Goal: Task Accomplishment & Management: Manage account settings

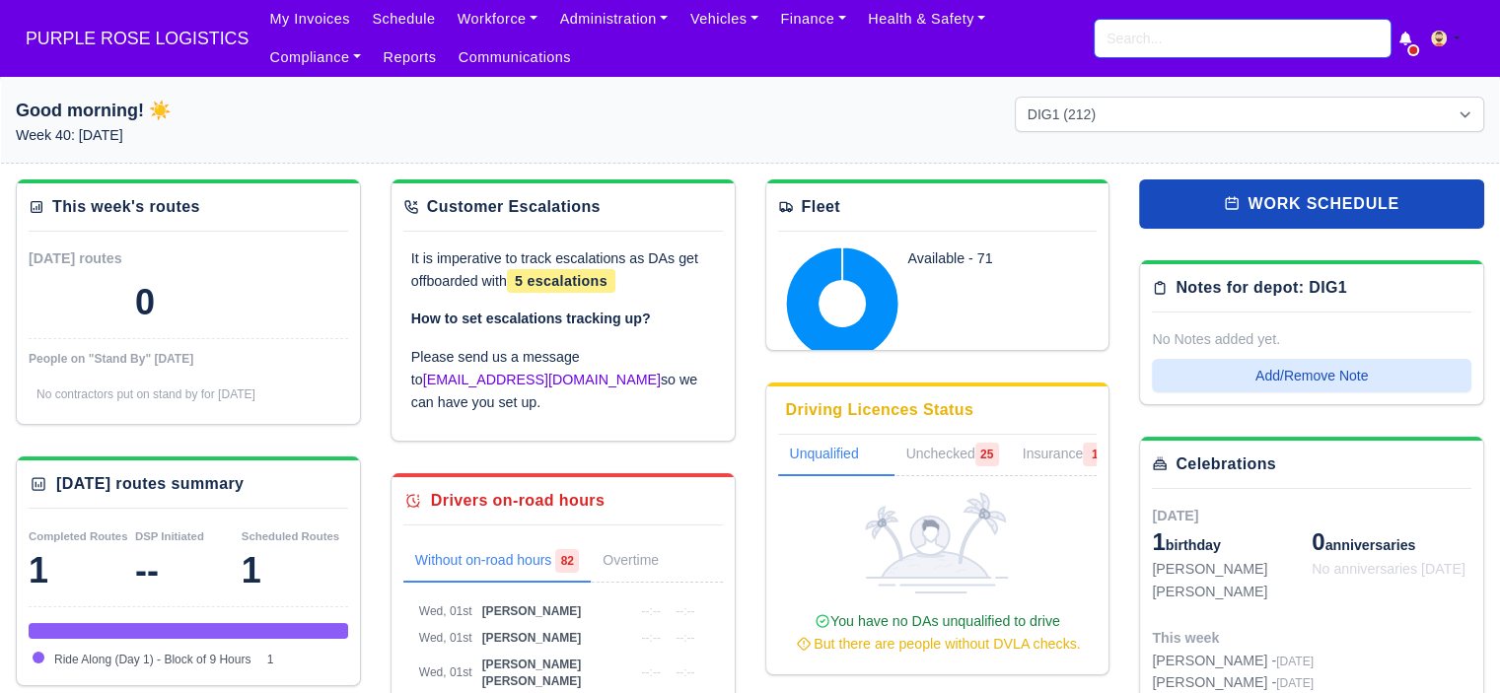
click at [1210, 35] on input "search" at bounding box center [1242, 38] width 296 height 37
type input "["
type input "doger"
type input "doger Aristride"
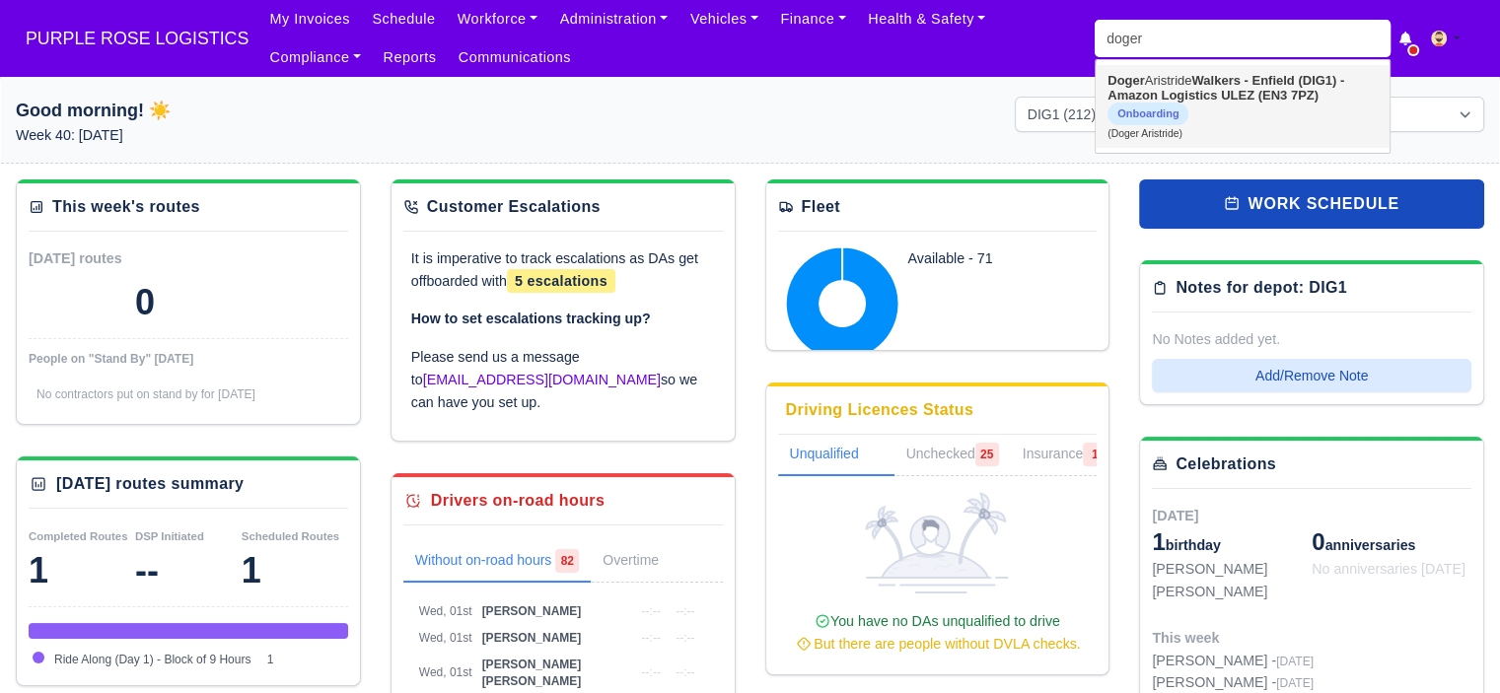
click at [1202, 85] on strong "Walkers - Enfield (DIG1) - Amazon Logistics ULEZ (EN3 7PZ)" at bounding box center [1225, 88] width 237 height 30
type input "Doger Aristride"
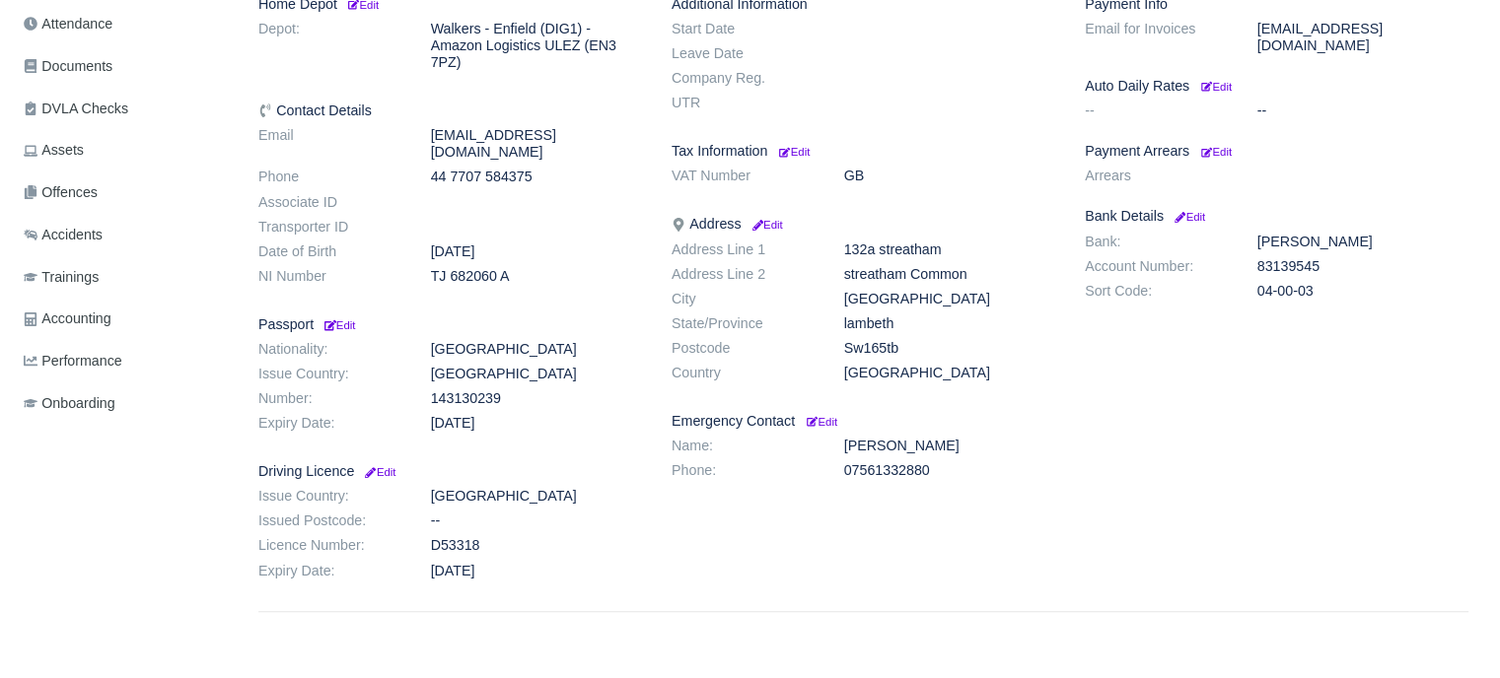
scroll to position [470, 0]
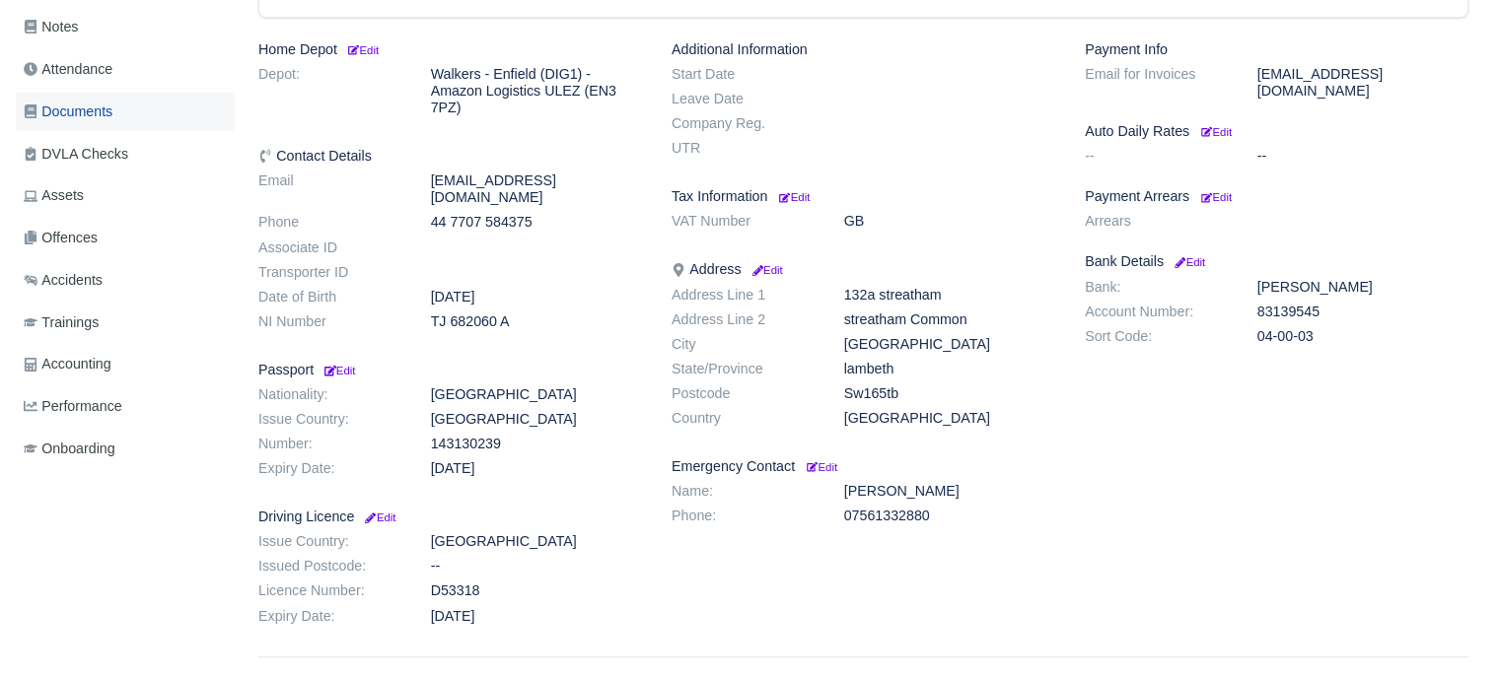
click at [110, 118] on span "Documents" at bounding box center [68, 112] width 89 height 23
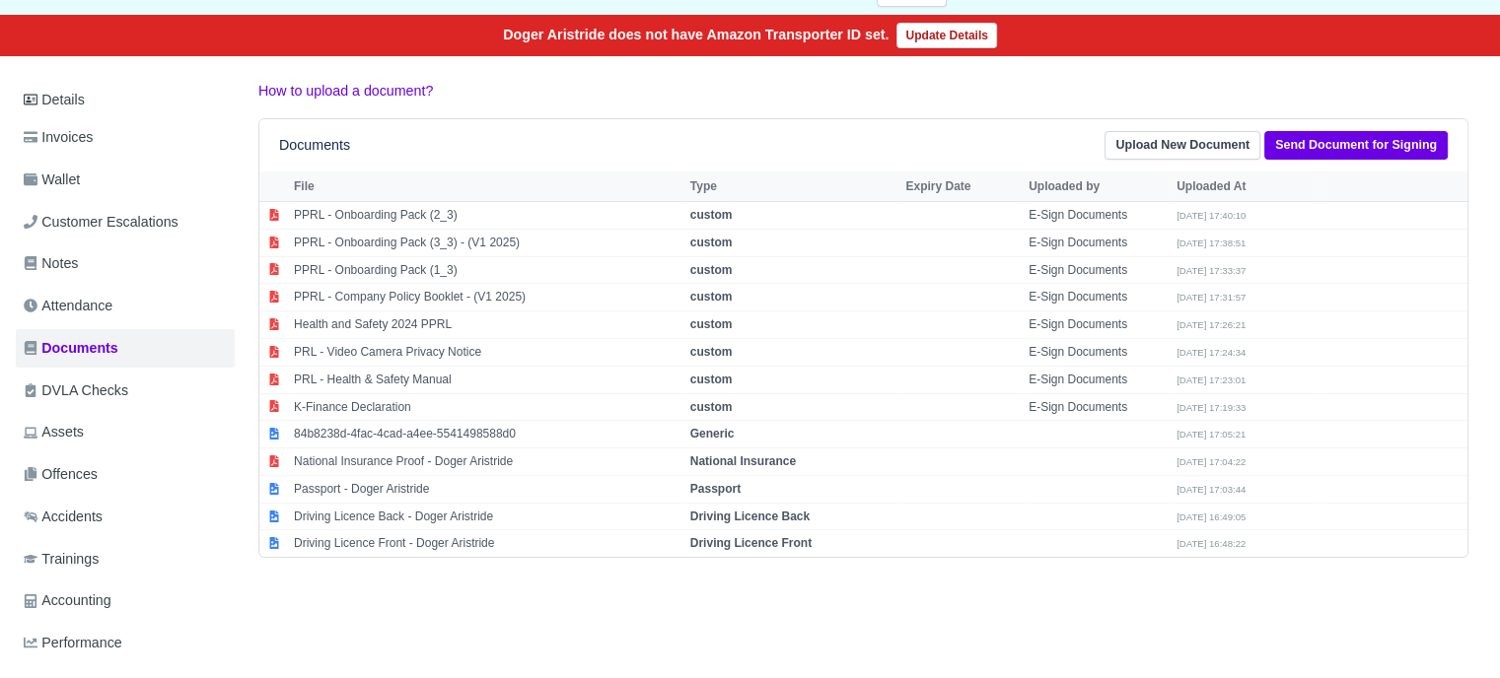
scroll to position [384, 0]
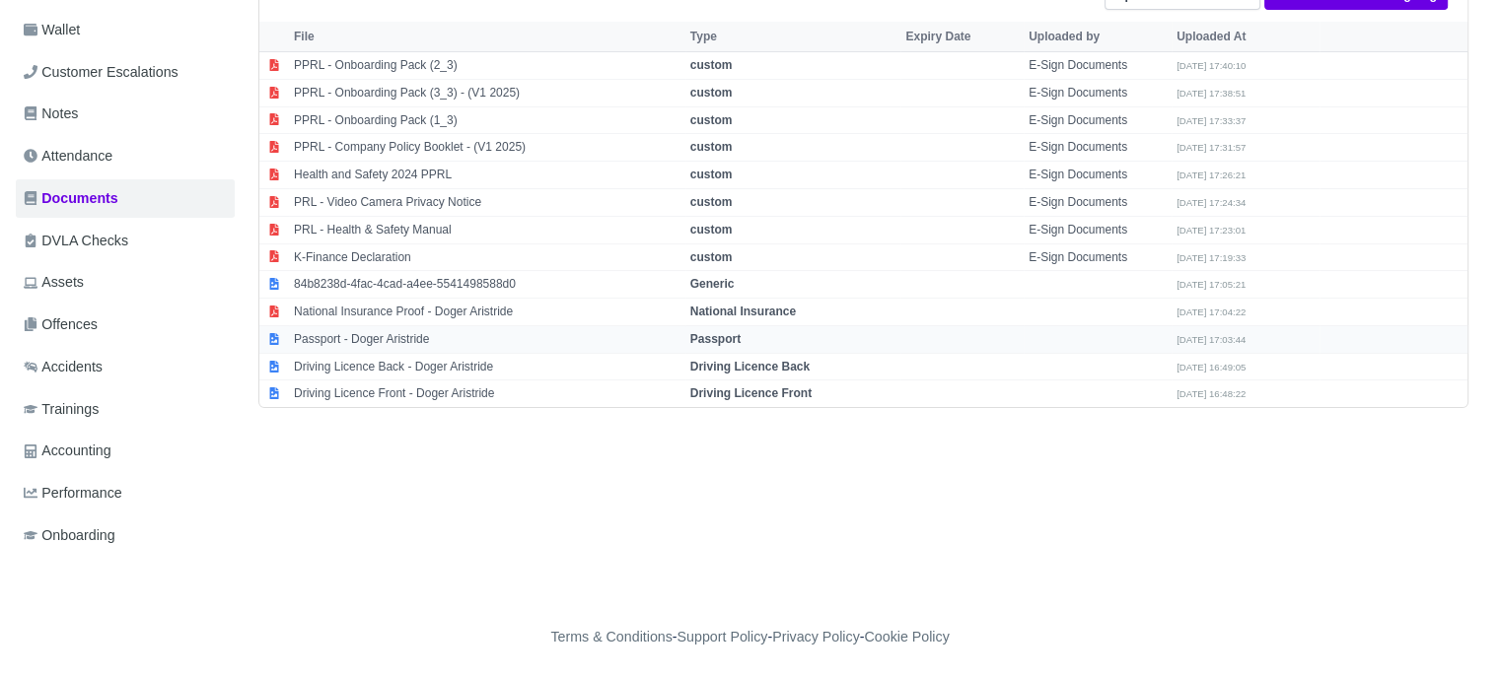
click at [727, 332] on strong "Passport" at bounding box center [715, 339] width 50 height 14
select select "passport"
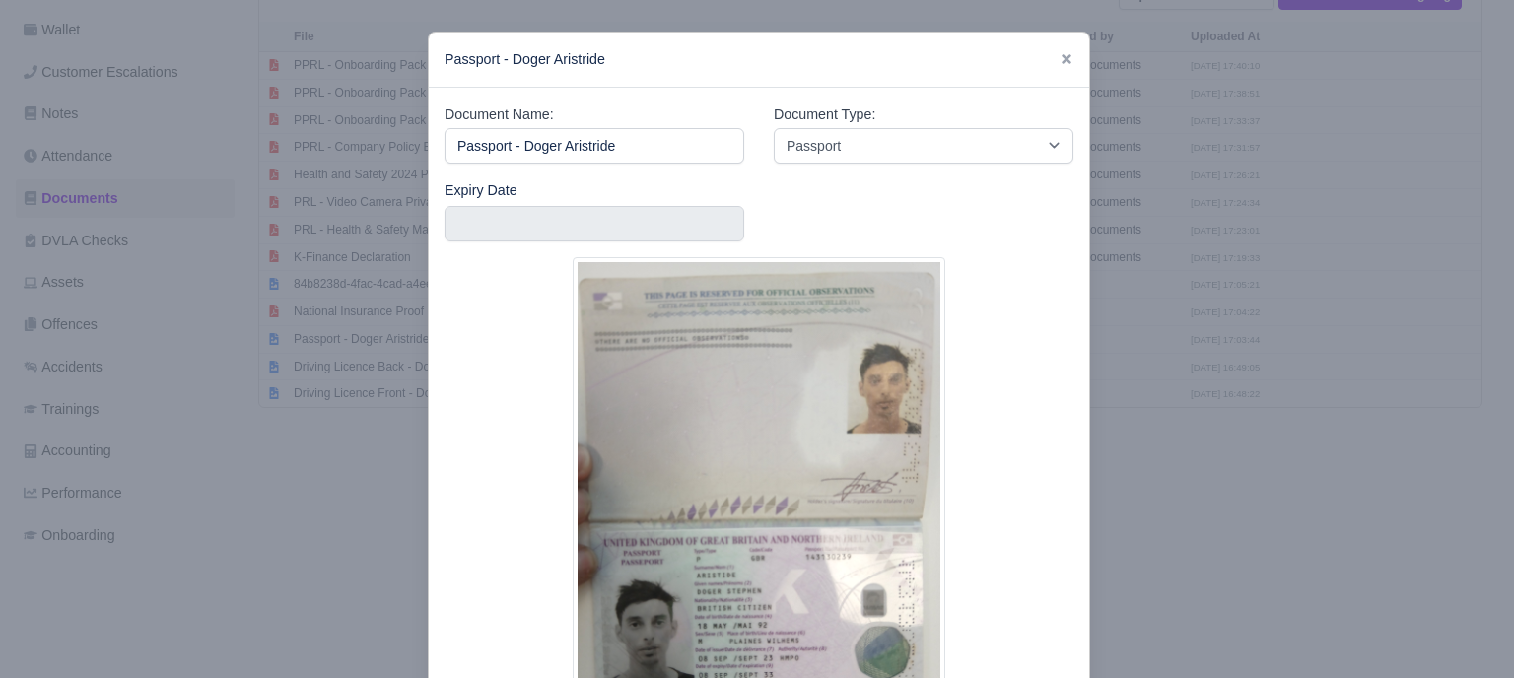
click at [1148, 442] on div at bounding box center [757, 339] width 1514 height 678
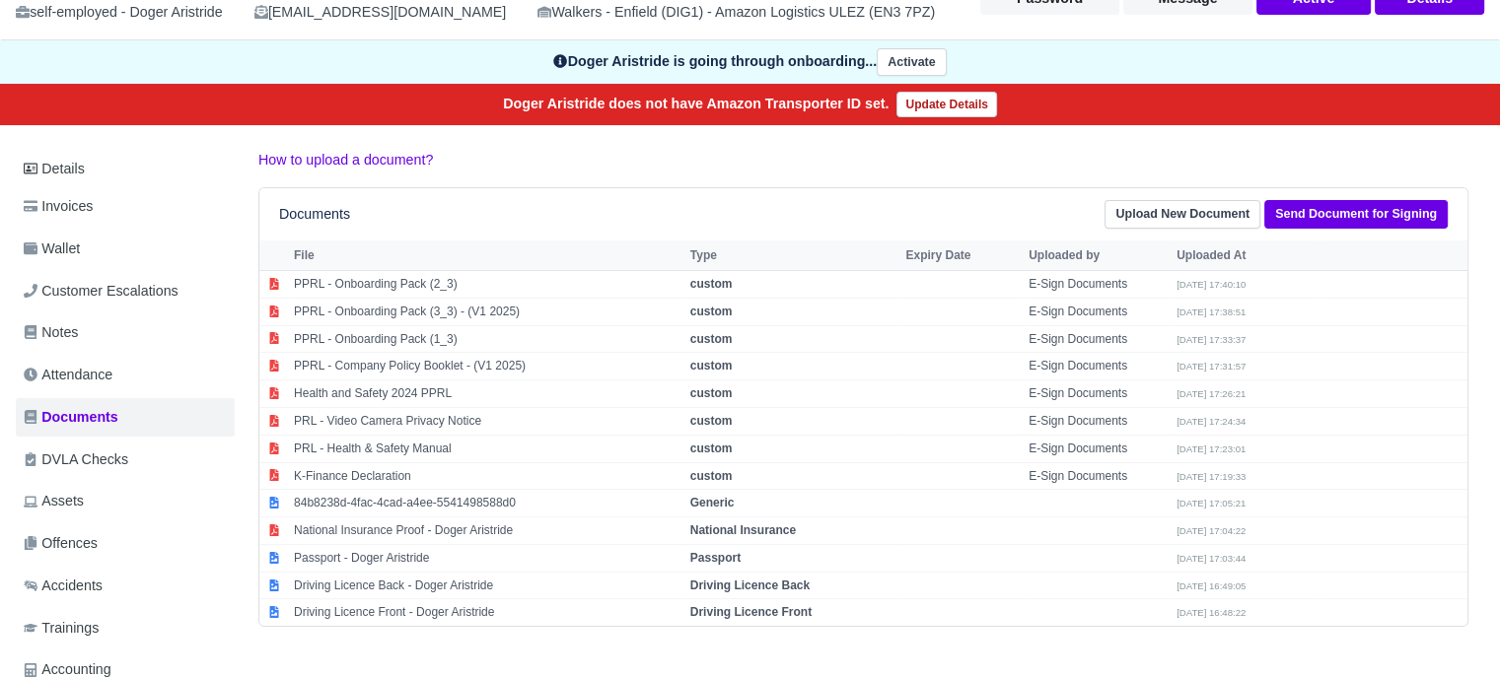
scroll to position [0, 0]
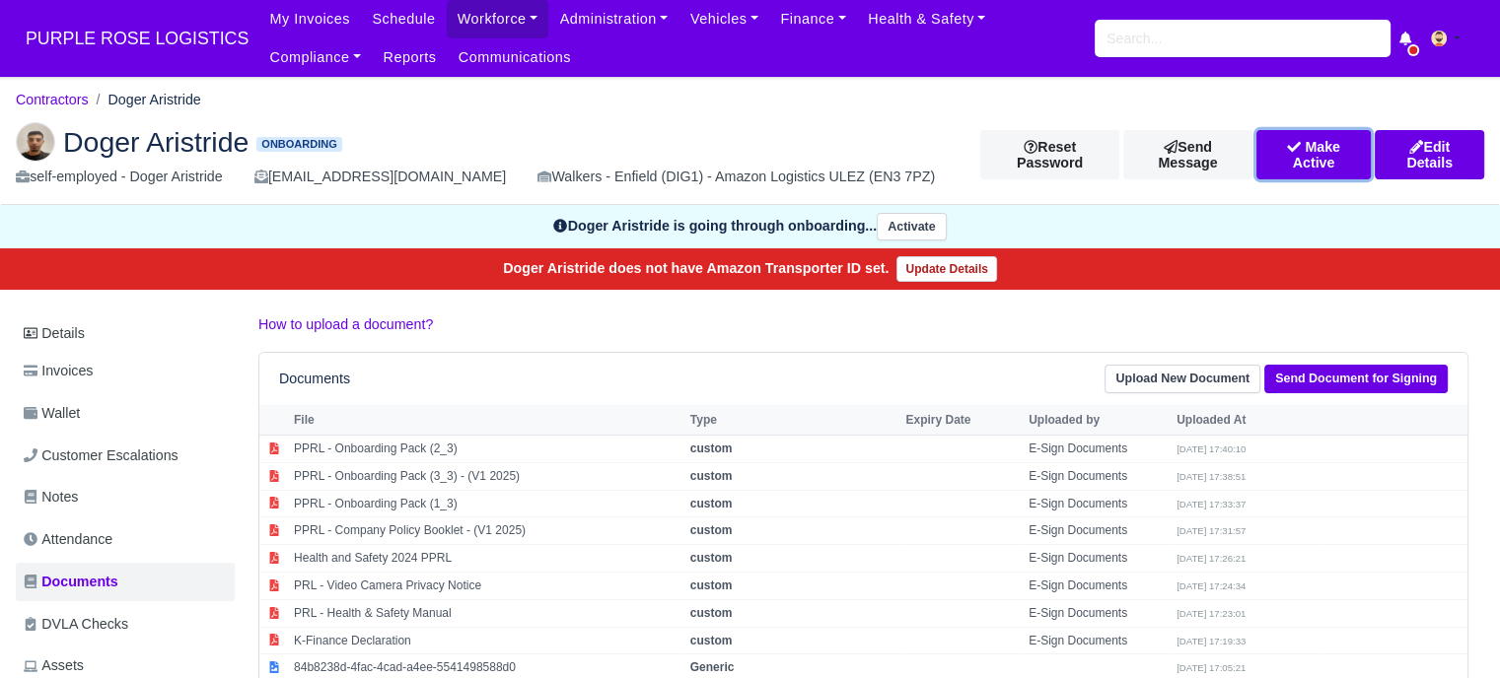
click at [1286, 163] on button "Make Active" at bounding box center [1313, 154] width 114 height 49
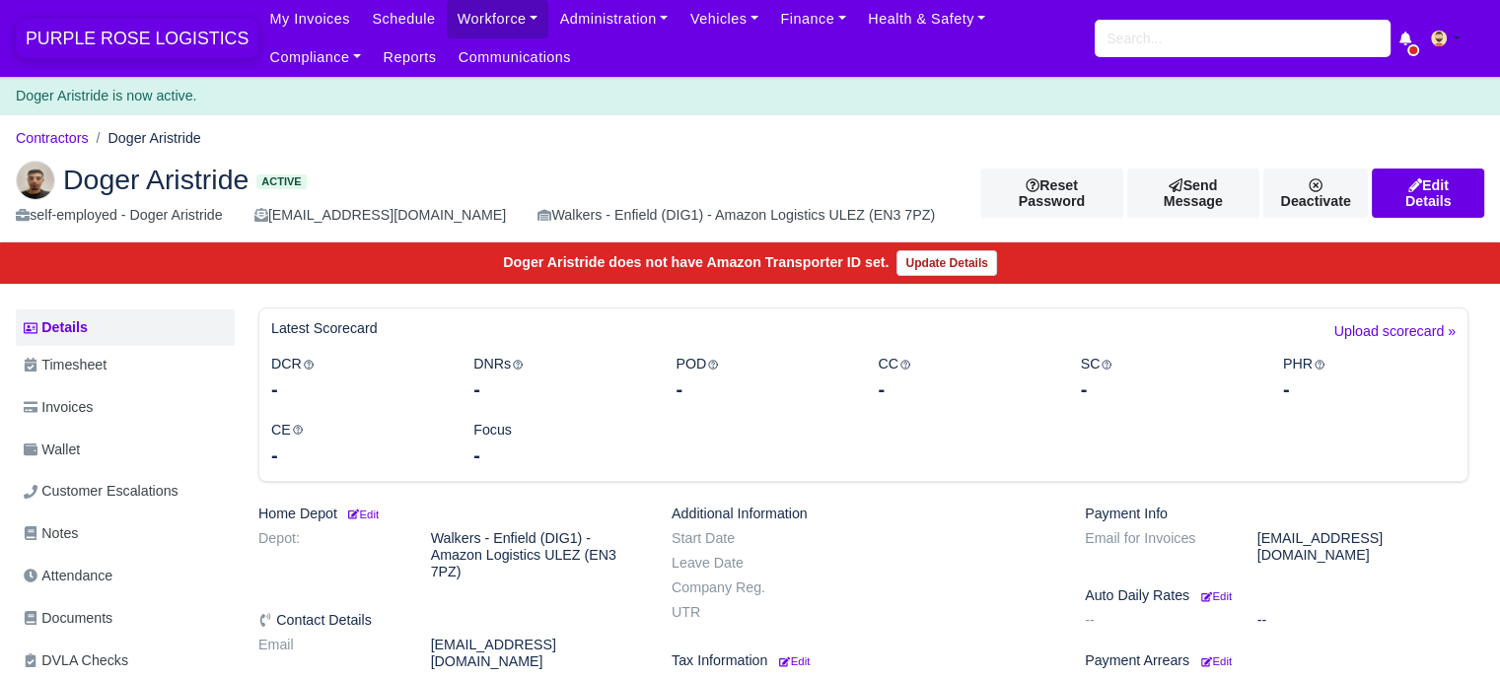
click at [115, 43] on span "PURPLE ROSE LOGISTICS" at bounding box center [137, 38] width 243 height 39
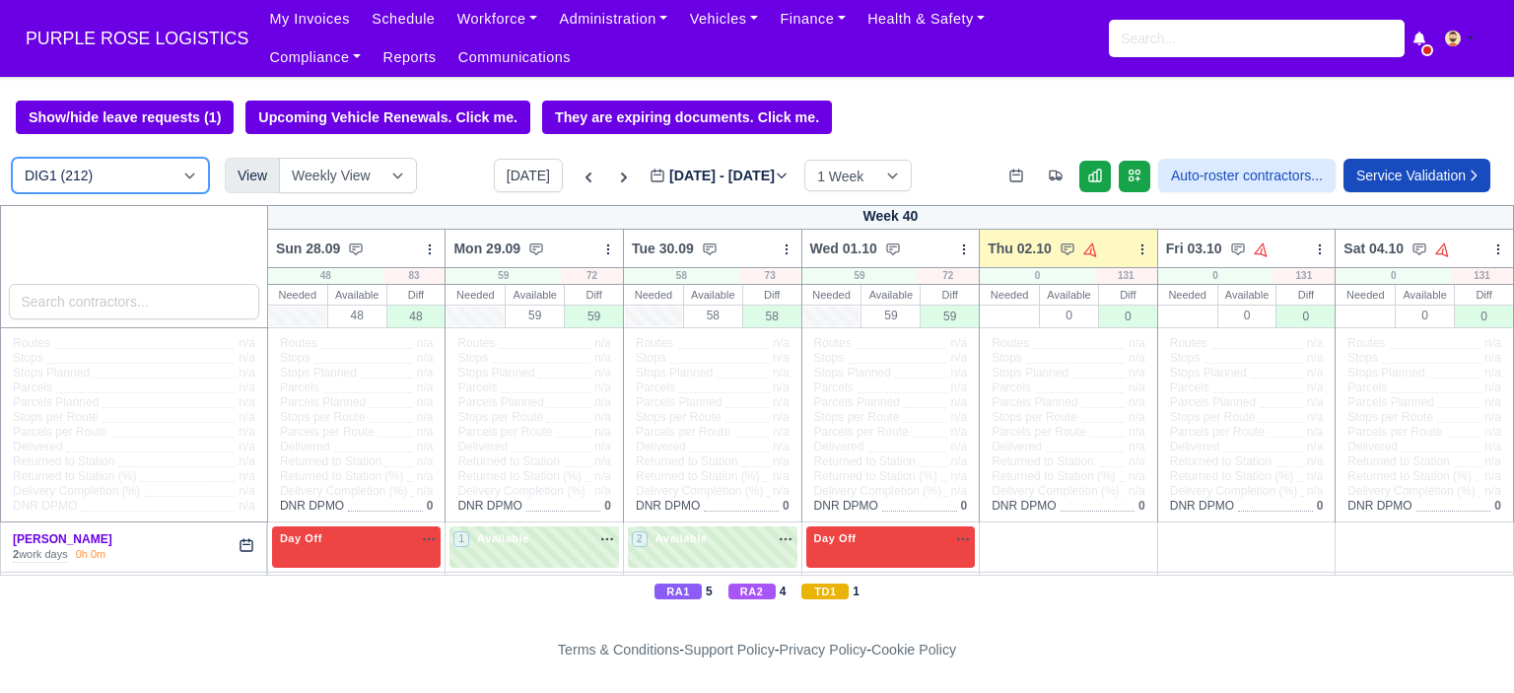
click at [131, 189] on select "DIG1 (212) DAK1 (1) GIMD (69)" at bounding box center [110, 175] width 197 height 35
select select "5"
click at [12, 160] on select "DIG1 (212) DAK1 (1) GIMD (69)" at bounding box center [110, 175] width 197 height 35
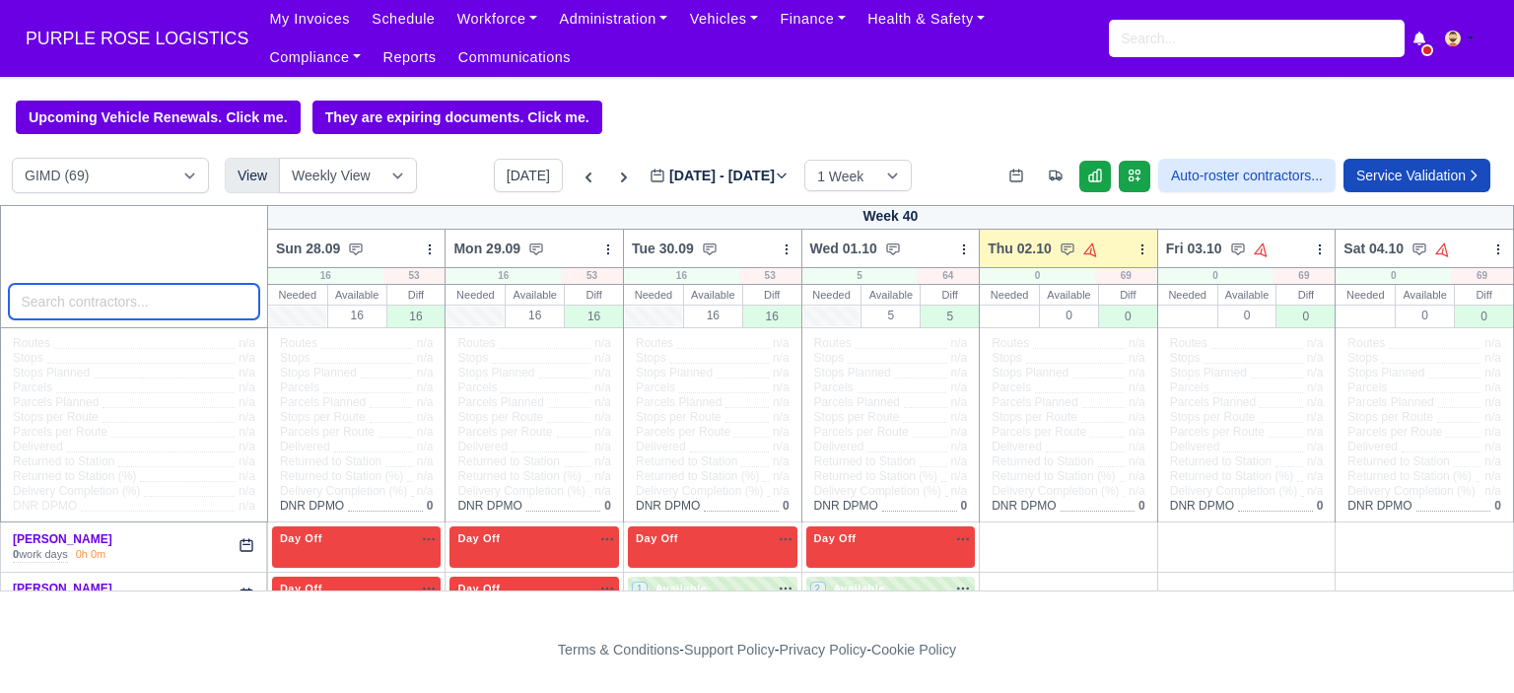
click at [175, 313] on input "search" at bounding box center [134, 301] width 250 height 35
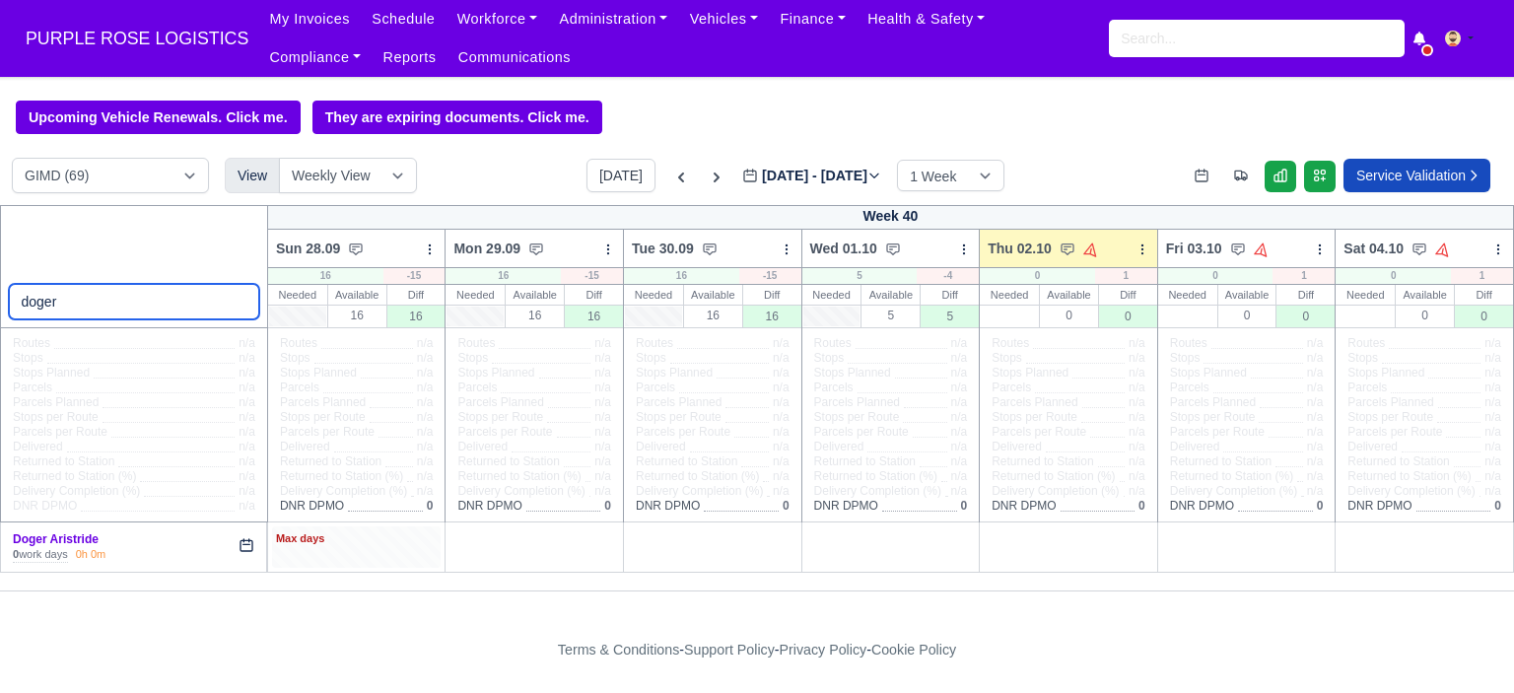
type input "doger"
drag, startPoint x: 377, startPoint y: 552, endPoint x: 397, endPoint y: 511, distance: 46.3
click at [379, 548] on div "Max days" at bounding box center [357, 547] width 170 height 40
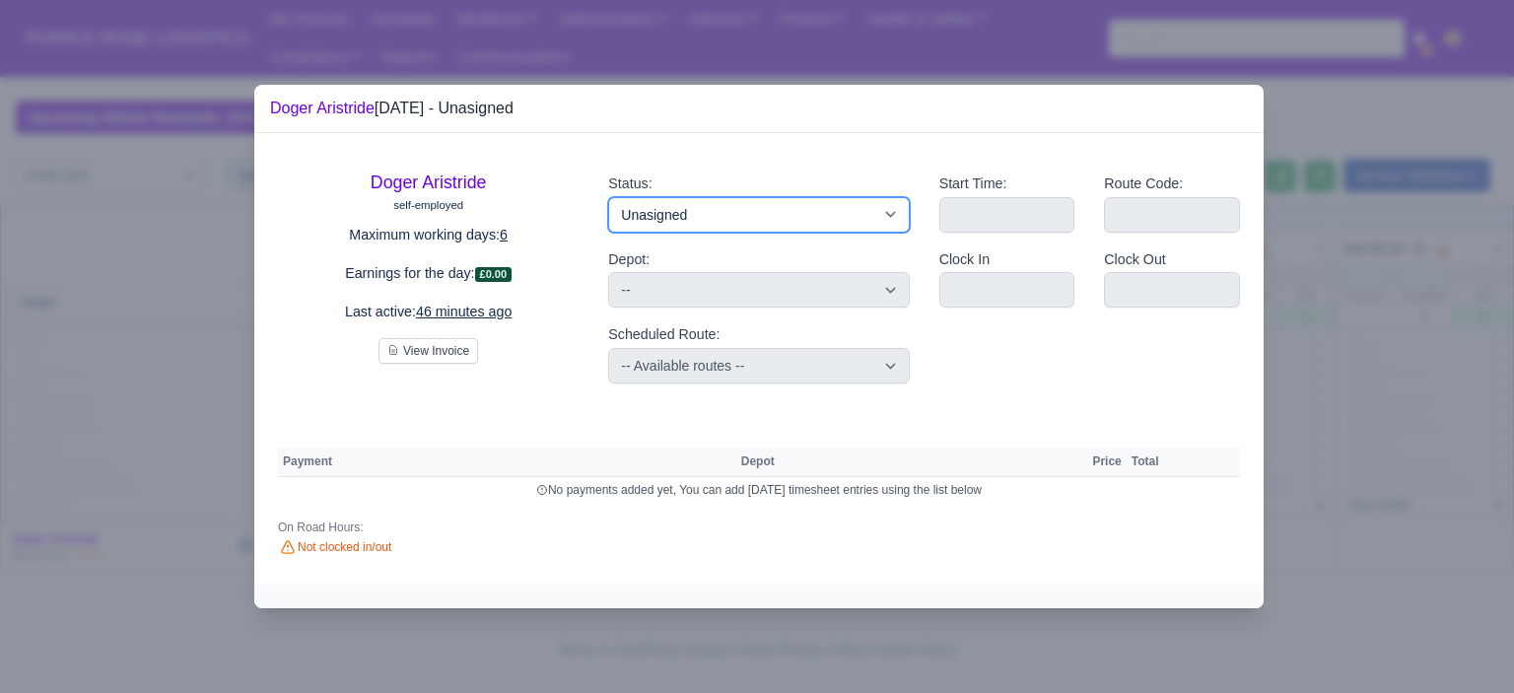
click at [844, 227] on select "Available Day Off Stand By Holiday Other Depot In Office OSM Ridealong Nursery …" at bounding box center [758, 214] width 301 height 35
select select "Day Off"
click at [608, 197] on select "Available Day Off Stand By Holiday Other Depot In Office OSM Ridealong Nursery …" at bounding box center [758, 214] width 301 height 35
select select
select select "na"
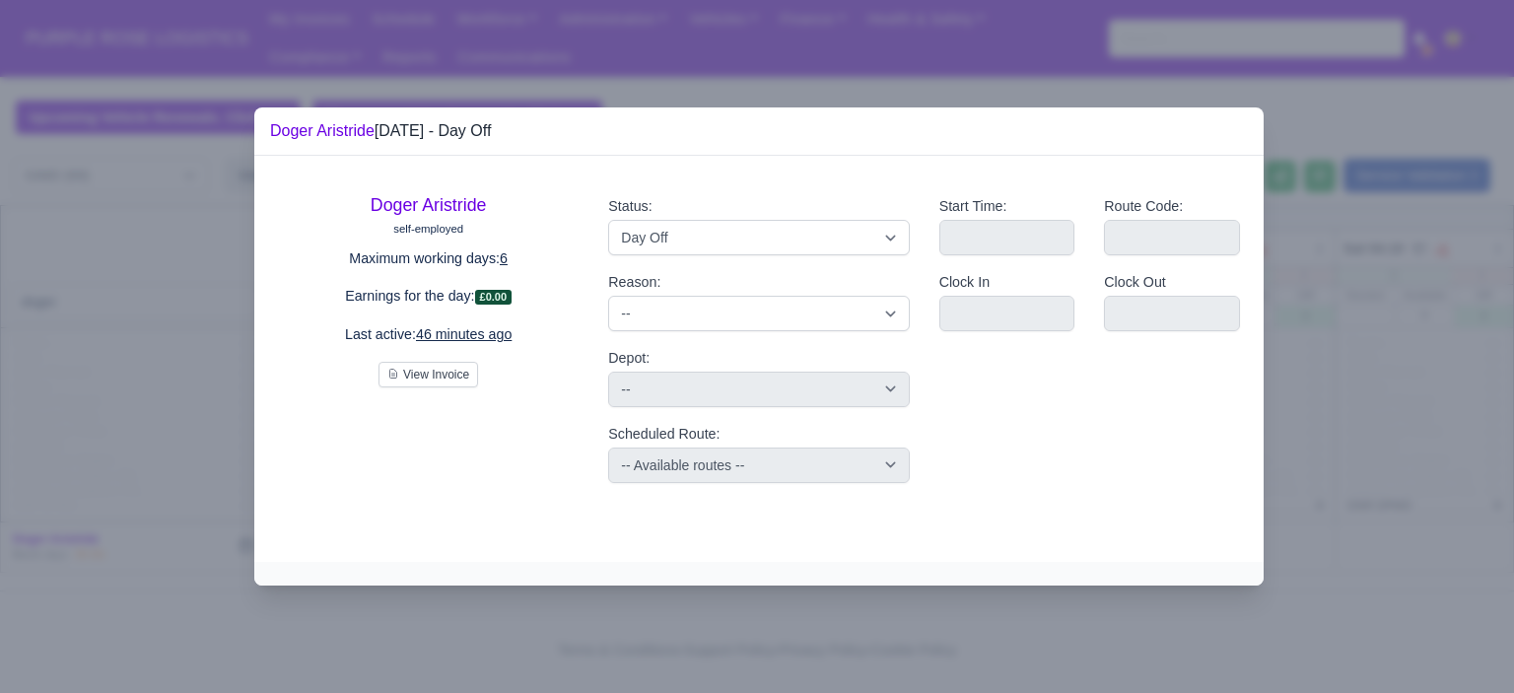
drag, startPoint x: 1323, startPoint y: 264, endPoint x: 1148, endPoint y: 309, distance: 181.0
click at [1324, 264] on div at bounding box center [757, 346] width 1514 height 693
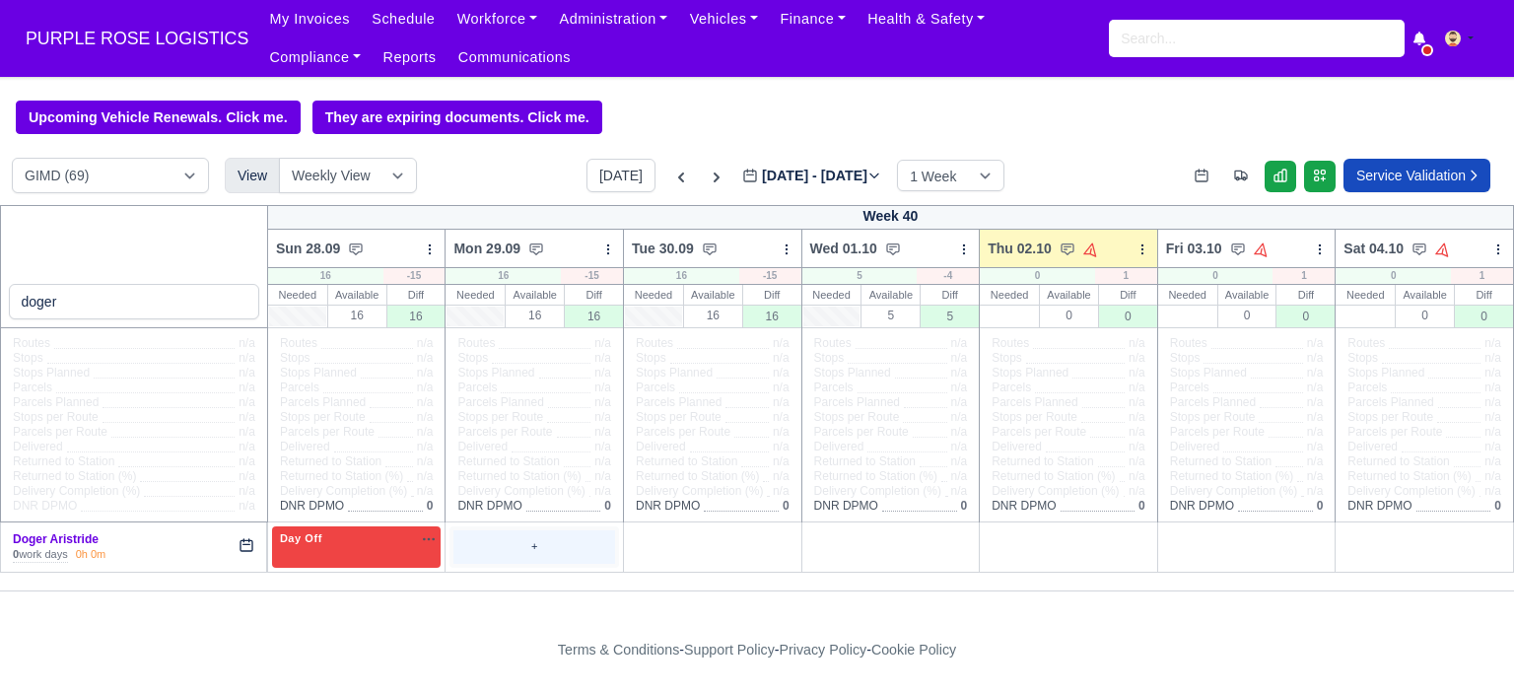
drag, startPoint x: 519, startPoint y: 559, endPoint x: 526, endPoint y: 542, distance: 18.1
click at [520, 559] on div "+" at bounding box center [535, 546] width 162 height 33
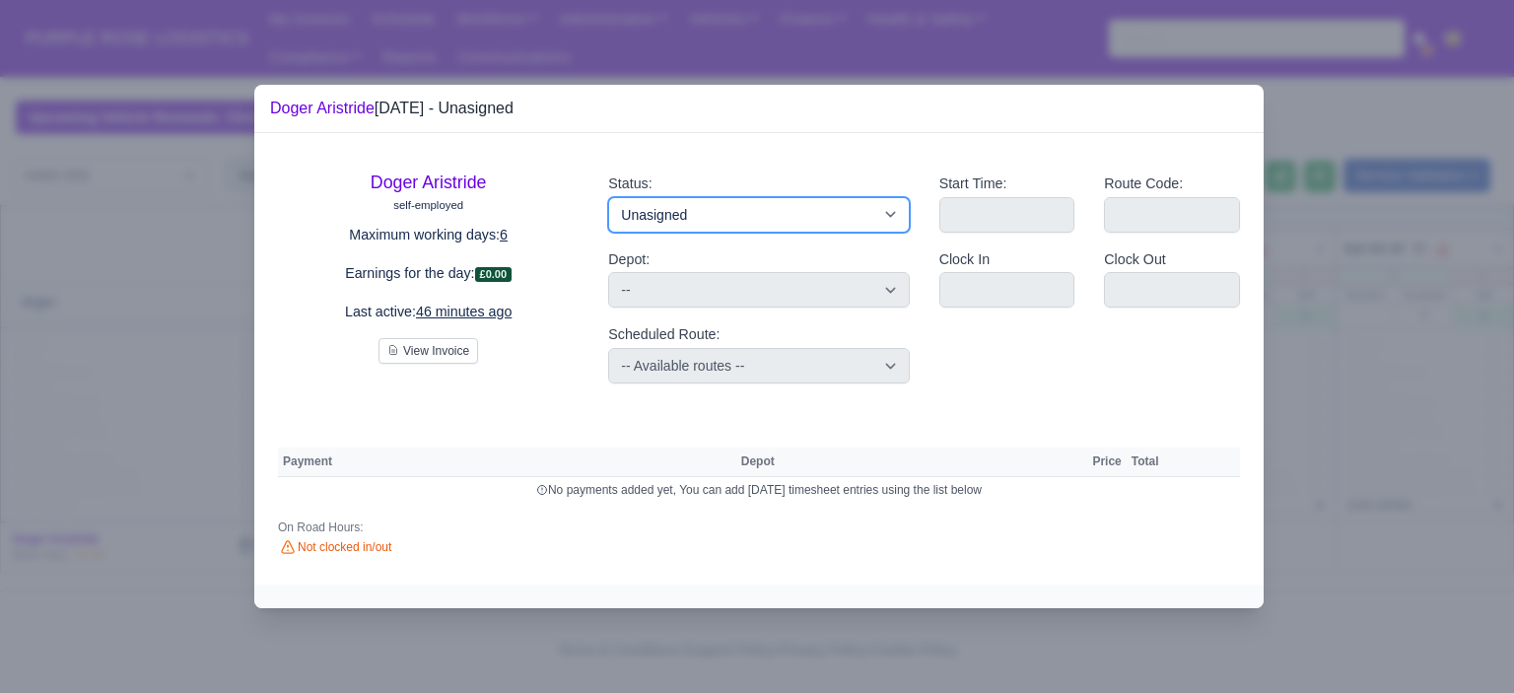
drag, startPoint x: 781, startPoint y: 218, endPoint x: 798, endPoint y: 228, distance: 19.4
click at [781, 218] on select "Available Day Off Stand By Holiday Other Depot In Office OSM Ridealong Nursery …" at bounding box center [758, 214] width 301 height 35
select select "Day Off"
click at [608, 197] on select "Available Day Off Stand By Holiday Other Depot In Office OSM Ridealong Nursery …" at bounding box center [758, 214] width 301 height 35
select select
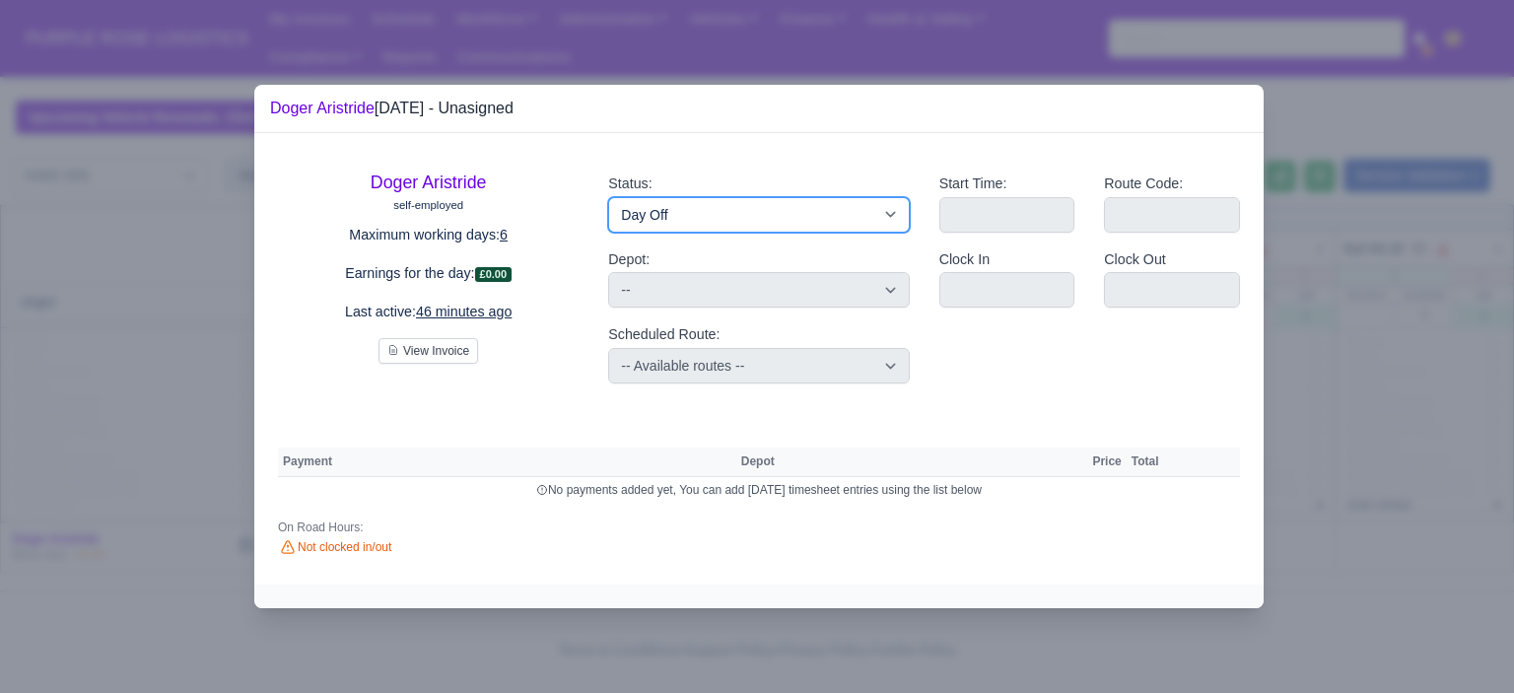
select select "na"
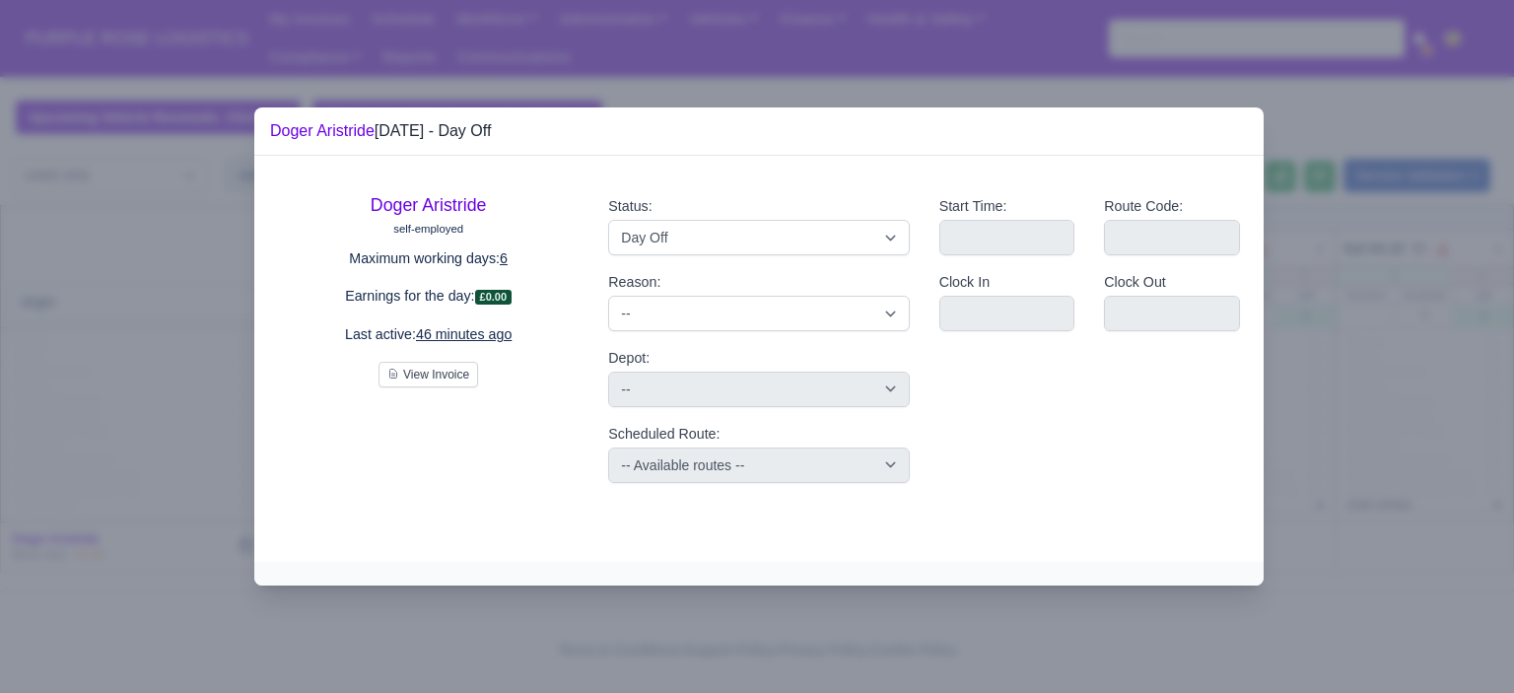
click at [1253, 281] on div "Clock Out" at bounding box center [1172, 309] width 166 height 76
drag, startPoint x: 1312, startPoint y: 290, endPoint x: 740, endPoint y: 429, distance: 588.5
click at [1307, 291] on div at bounding box center [757, 346] width 1514 height 693
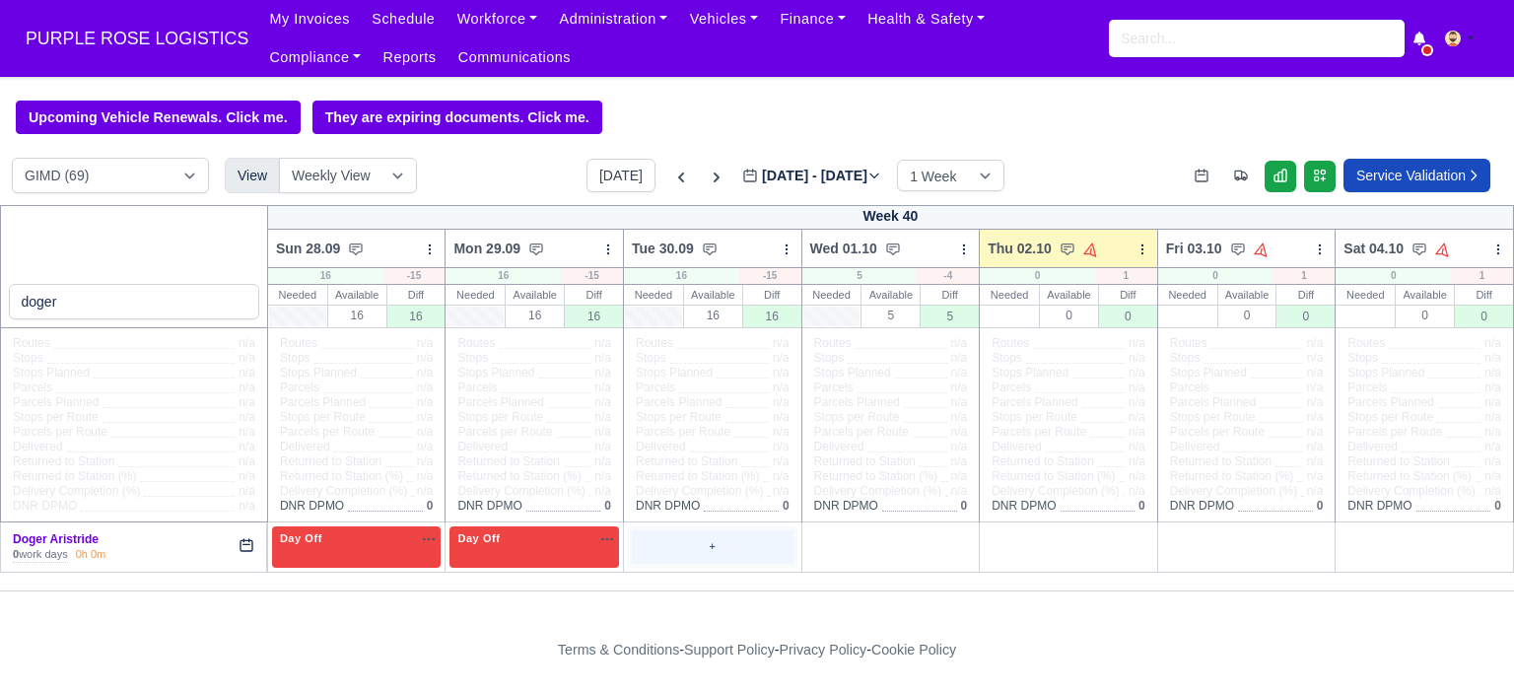
click at [659, 545] on div "+" at bounding box center [713, 546] width 162 height 33
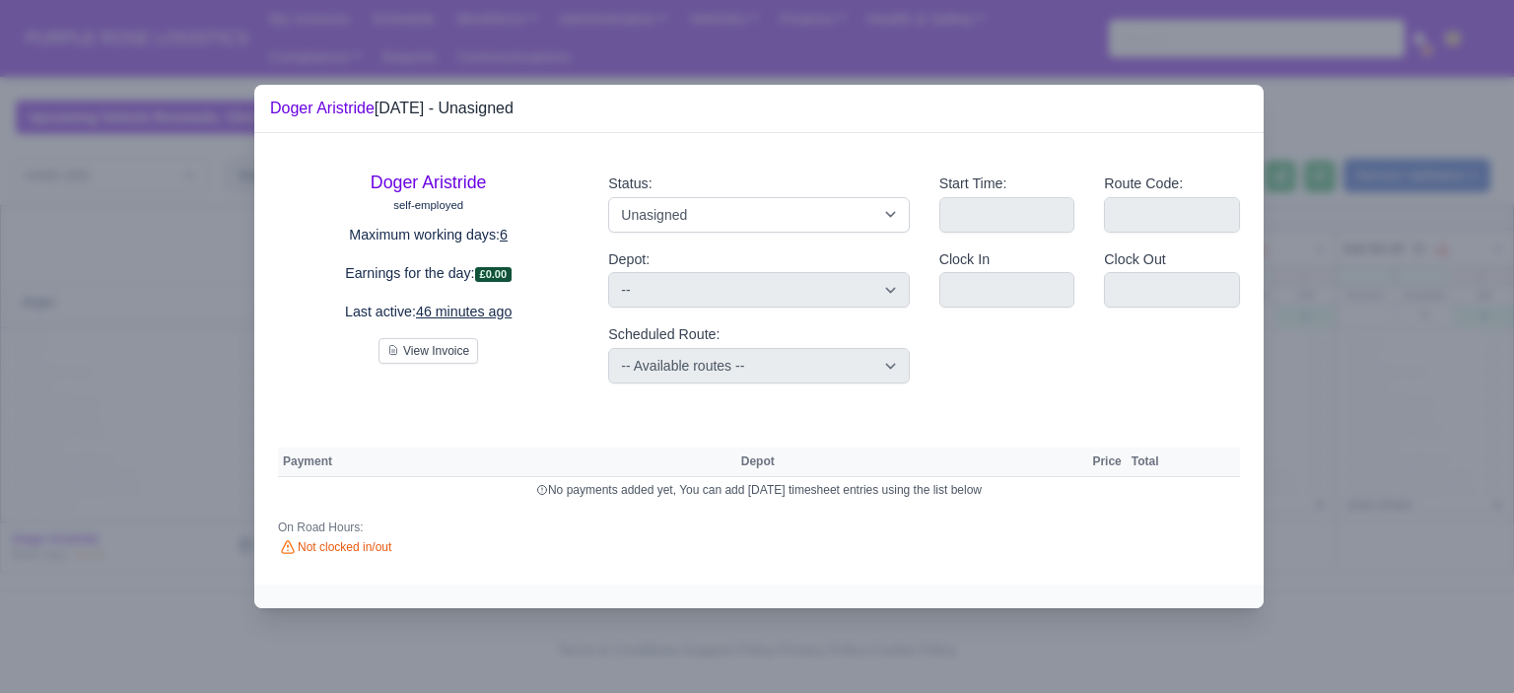
click at [826, 234] on div "Status: Available Day Off Stand By Holiday Other Depot In Office OSM Ridealong …" at bounding box center [759, 278] width 330 height 243
click at [767, 228] on select "Available Day Off Stand By Holiday Other Depot In Office OSM Ridealong Nursery …" at bounding box center [758, 214] width 301 height 35
select select "Day Off"
click at [608, 197] on select "Available Day Off Stand By Holiday Other Depot In Office OSM Ridealong Nursery …" at bounding box center [758, 214] width 301 height 35
select select
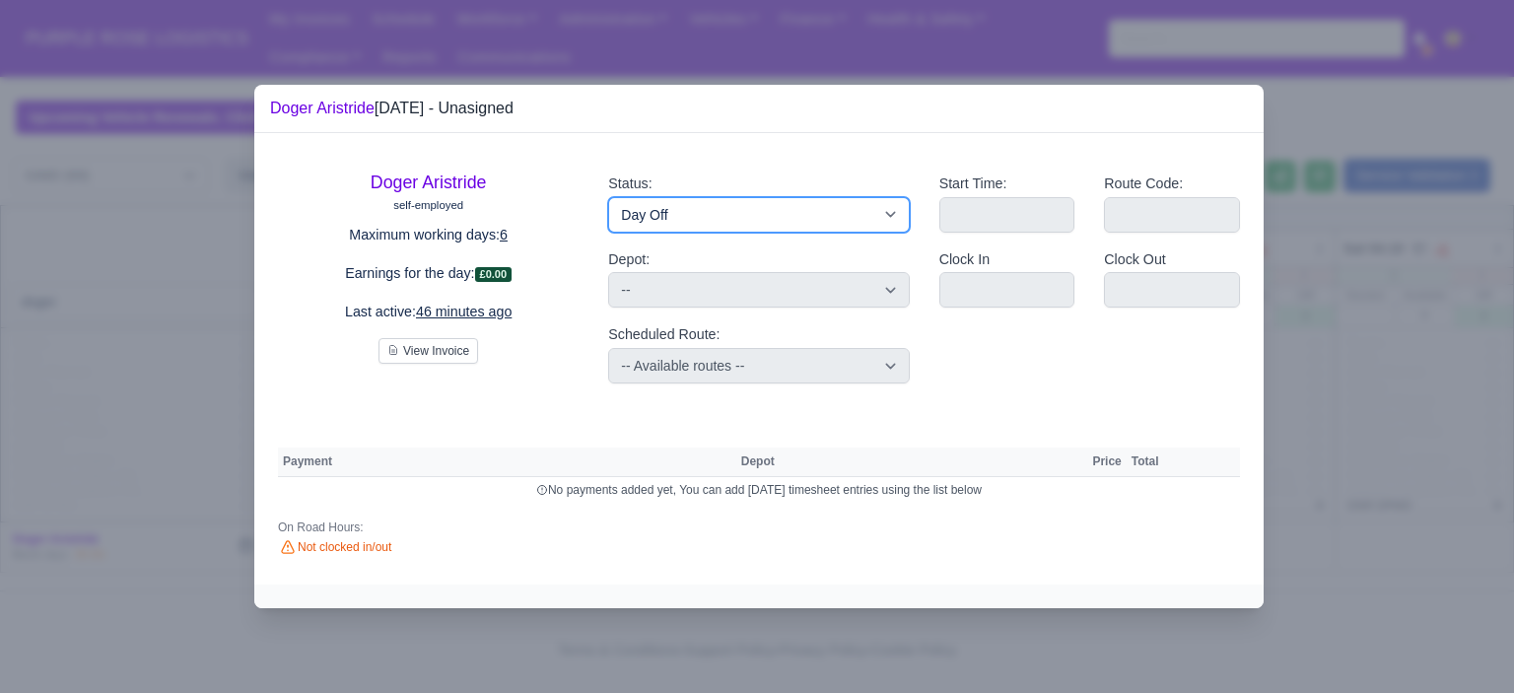
select select "na"
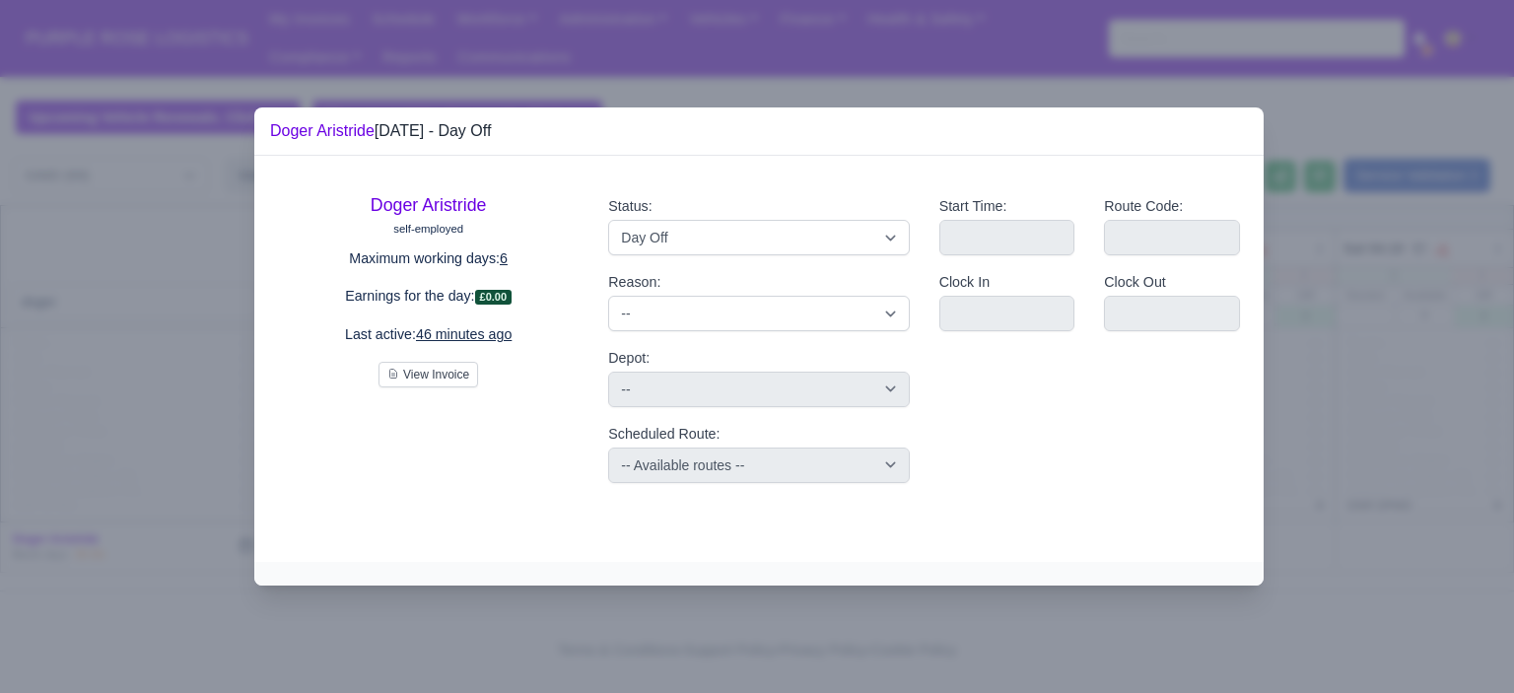
click at [1290, 264] on div at bounding box center [757, 346] width 1514 height 693
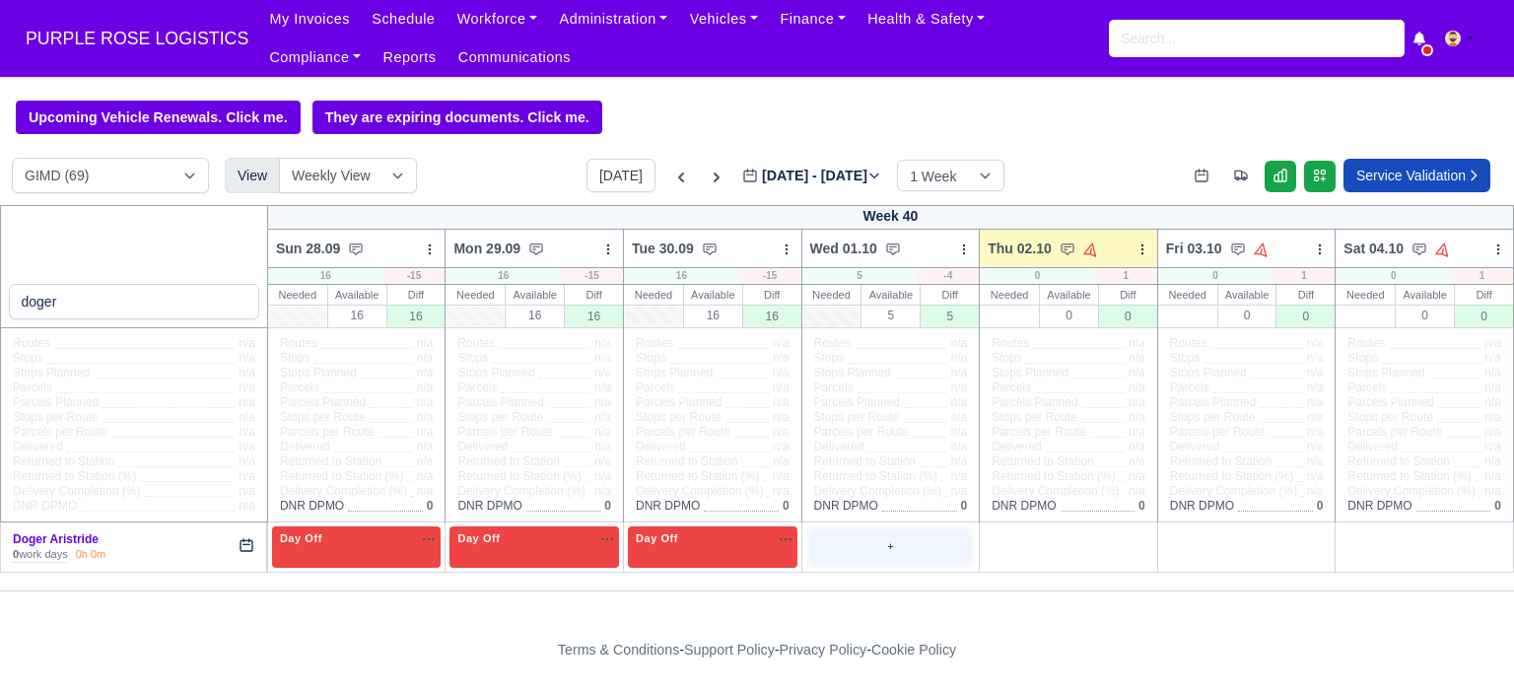
click at [924, 533] on div "+" at bounding box center [891, 546] width 162 height 33
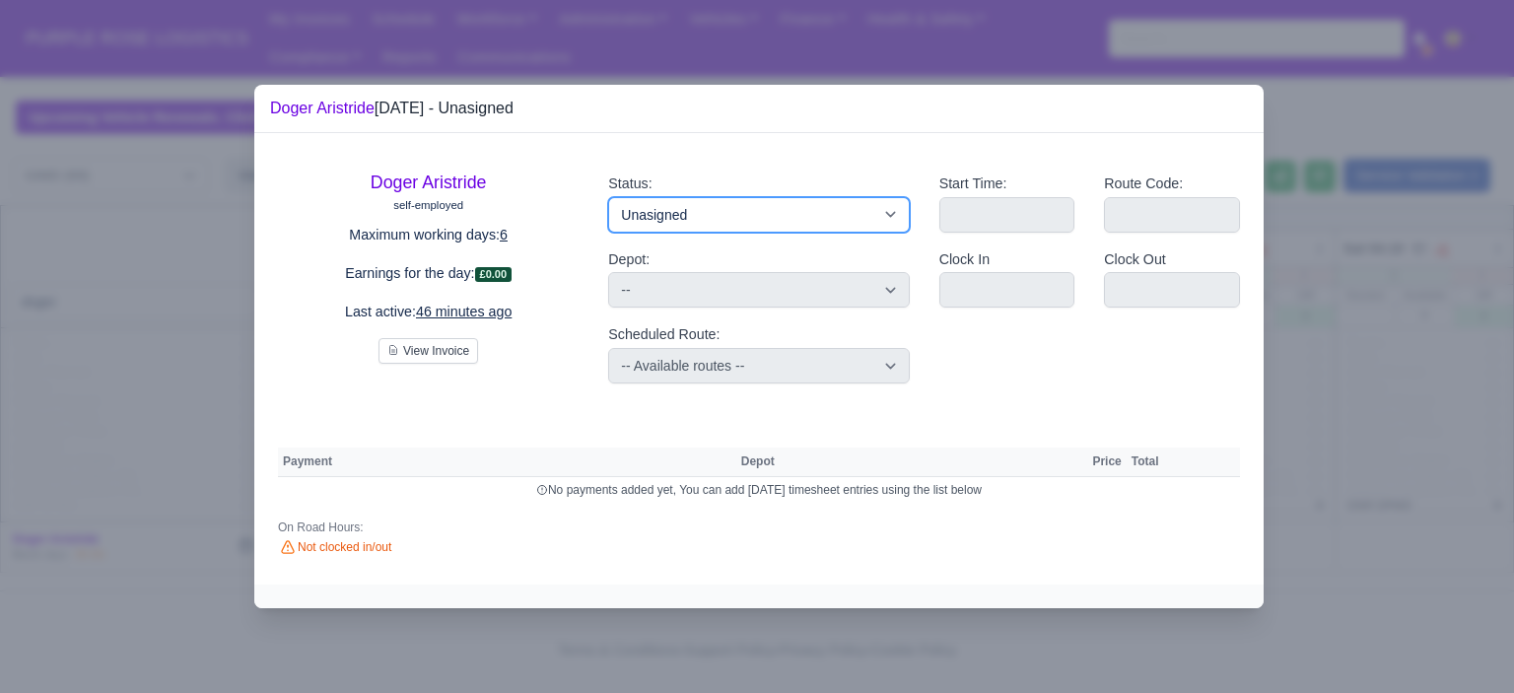
click at [857, 225] on select "Available Day Off Stand By Holiday Other Depot In Office OSM Ridealong Nursery …" at bounding box center [758, 214] width 301 height 35
select select "Training"
click at [608, 197] on select "Available Day Off Stand By Holiday Other Depot In Office OSM Ridealong Nursery …" at bounding box center [758, 214] width 301 height 35
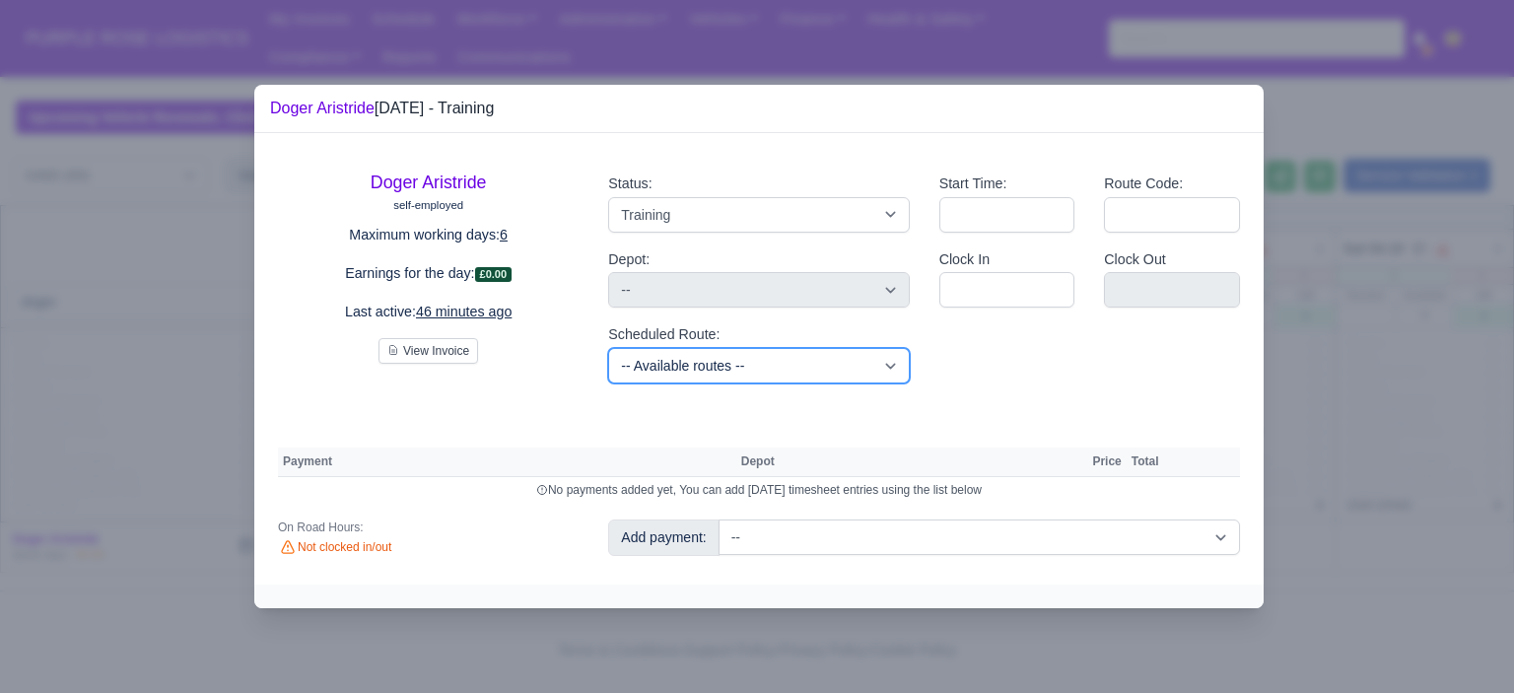
click at [868, 370] on select "-- Available routes -- Standard Parcel - Block of 6 Hours - (SD6) AmFlex RTS Ve…" at bounding box center [758, 365] width 301 height 35
select select "6"
click at [608, 348] on select "-- Available routes -- Standard Parcel - Block of 6 Hours - (SD6) AmFlex RTS Ve…" at bounding box center [758, 365] width 301 height 35
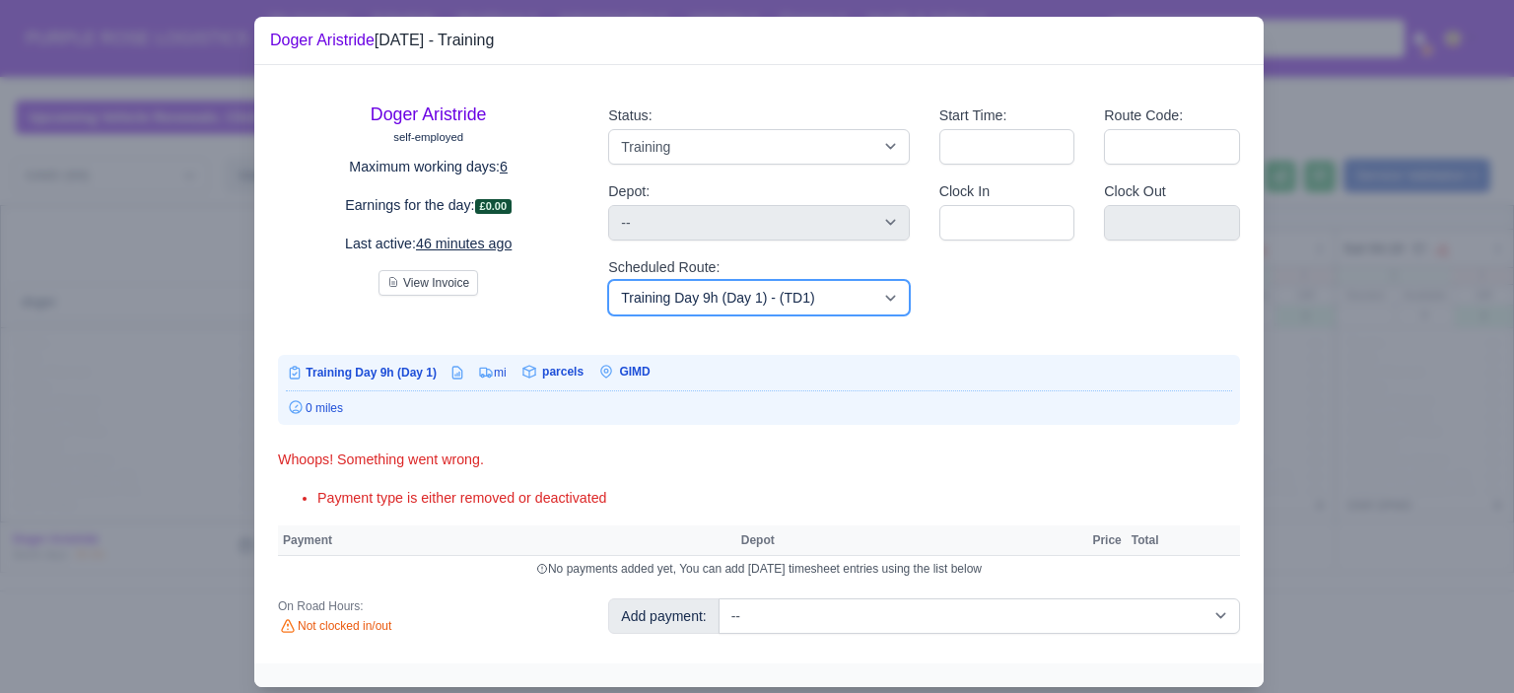
scroll to position [40, 0]
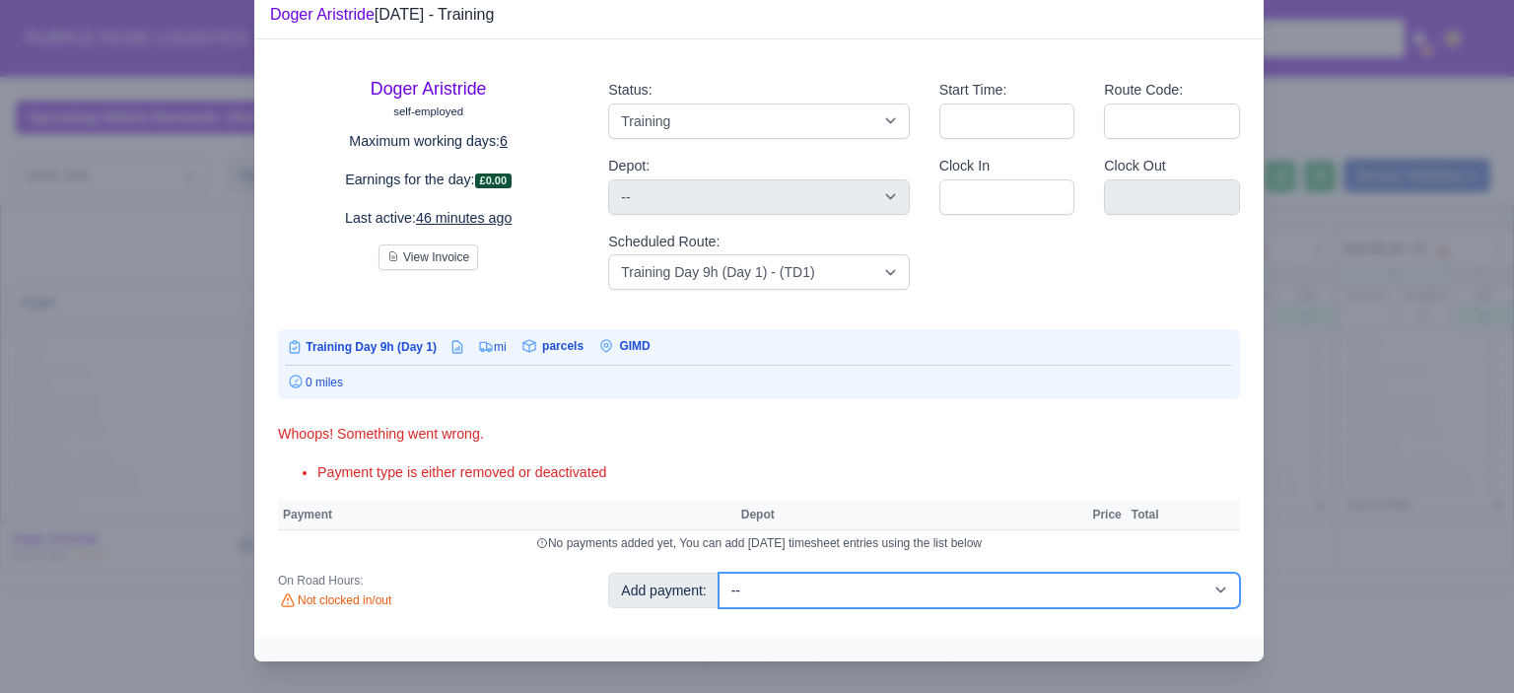
click at [1084, 582] on select "-- Additional Hour Support (£14.50) Additional Hour Support (Walkers) (£13.50) …" at bounding box center [980, 590] width 522 height 35
click at [1020, 591] on select "-- Additional Hour Support (£14.50) Additional Hour Support (Walkers) (£13.50) …" at bounding box center [980, 590] width 522 height 35
select select "104"
click at [719, 573] on select "-- Additional Hour Support (£14.50) Additional Hour Support (Walkers) (£13.50) …" at bounding box center [980, 590] width 522 height 35
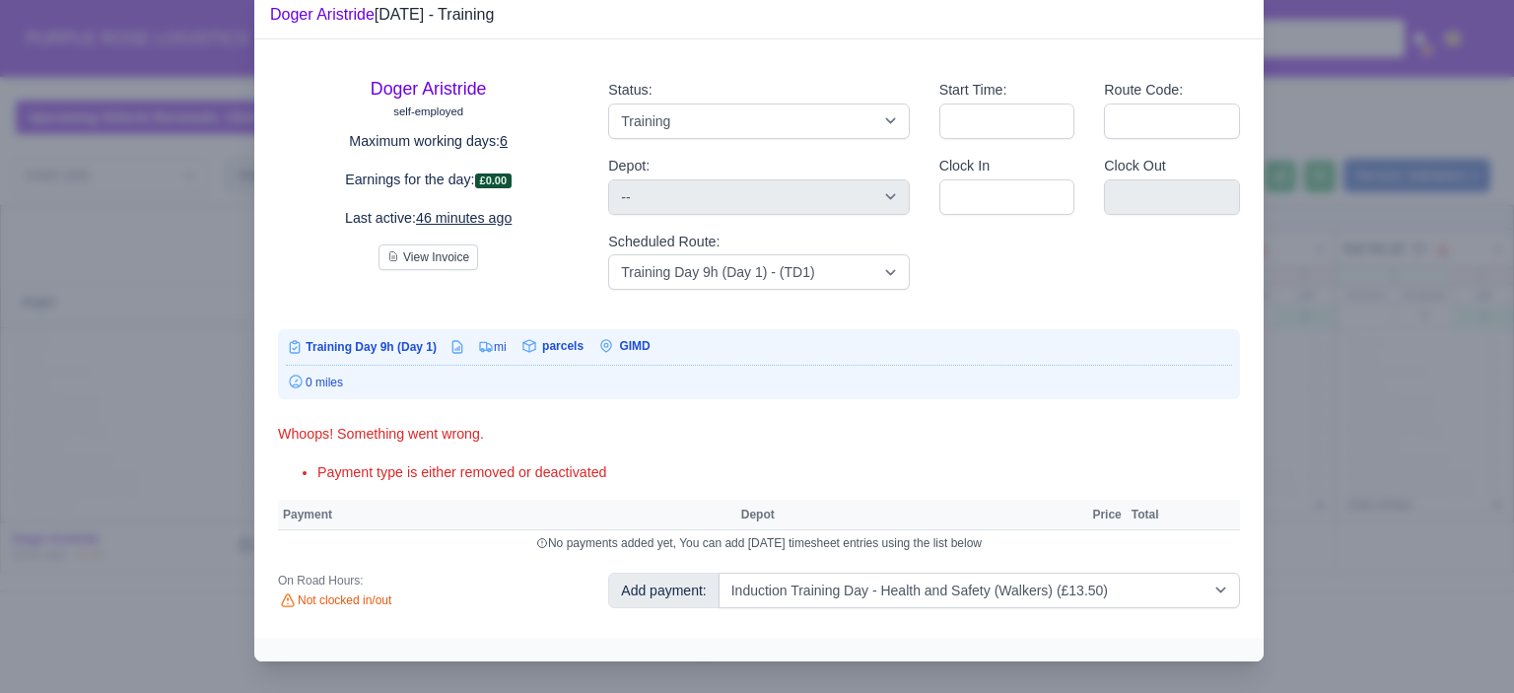
select select "5"
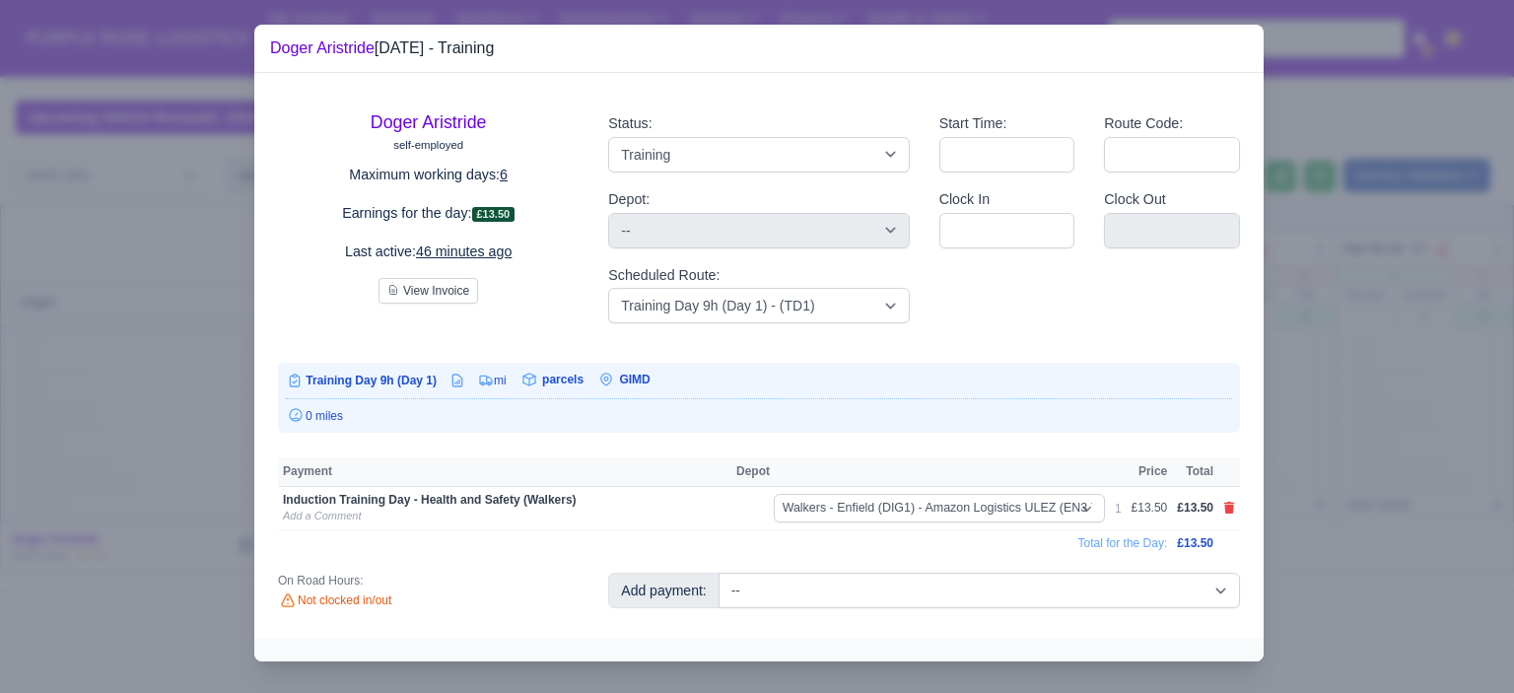
scroll to position [0, 0]
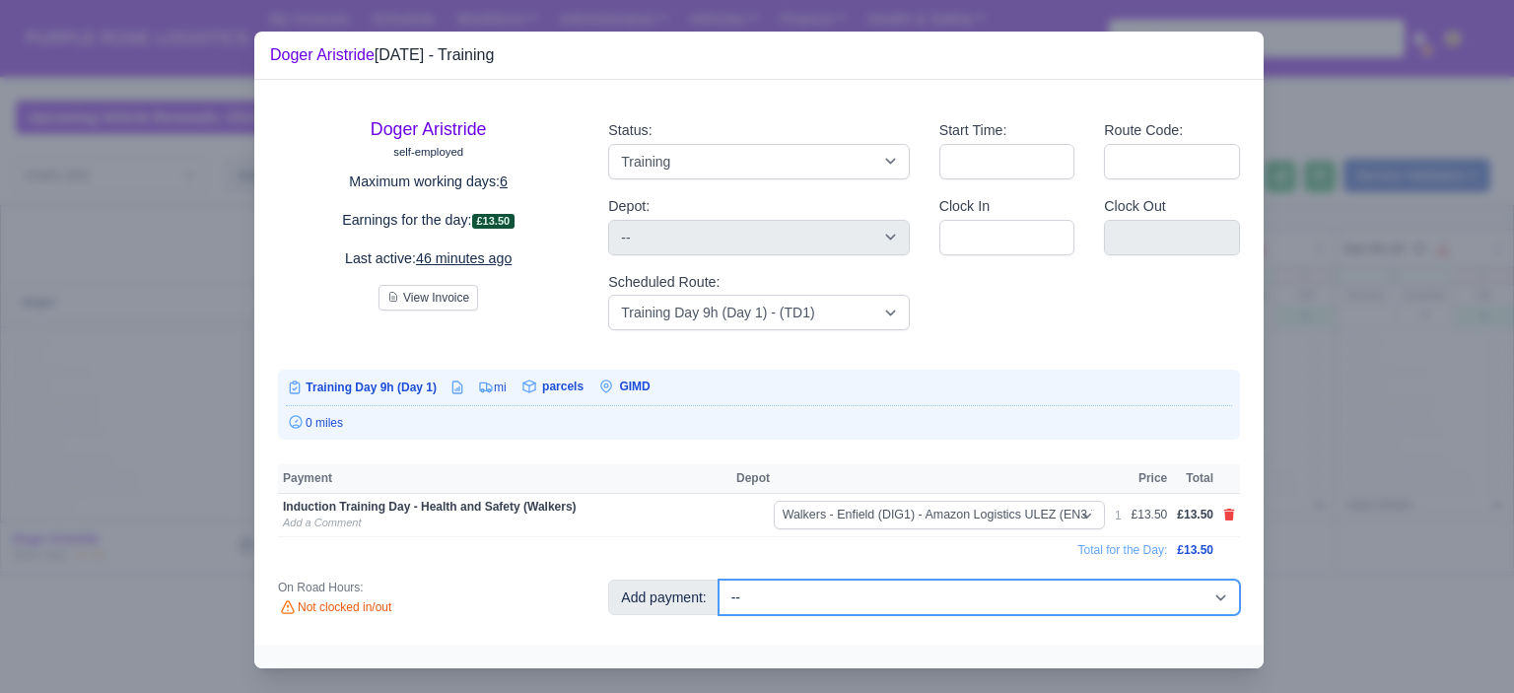
click at [1053, 586] on select "-- Additional Hour Support (£14.50) Additional Hour Support (Walkers) (£13.50) …" at bounding box center [980, 597] width 522 height 35
select select "85"
click at [719, 580] on select "-- Additional Hour Support (£14.50) Additional Hour Support (Walkers) (£13.50) …" at bounding box center [980, 597] width 522 height 35
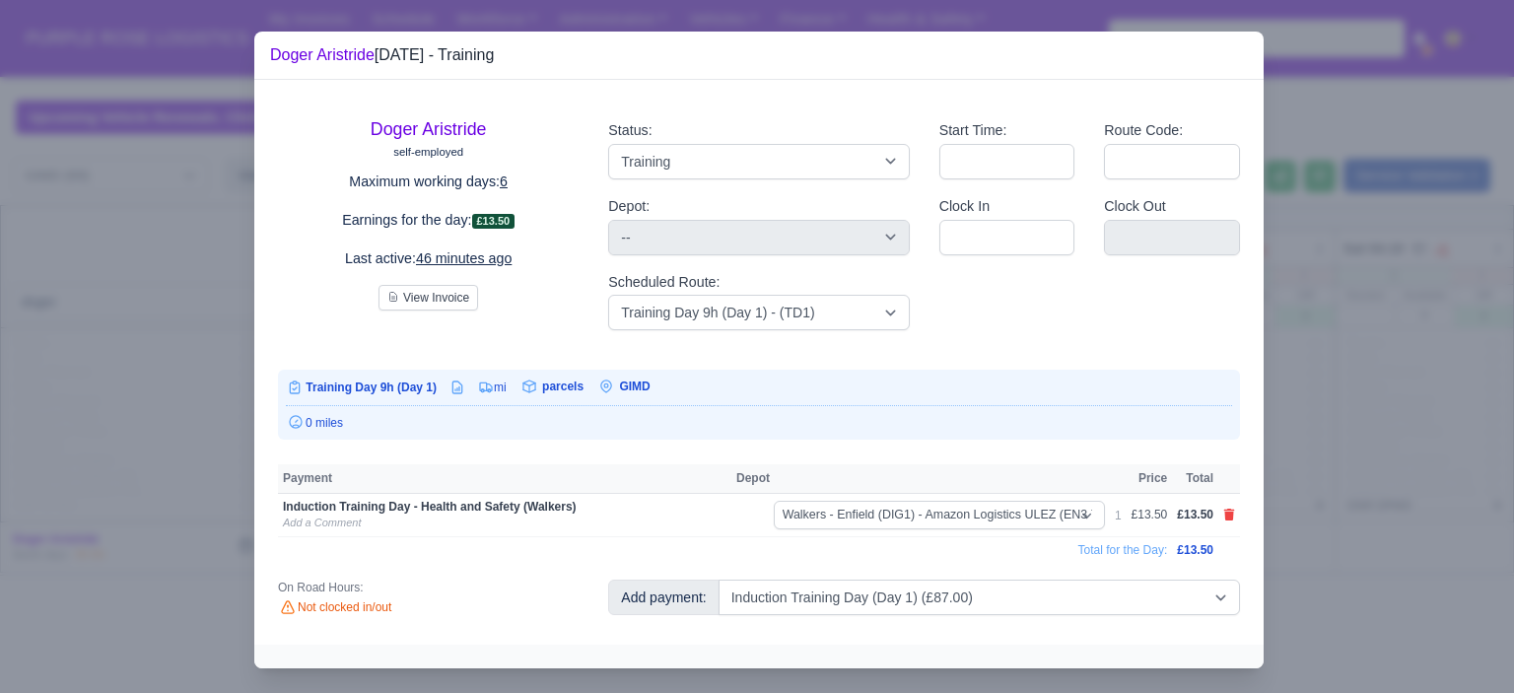
select select "5"
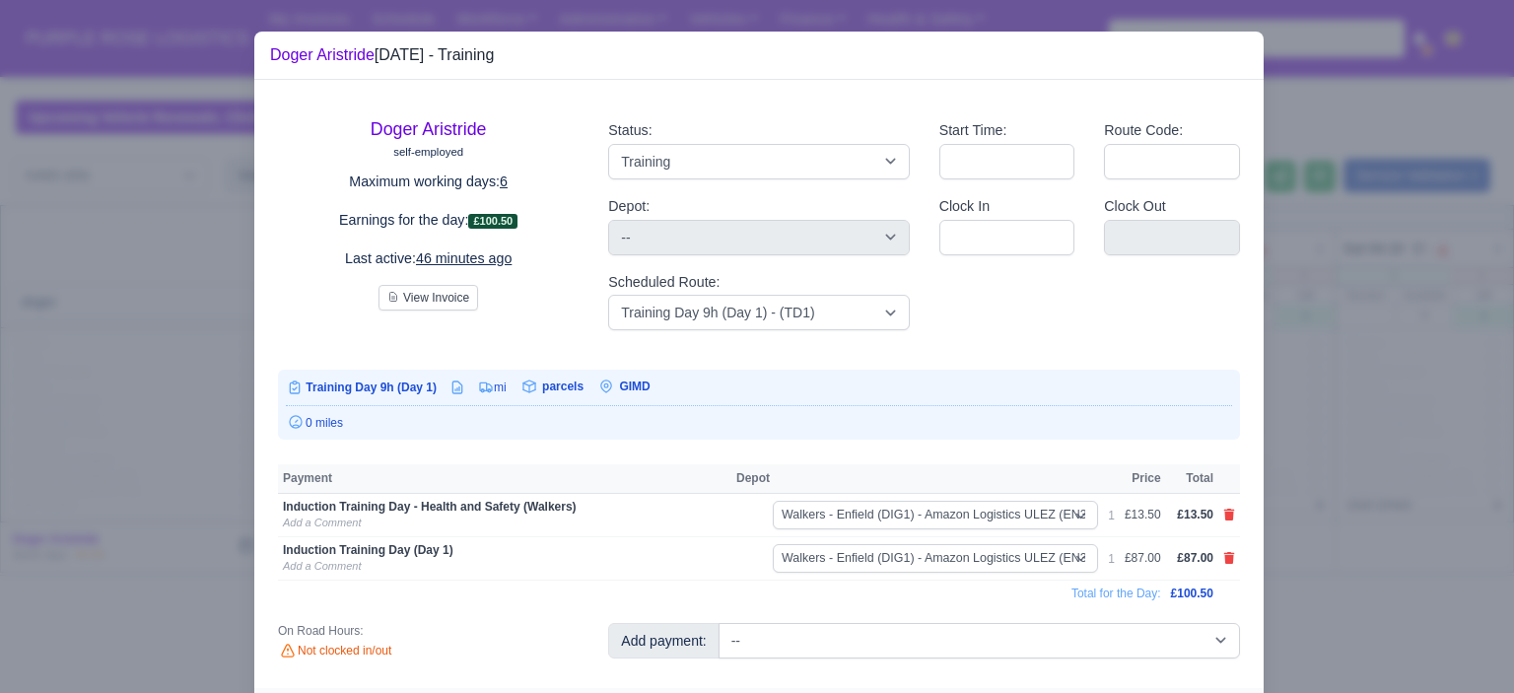
click at [1353, 318] on div at bounding box center [757, 346] width 1514 height 693
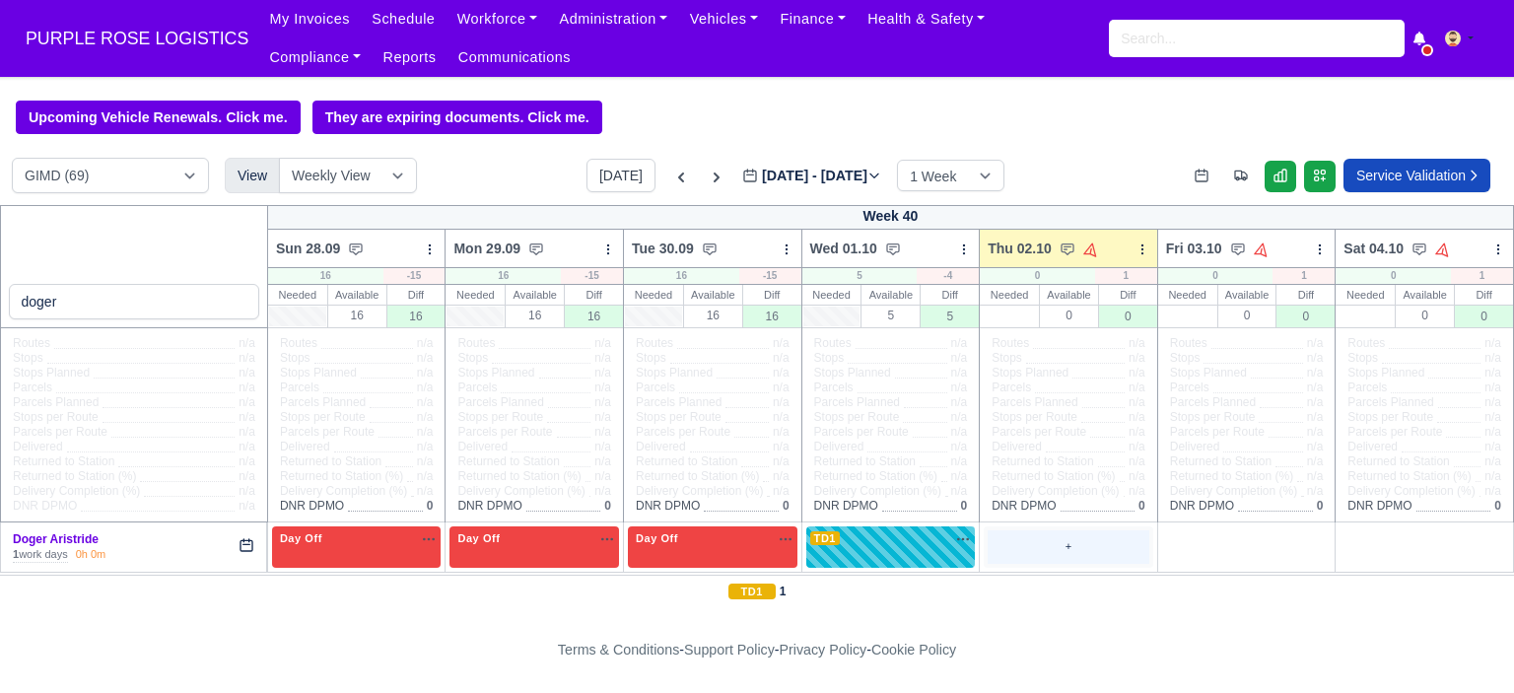
click at [1088, 536] on div "+" at bounding box center [1069, 546] width 162 height 33
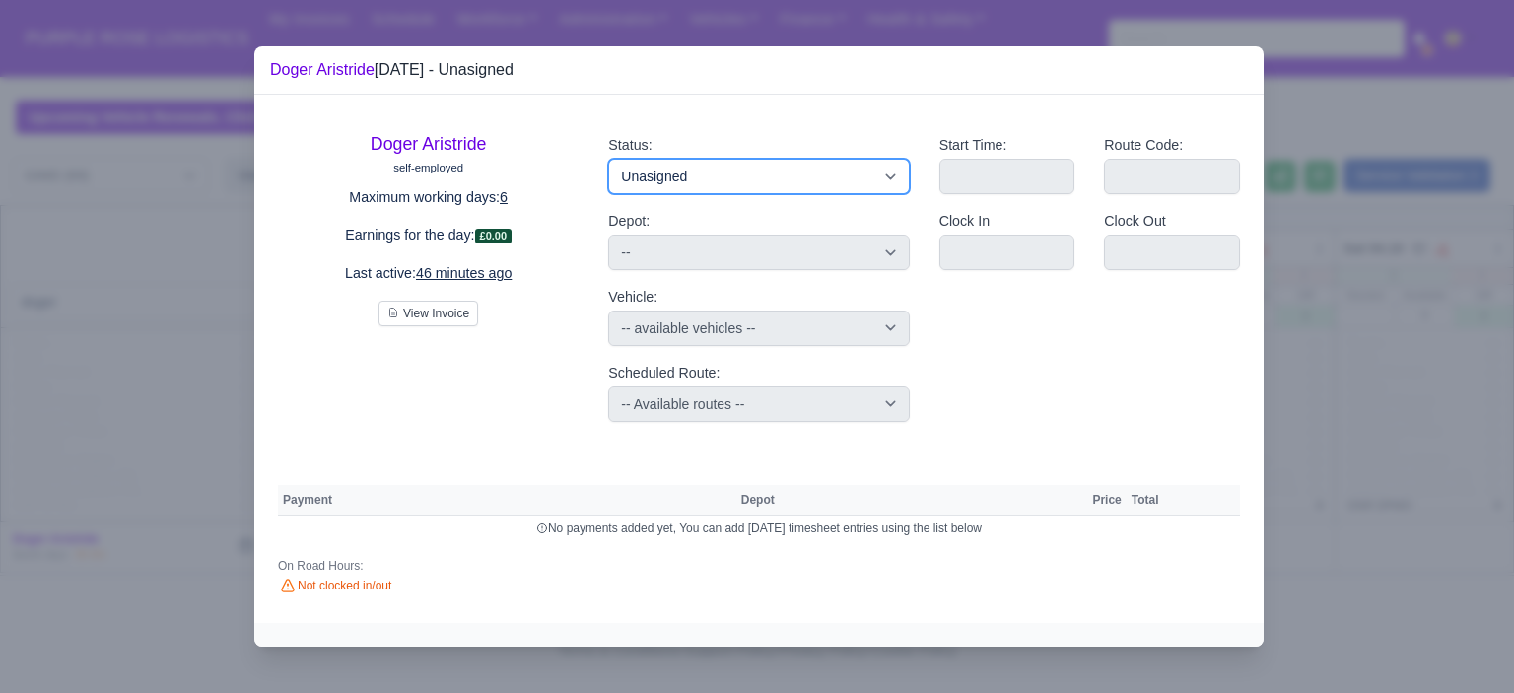
click at [801, 172] on select "Available Day Off Stand By Holiday Other Depot In Office OSM Ridealong Nursery …" at bounding box center [758, 176] width 301 height 35
select select "Day Off"
click at [608, 159] on select "Available Day Off Stand By Holiday Other Depot In Office OSM Ridealong Nursery …" at bounding box center [758, 176] width 301 height 35
select select "na"
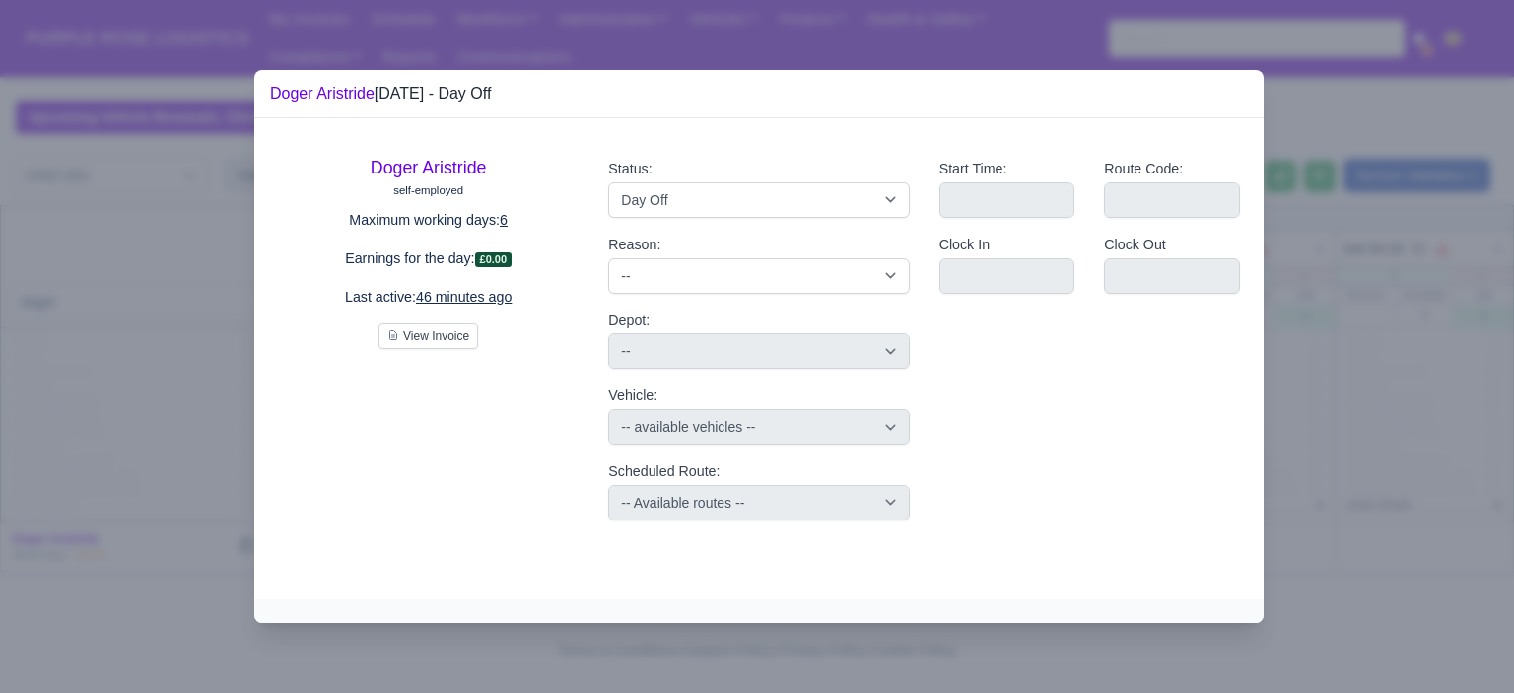
click at [1338, 374] on div at bounding box center [757, 346] width 1514 height 693
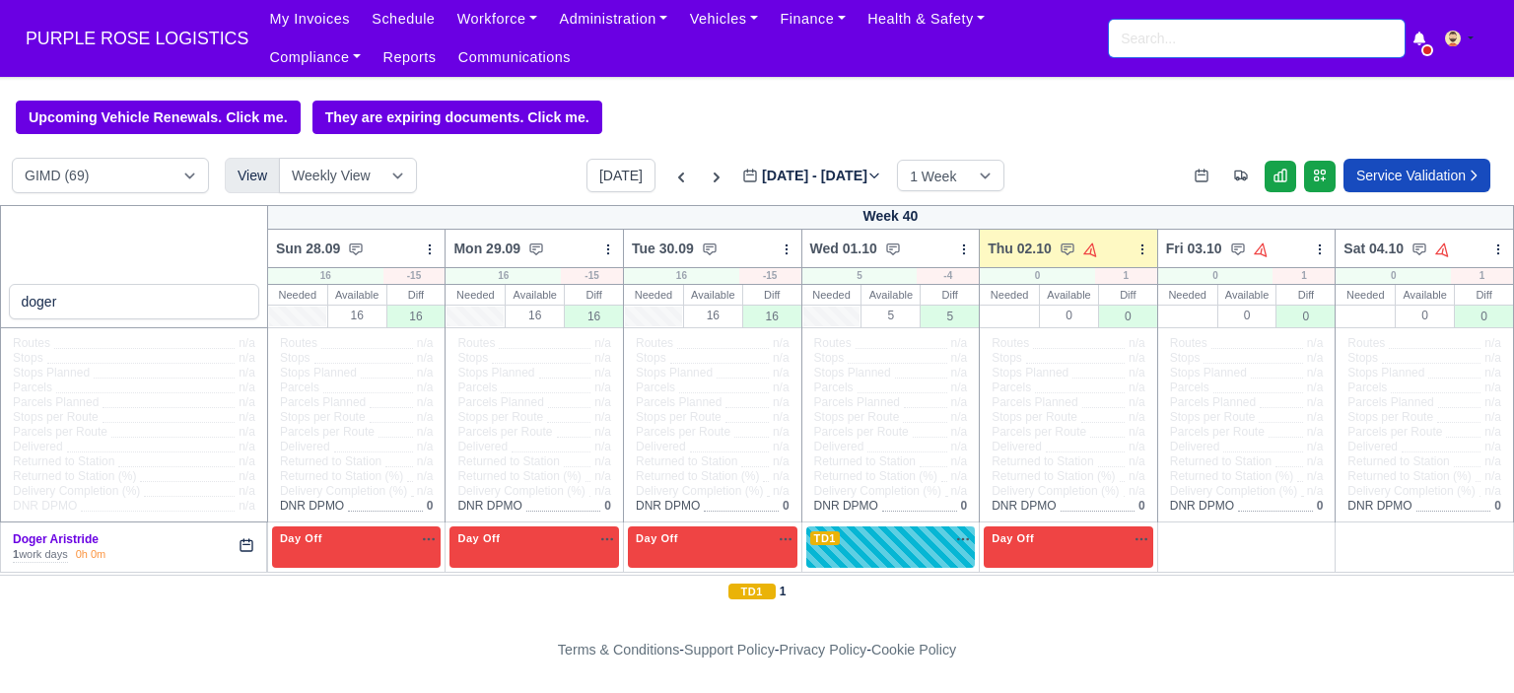
click at [1231, 48] on input "search" at bounding box center [1257, 38] width 296 height 37
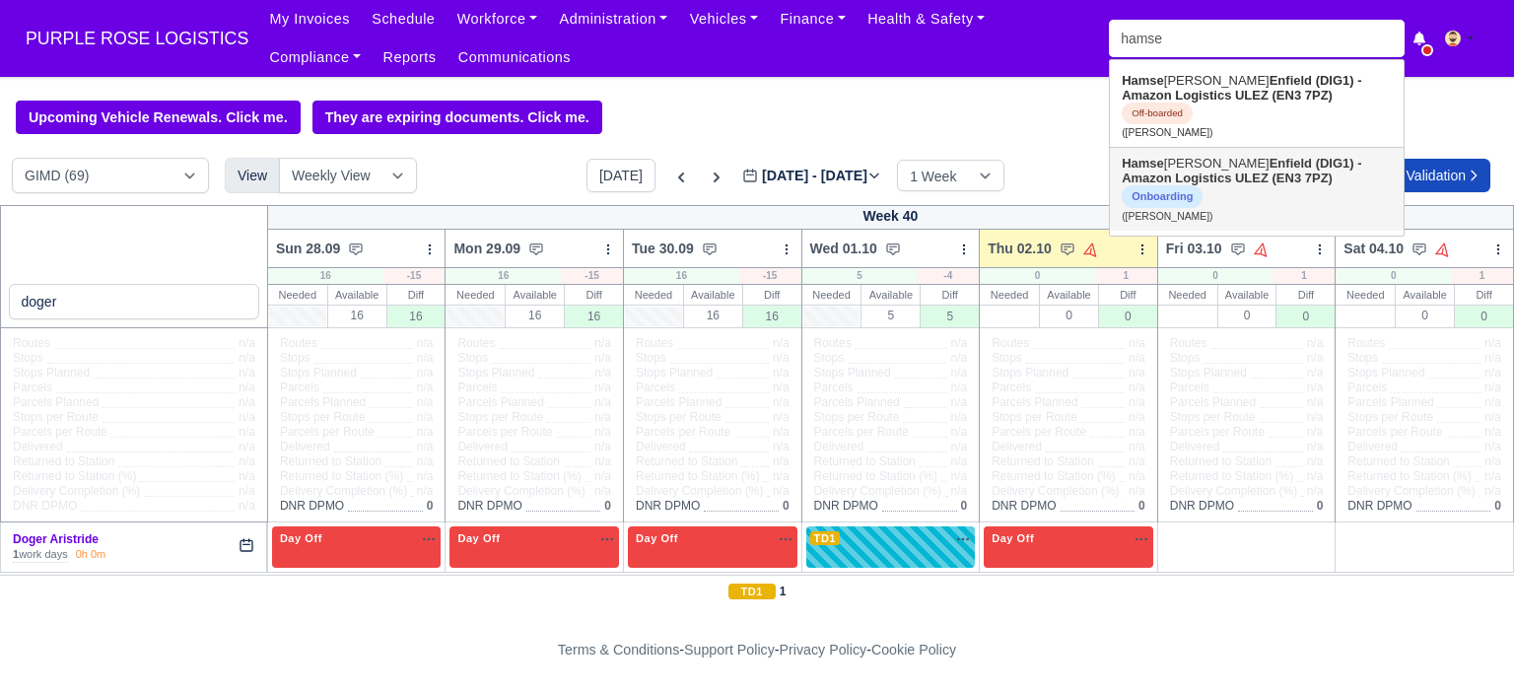
click at [1225, 167] on strong "Enfield (DIG1) - Amazon Logistics ULEZ (EN3 7PZ)" at bounding box center [1242, 171] width 240 height 30
type input "Hamse Hassan"
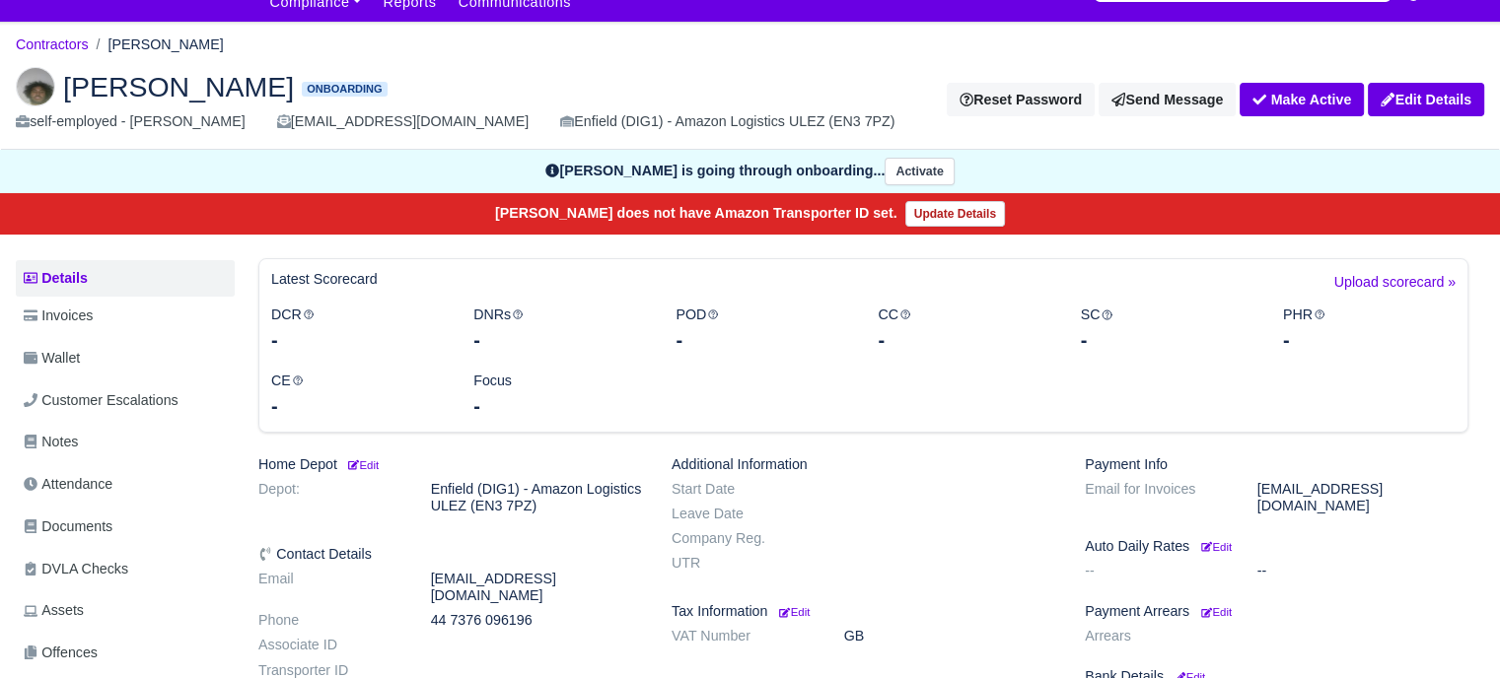
scroll to position [99, 0]
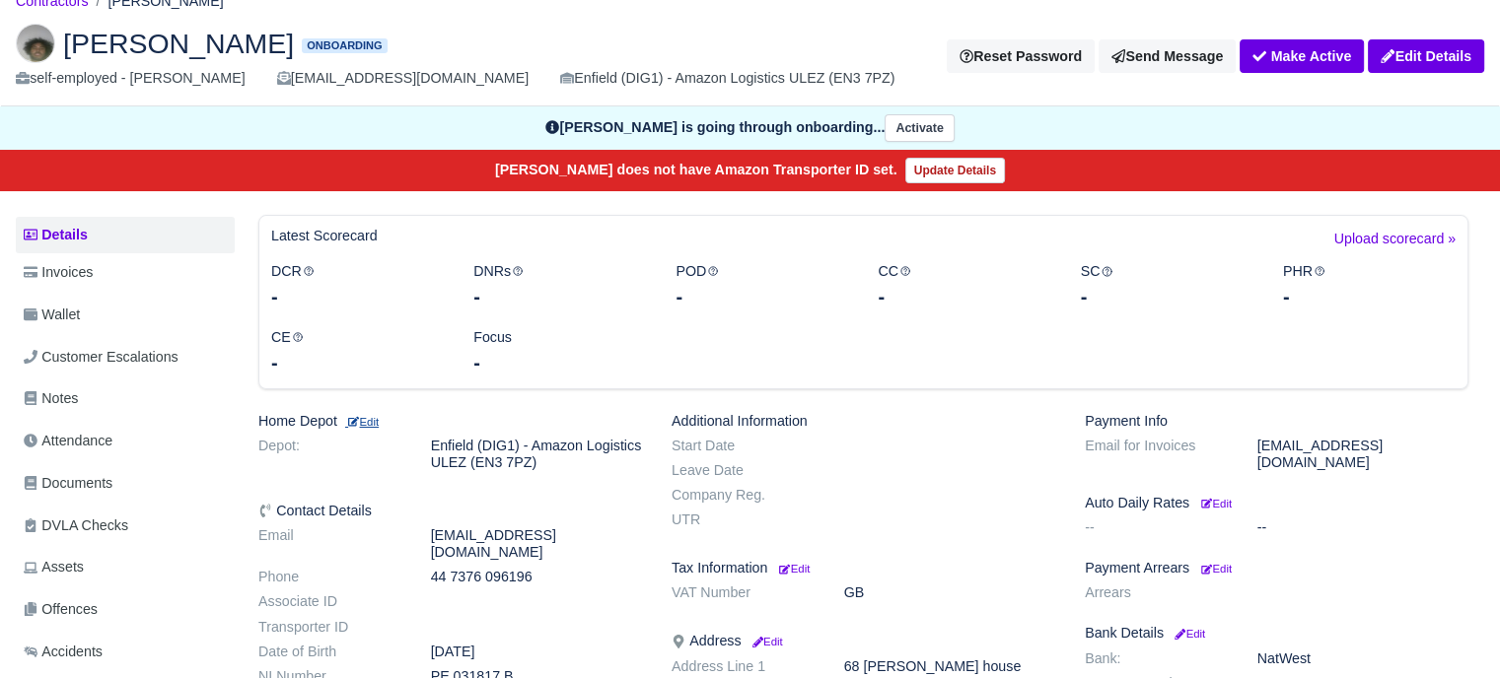
click at [367, 422] on small "Edit" at bounding box center [362, 422] width 34 height 12
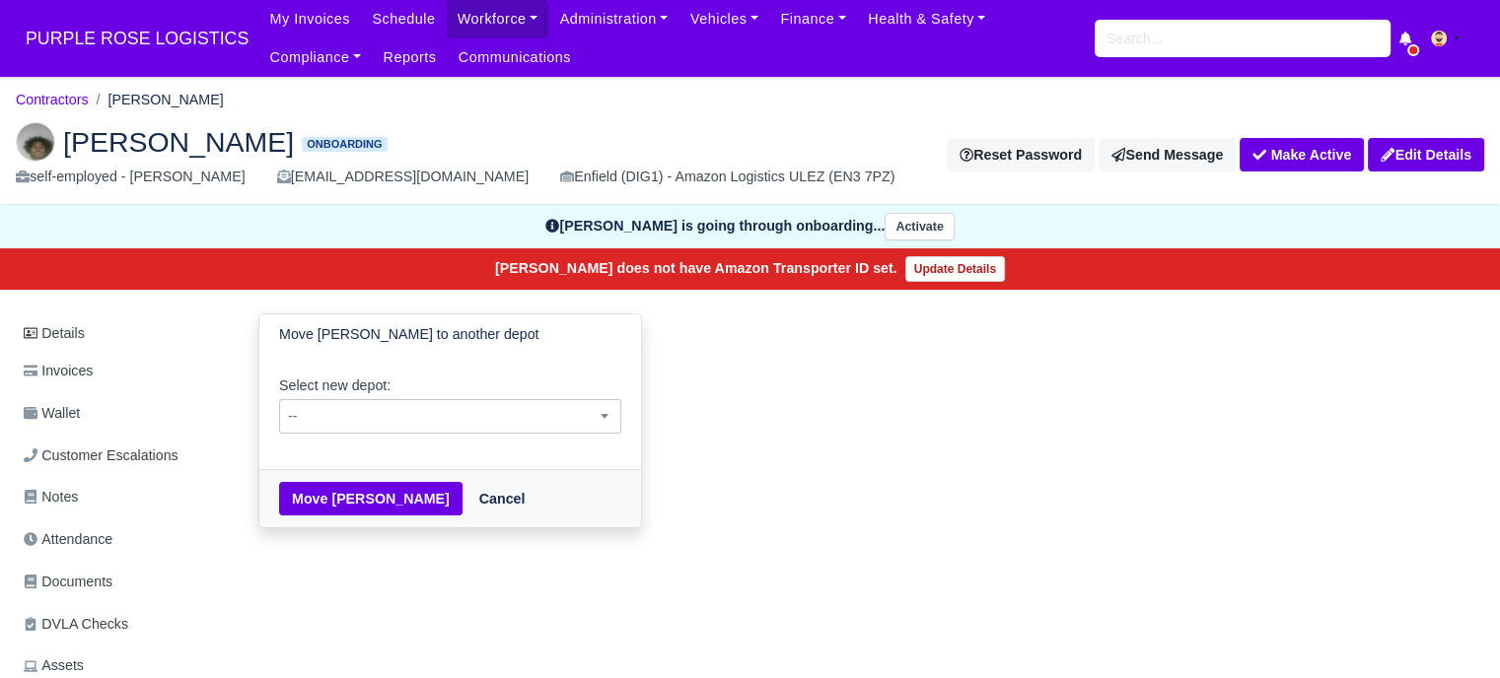
click at [409, 423] on span "--" at bounding box center [450, 416] width 340 height 25
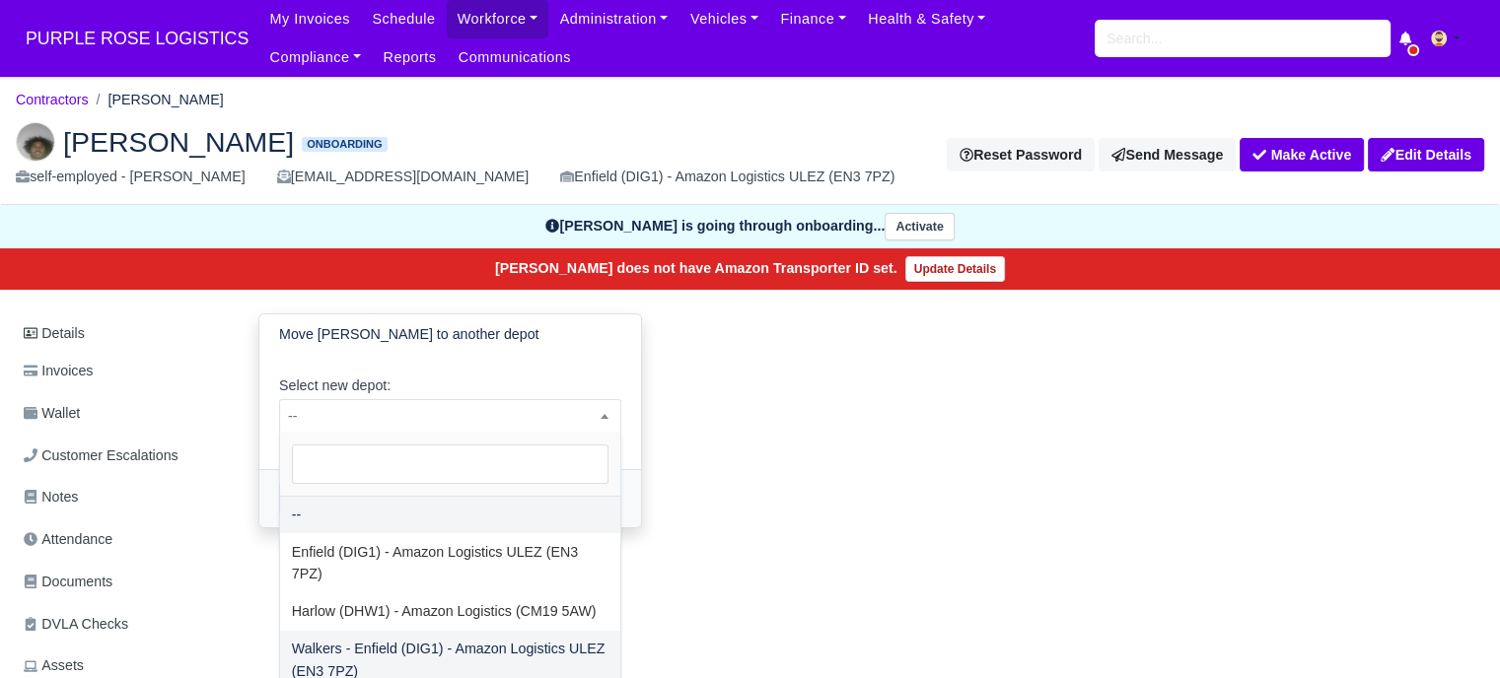
select select "5"
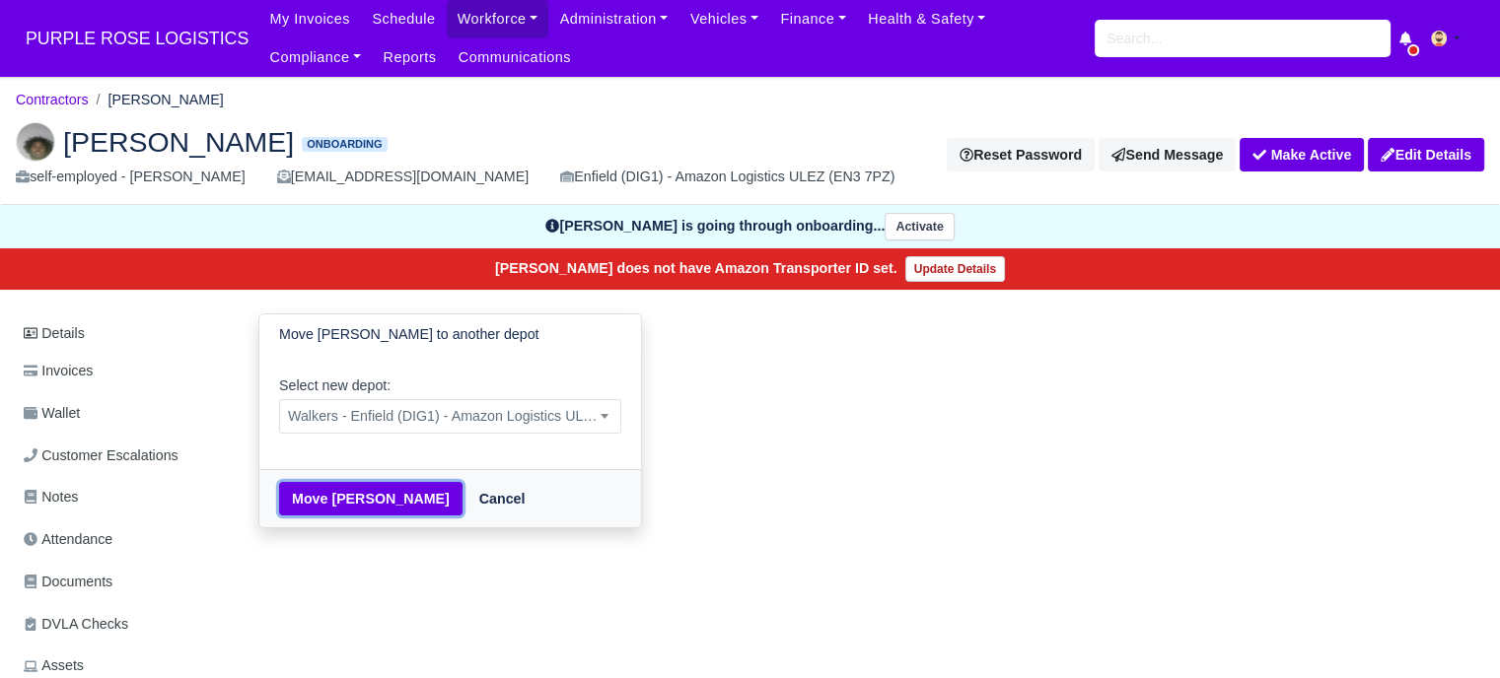
click at [371, 500] on button "Move Hamse Hassan" at bounding box center [370, 499] width 183 height 34
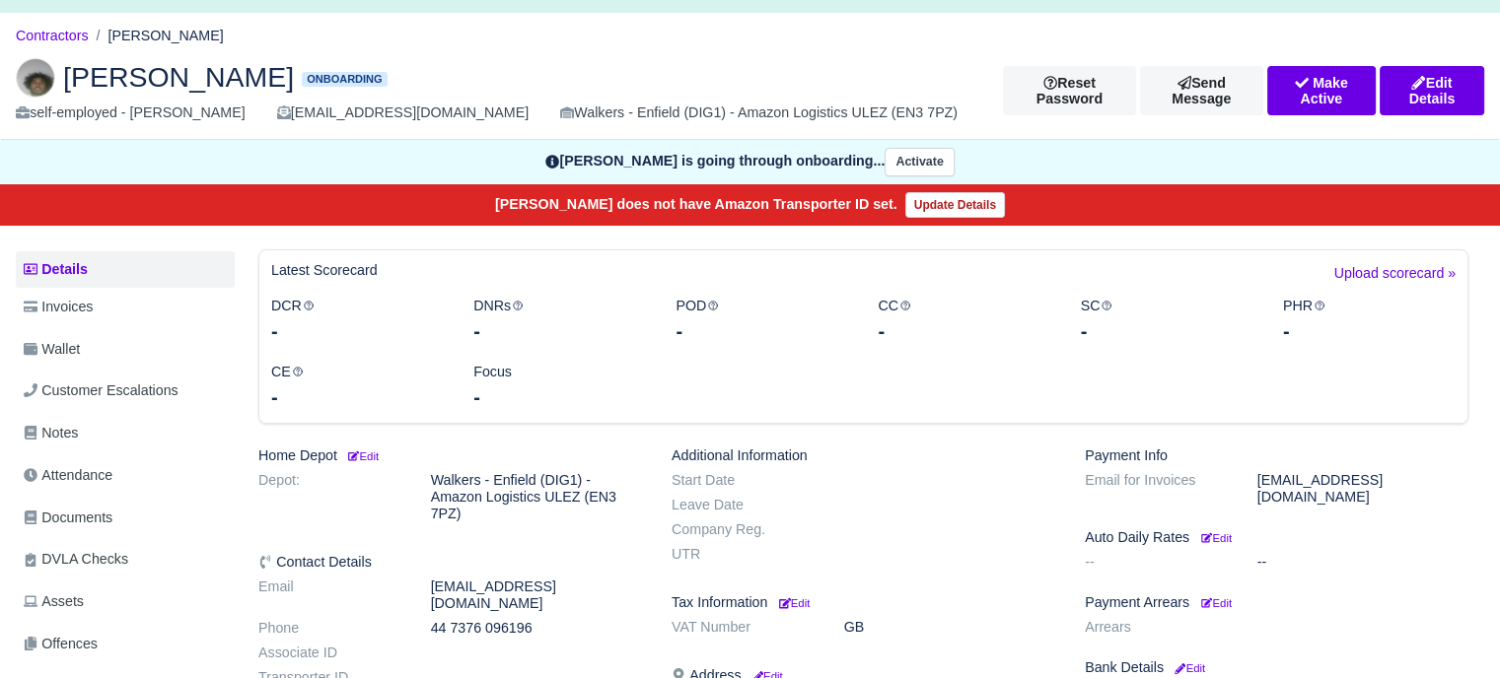
scroll to position [394, 0]
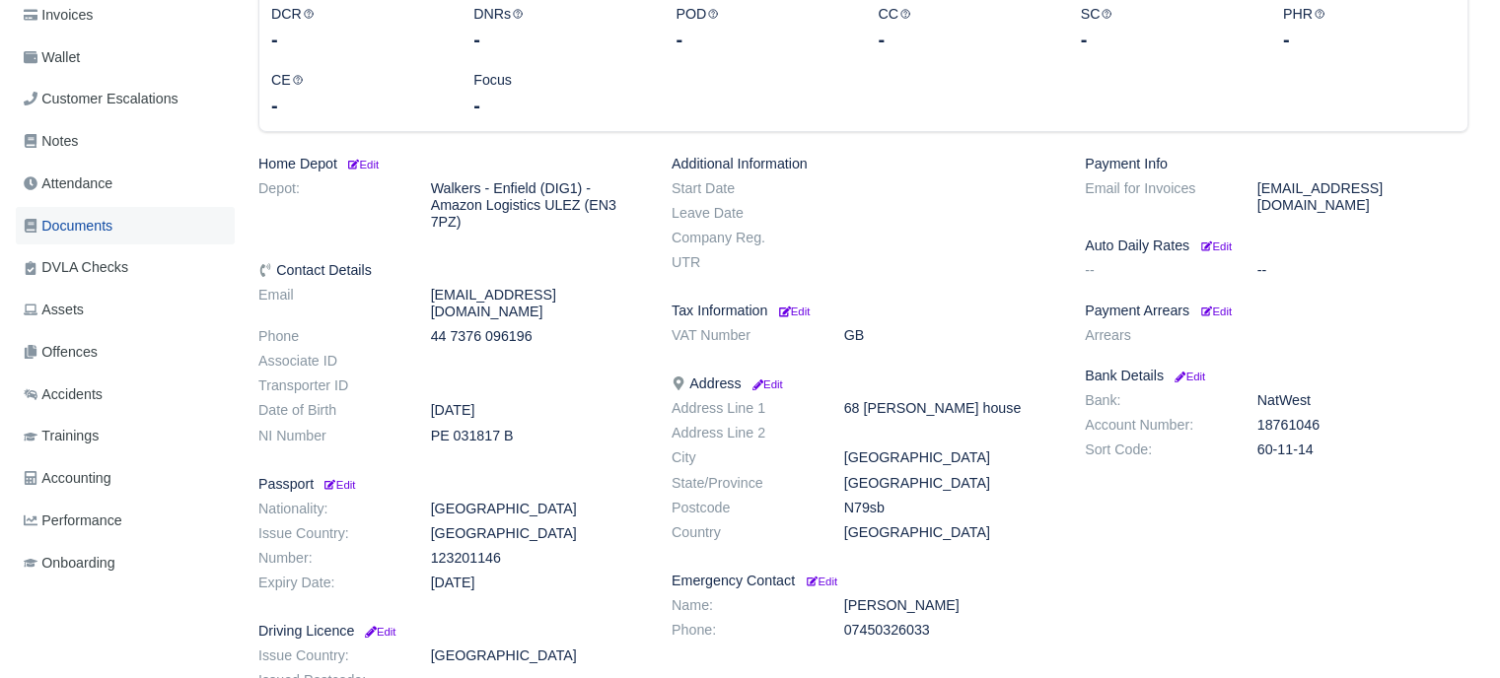
click at [110, 224] on span "Documents" at bounding box center [68, 226] width 89 height 23
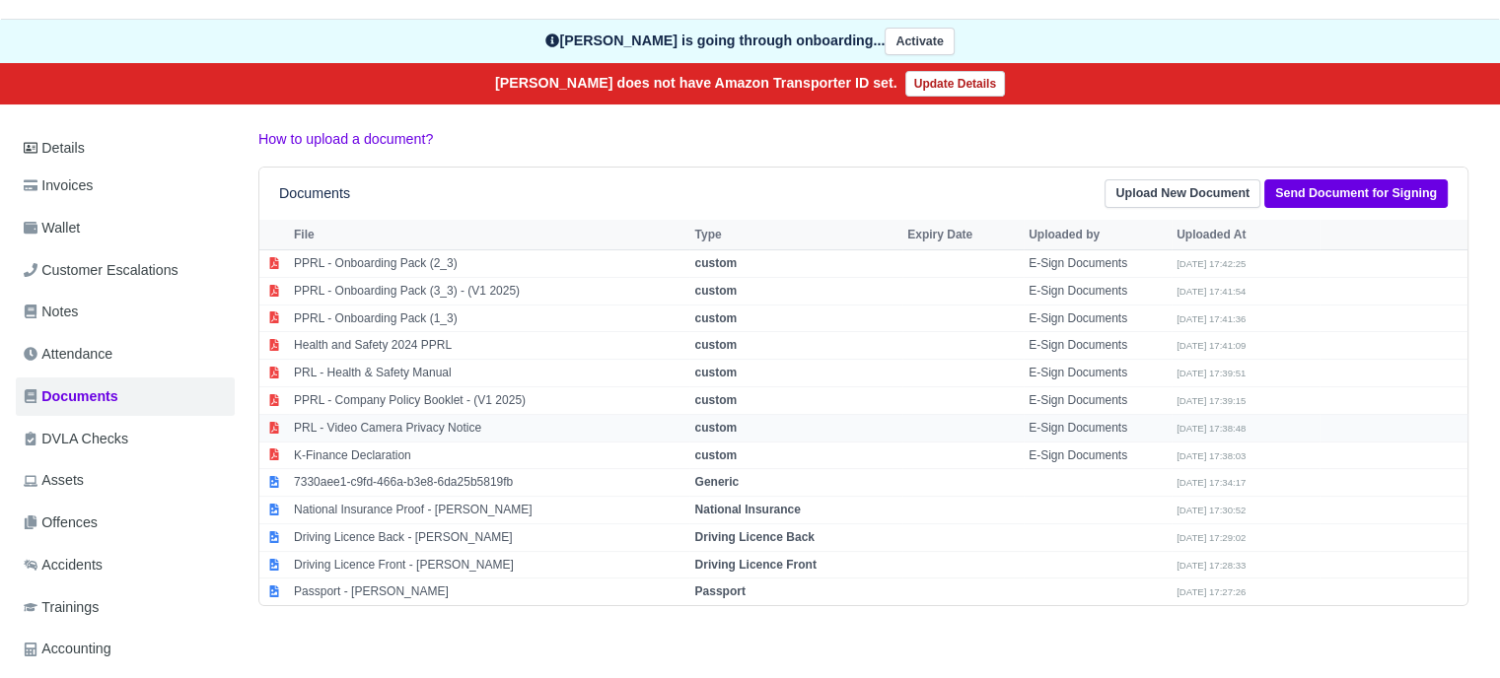
scroll to position [197, 0]
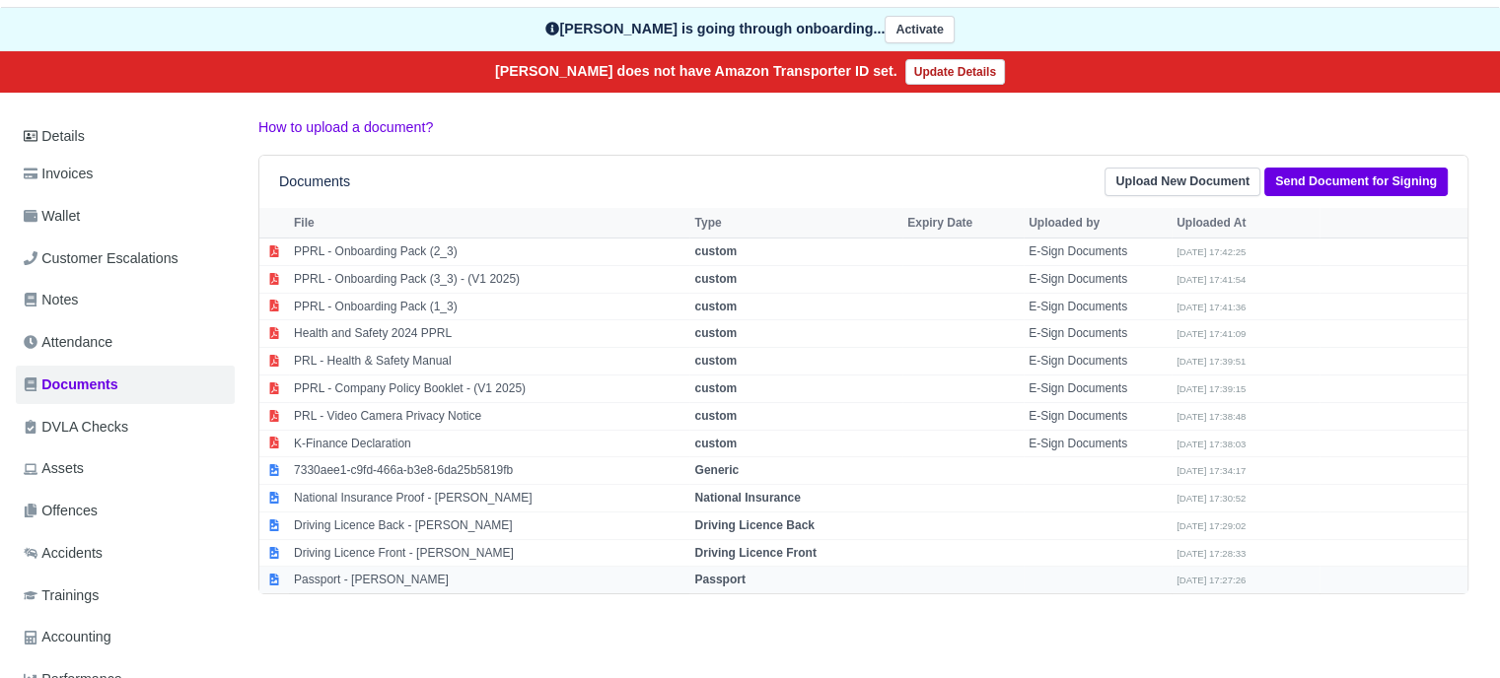
click at [749, 567] on td "Passport" at bounding box center [795, 580] width 213 height 27
select select "passport"
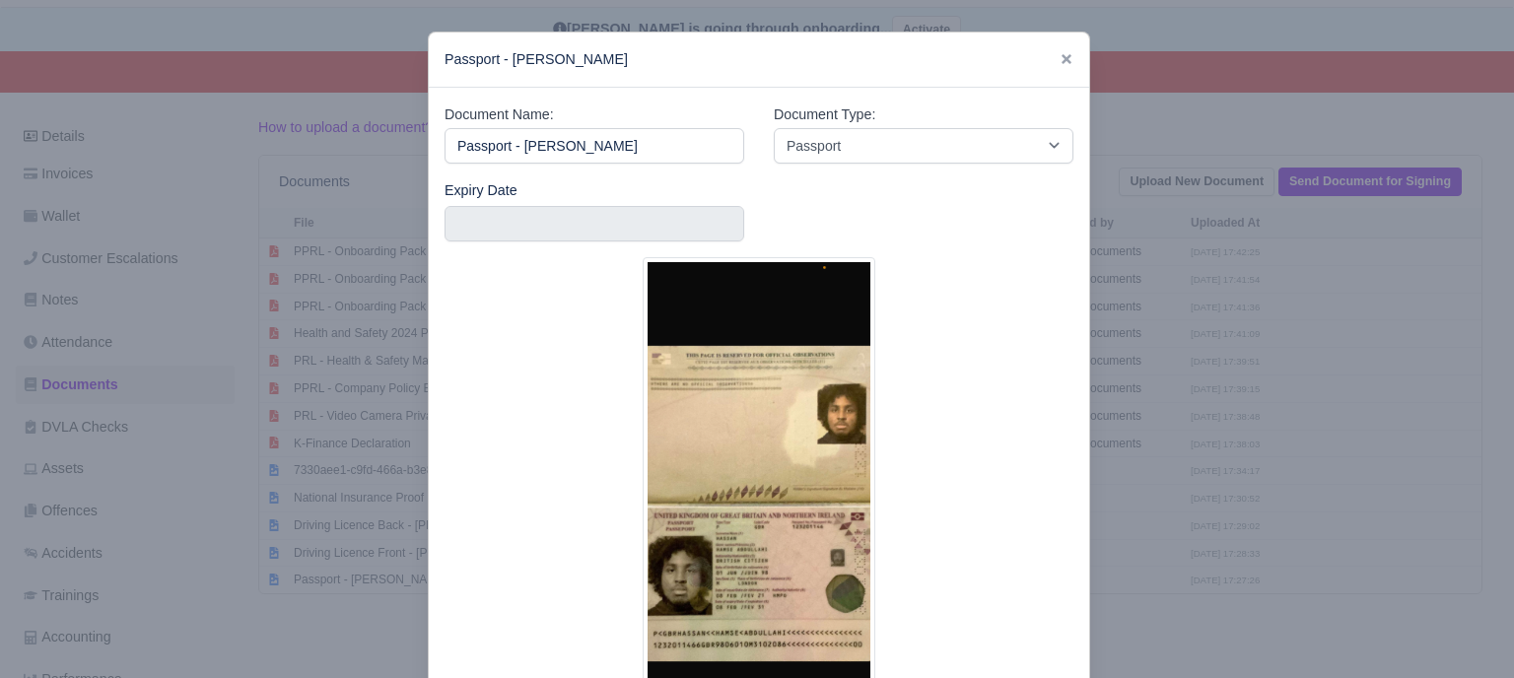
click at [1288, 491] on div at bounding box center [757, 339] width 1514 height 678
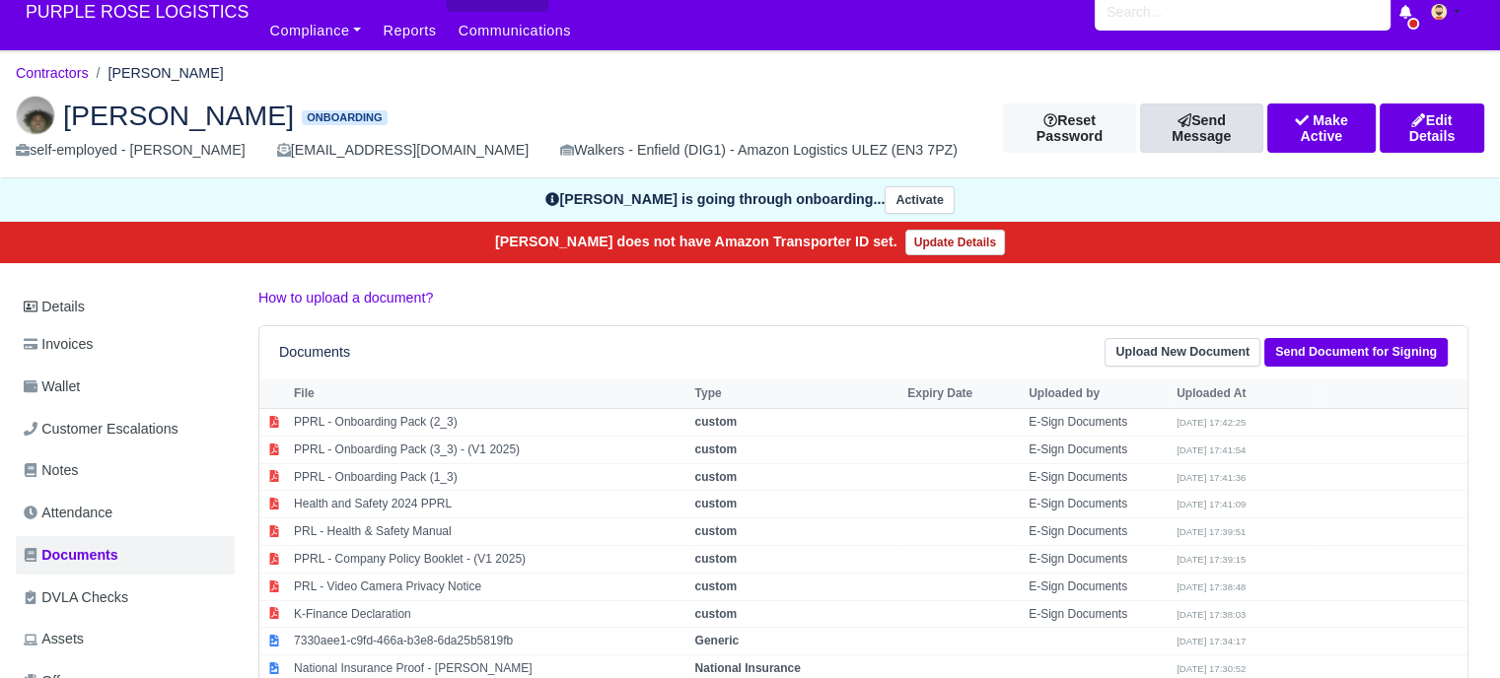
scroll to position [0, 0]
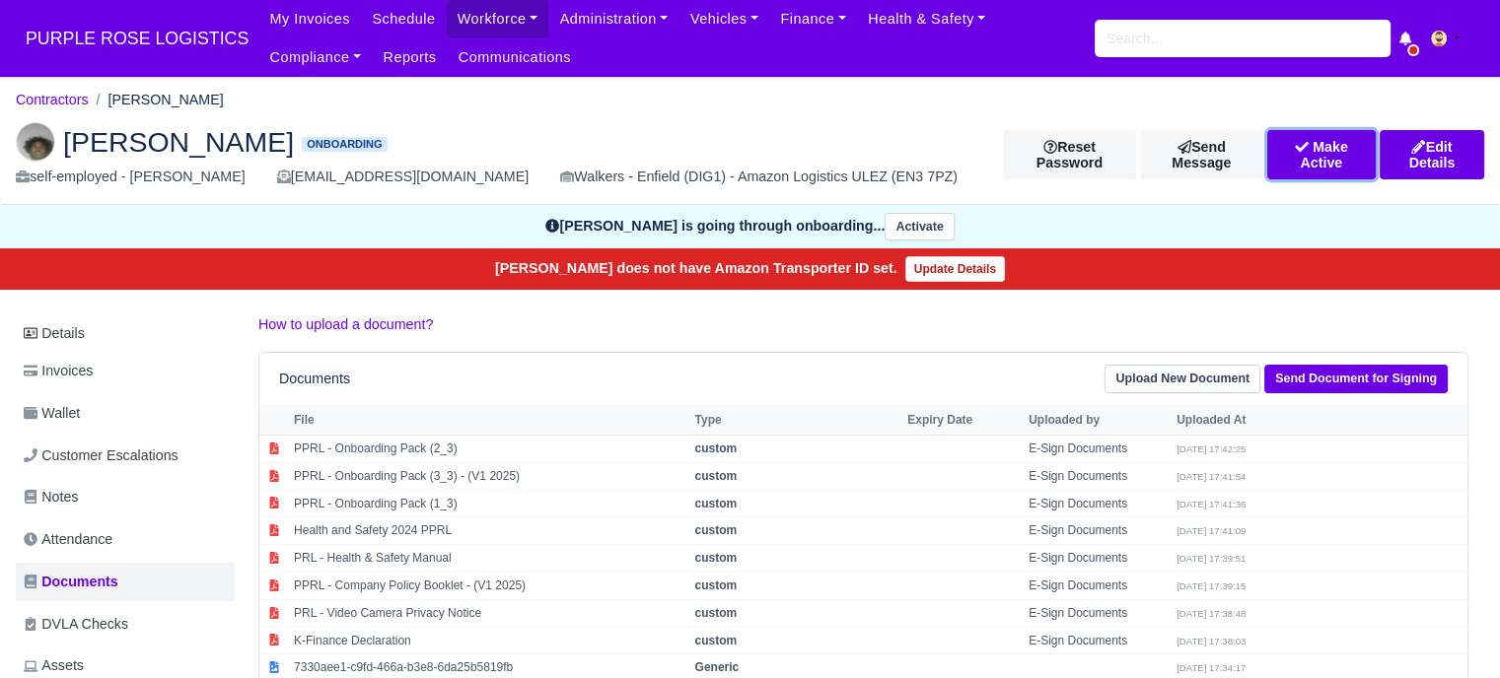
click at [1279, 153] on button "Make Active" at bounding box center [1321, 154] width 108 height 49
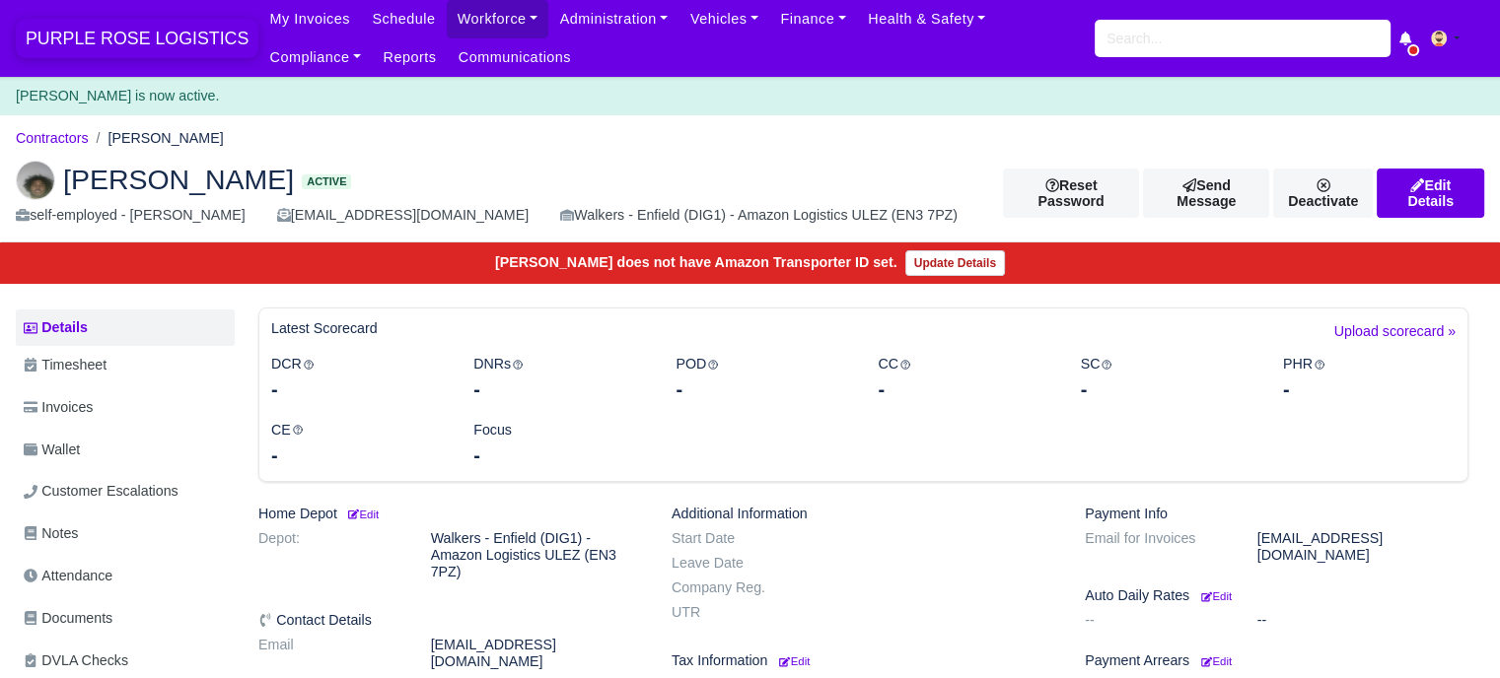
click at [87, 32] on span "PURPLE ROSE LOGISTICS" at bounding box center [137, 38] width 243 height 39
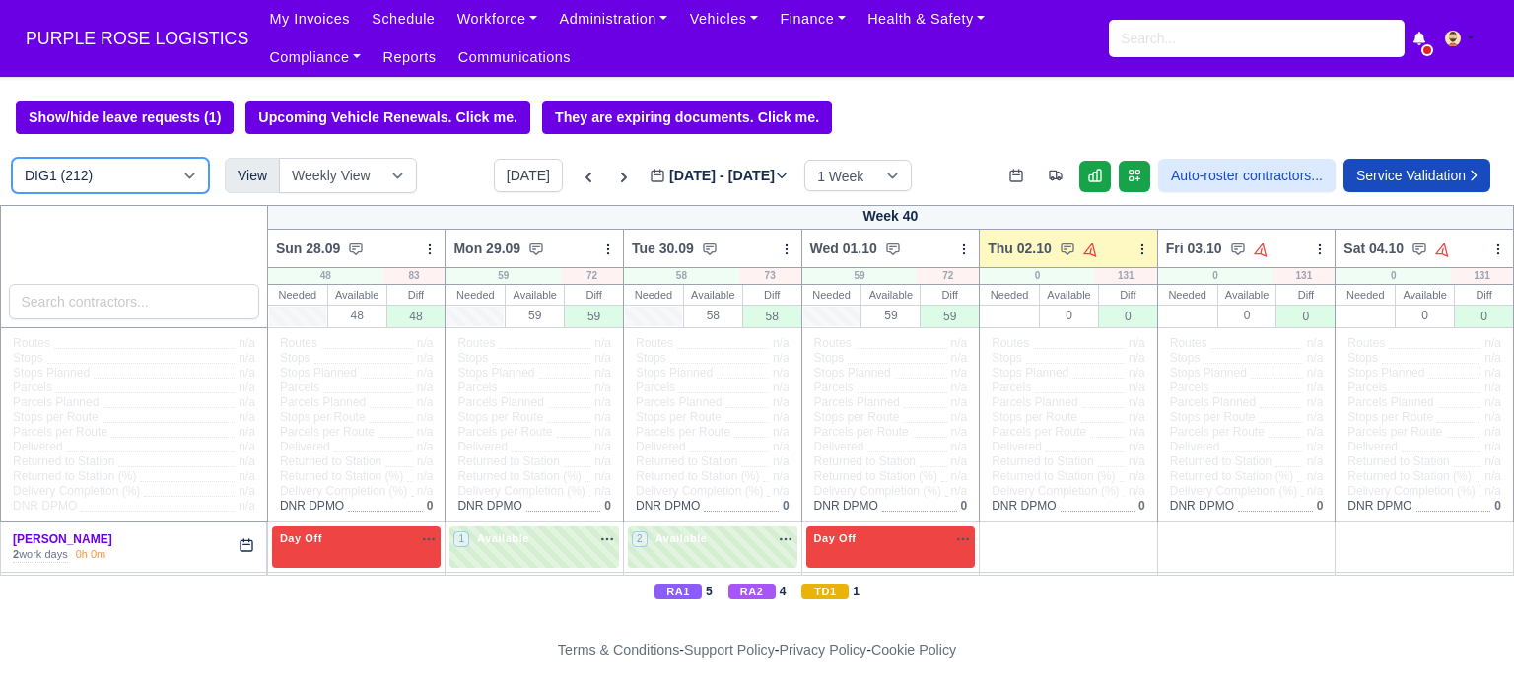
click at [136, 176] on select "DIG1 (212) DAK1 (1) GIMD (70)" at bounding box center [110, 175] width 197 height 35
select select "5"
click at [12, 160] on select "DIG1 (212) DAK1 (1) GIMD (70)" at bounding box center [110, 175] width 197 height 35
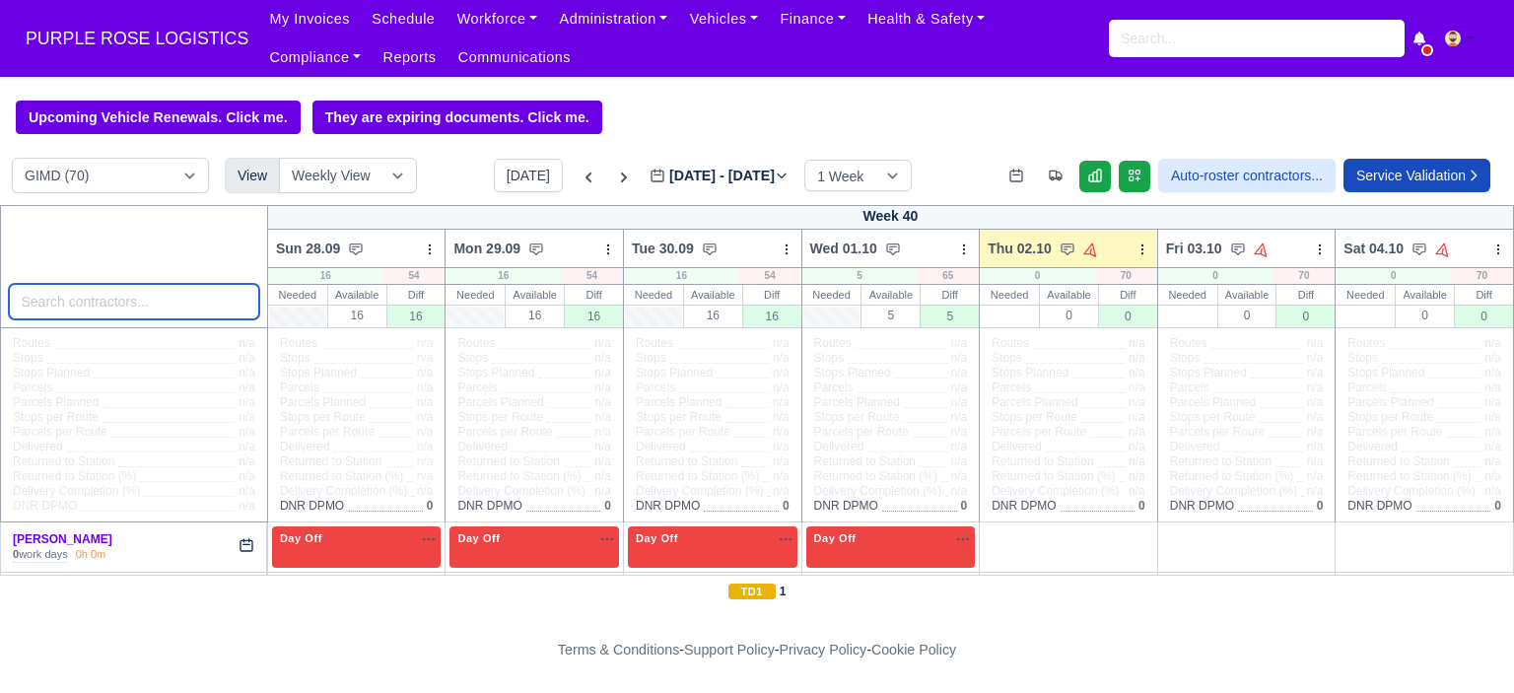
click at [177, 308] on input "search" at bounding box center [134, 301] width 250 height 35
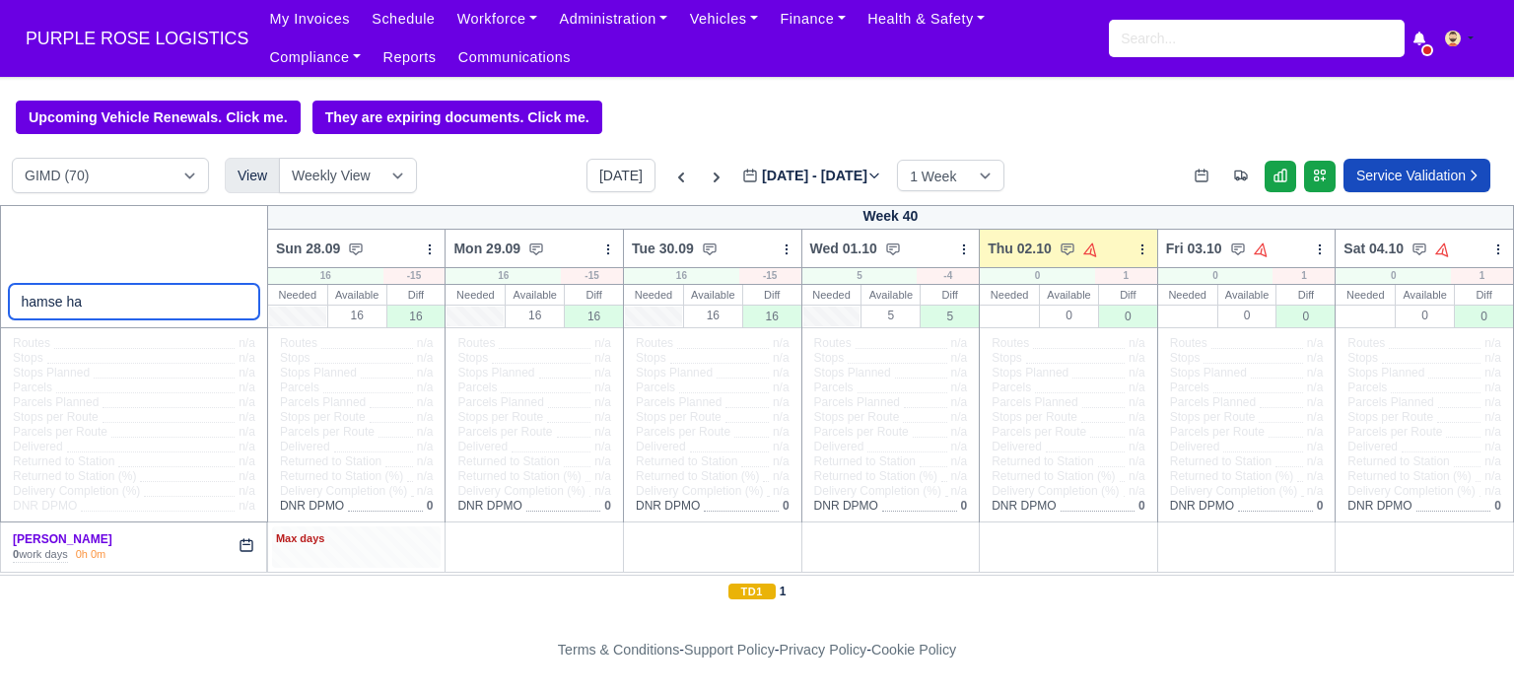
type input "hamse ha"
click at [343, 551] on div "Max days" at bounding box center [357, 547] width 170 height 40
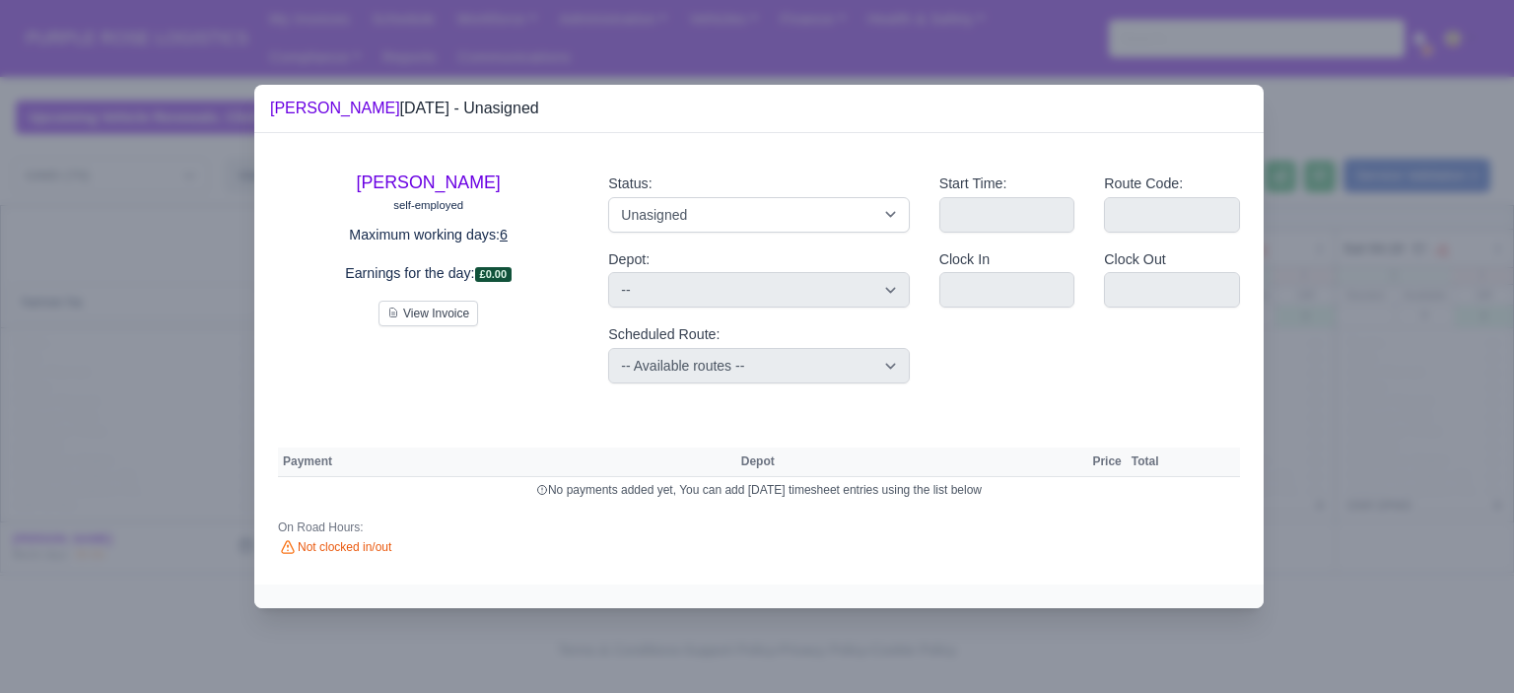
click at [750, 232] on div "Status: Available Day Off Stand By Holiday Other Depot In Office OSM Ridealong …" at bounding box center [759, 278] width 330 height 243
click at [754, 228] on select "Available Day Off Stand By Holiday Other Depot In Office OSM Ridealong Nursery …" at bounding box center [758, 214] width 301 height 35
select select "Day Off"
click at [608, 197] on select "Available Day Off Stand By Holiday Other Depot In Office OSM Ridealong Nursery …" at bounding box center [758, 214] width 301 height 35
select select
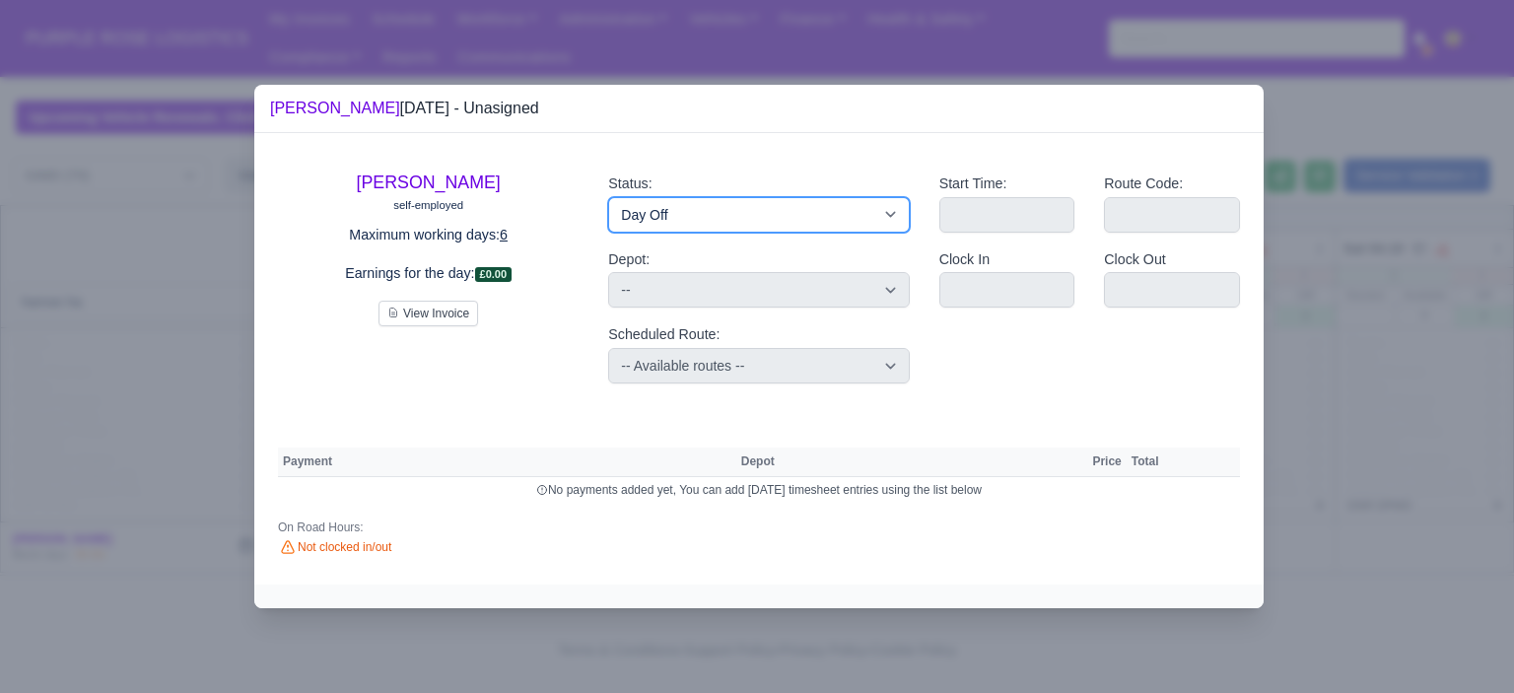
select select "na"
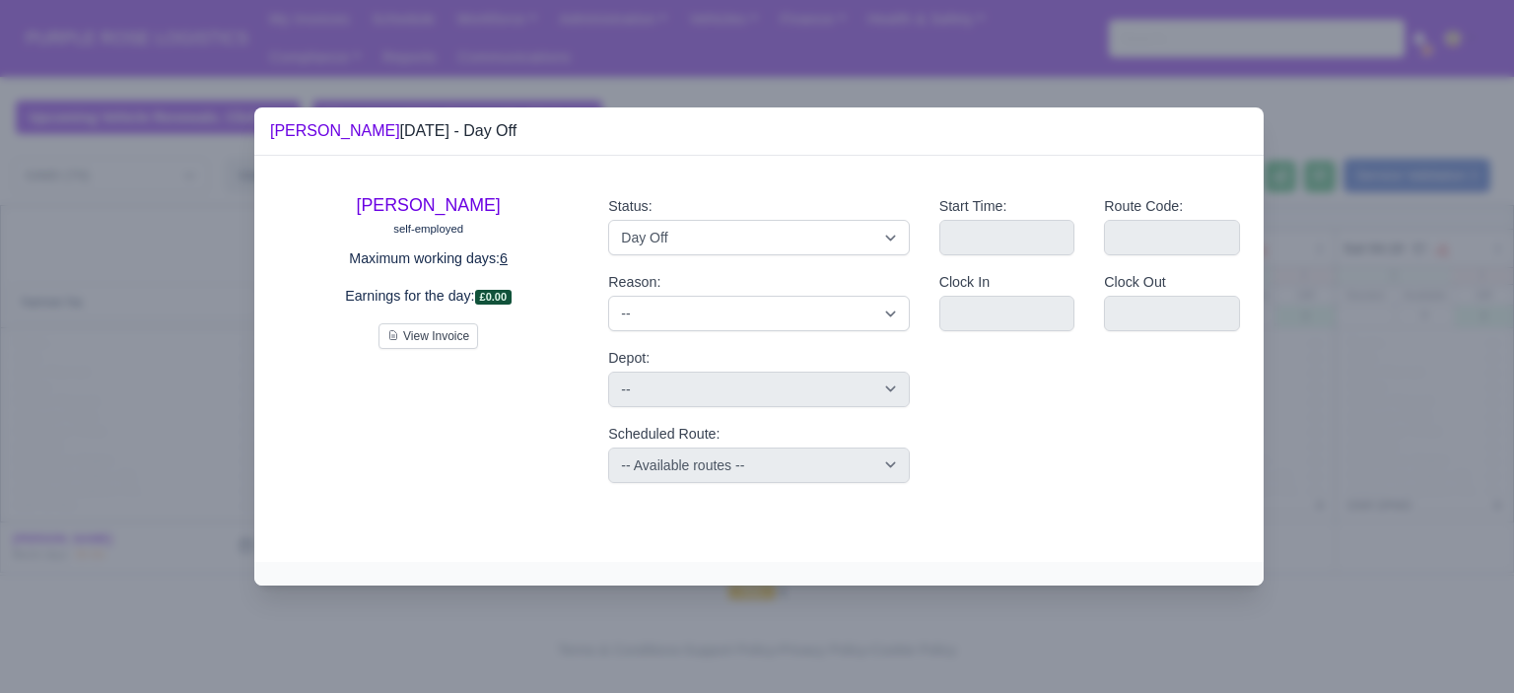
click at [1371, 349] on div at bounding box center [757, 346] width 1514 height 693
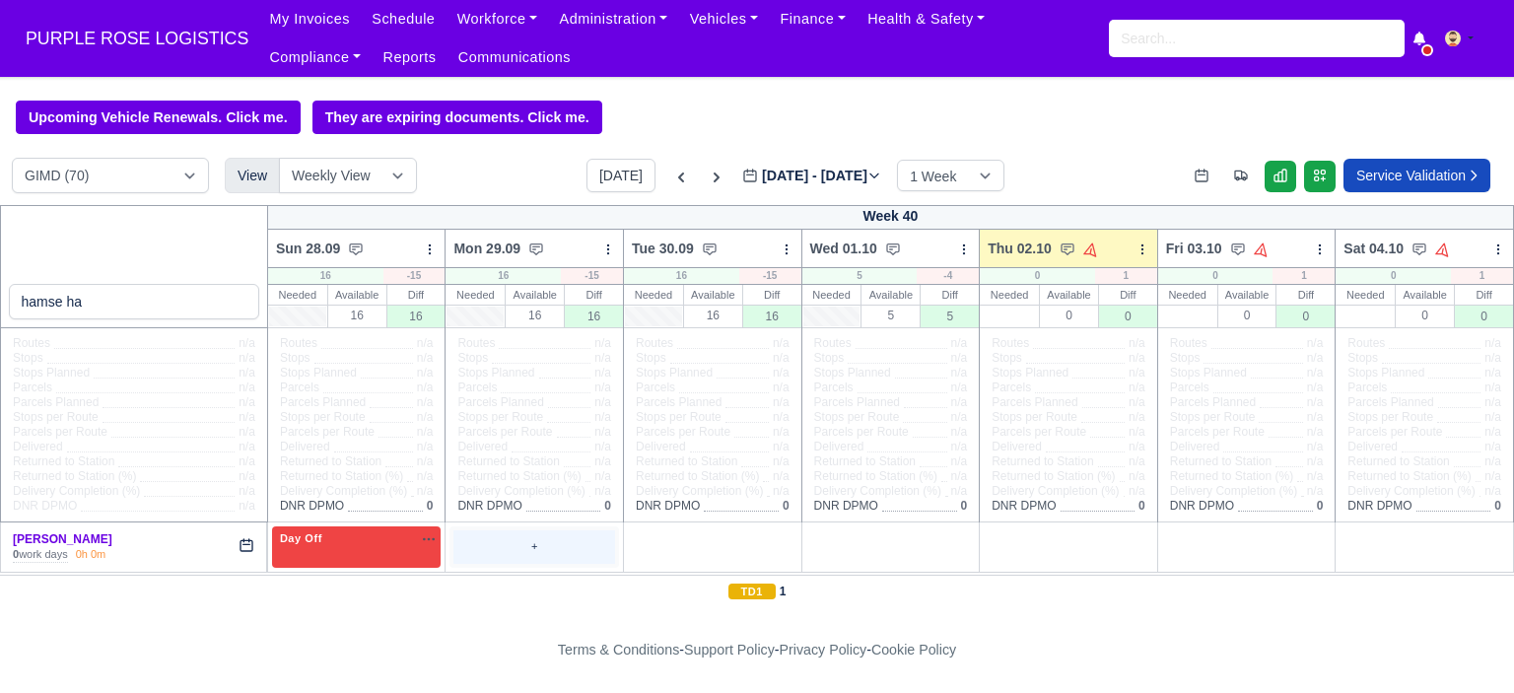
click at [523, 559] on div "+" at bounding box center [535, 546] width 162 height 33
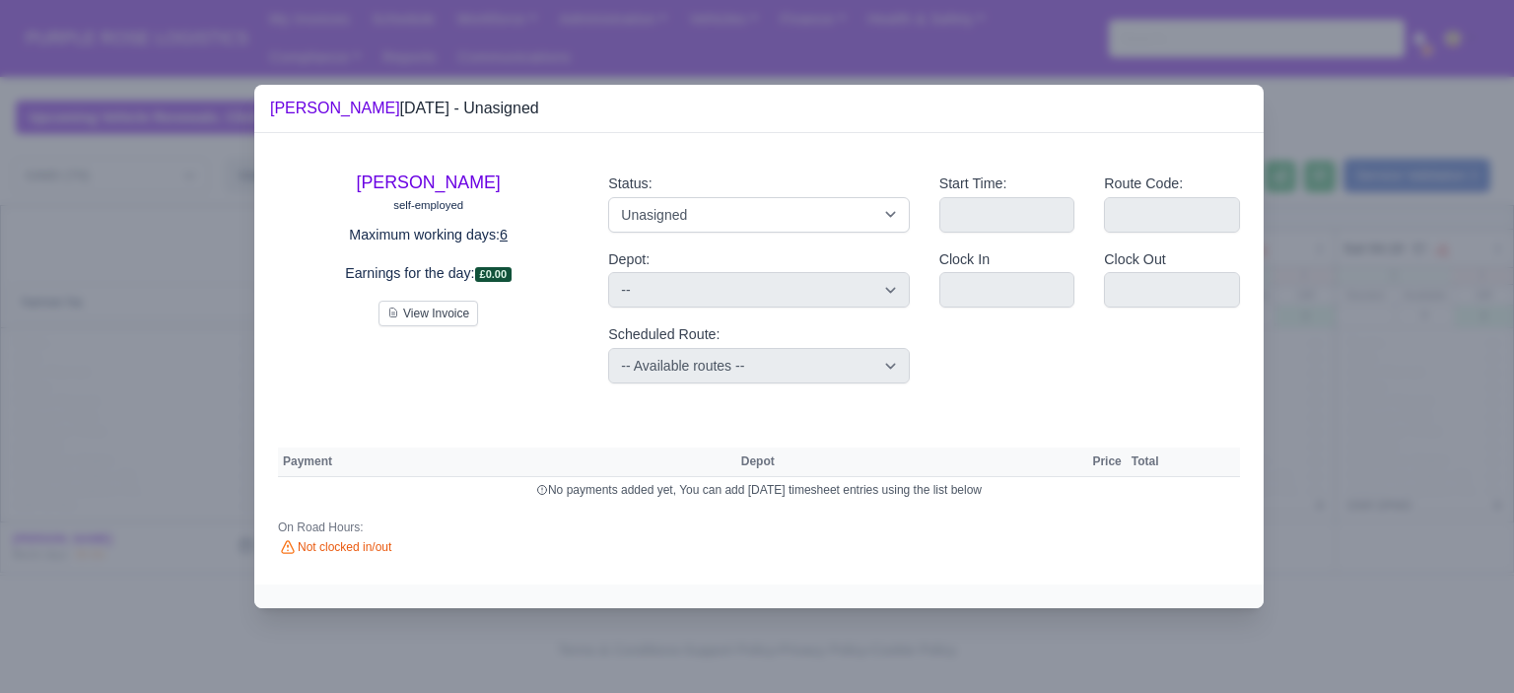
click at [718, 238] on div "Status: Available Day Off Stand By Holiday Other Depot In Office OSM Ridealong …" at bounding box center [759, 278] width 330 height 243
click at [742, 224] on select "Available Day Off Stand By Holiday Other Depot In Office OSM Ridealong Nursery …" at bounding box center [758, 214] width 301 height 35
select select "Day Off"
click at [608, 197] on select "Available Day Off Stand By Holiday Other Depot In Office OSM Ridealong Nursery …" at bounding box center [758, 214] width 301 height 35
select select
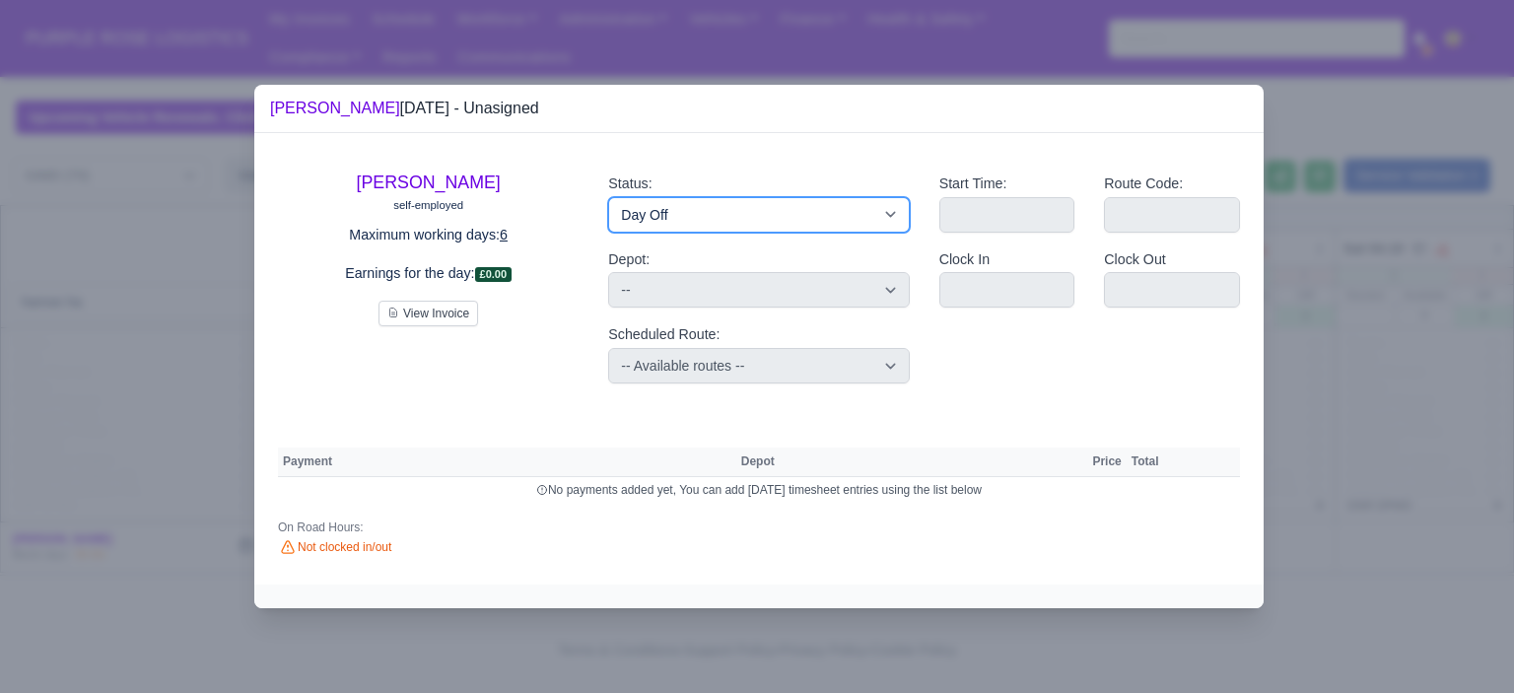
select select "na"
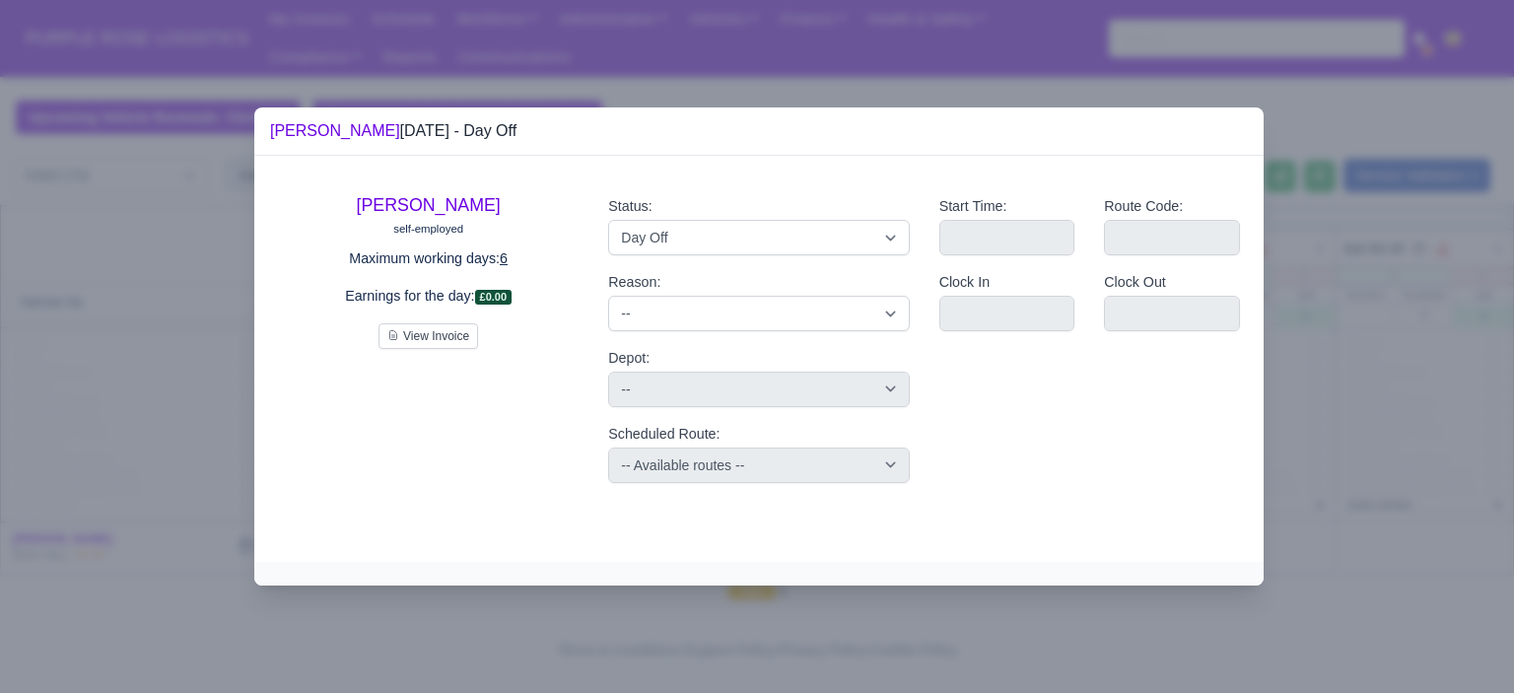
click at [1397, 354] on div at bounding box center [757, 346] width 1514 height 693
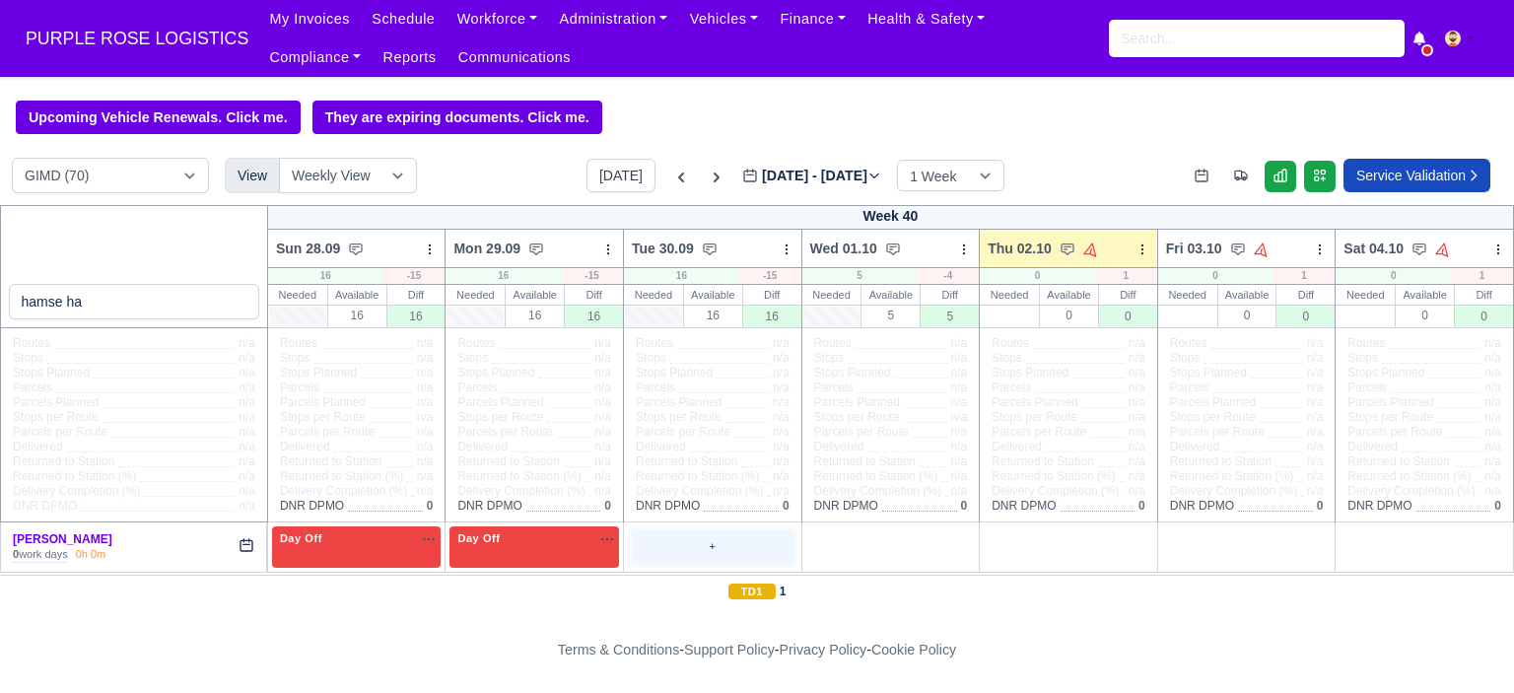
click at [698, 548] on div "+" at bounding box center [713, 546] width 162 height 33
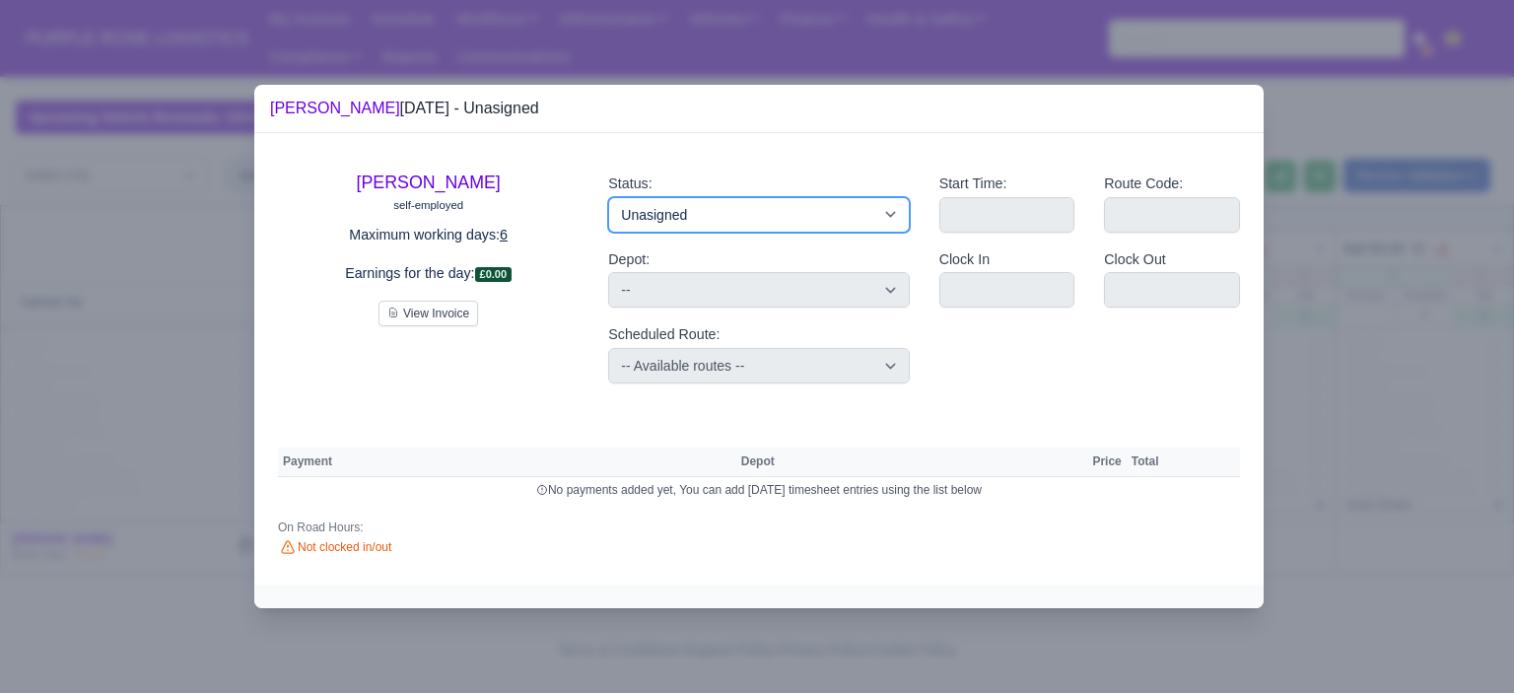
click at [753, 227] on select "Available Day Off Stand By Holiday Other Depot In Office OSM Ridealong Nursery …" at bounding box center [758, 214] width 301 height 35
select select "Day Off"
click at [608, 197] on select "Available Day Off Stand By Holiday Other Depot In Office OSM Ridealong Nursery …" at bounding box center [758, 214] width 301 height 35
select select
select select "na"
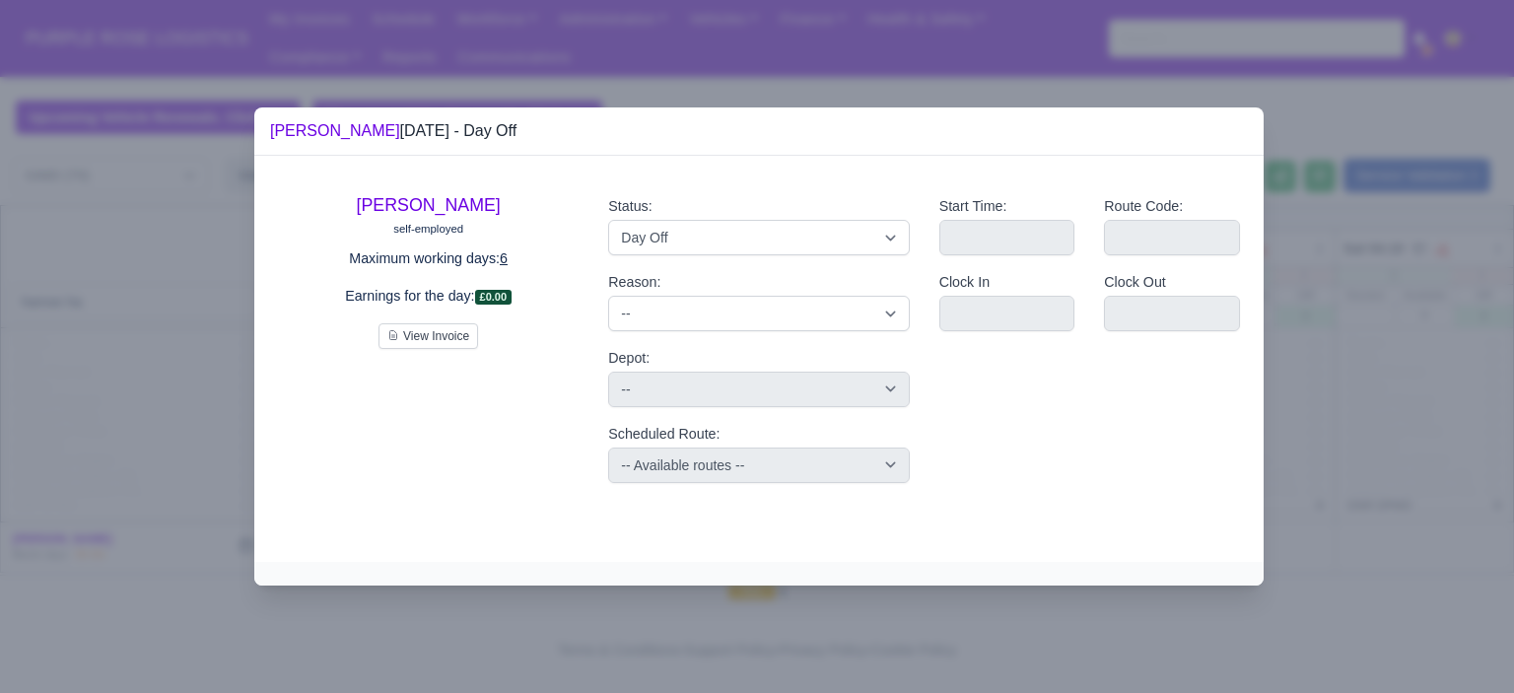
click at [1373, 322] on div at bounding box center [757, 346] width 1514 height 693
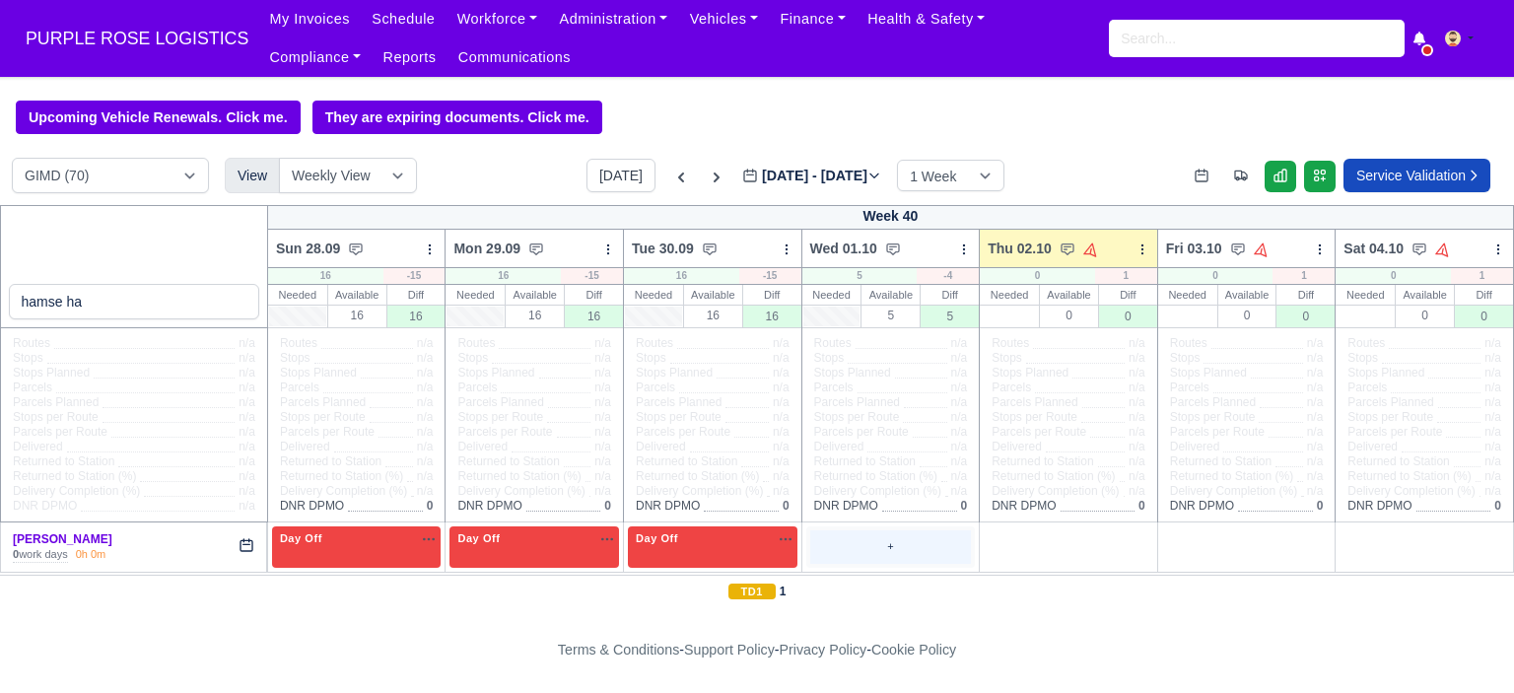
click at [854, 539] on div "+" at bounding box center [891, 546] width 162 height 33
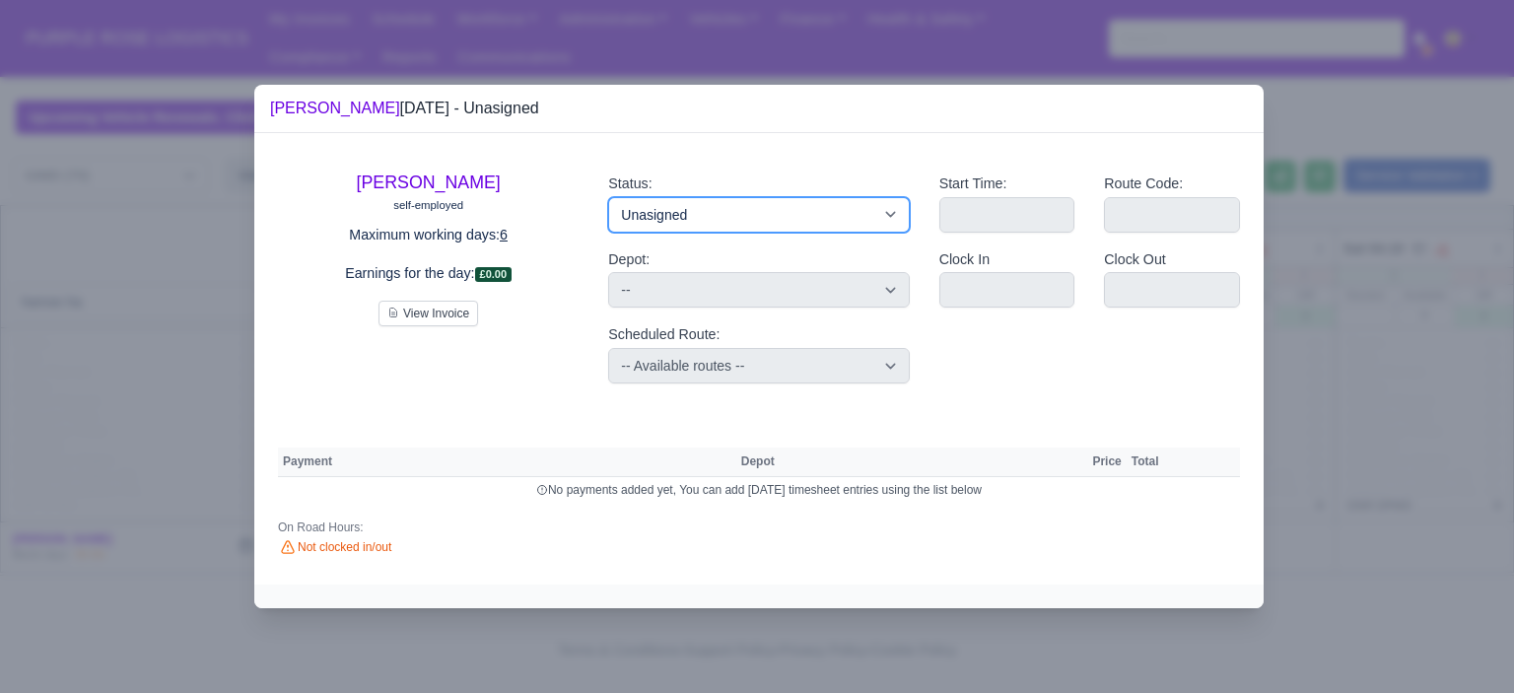
click at [797, 223] on select "Available Day Off Stand By Holiday Other Depot In Office OSM Ridealong Nursery …" at bounding box center [758, 214] width 301 height 35
select select "Training"
click at [608, 197] on select "Available Day Off Stand By Holiday Other Depot In Office OSM Ridealong Nursery …" at bounding box center [758, 214] width 301 height 35
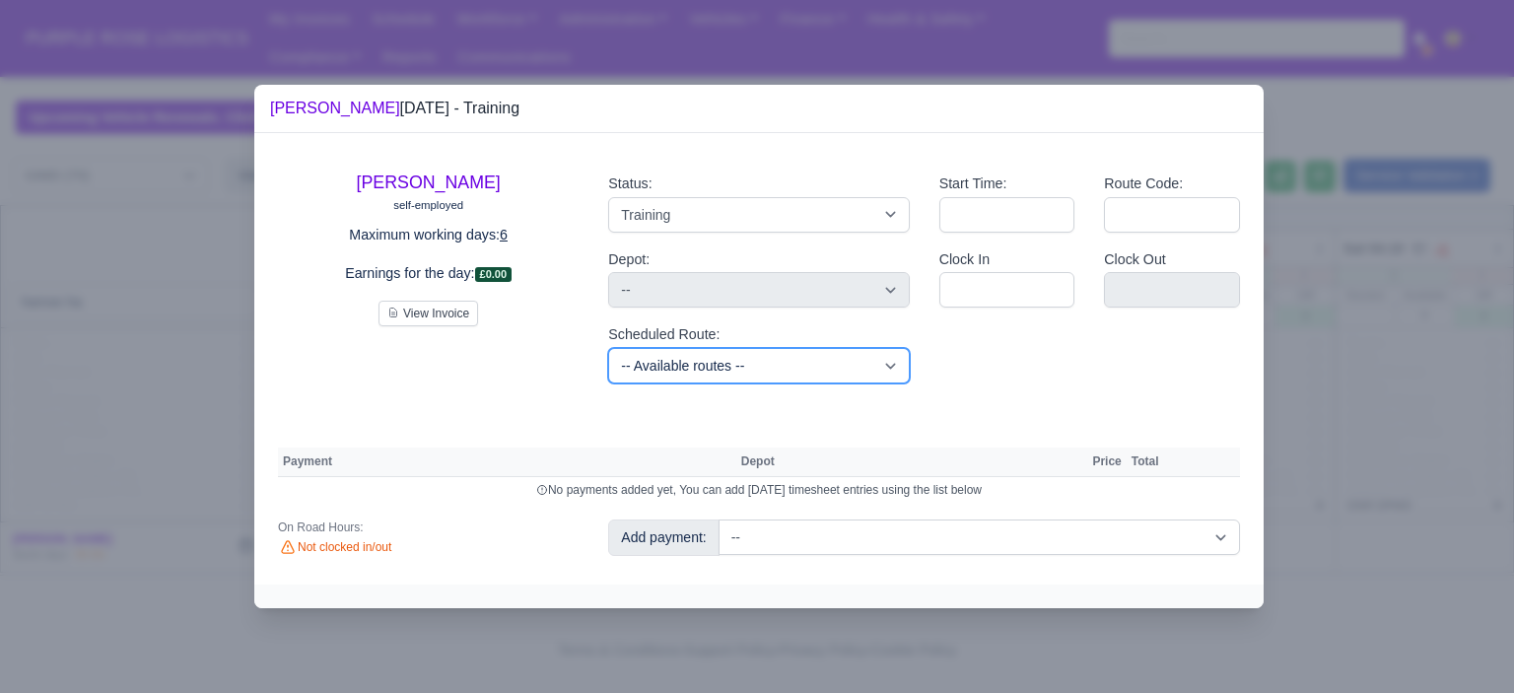
click at [872, 363] on select "-- Available routes -- Standard Parcel - Block of 6 Hours - (SD6) AmFlex RTS Ve…" at bounding box center [758, 365] width 301 height 35
select select "6"
click at [608, 348] on select "-- Available routes -- Standard Parcel - Block of 6 Hours - (SD6) AmFlex RTS Ve…" at bounding box center [758, 365] width 301 height 35
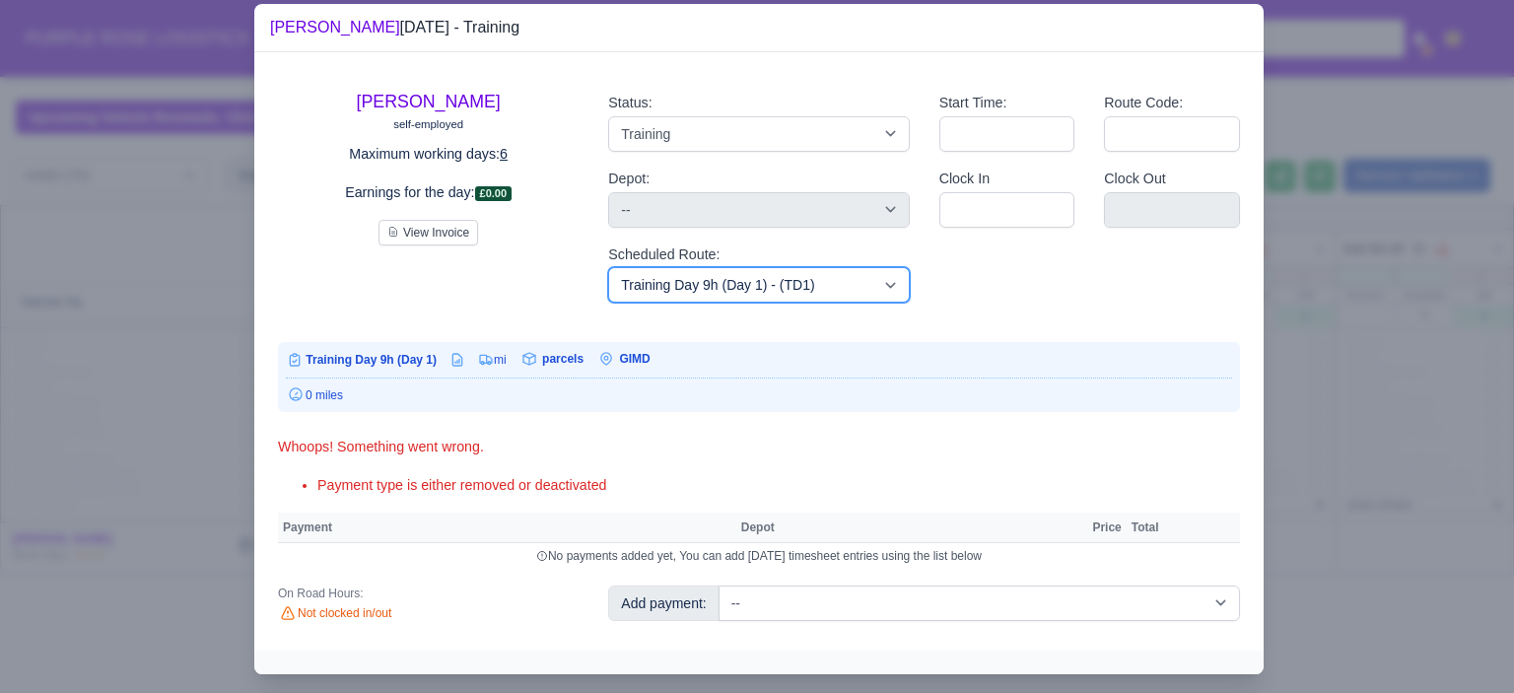
scroll to position [40, 0]
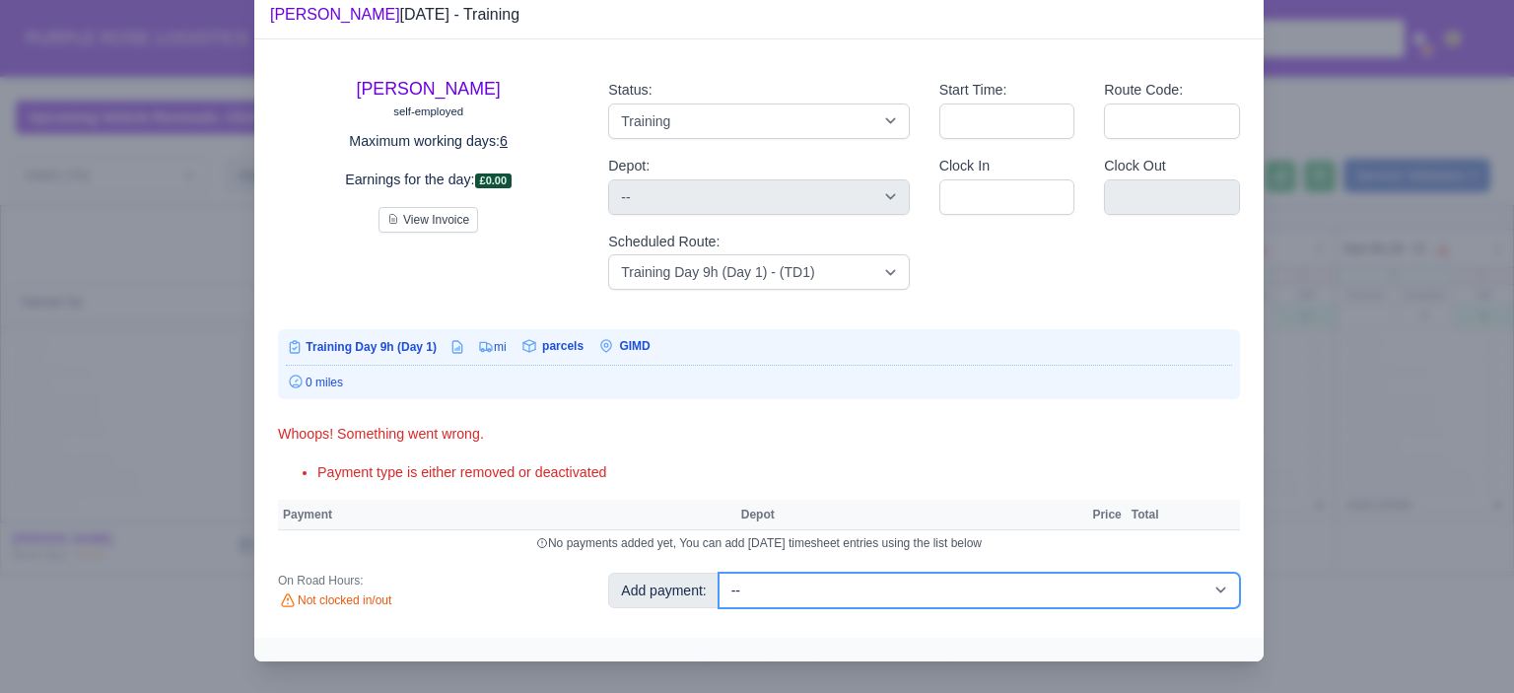
click at [878, 579] on select "-- Additional Hour Support (£14.50) Additional Hour Support (Walkers) (£13.50) …" at bounding box center [980, 590] width 522 height 35
select select "85"
click at [719, 573] on select "-- Additional Hour Support (£14.50) Additional Hour Support (Walkers) (£13.50) …" at bounding box center [980, 590] width 522 height 35
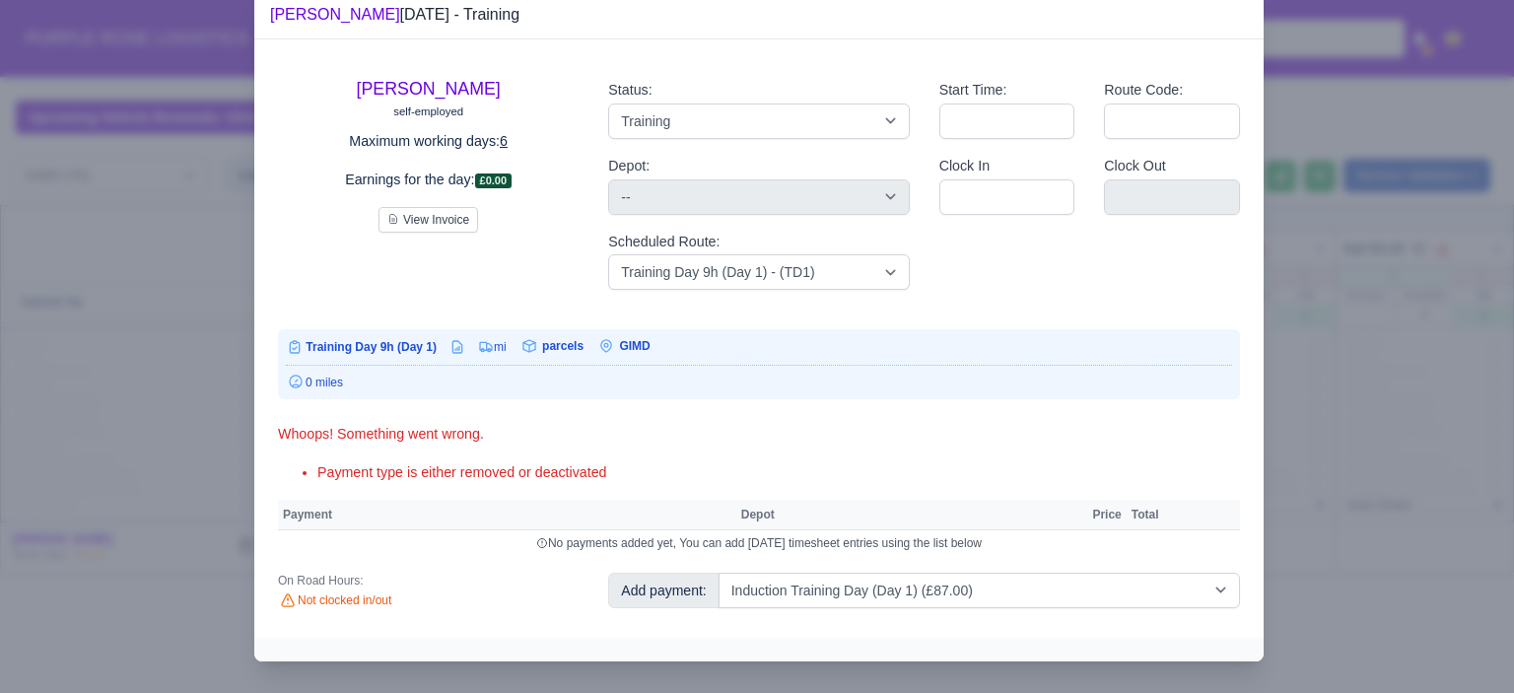
select select "5"
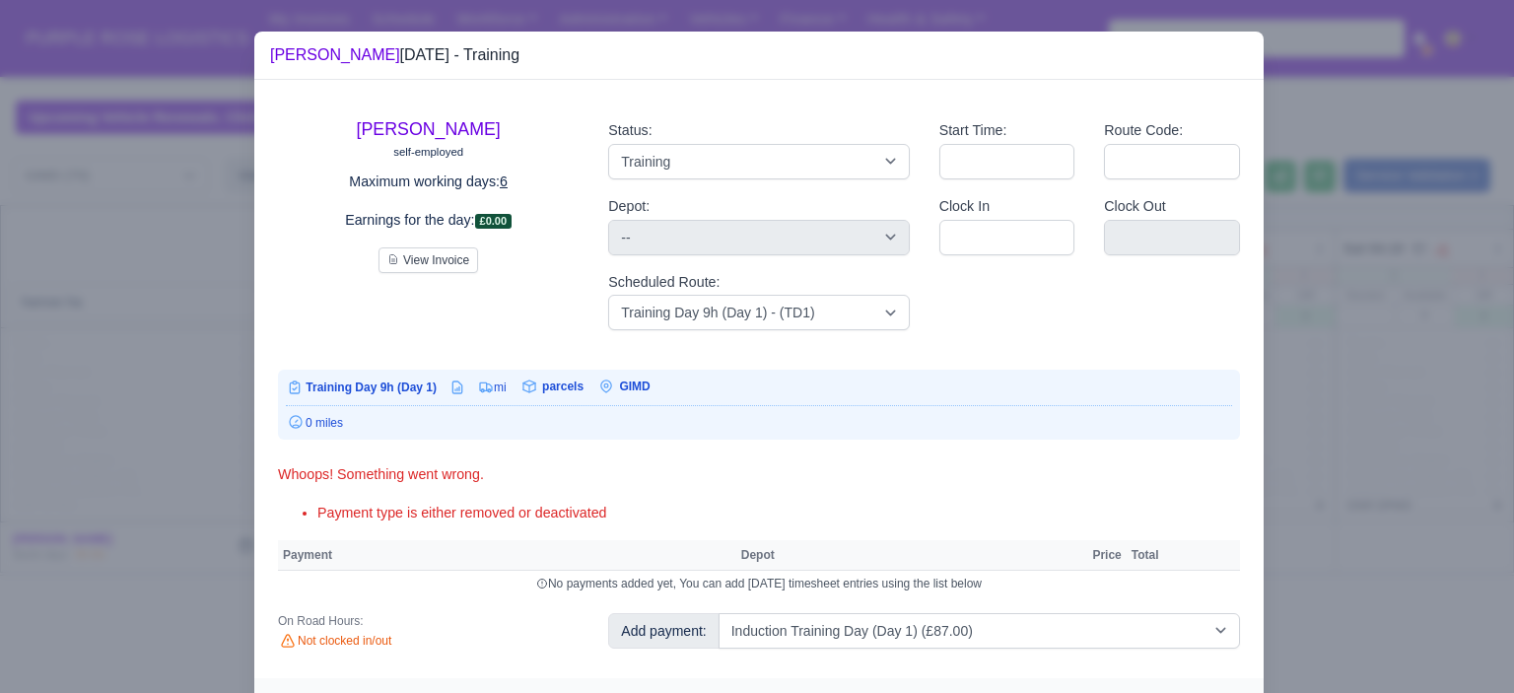
select select "5"
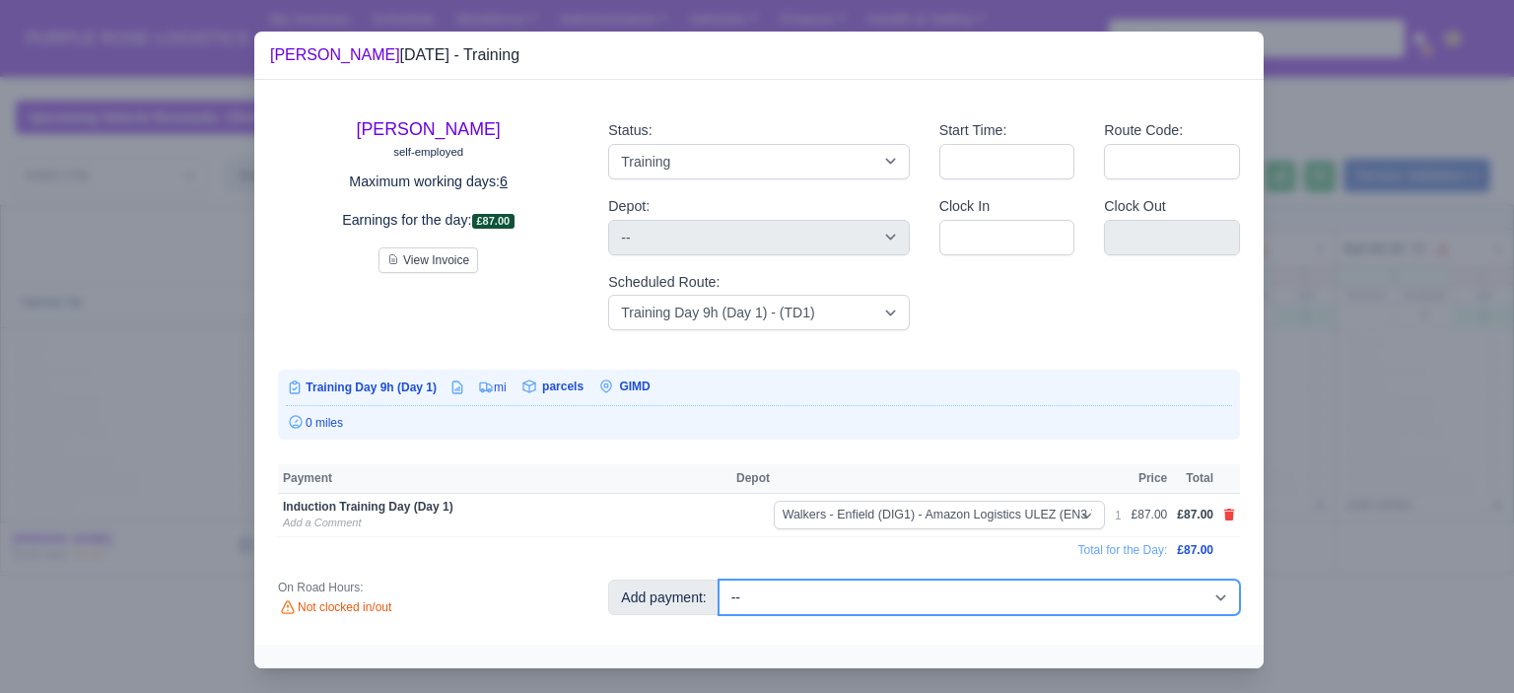
click at [899, 591] on select "-- Additional Hour Support (£14.50) Additional Hour Support (Walkers) (£13.50) …" at bounding box center [980, 597] width 522 height 35
select select "104"
click at [719, 580] on select "-- Additional Hour Support (£14.50) Additional Hour Support (Walkers) (£13.50) …" at bounding box center [980, 597] width 522 height 35
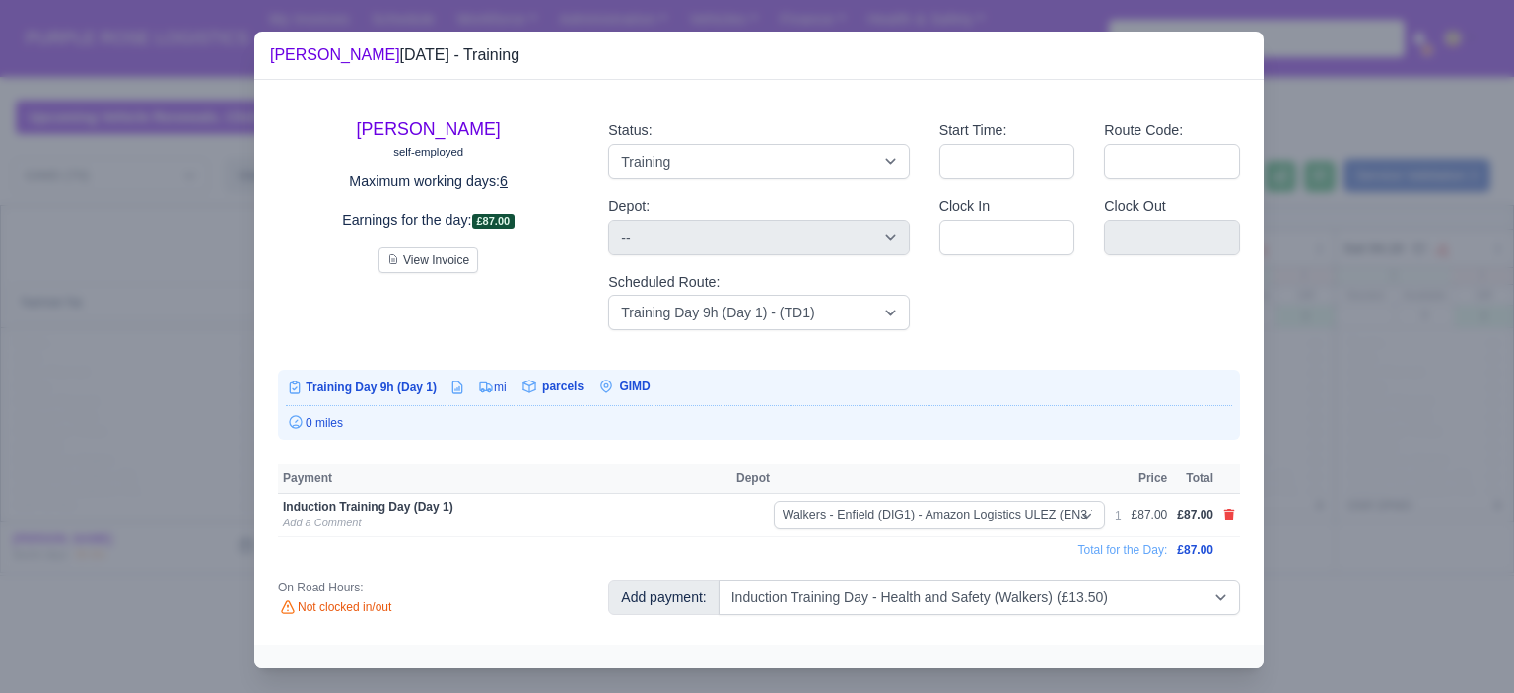
select select "5"
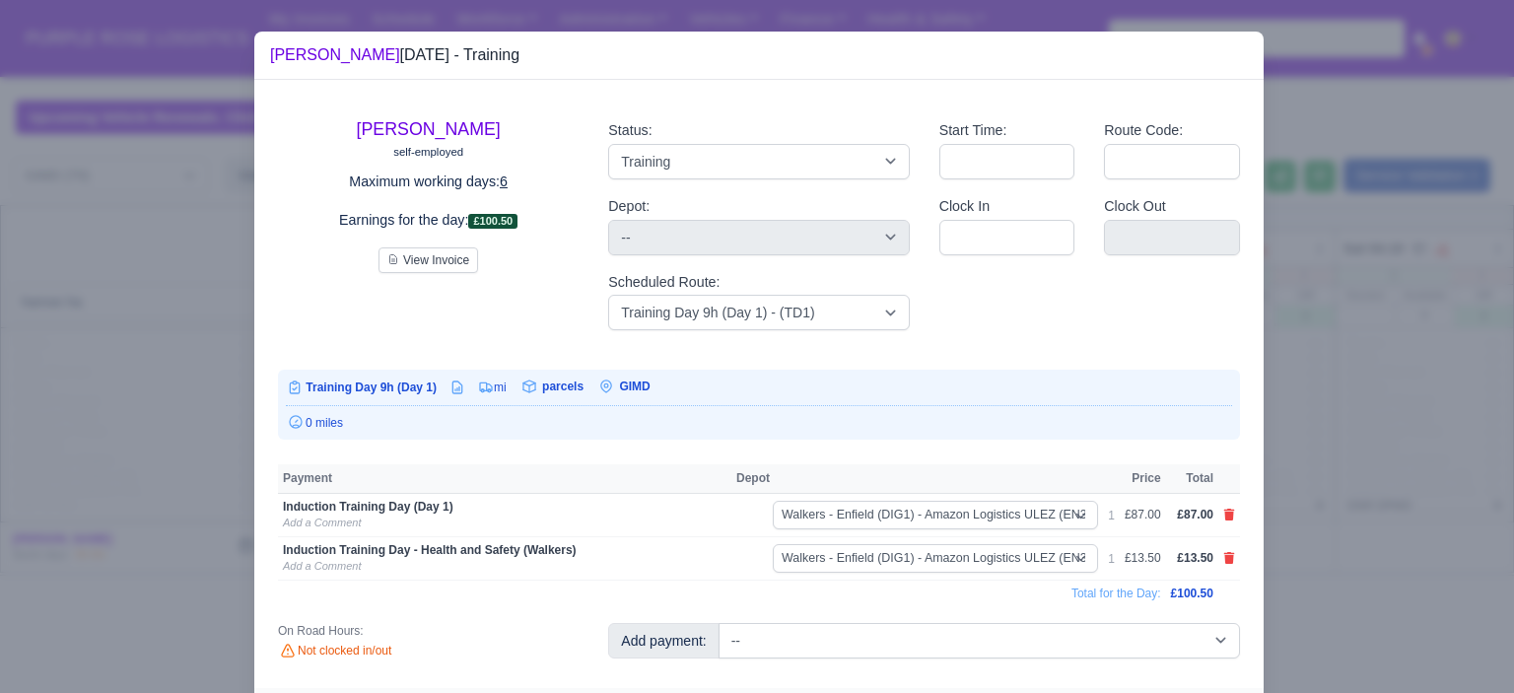
click at [1330, 554] on div at bounding box center [757, 346] width 1514 height 693
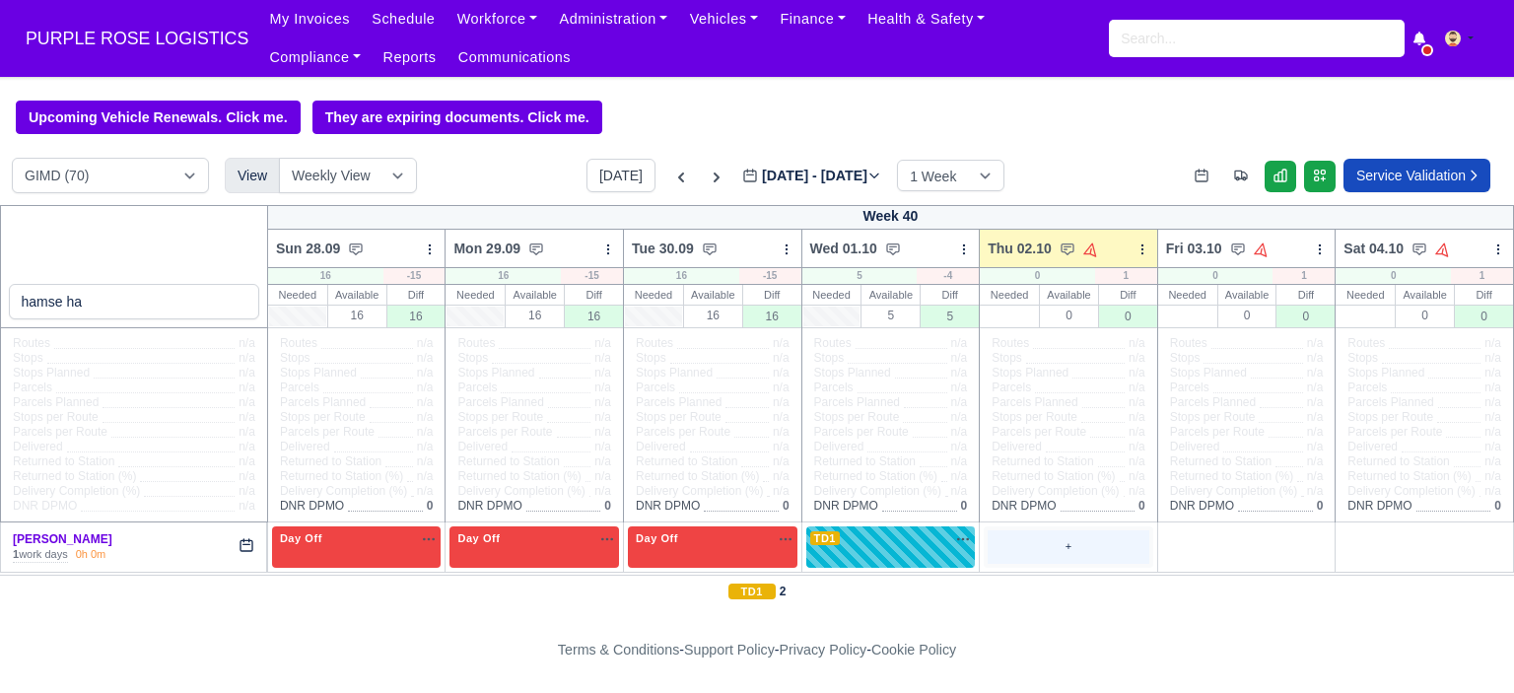
click at [1061, 543] on div "+" at bounding box center [1069, 546] width 162 height 33
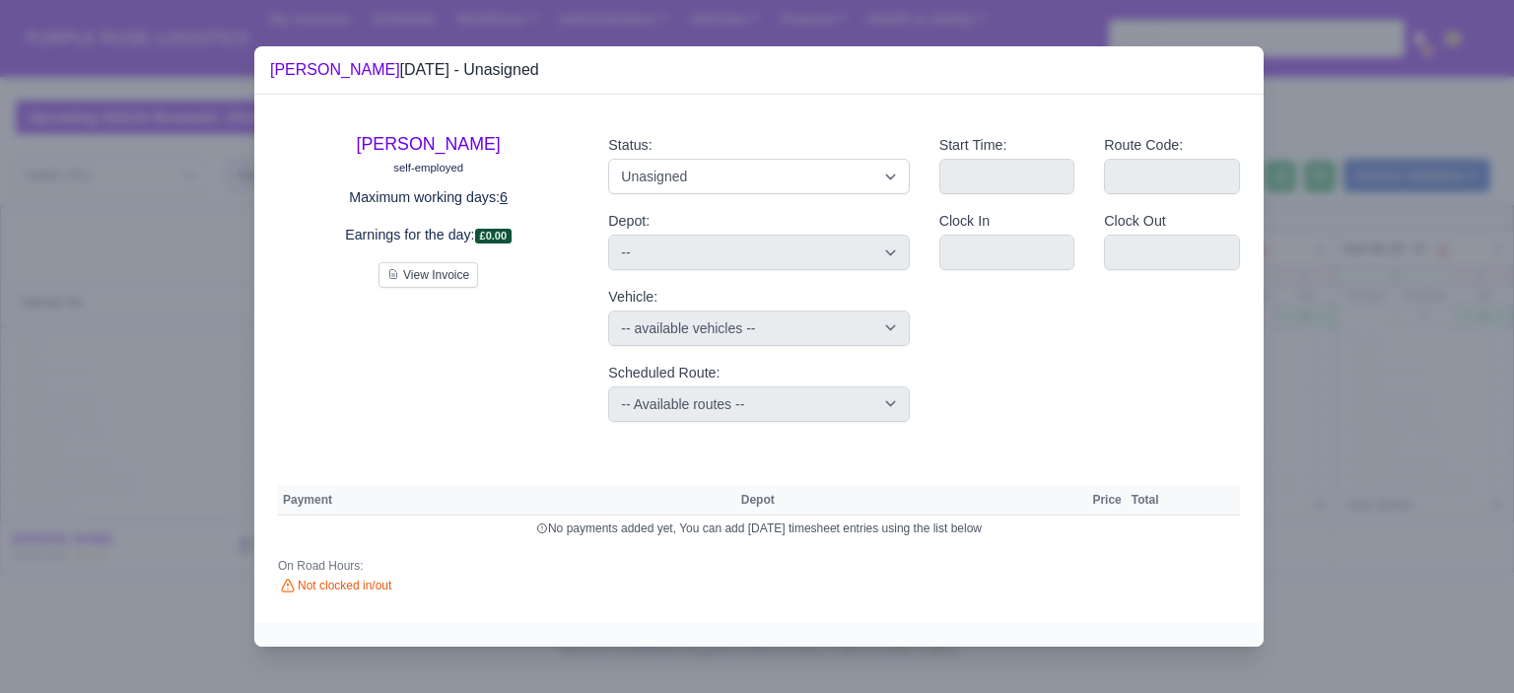
click at [852, 196] on div "Status: Available Day Off Stand By Holiday Other Depot In Office OSM Ridealong …" at bounding box center [759, 277] width 330 height 318
click at [824, 190] on select "Available Day Off Stand By Holiday Other Depot In Office OSM Ridealong Nursery …" at bounding box center [758, 176] width 301 height 35
select select "Day Off"
click at [608, 159] on select "Available Day Off Stand By Holiday Other Depot In Office OSM Ridealong Nursery …" at bounding box center [758, 176] width 301 height 35
select select "na"
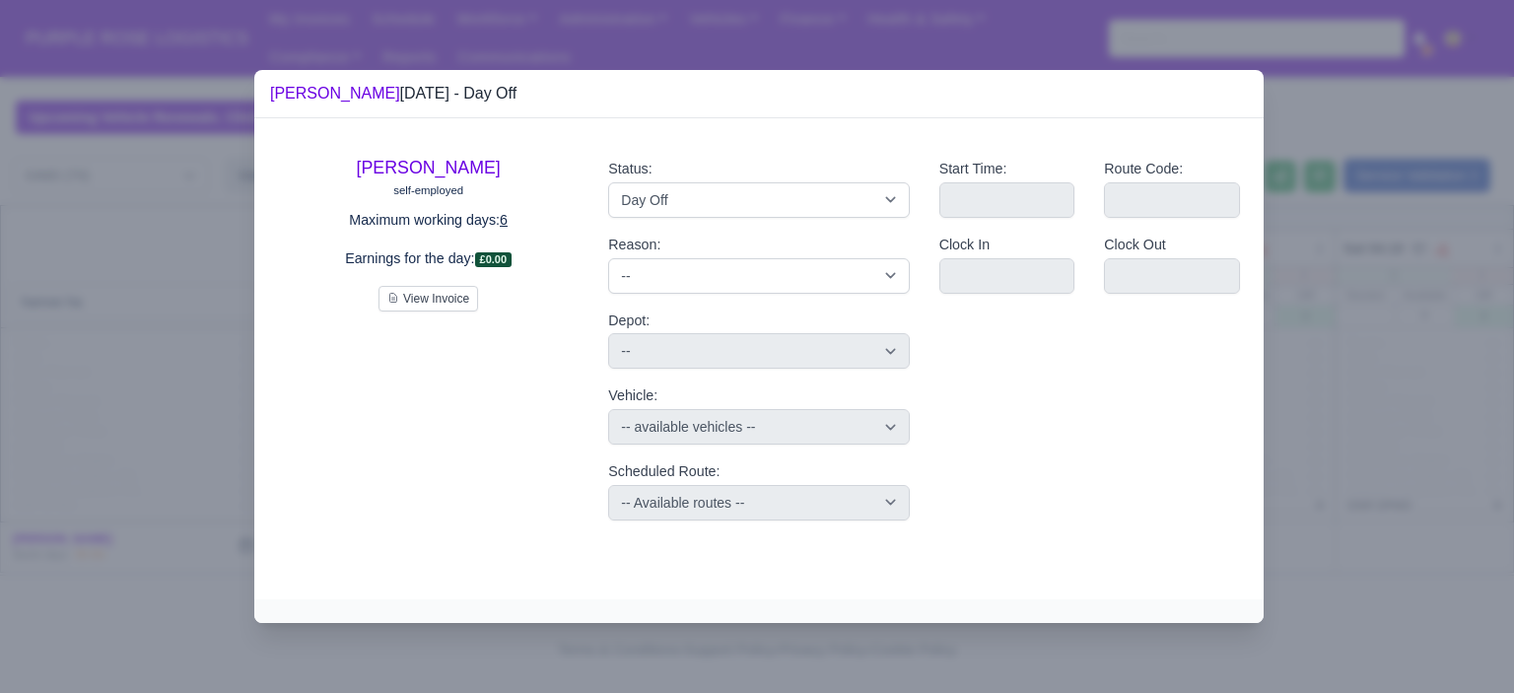
click at [1450, 356] on div at bounding box center [757, 346] width 1514 height 693
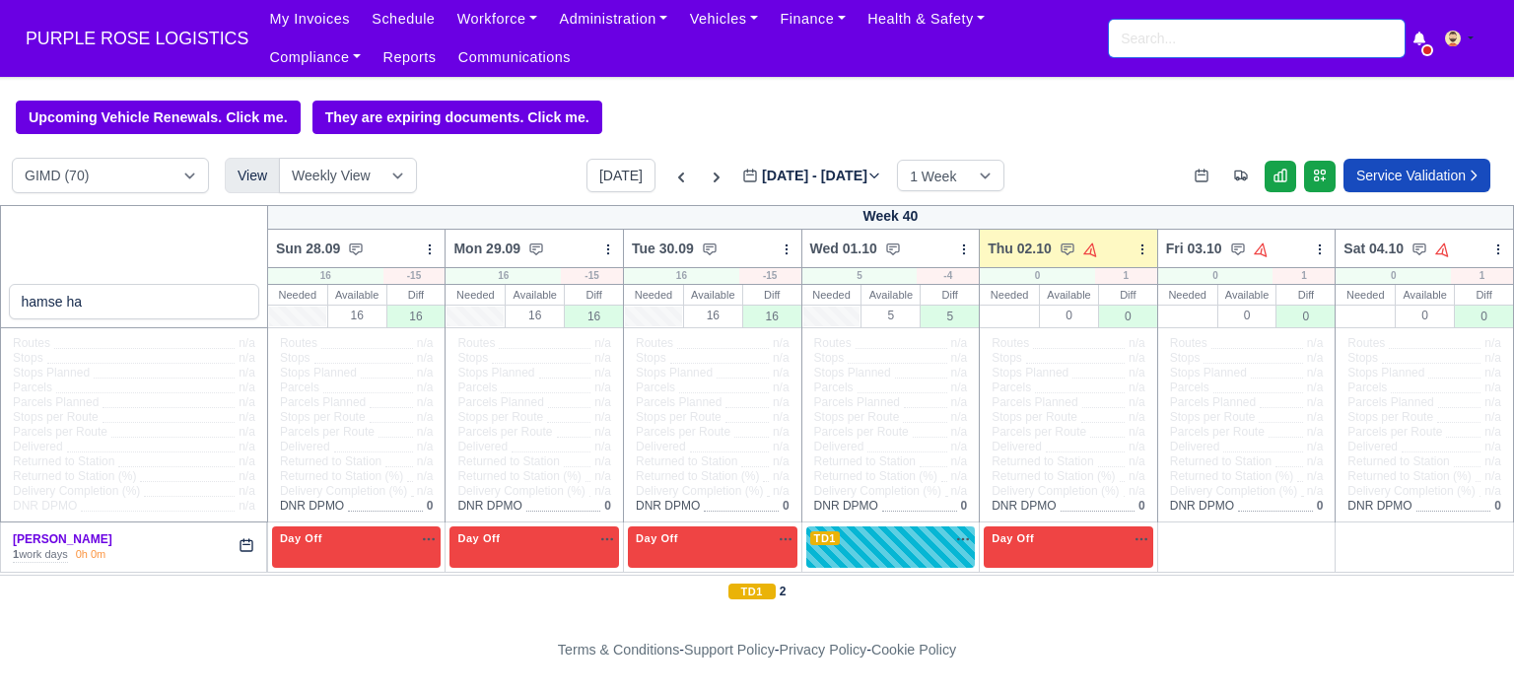
click at [1193, 42] on input "search" at bounding box center [1257, 38] width 296 height 37
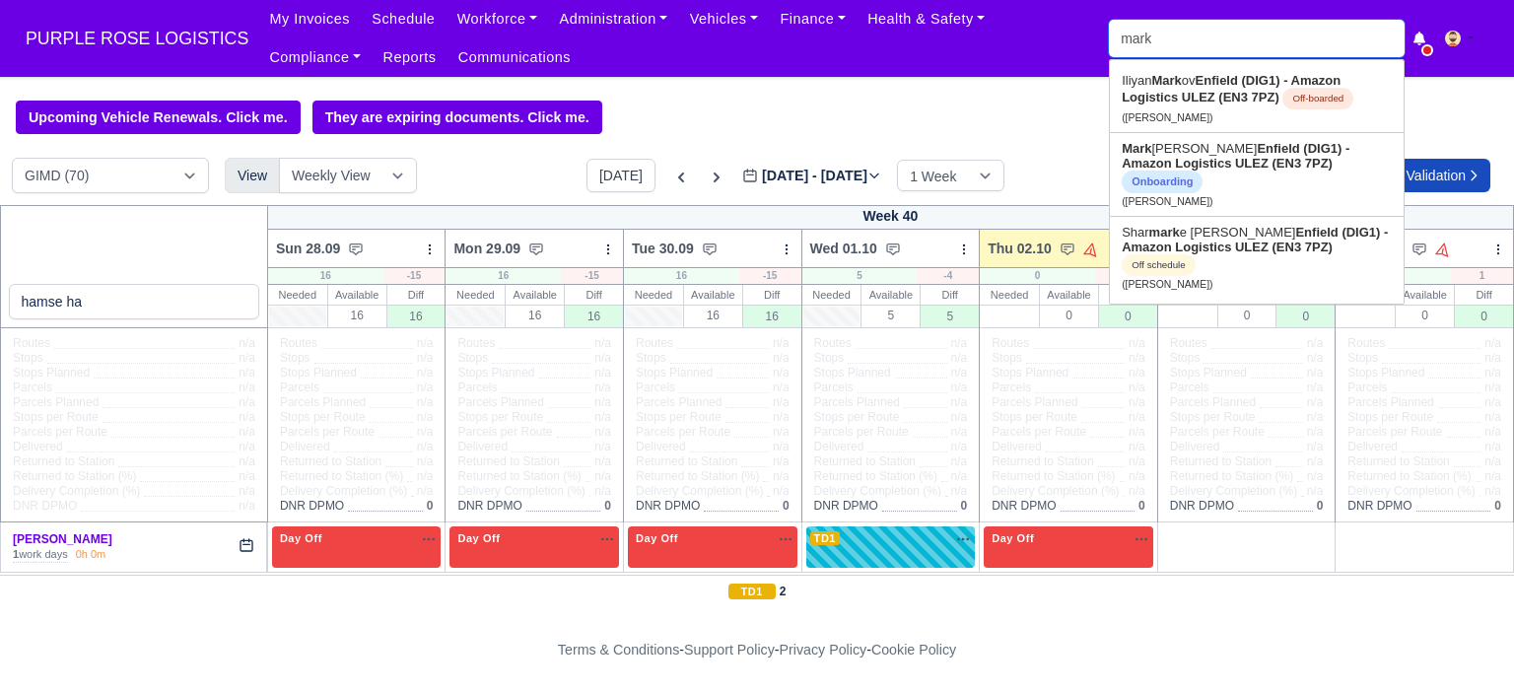
type input "mark a"
type input "mark ad"
type input "mark adomako"
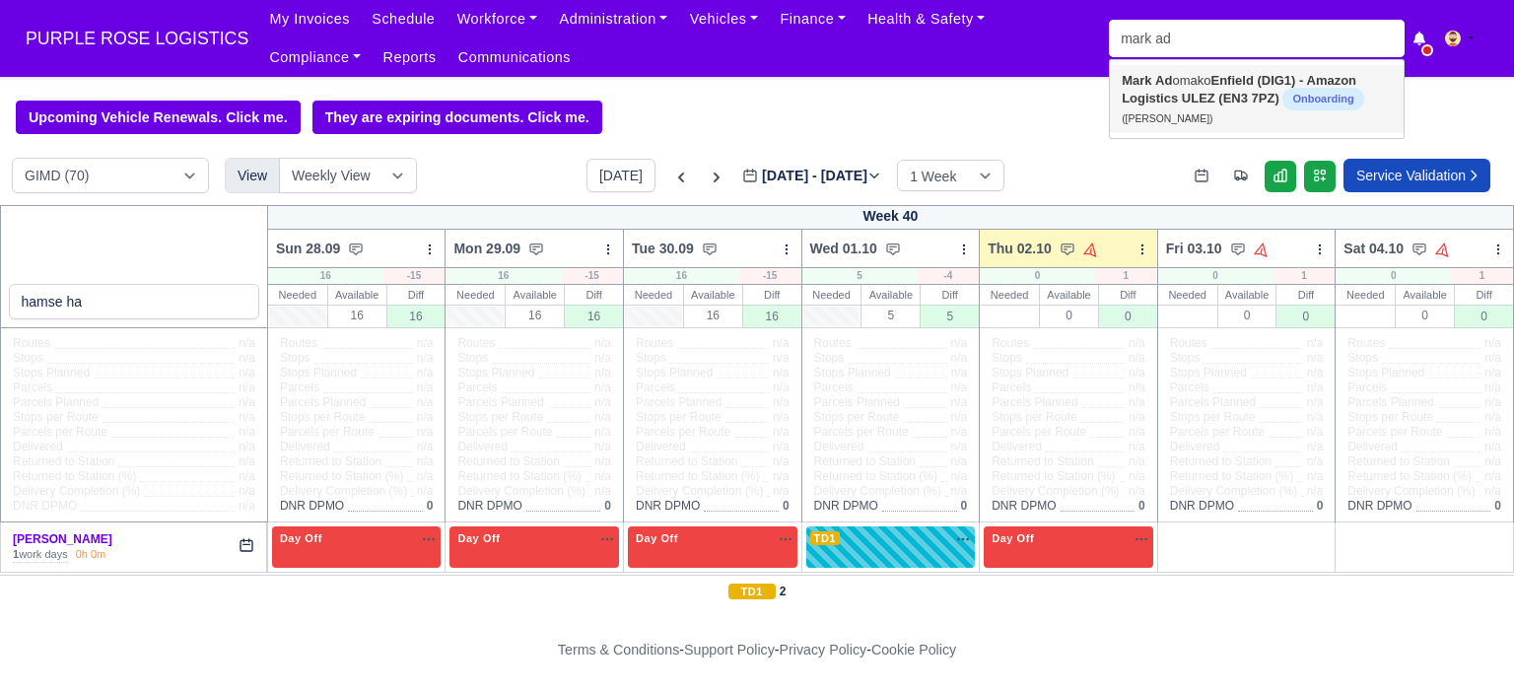
click at [1235, 94] on strong "Enfield (DIG1) - Amazon Logistics ULEZ (EN3 7PZ)" at bounding box center [1239, 89] width 235 height 33
type input "Mark Adomako"
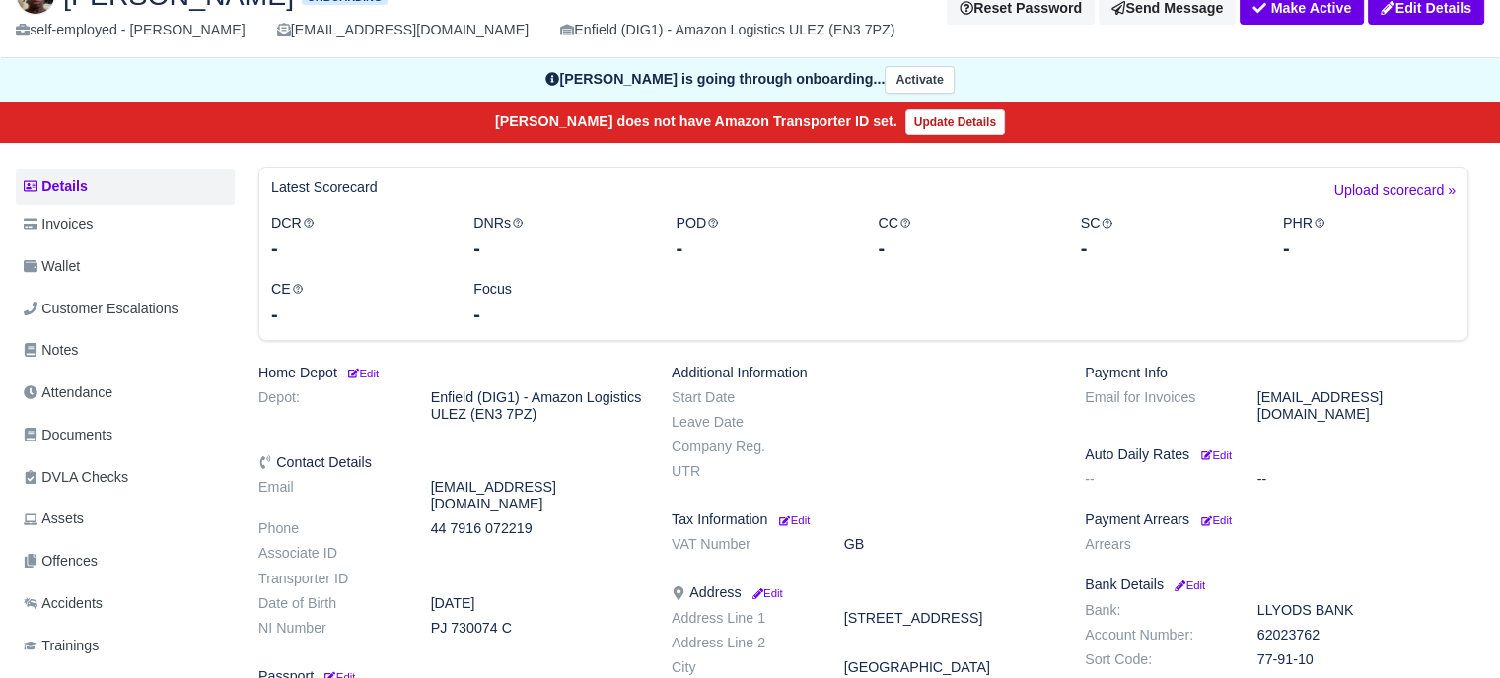
scroll to position [197, 0]
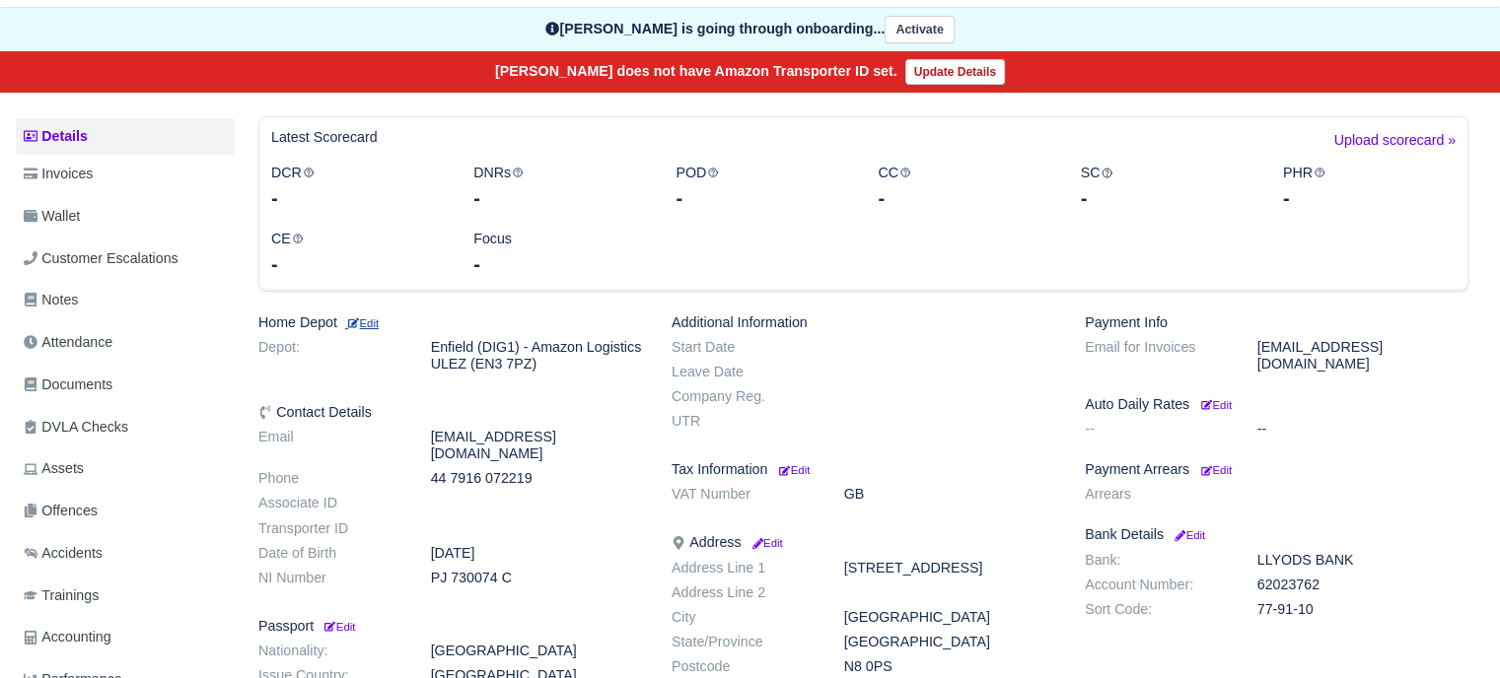
click at [379, 322] on small "Edit" at bounding box center [362, 323] width 34 height 12
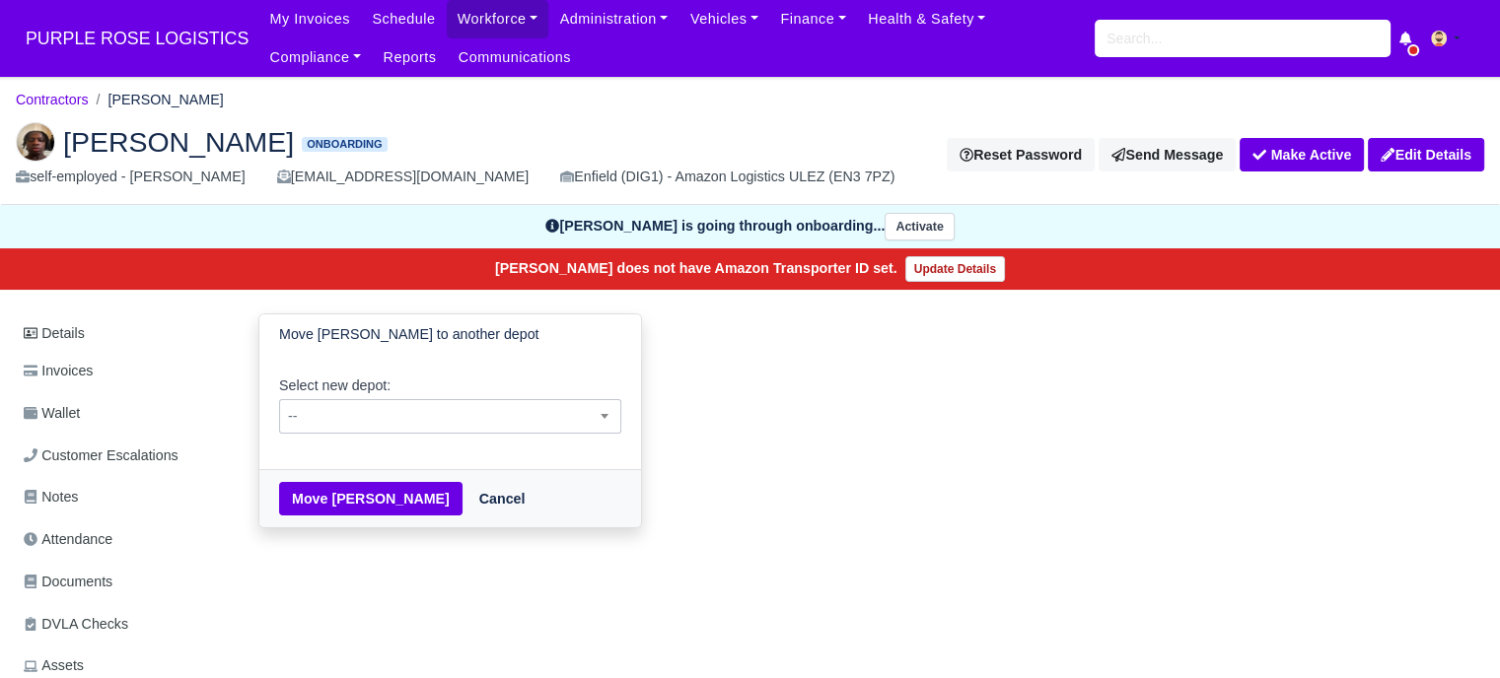
click at [391, 429] on span "--" at bounding box center [450, 416] width 342 height 35
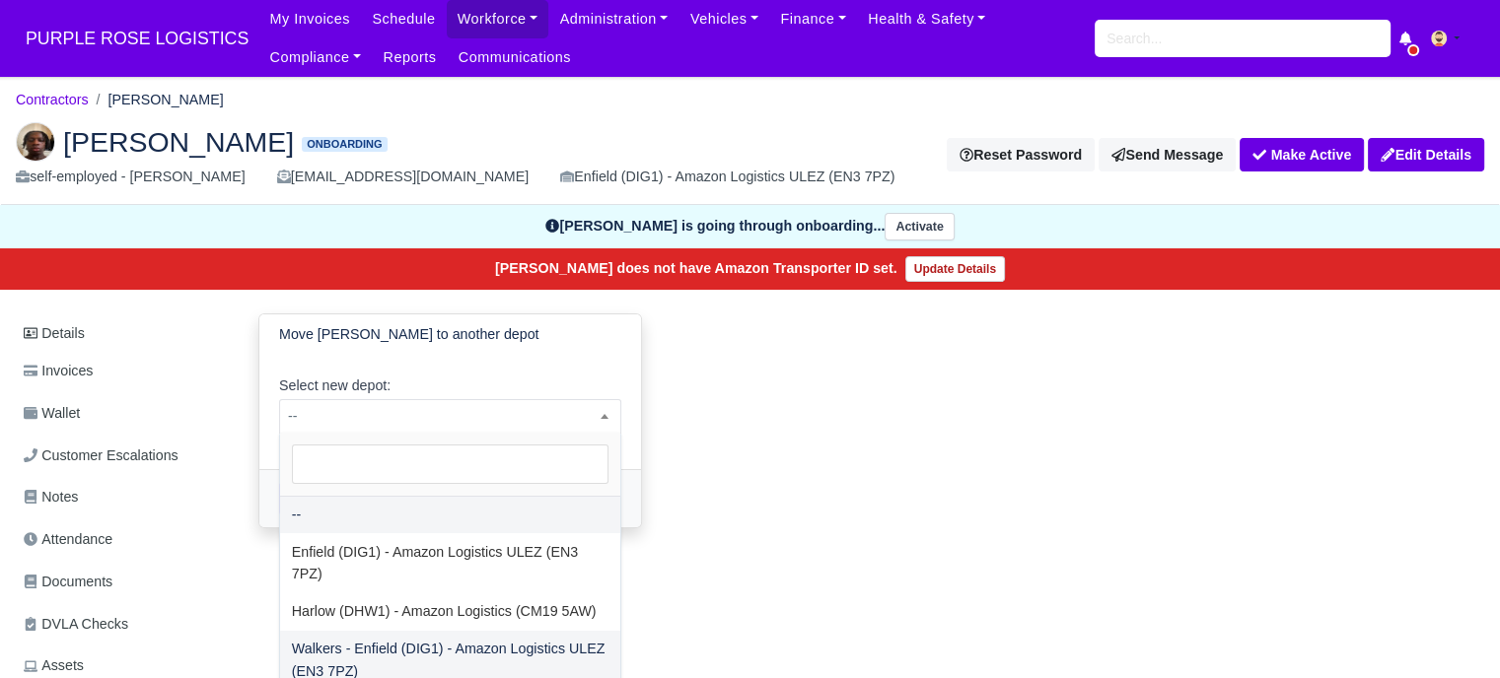
select select "5"
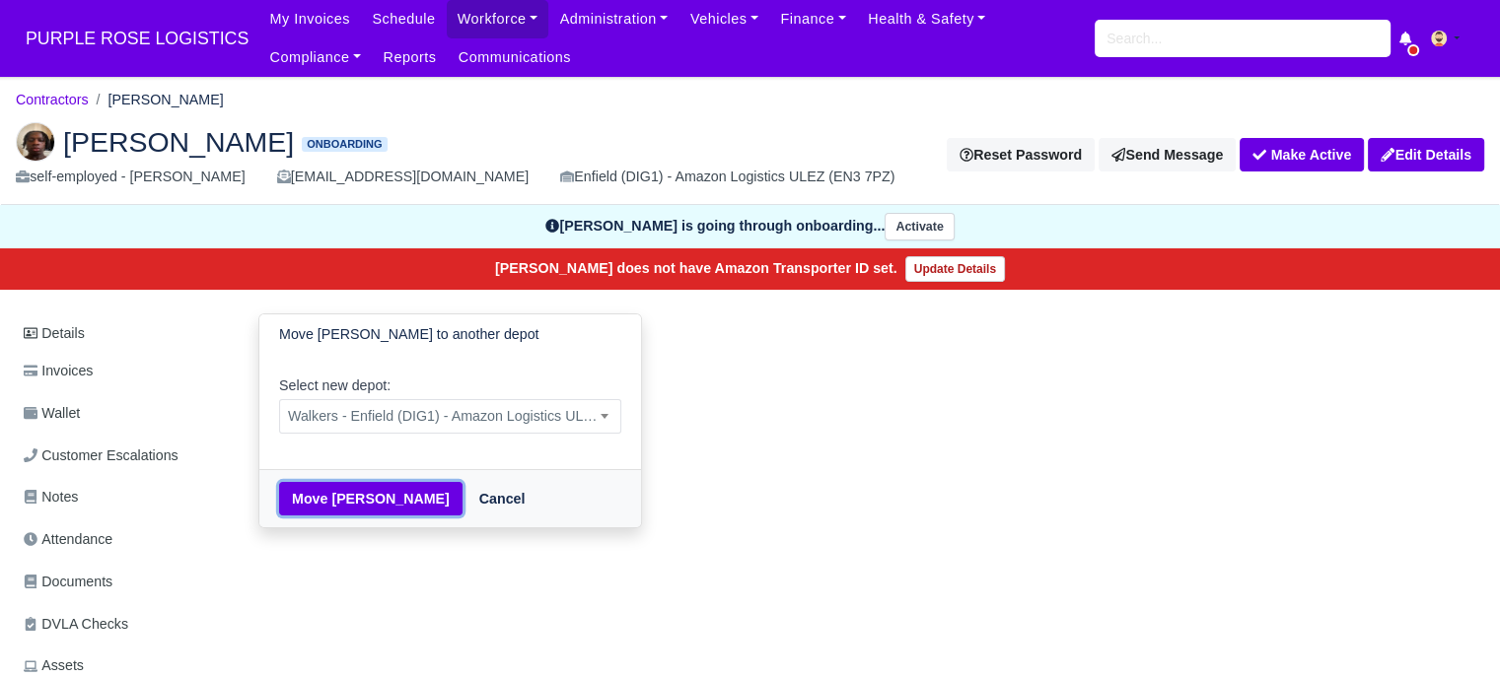
click at [355, 493] on button "Move [PERSON_NAME]" at bounding box center [370, 499] width 183 height 34
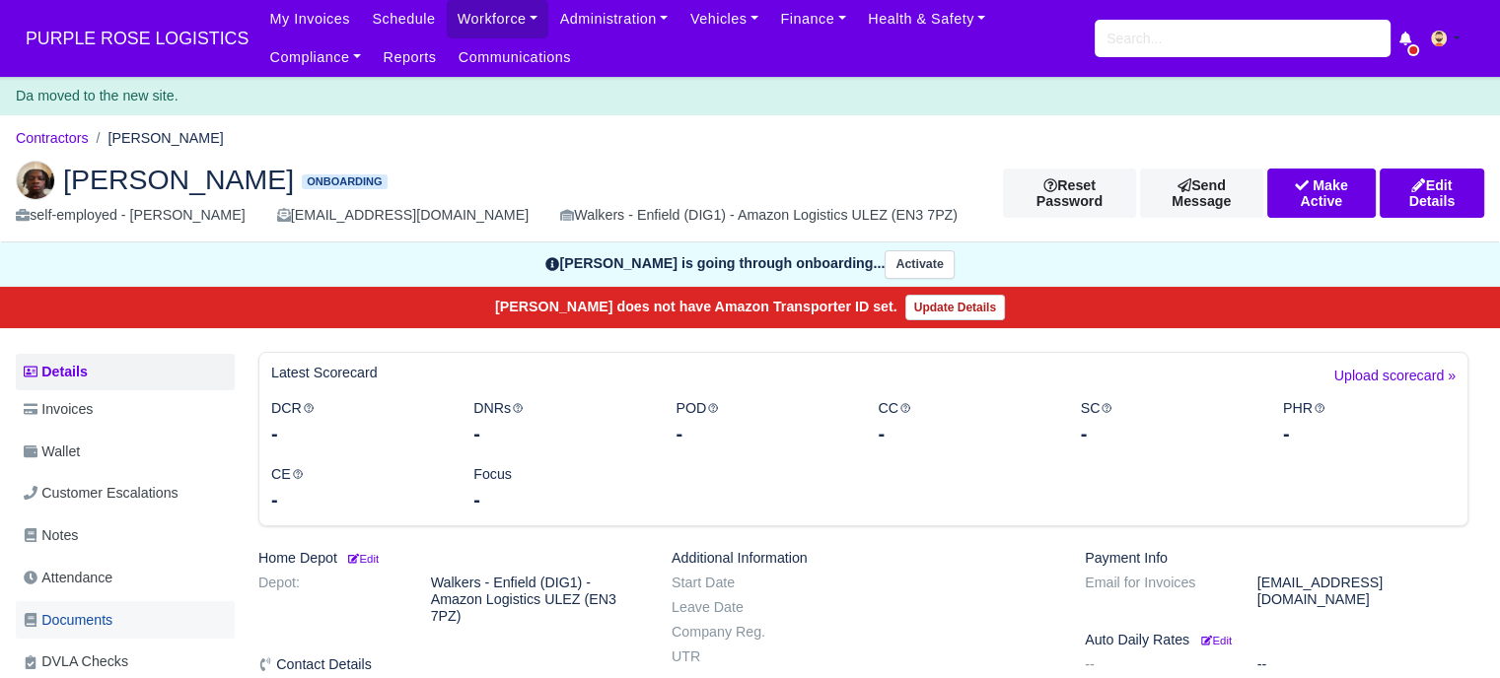
click at [103, 619] on span "Documents" at bounding box center [68, 620] width 89 height 23
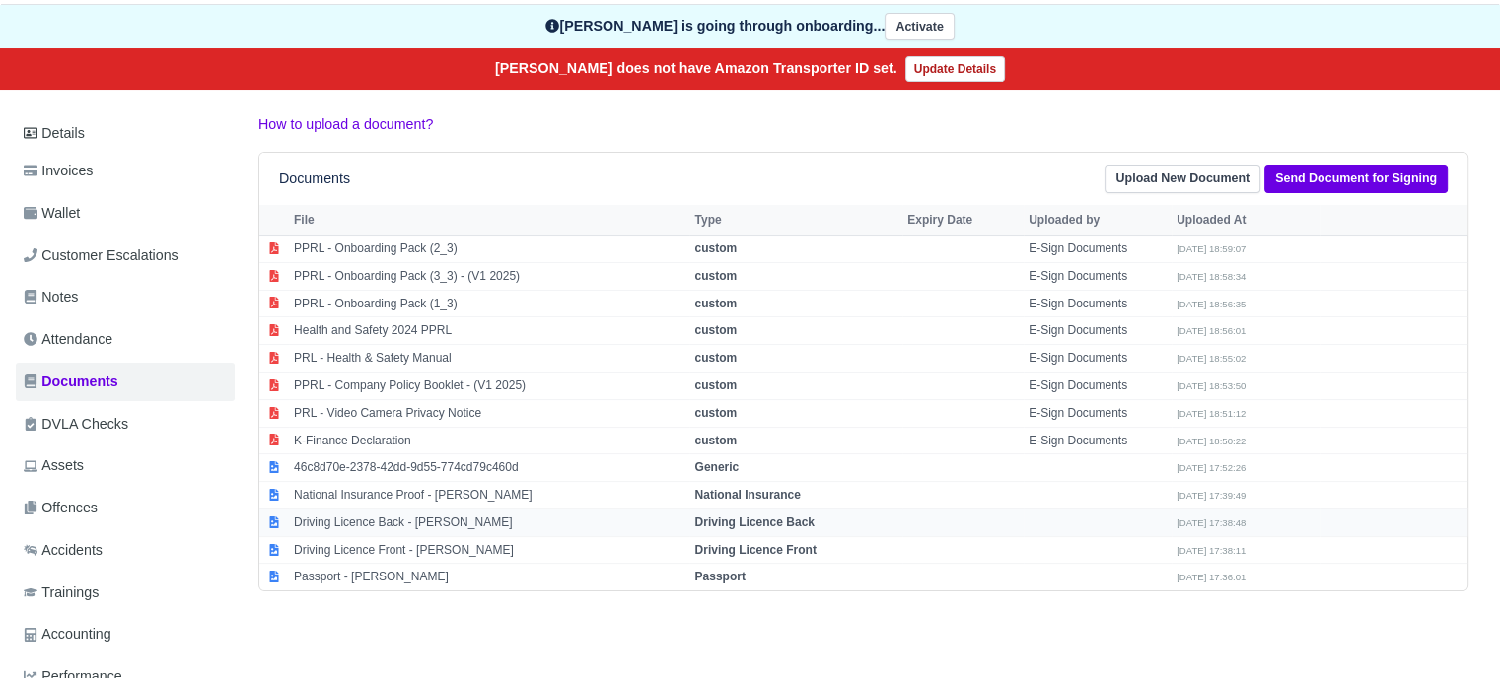
scroll to position [296, 0]
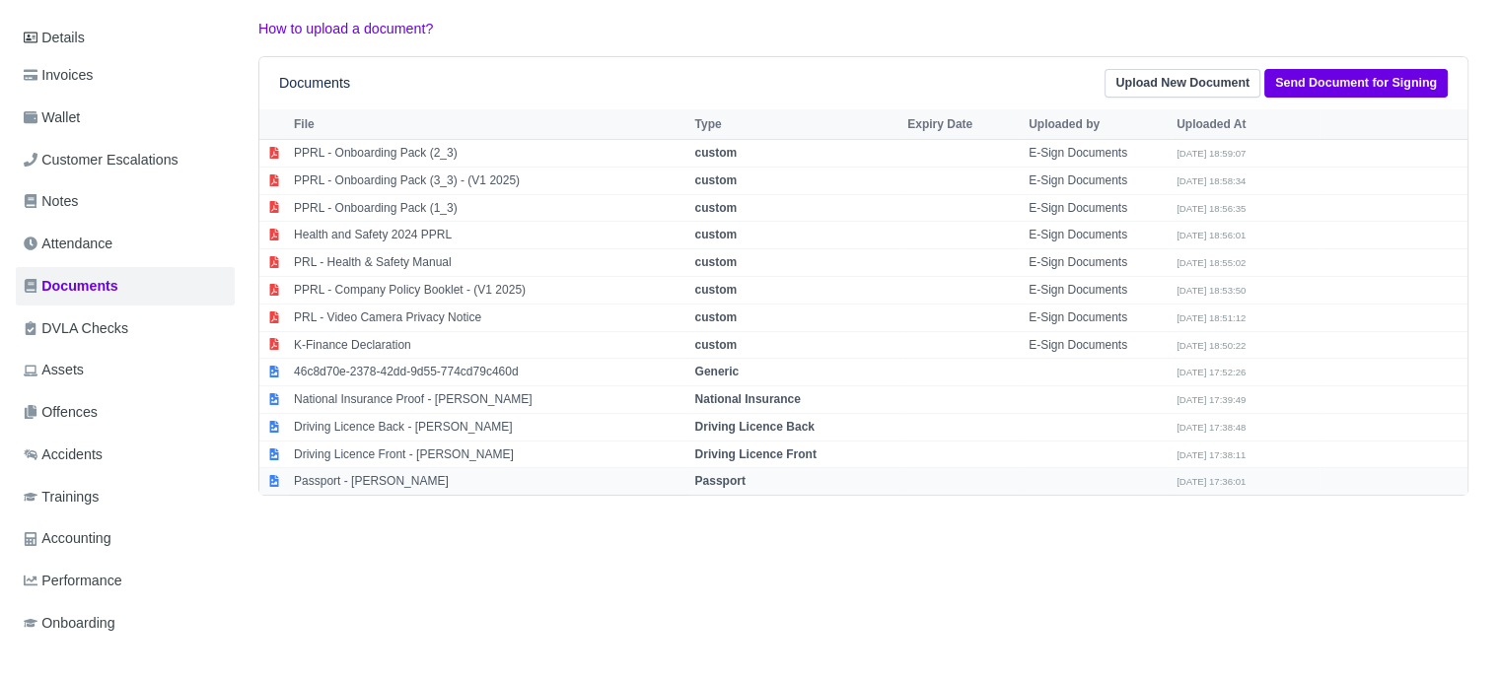
click at [726, 474] on strong "Passport" at bounding box center [719, 481] width 50 height 14
select select "passport"
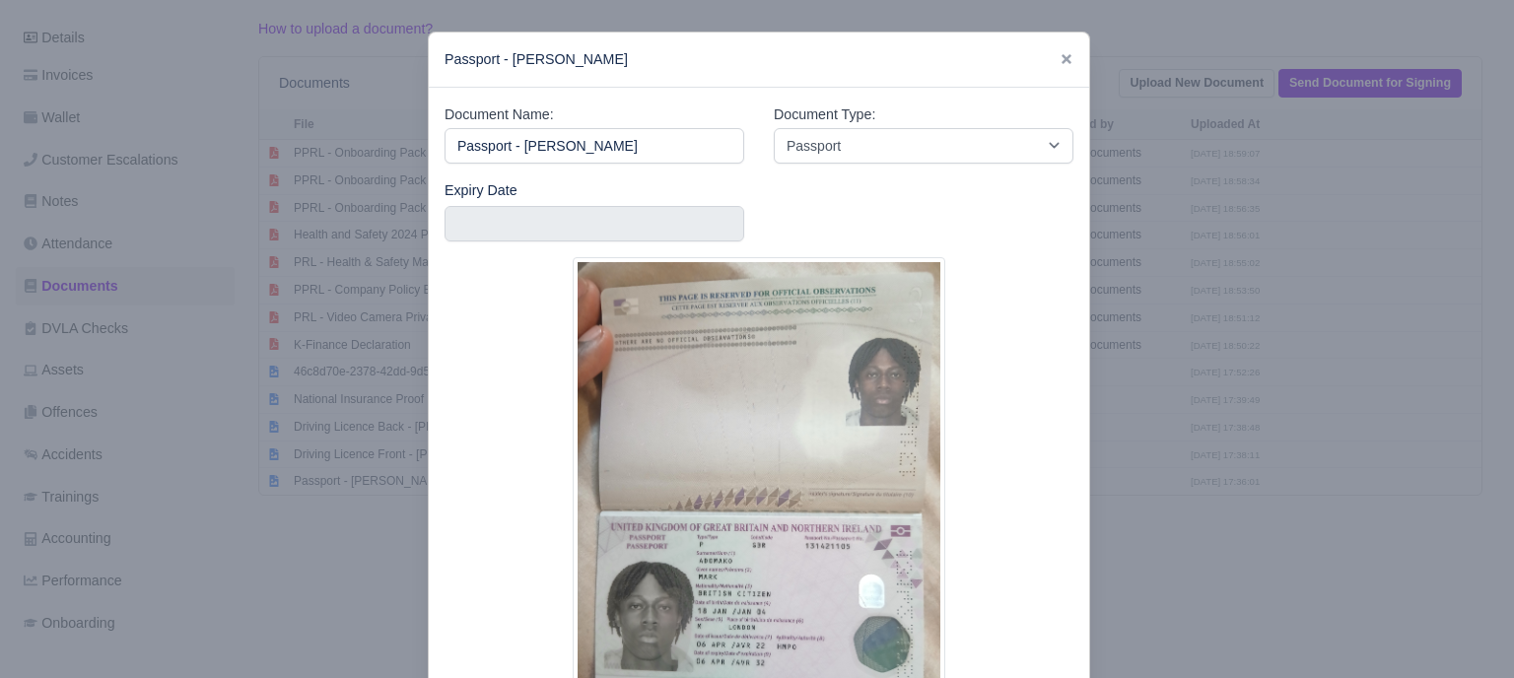
click at [1163, 446] on div at bounding box center [757, 339] width 1514 height 678
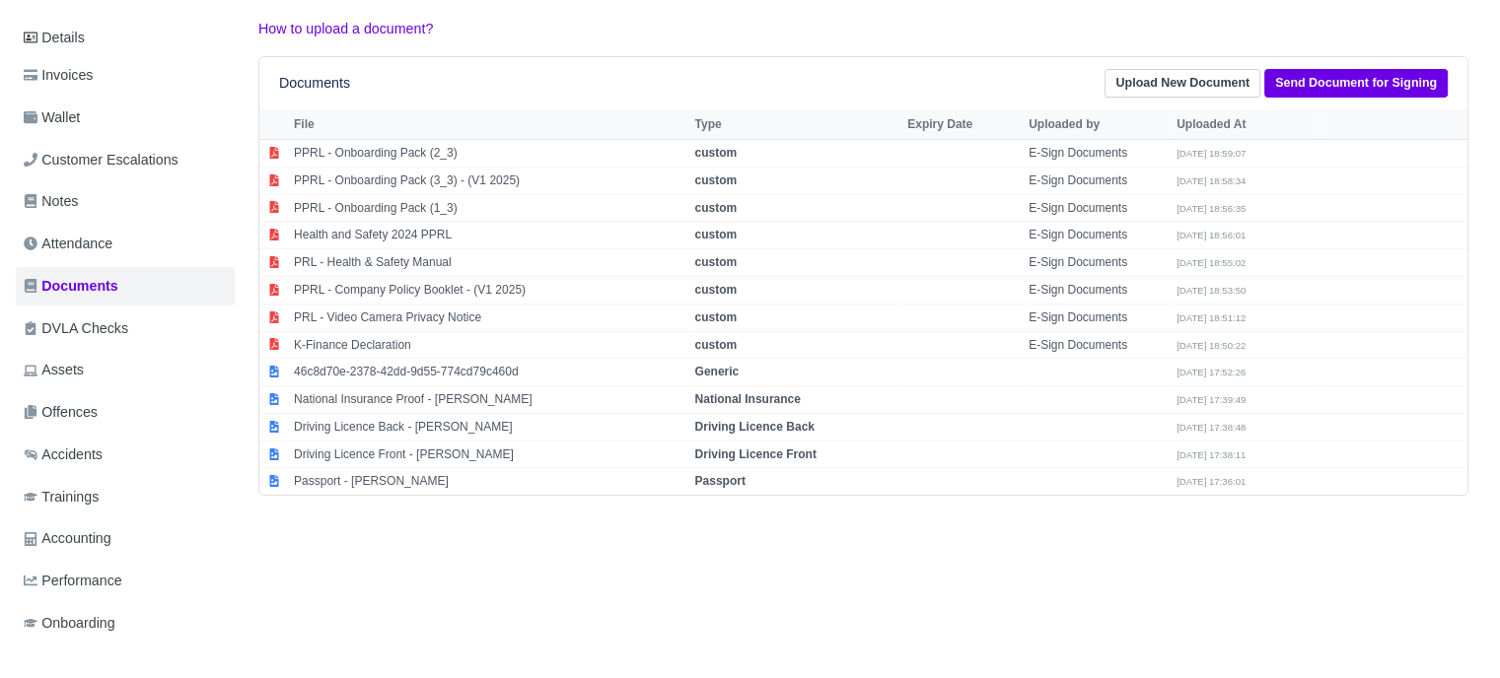
scroll to position [0, 0]
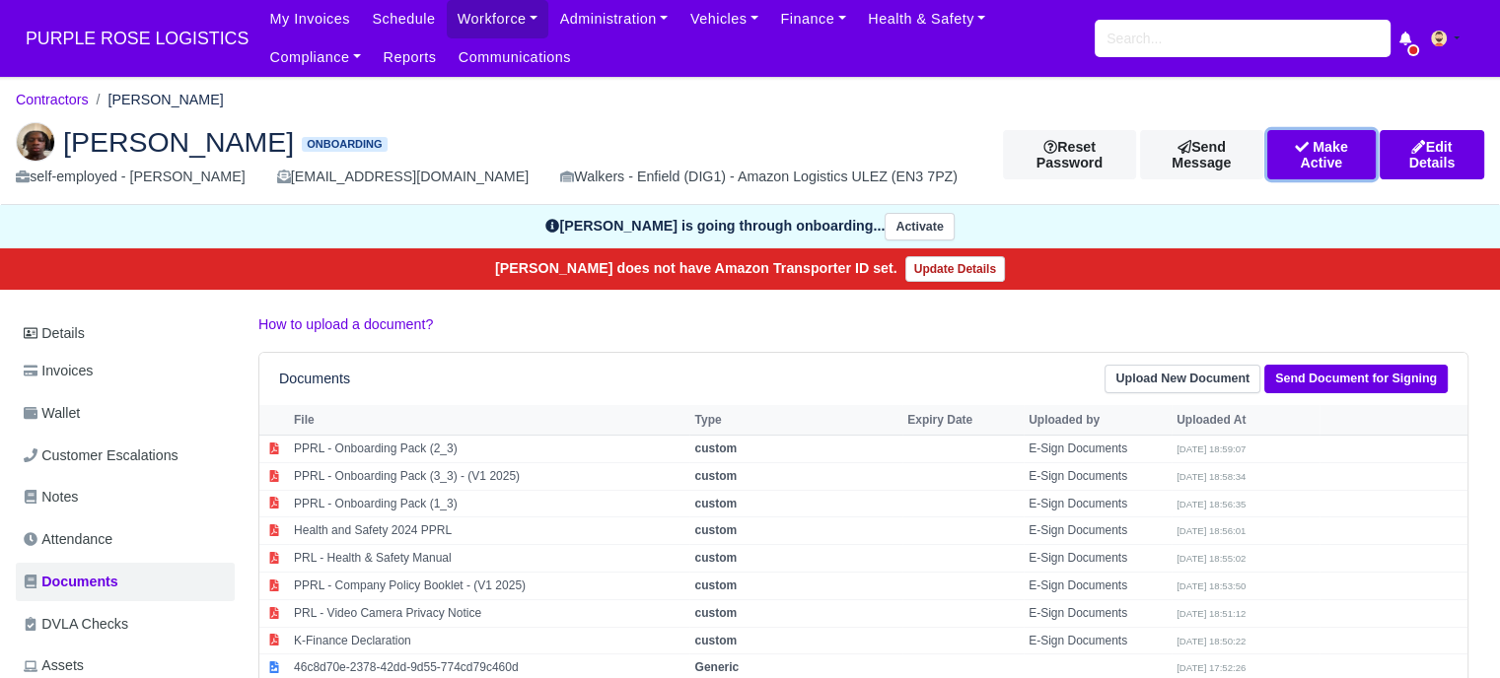
click at [1294, 154] on button "Make Active" at bounding box center [1321, 154] width 108 height 49
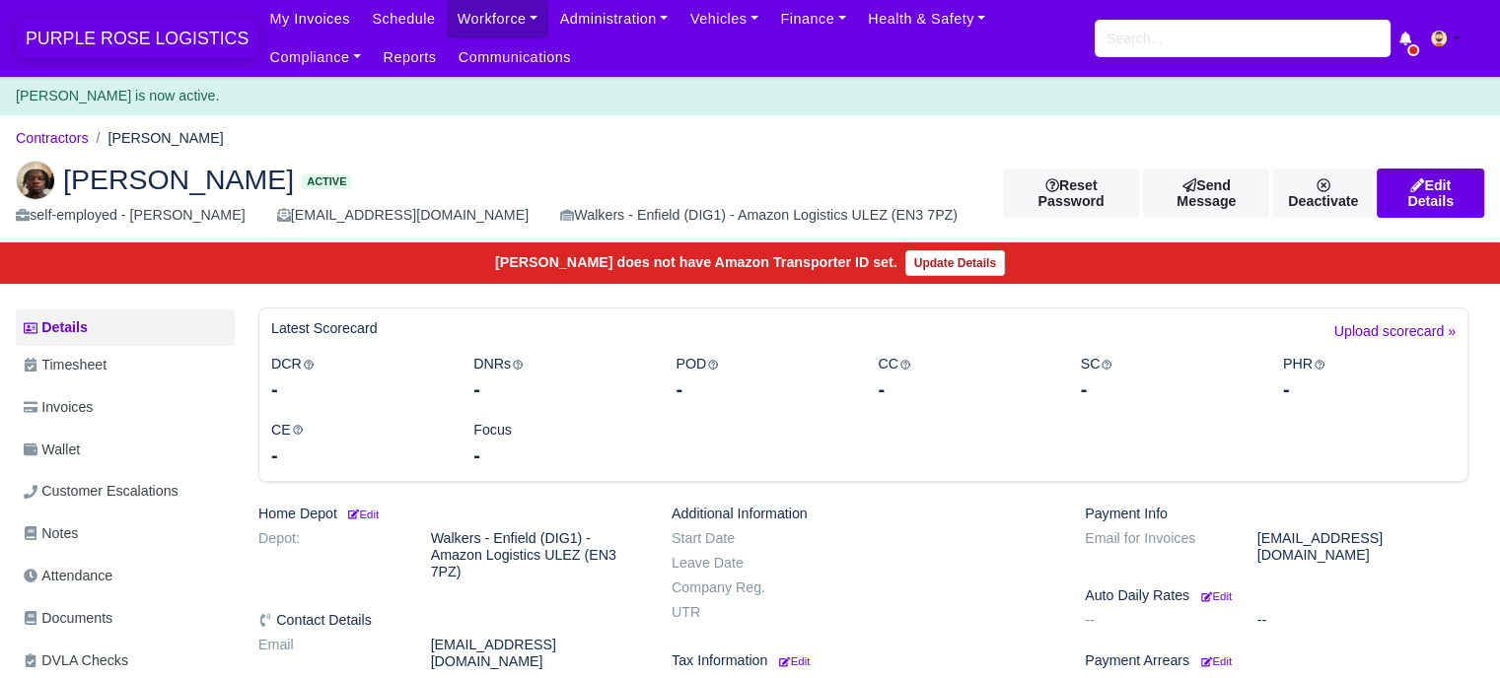
click at [189, 48] on span "PURPLE ROSE LOGISTICS" at bounding box center [137, 38] width 243 height 39
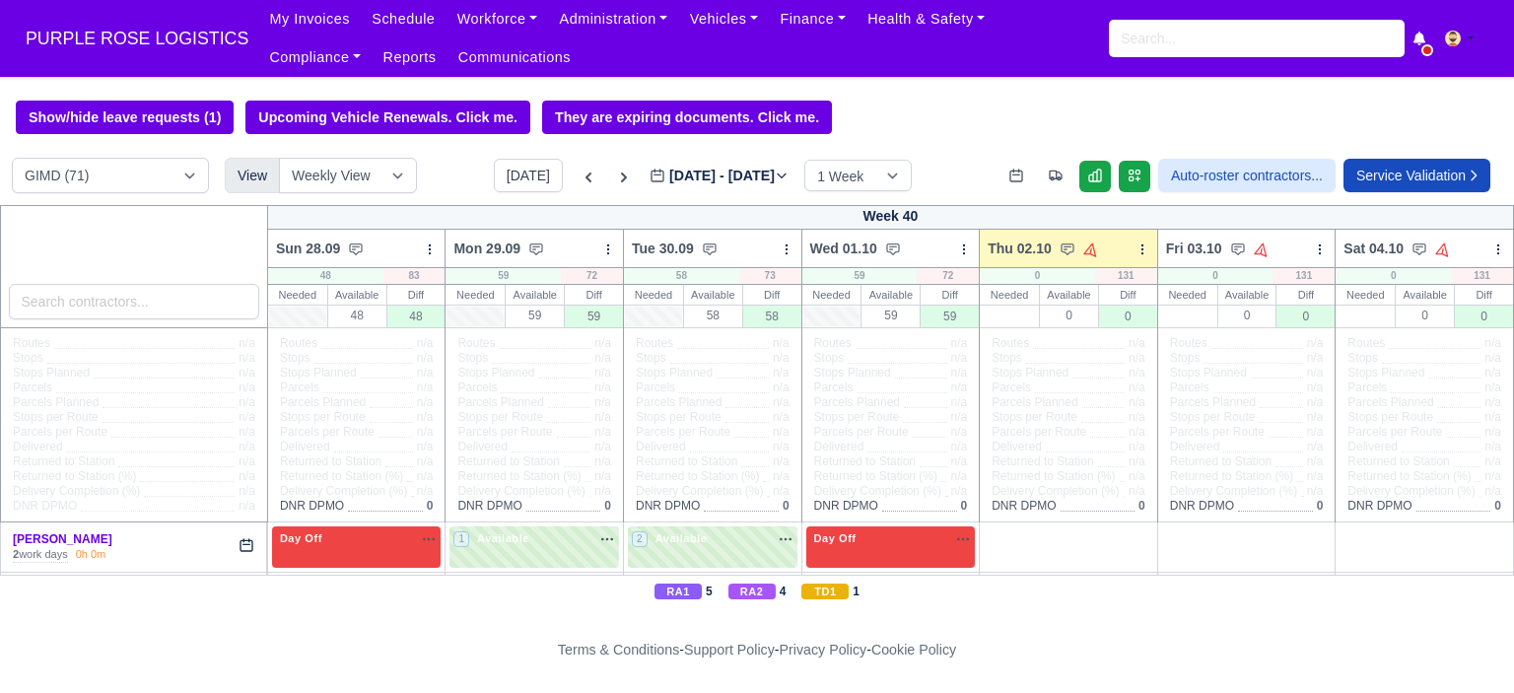
select select "5"
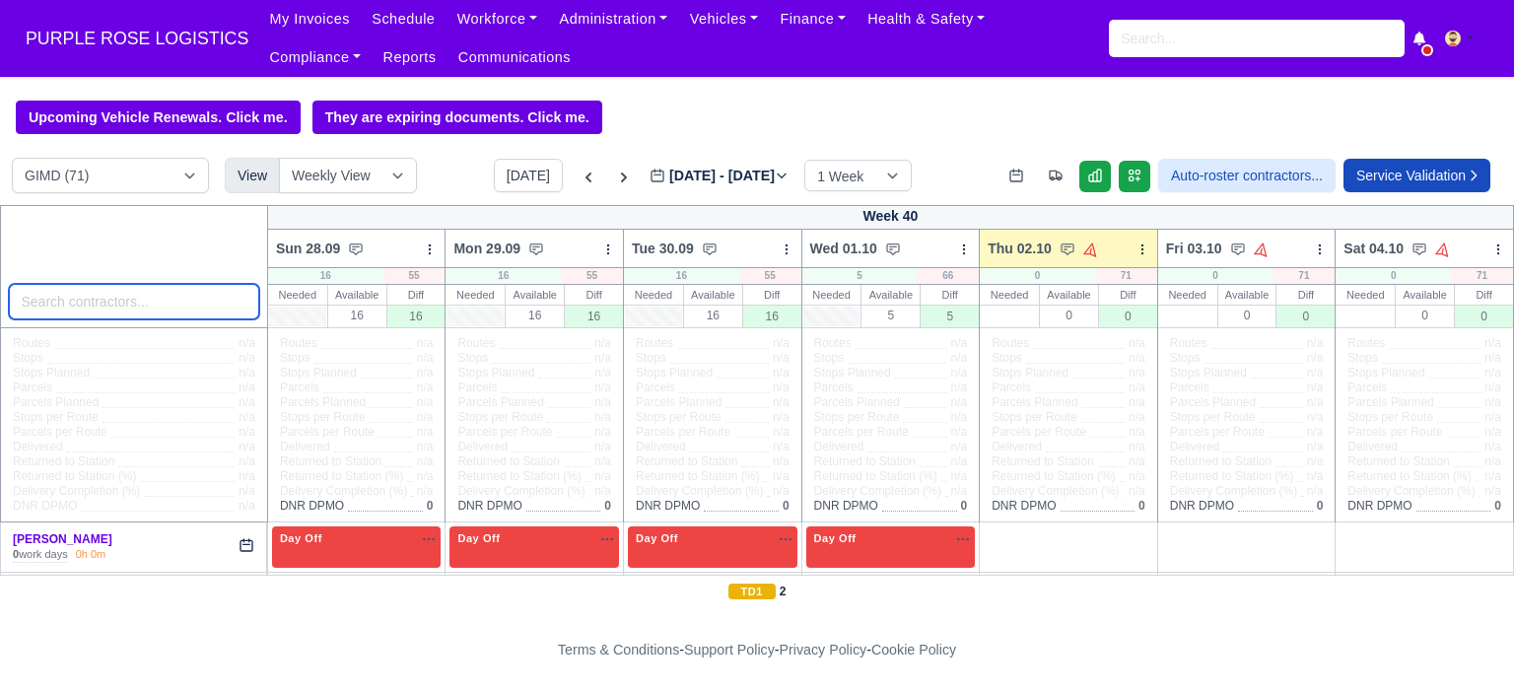
click at [149, 312] on input "search" at bounding box center [134, 301] width 250 height 35
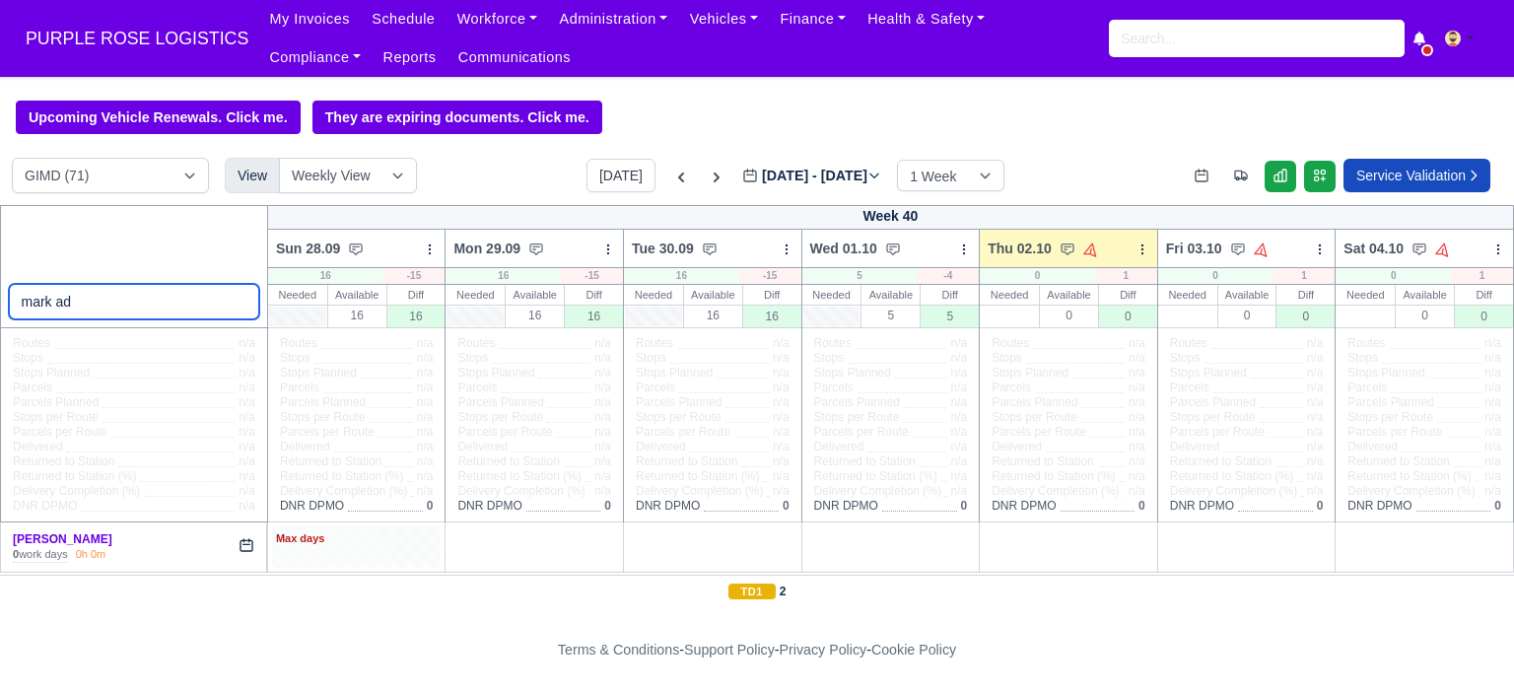
type input "mark ad"
click at [343, 539] on div "Max days" at bounding box center [357, 539] width 162 height 18
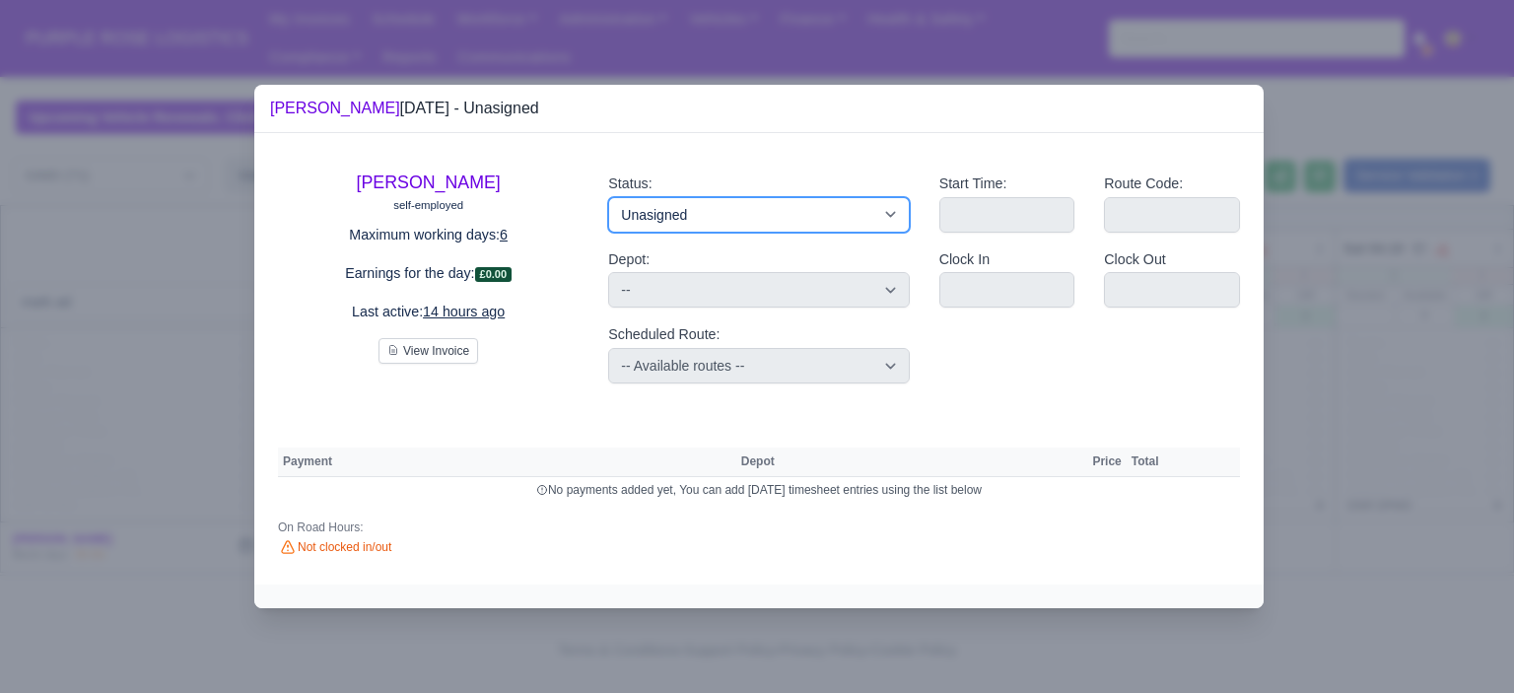
click at [724, 213] on select "Available Day Off Stand By Holiday Other Depot In Office OSM Ridealong Nursery …" at bounding box center [758, 214] width 301 height 35
select select "Day Off"
click at [608, 197] on select "Available Day Off Stand By Holiday Other Depot In Office OSM Ridealong Nursery …" at bounding box center [758, 214] width 301 height 35
select select
select select "na"
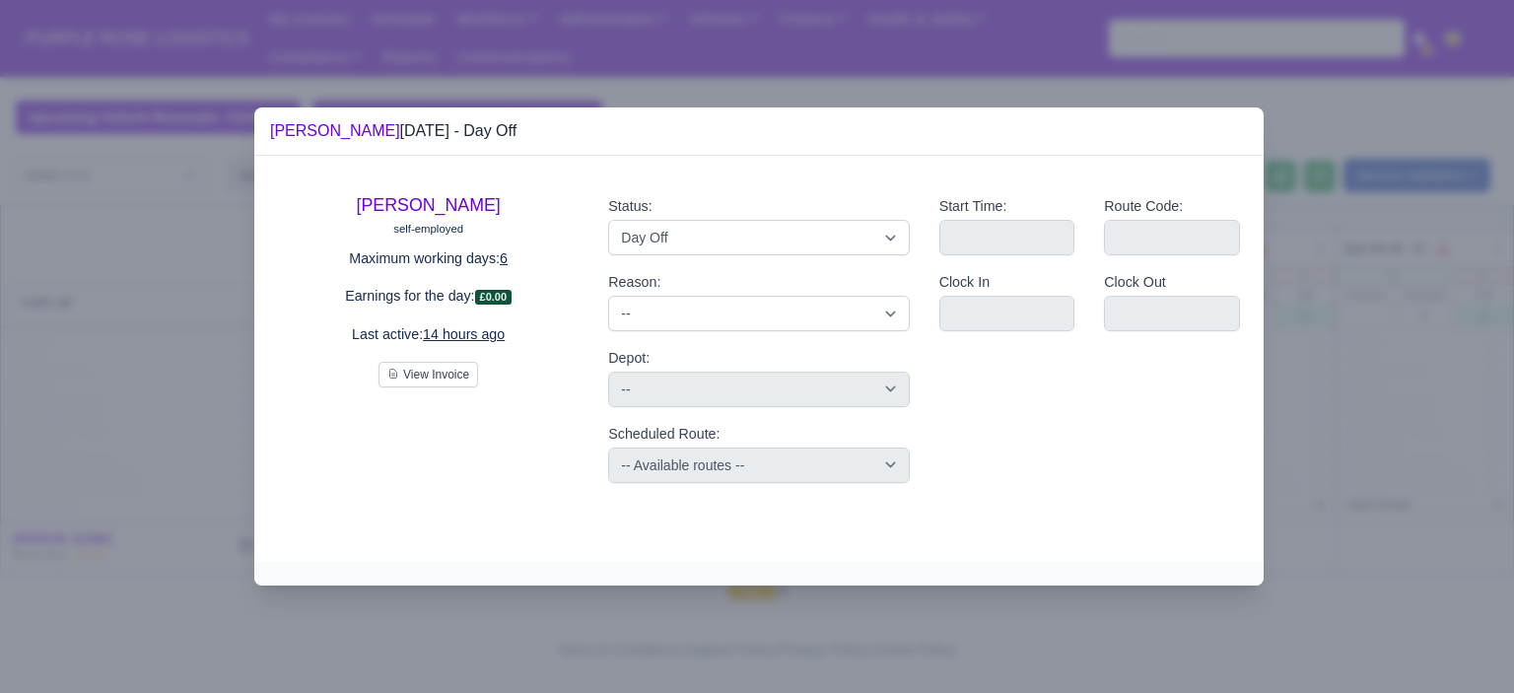
click at [1424, 338] on div at bounding box center [757, 346] width 1514 height 693
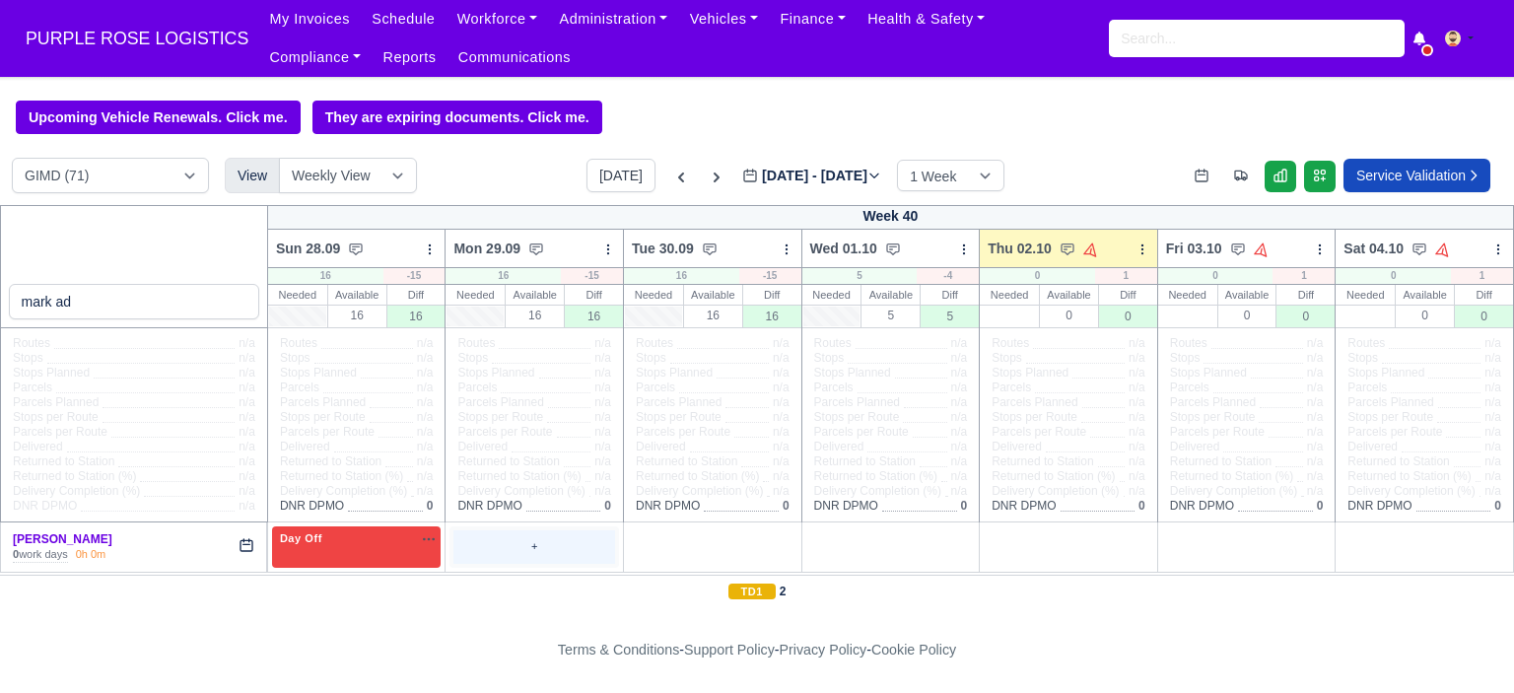
click at [610, 539] on div "+" at bounding box center [535, 547] width 170 height 40
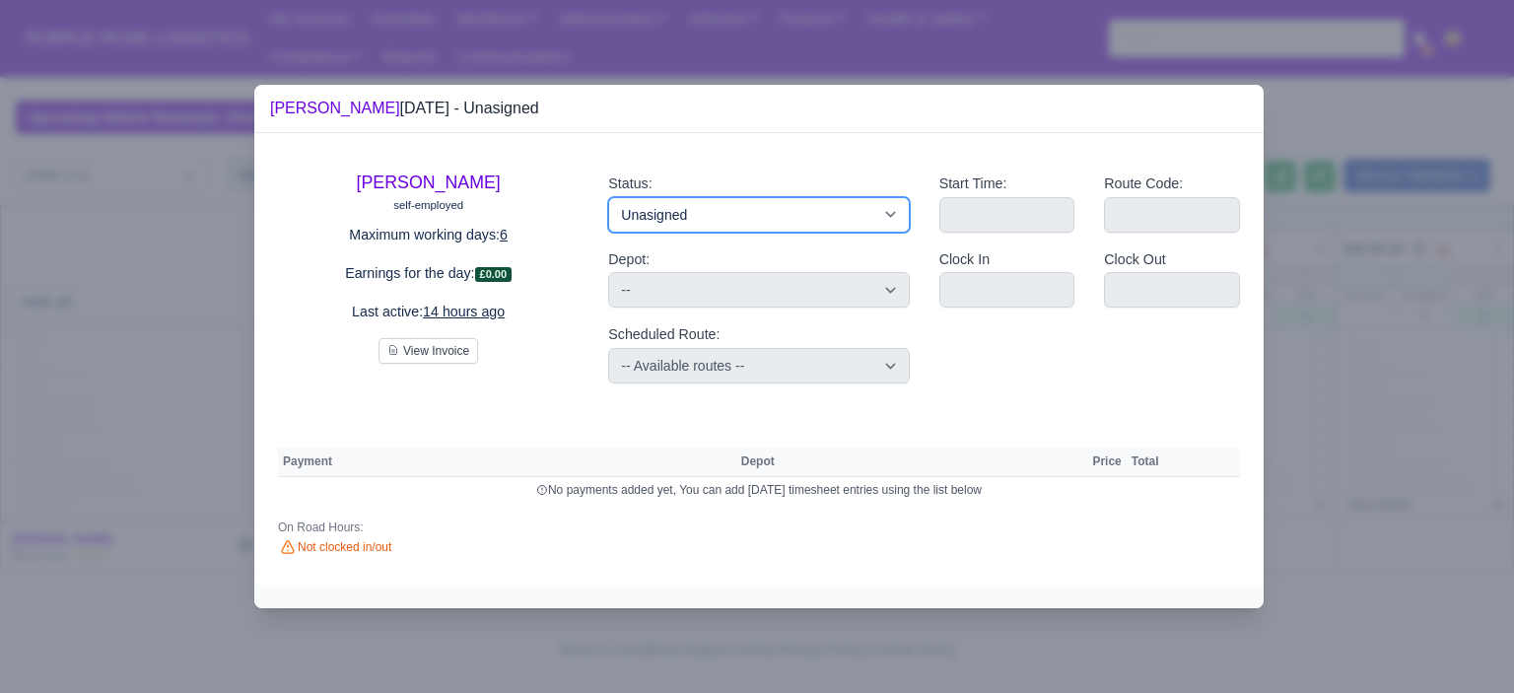
click at [703, 220] on select "Available Day Off Stand By Holiday Other Depot In Office OSM Ridealong Nursery …" at bounding box center [758, 214] width 301 height 35
select select "Stand By"
click at [608, 197] on select "Available Day Off Stand By Holiday Other Depot In Office OSM Ridealong Nursery …" at bounding box center [758, 214] width 301 height 35
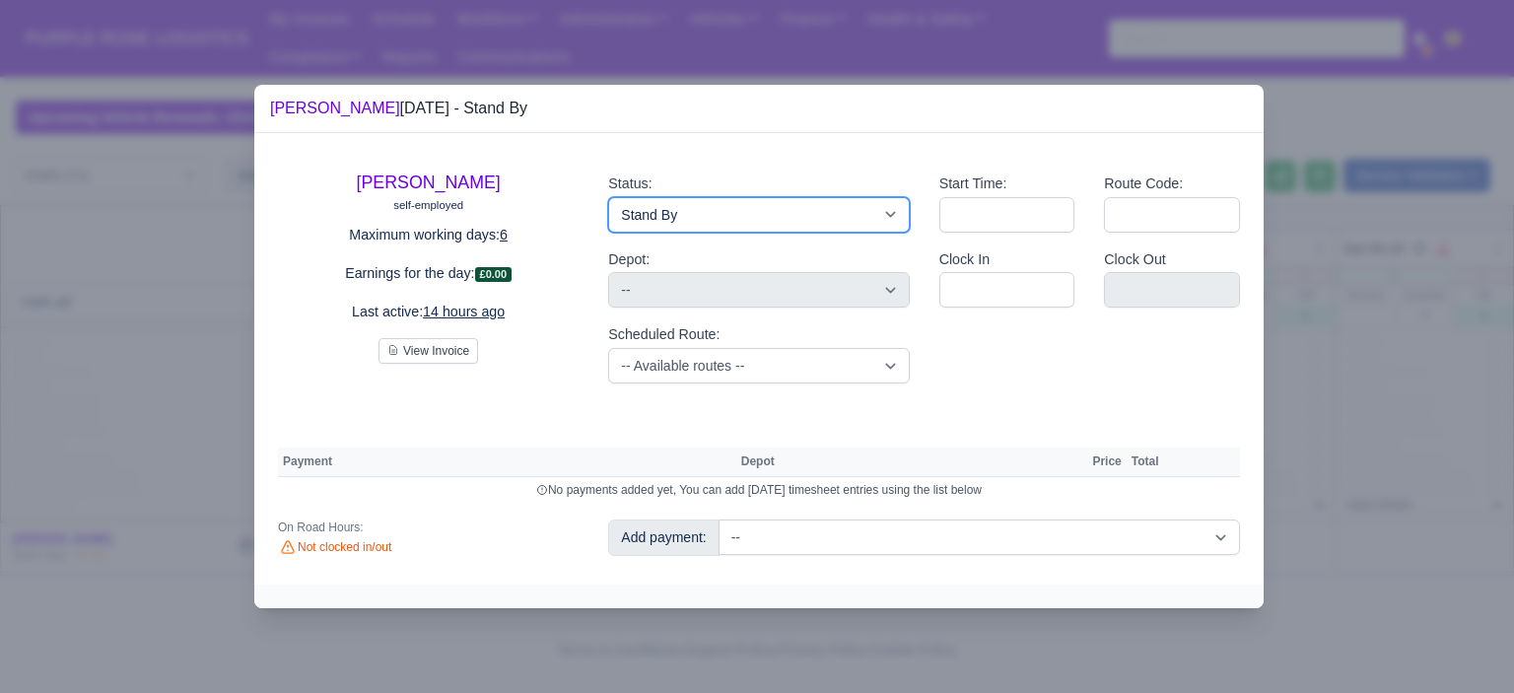
click at [704, 208] on select "Available Day Off Stand By Holiday Other Depot In Office OSM Ridealong Nursery …" at bounding box center [758, 214] width 301 height 35
select select "Day Off"
click at [608, 197] on select "Available Day Off Stand By Holiday Other Depot In Office OSM Ridealong Nursery …" at bounding box center [758, 214] width 301 height 35
select select
select select "na"
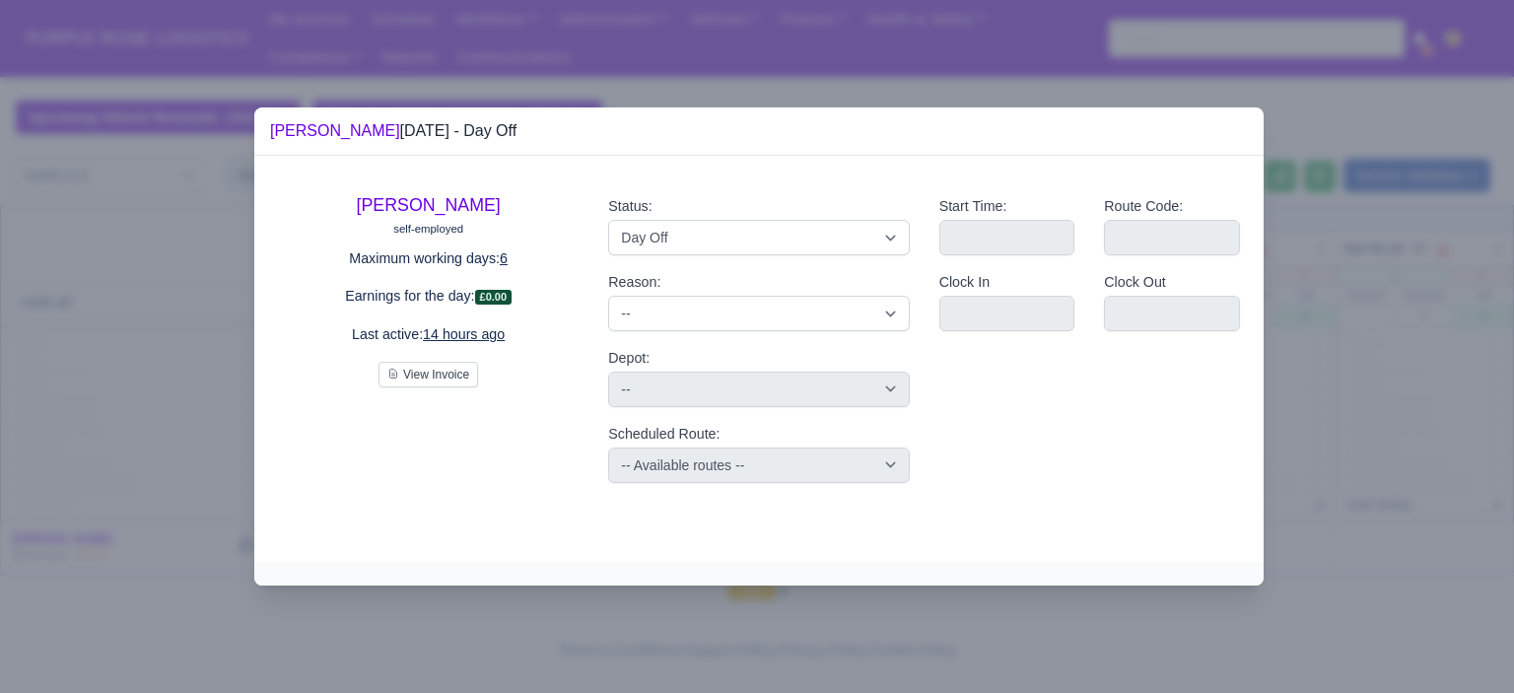
click at [1508, 316] on div at bounding box center [757, 346] width 1514 height 693
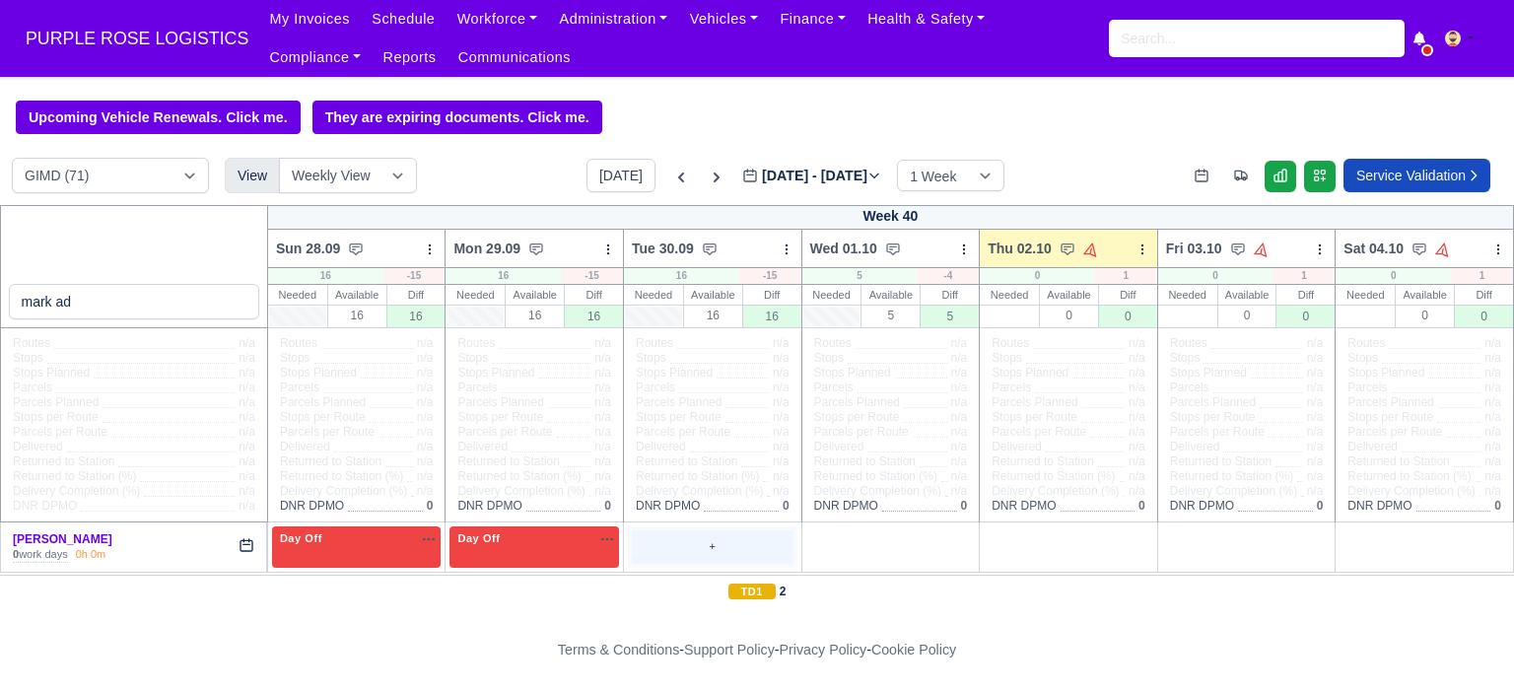
click at [679, 537] on div "+" at bounding box center [713, 546] width 162 height 33
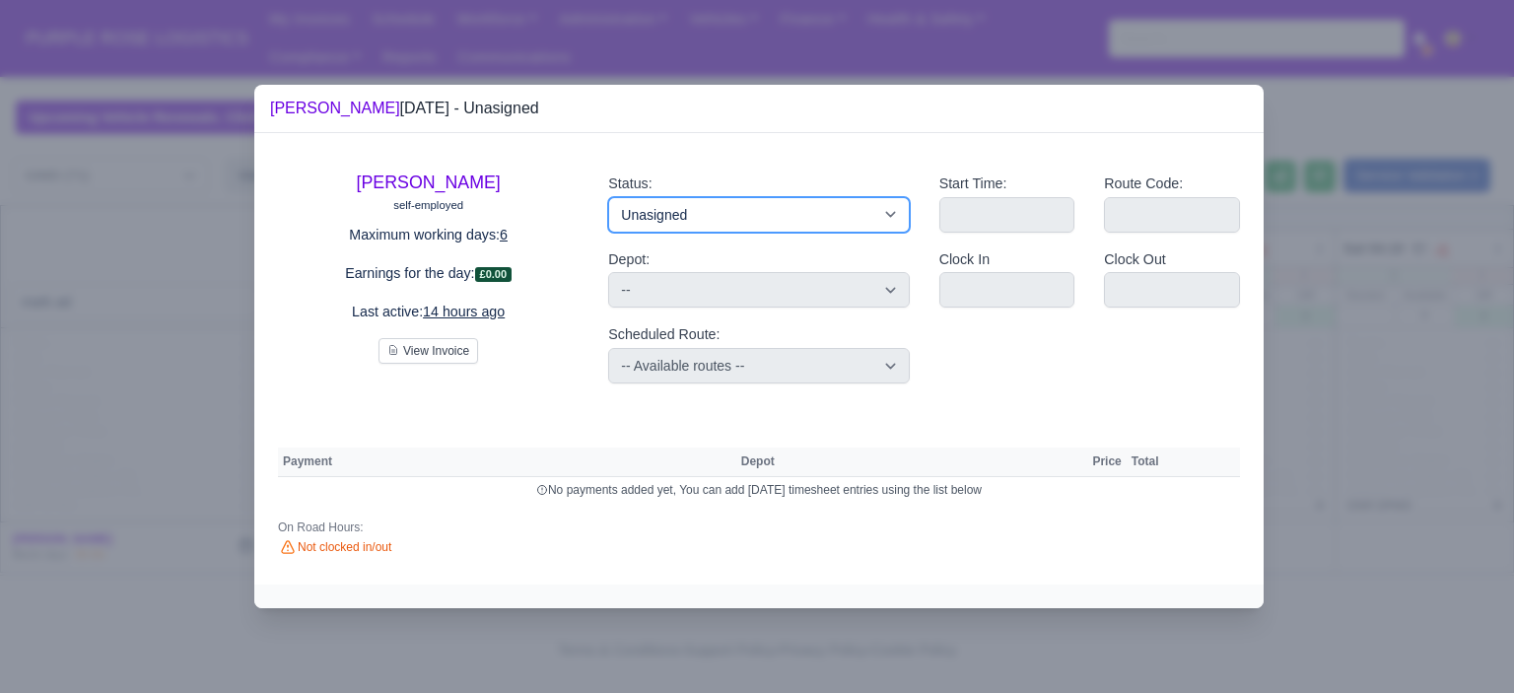
click at [728, 219] on select "Available Day Off Stand By Holiday Other Depot In Office OSM Ridealong Nursery …" at bounding box center [758, 214] width 301 height 35
select select "Day Off"
click at [608, 197] on select "Available Day Off Stand By Holiday Other Depot In Office OSM Ridealong Nursery …" at bounding box center [758, 214] width 301 height 35
select select
select select "na"
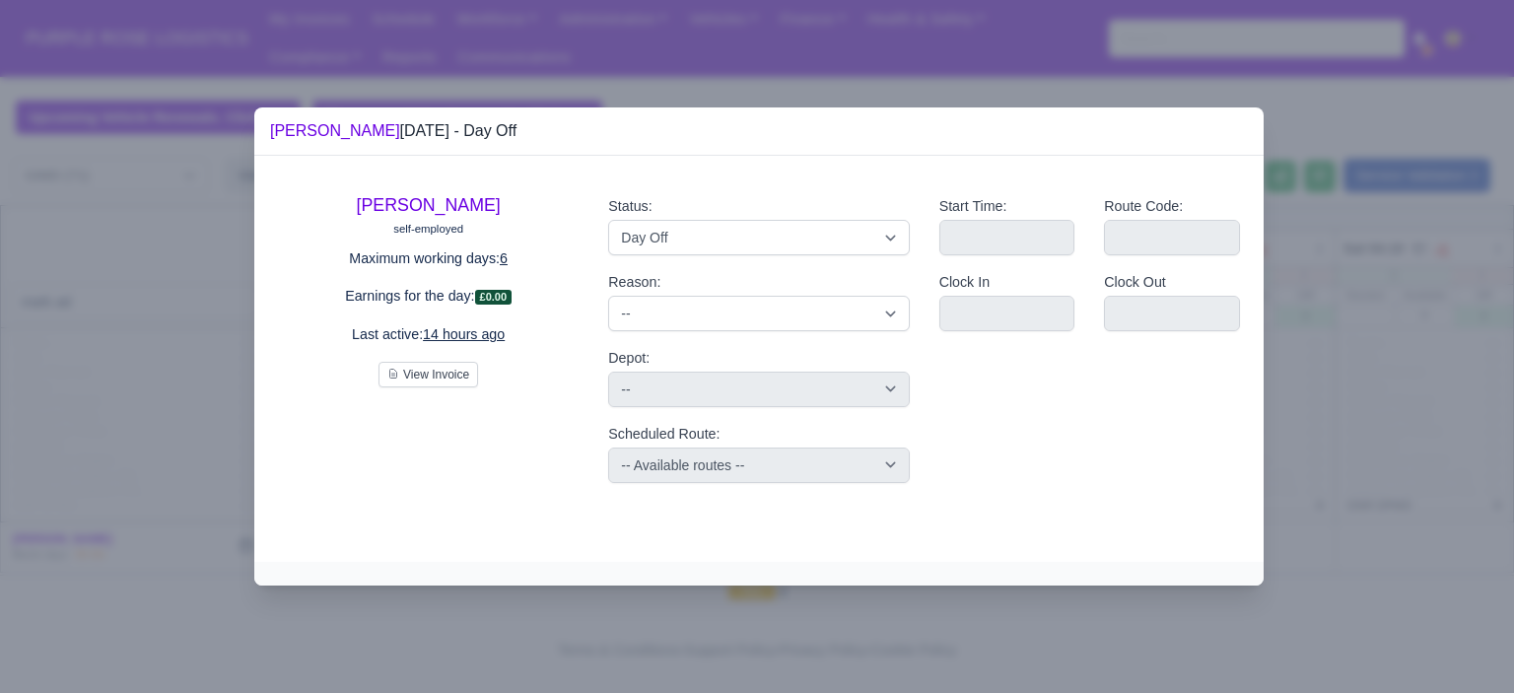
drag, startPoint x: 1387, startPoint y: 338, endPoint x: 1345, endPoint y: 369, distance: 52.3
click at [1388, 338] on div at bounding box center [757, 346] width 1514 height 693
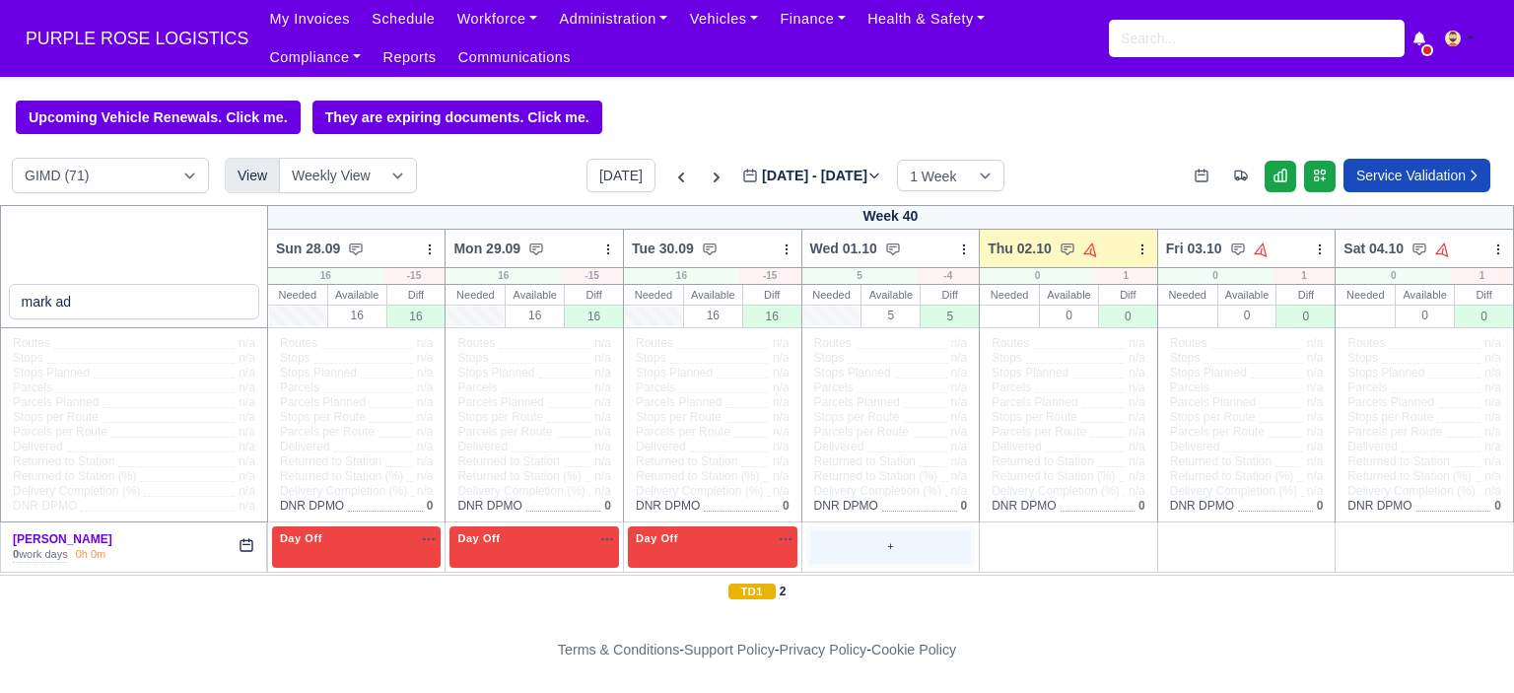
click at [843, 547] on div "+" at bounding box center [891, 546] width 162 height 33
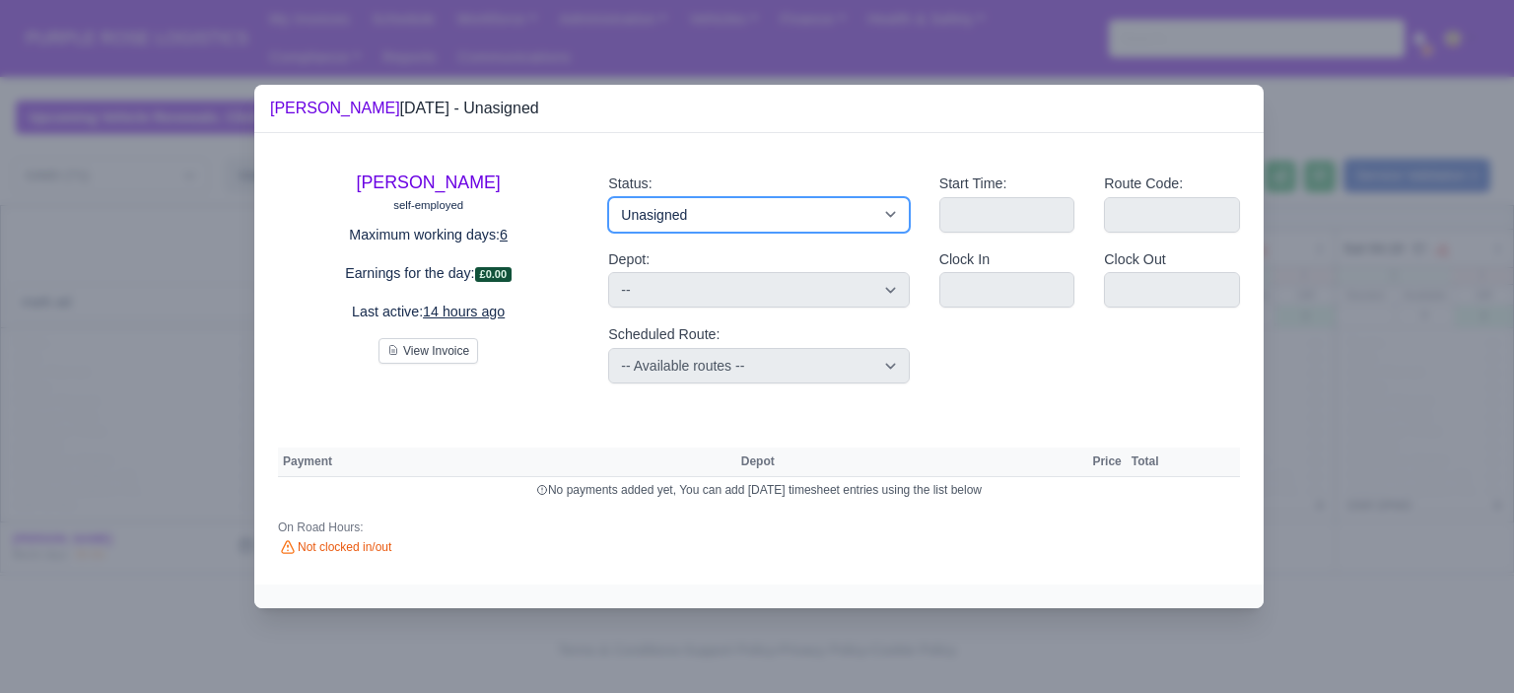
click at [856, 222] on select "Available Day Off Stand By Holiday Other Depot In Office OSM Ridealong Nursery …" at bounding box center [758, 214] width 301 height 35
select select "Ridealong"
click at [608, 197] on select "Available Day Off Stand By Holiday Other Depot In Office OSM Ridealong Nursery …" at bounding box center [758, 214] width 301 height 35
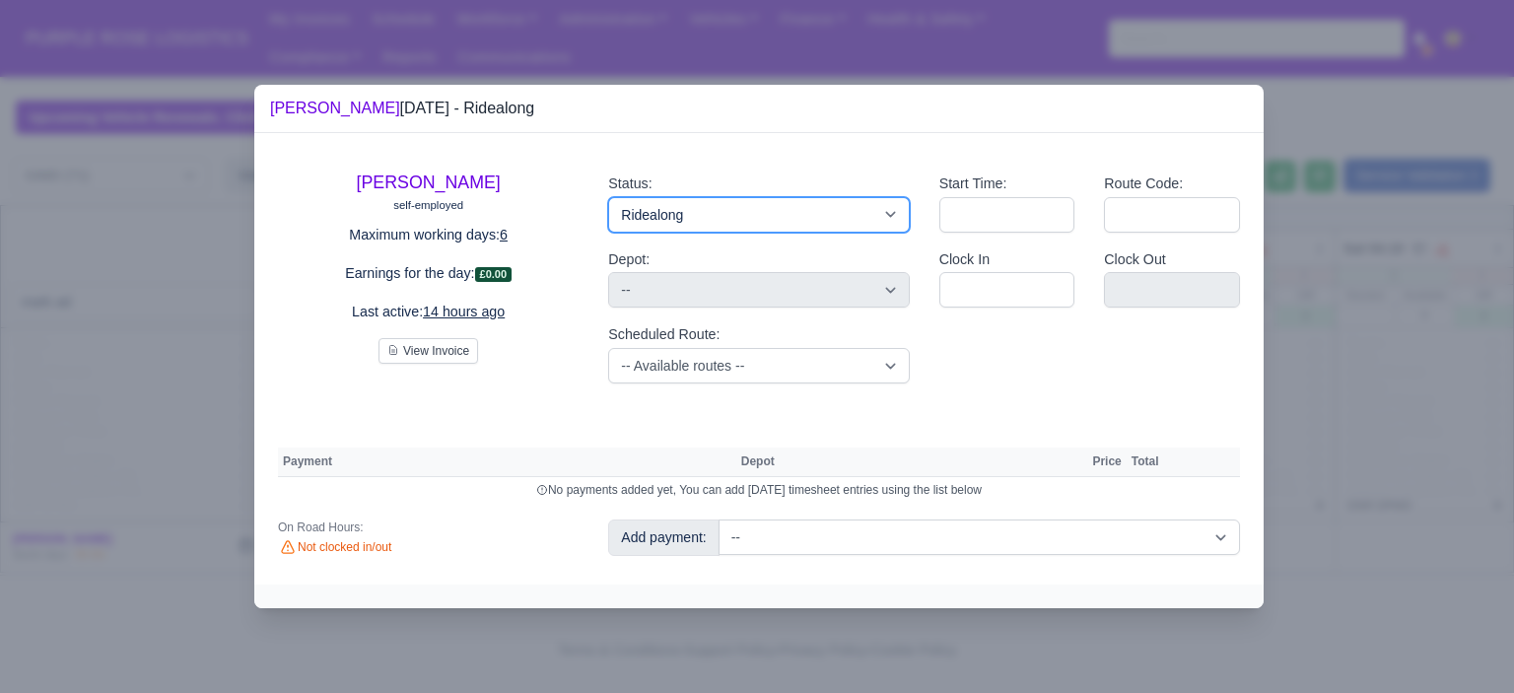
drag, startPoint x: 804, startPoint y: 214, endPoint x: 800, endPoint y: 224, distance: 10.6
click at [804, 214] on select "Available Day Off Stand By Holiday Other Depot In Office OSM Ridealong Nursery …" at bounding box center [758, 214] width 301 height 35
select select "Training"
click at [608, 197] on select "Available Day Off Stand By Holiday Other Depot In Office OSM Ridealong Nursery …" at bounding box center [758, 214] width 301 height 35
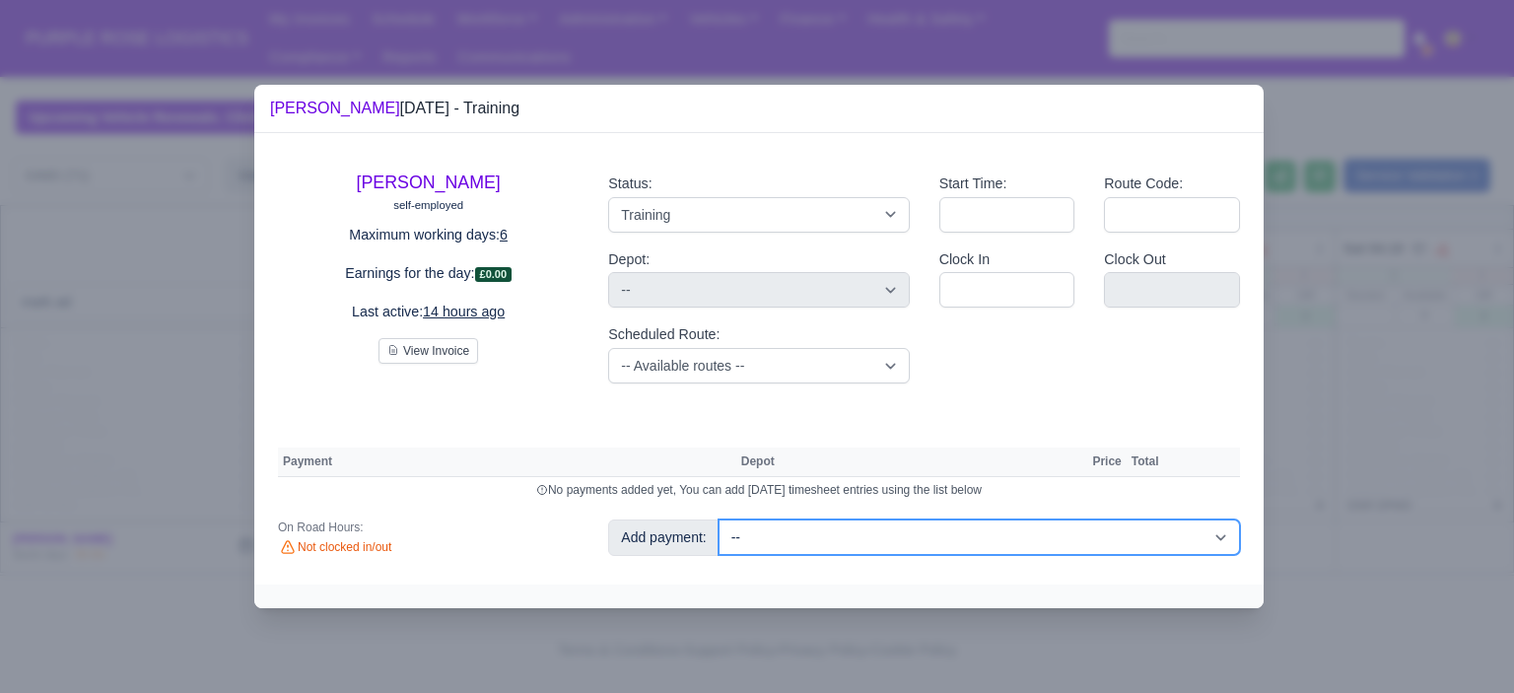
click at [993, 551] on select "-- Additional Hour Support (£14.50) Additional Hour Support (Walkers) (£13.50) …" at bounding box center [980, 537] width 522 height 35
select select "104"
click at [719, 520] on select "-- Additional Hour Support (£14.50) Additional Hour Support (Walkers) (£13.50) …" at bounding box center [980, 537] width 522 height 35
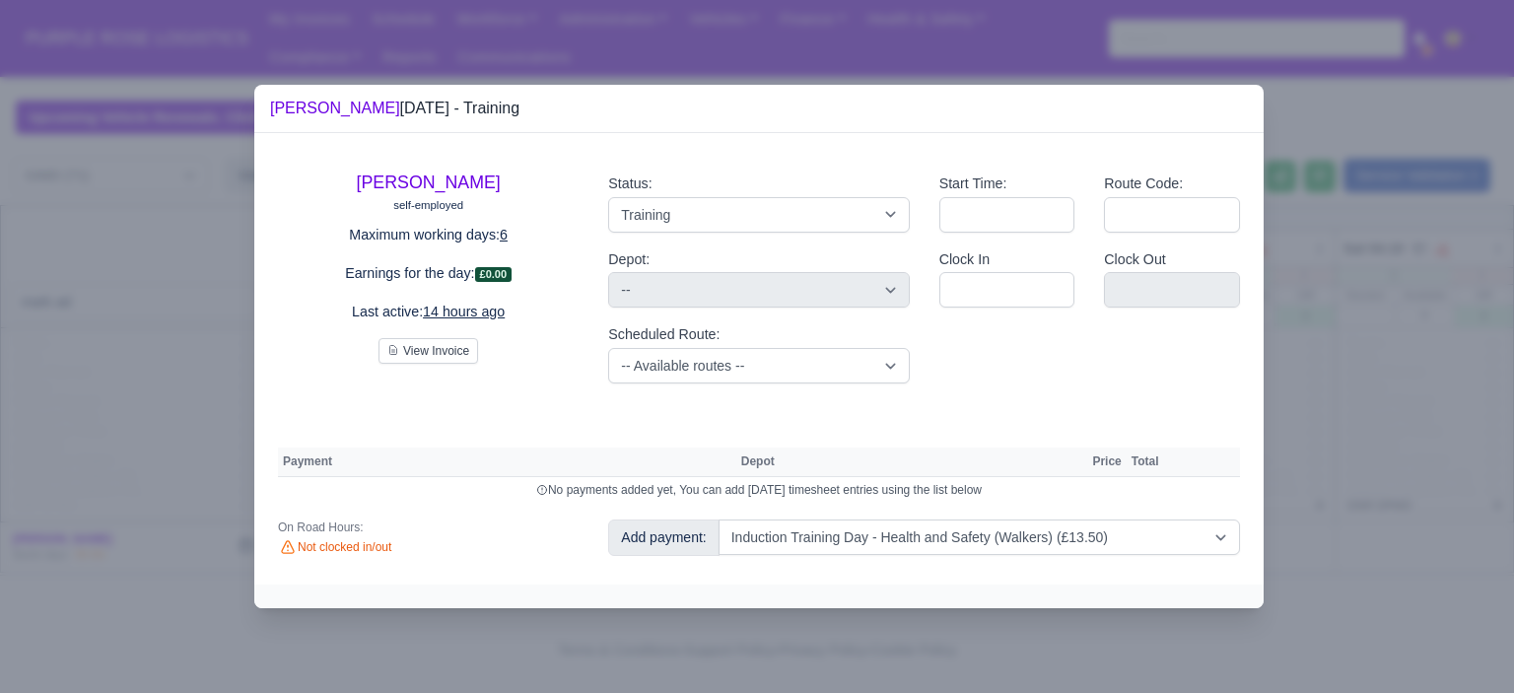
select select "5"
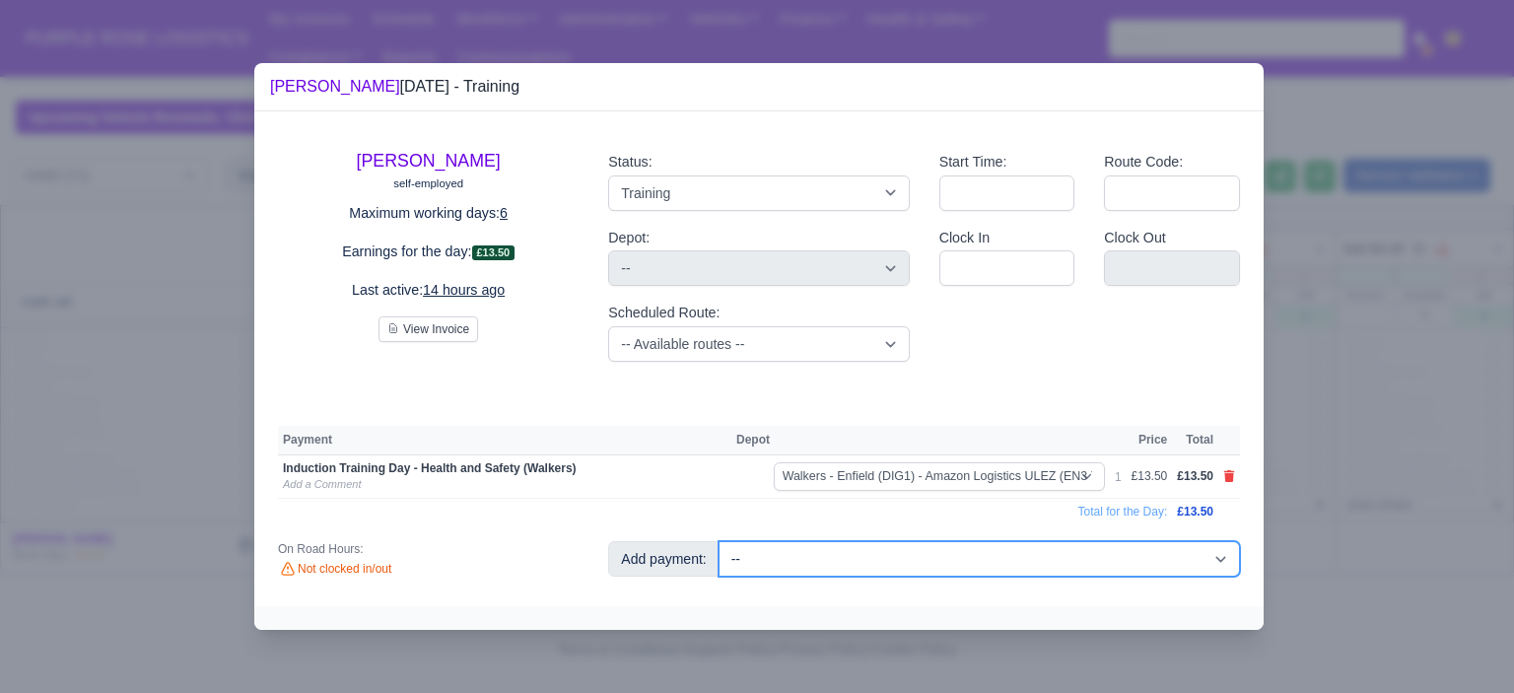
click at [1029, 566] on select "-- Additional Hour Support (£14.50) Additional Hour Support (Walkers) (£13.50) …" at bounding box center [980, 558] width 522 height 35
select select "85"
click at [719, 541] on select "-- Additional Hour Support (£14.50) Additional Hour Support (Walkers) (£13.50) …" at bounding box center [980, 558] width 522 height 35
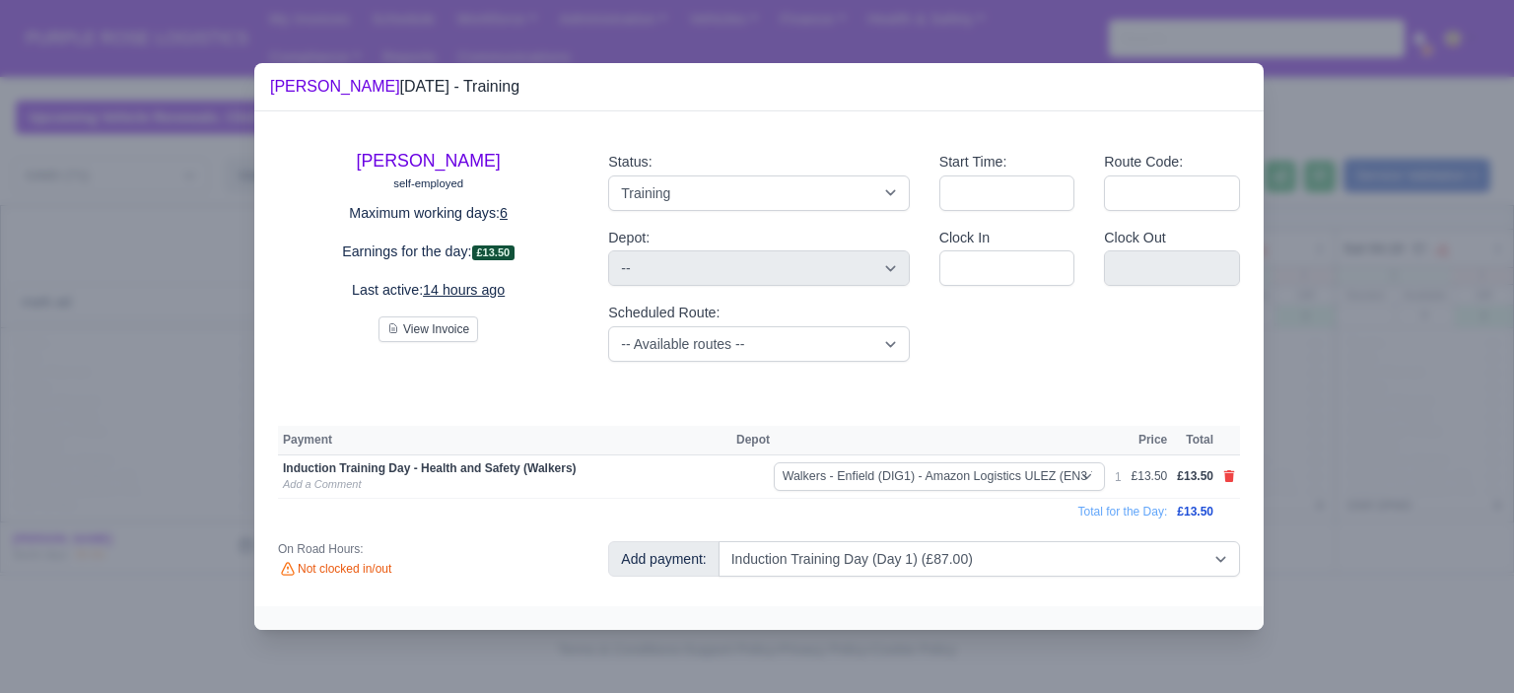
select select "5"
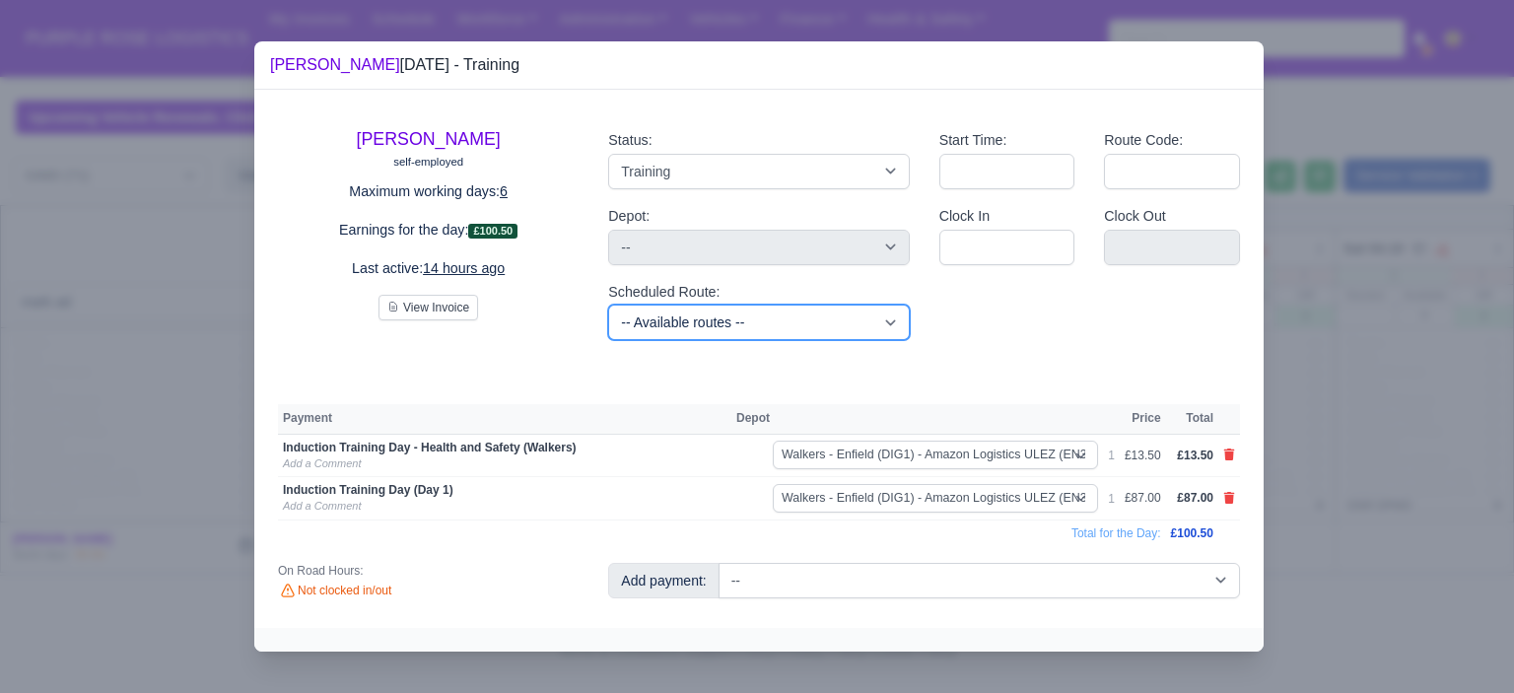
click at [769, 322] on select "-- Available routes -- Standard Parcel - Block of 6 Hours - (SD6) AmFlex RTS Ve…" at bounding box center [758, 322] width 301 height 35
select select "6"
click at [608, 305] on select "-- Available routes -- Standard Parcel - Block of 6 Hours - (SD6) AmFlex RTS Ve…" at bounding box center [758, 322] width 301 height 35
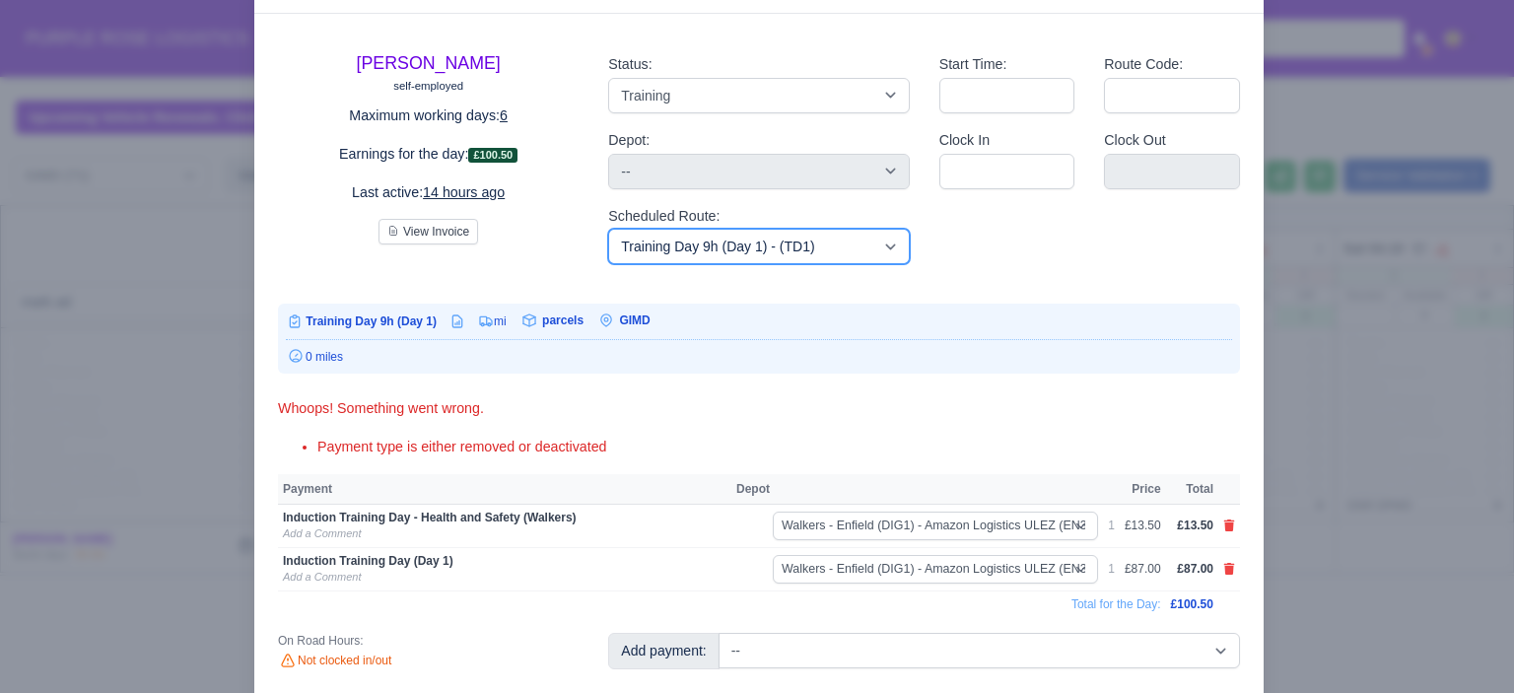
scroll to position [126, 0]
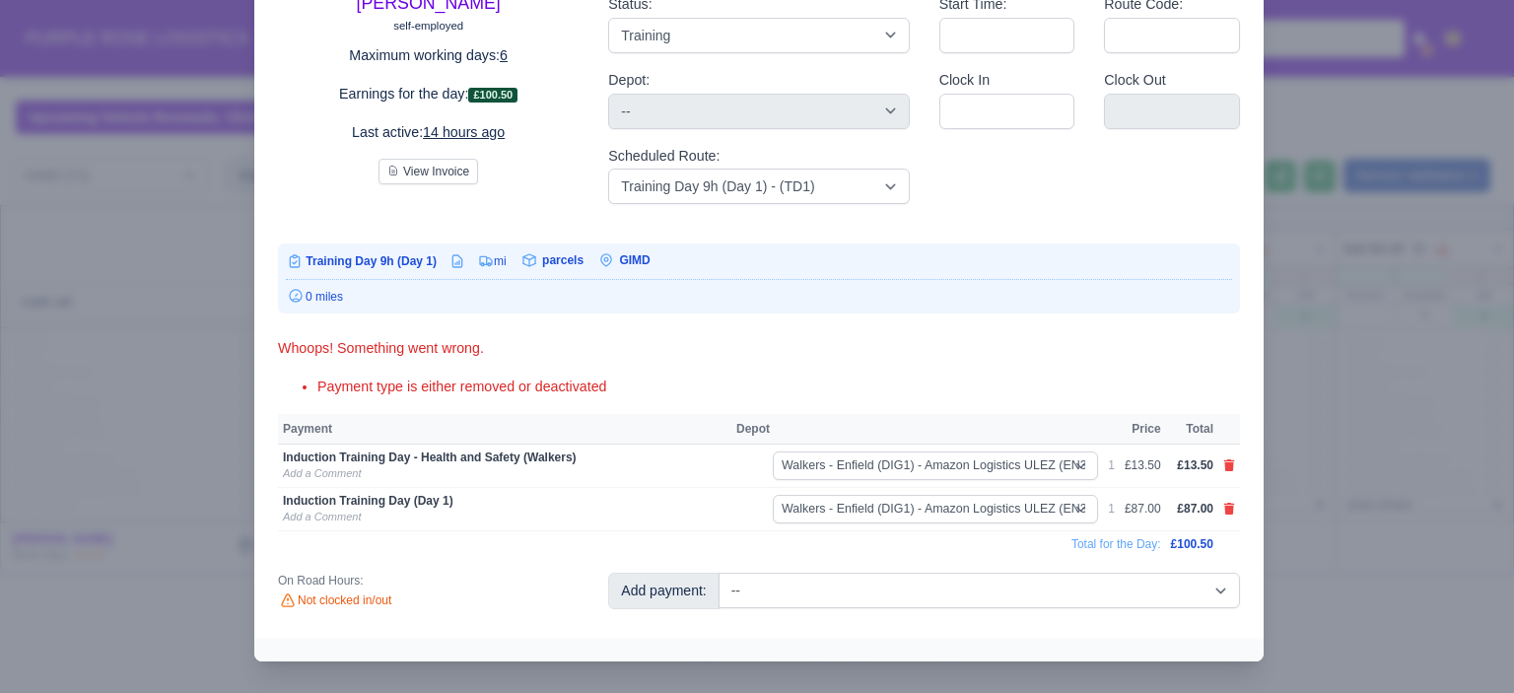
click at [1391, 401] on div at bounding box center [757, 346] width 1514 height 693
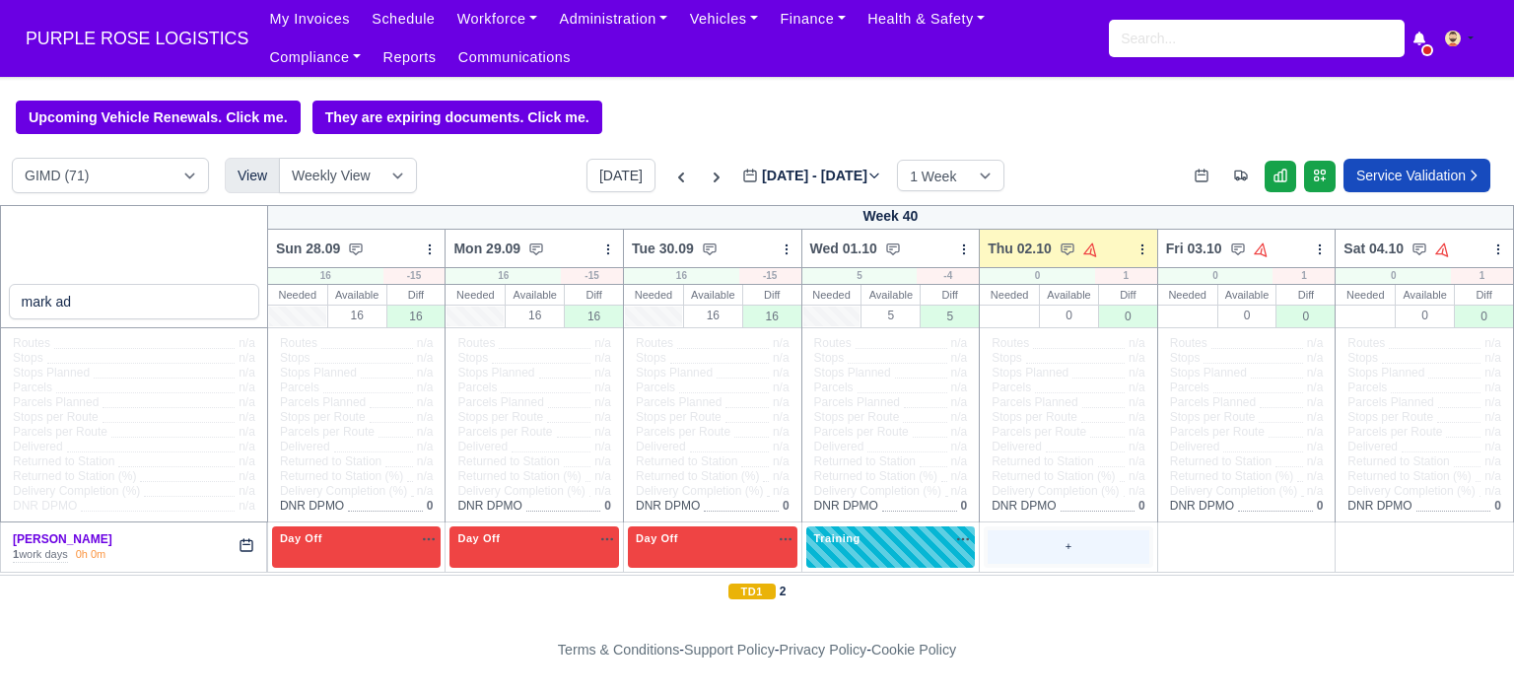
click at [1057, 543] on div "+" at bounding box center [1069, 546] width 162 height 33
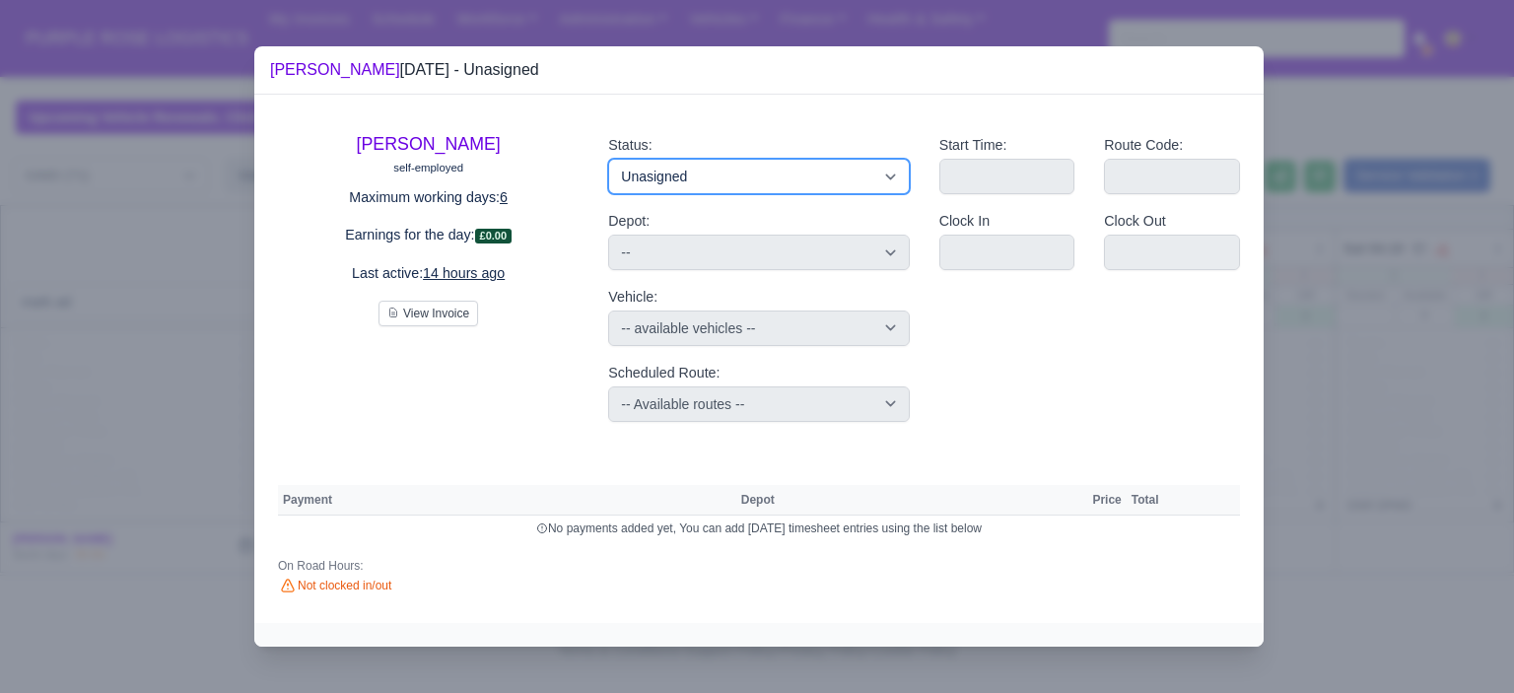
drag, startPoint x: 837, startPoint y: 176, endPoint x: 836, endPoint y: 188, distance: 11.9
click at [837, 176] on select "Available Day Off Stand By Holiday Other Depot In Office OSM Ridealong Nursery …" at bounding box center [758, 176] width 301 height 35
select select "Day Off"
click at [608, 159] on select "Available Day Off Stand By Holiday Other Depot In Office OSM Ridealong Nursery …" at bounding box center [758, 176] width 301 height 35
select select "na"
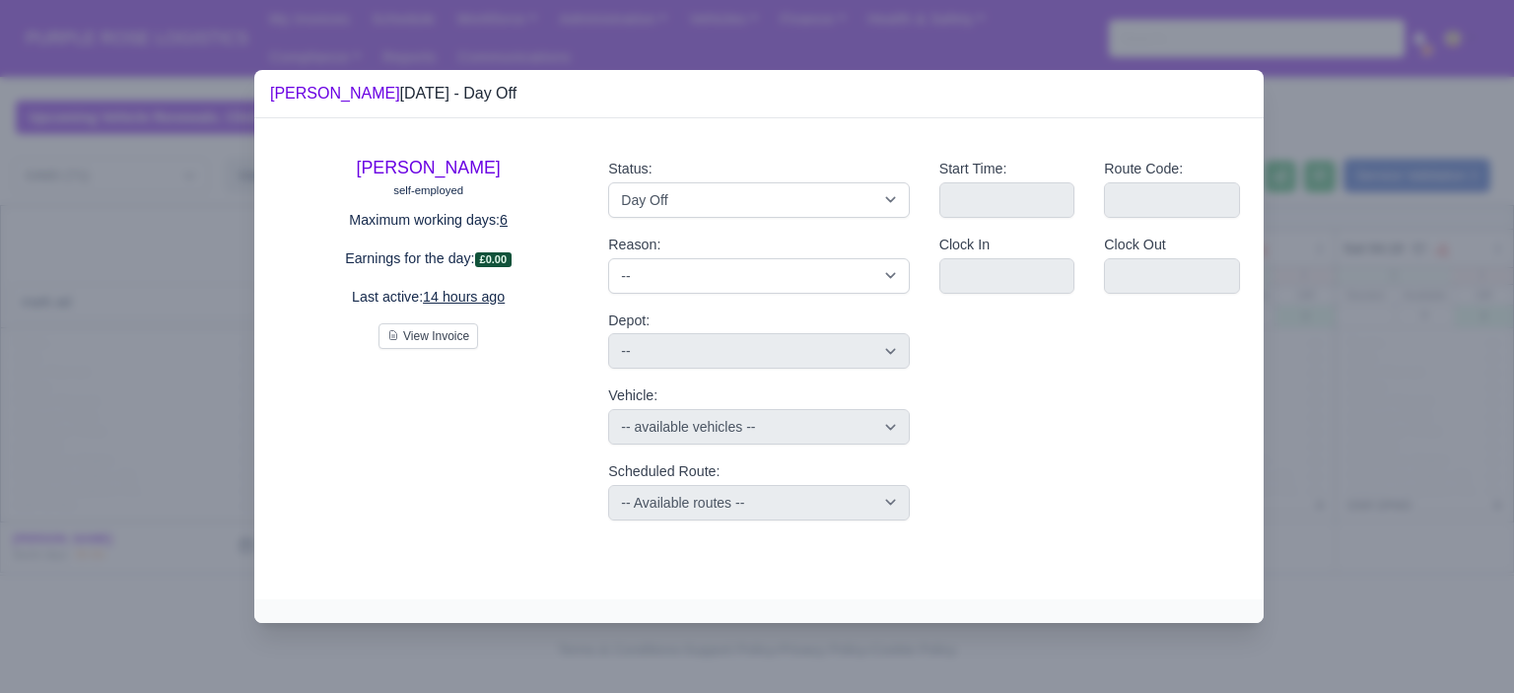
click at [1288, 269] on div at bounding box center [757, 346] width 1514 height 693
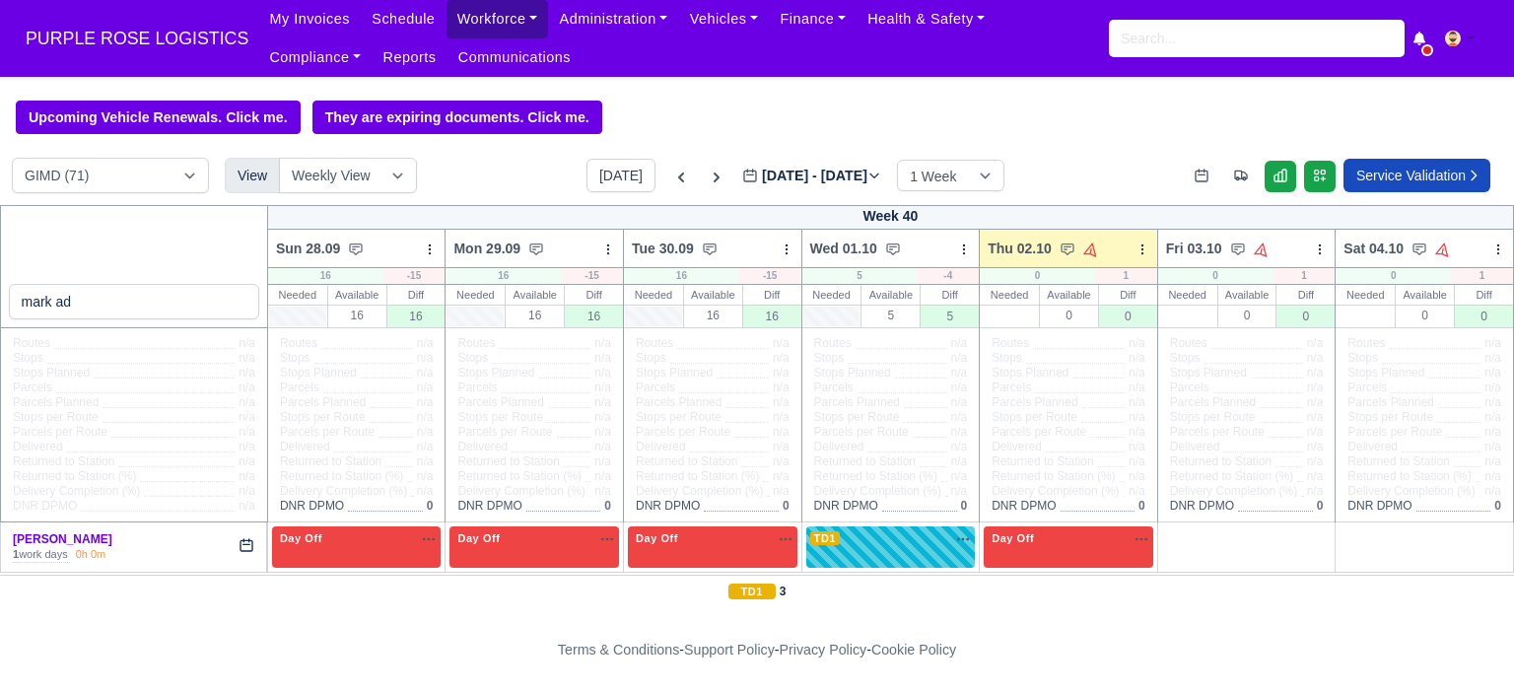
click at [477, 28] on link "Workforce" at bounding box center [498, 19] width 103 height 38
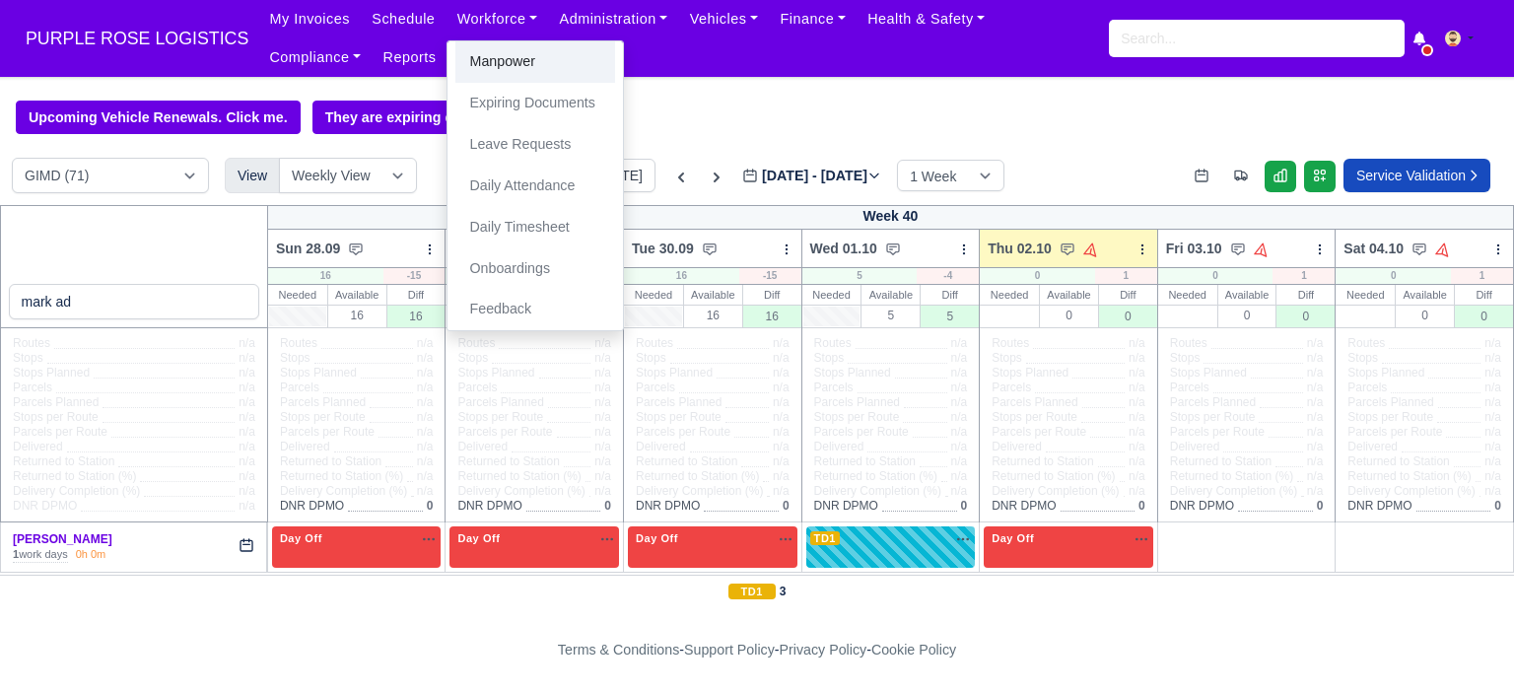
drag, startPoint x: 485, startPoint y: 50, endPoint x: 511, endPoint y: 74, distance: 34.9
click at [487, 53] on link "Manpower" at bounding box center [536, 61] width 160 height 41
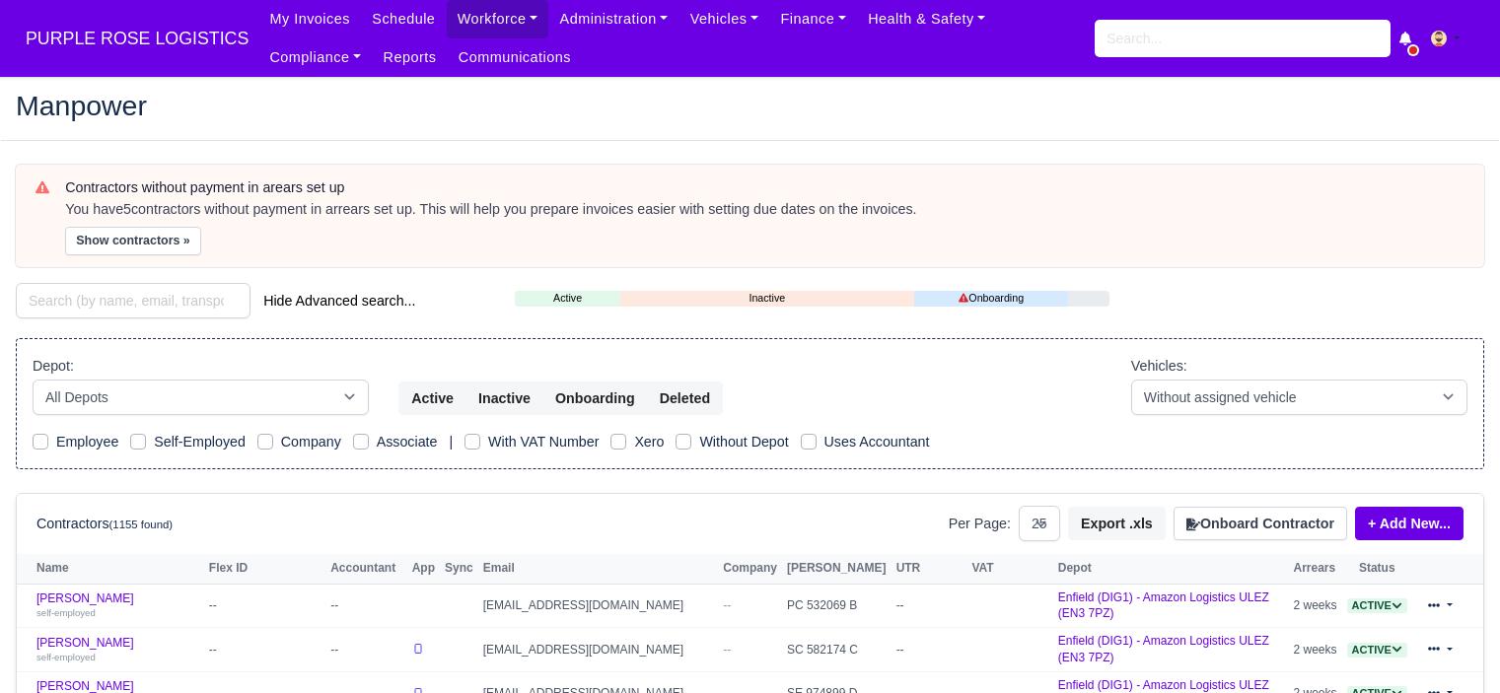
select select "25"
click at [1266, 527] on button "Onboard Contractor" at bounding box center [1260, 524] width 174 height 34
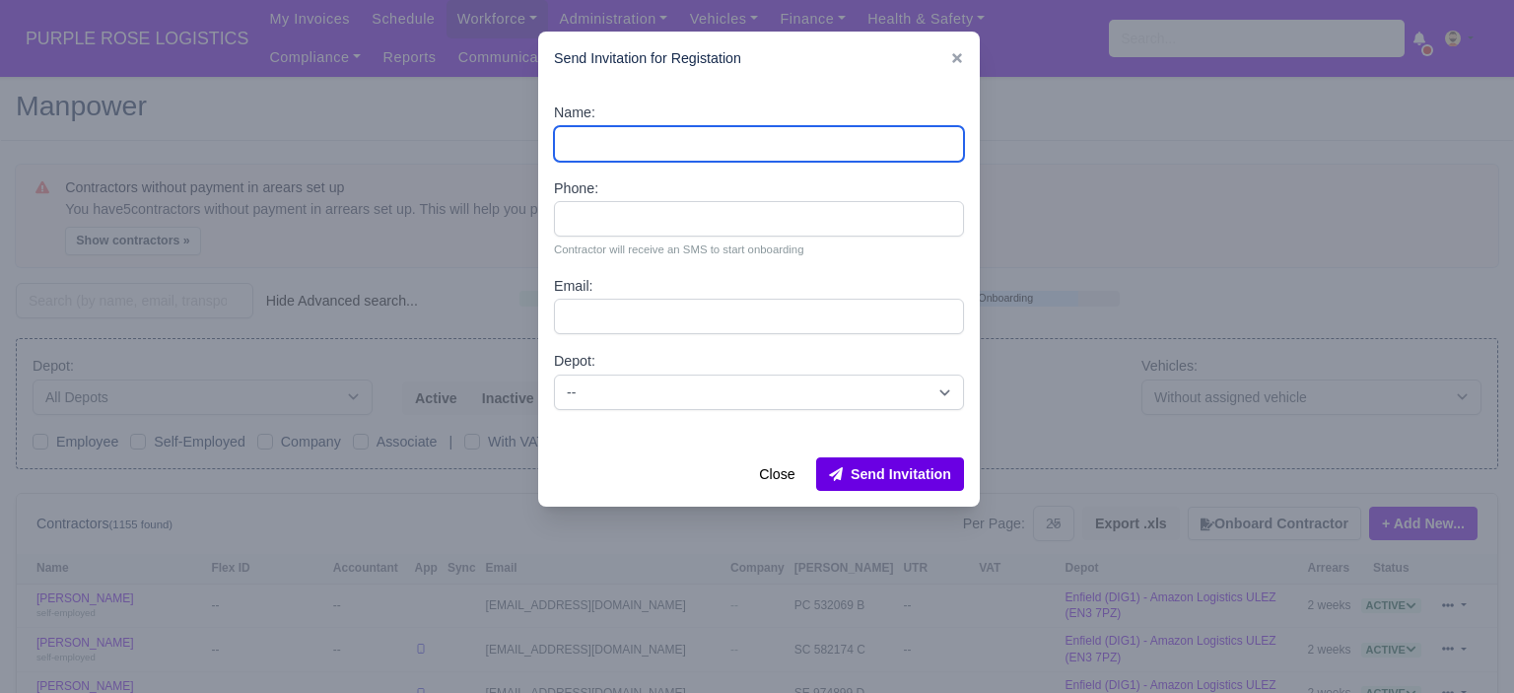
click at [696, 156] on input "Name:" at bounding box center [759, 143] width 410 height 35
paste input "[PERSON_NAME]"
type input "[PERSON_NAME]"
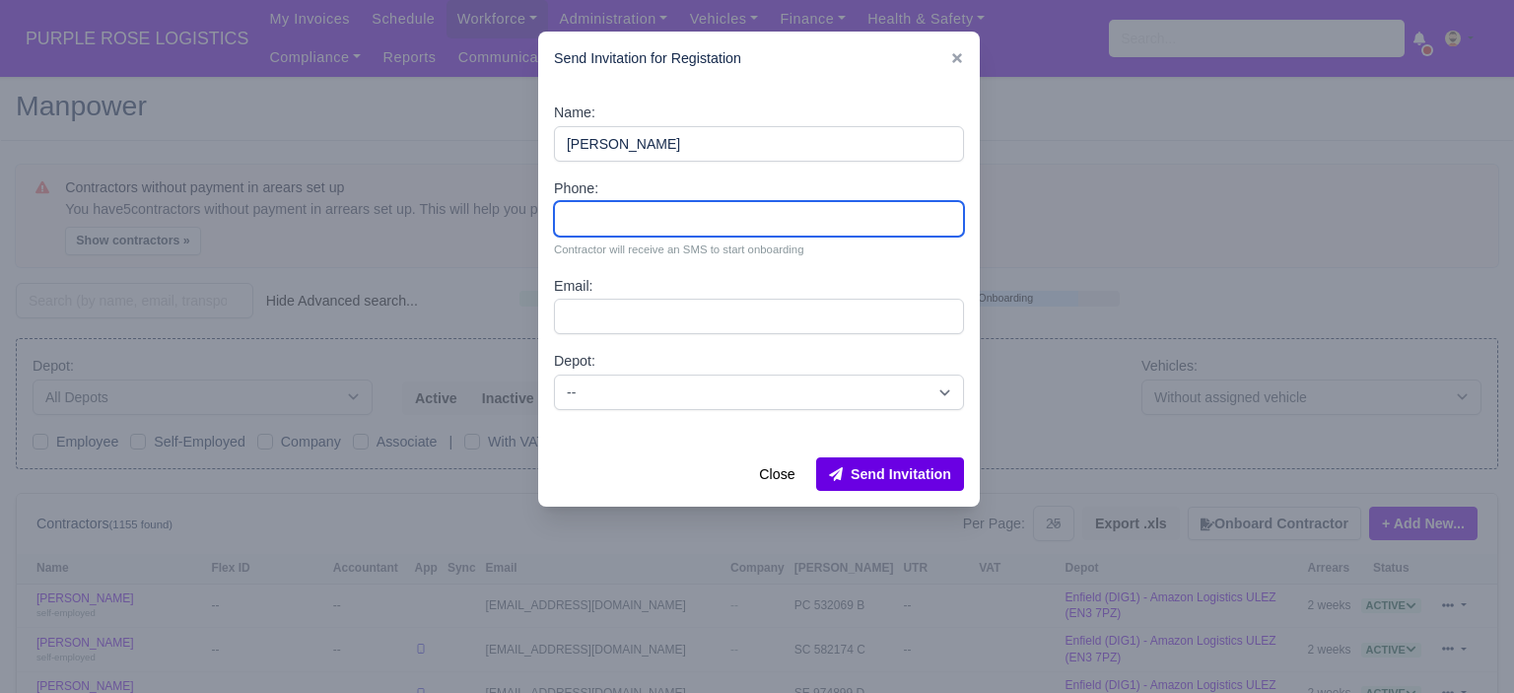
drag, startPoint x: 624, startPoint y: 228, endPoint x: 611, endPoint y: 201, distance: 29.5
click at [624, 228] on input "Phone:" at bounding box center [759, 218] width 410 height 35
paste input "44 7983 119540"
type input "44 7983 119540"
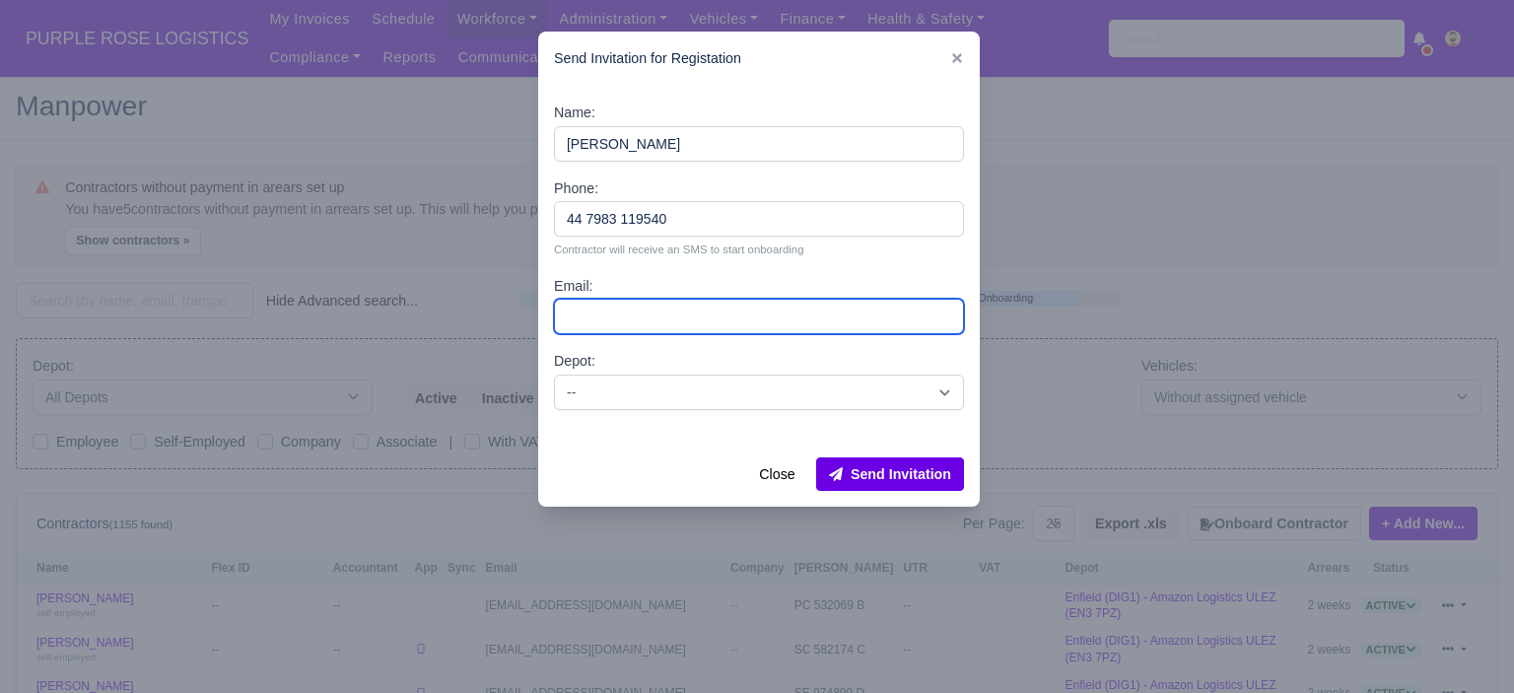
click at [624, 316] on input "Email:" at bounding box center [759, 316] width 410 height 35
paste input "[EMAIL_ADDRESS][DOMAIN_NAME]"
type input "[EMAIL_ADDRESS][DOMAIN_NAME]"
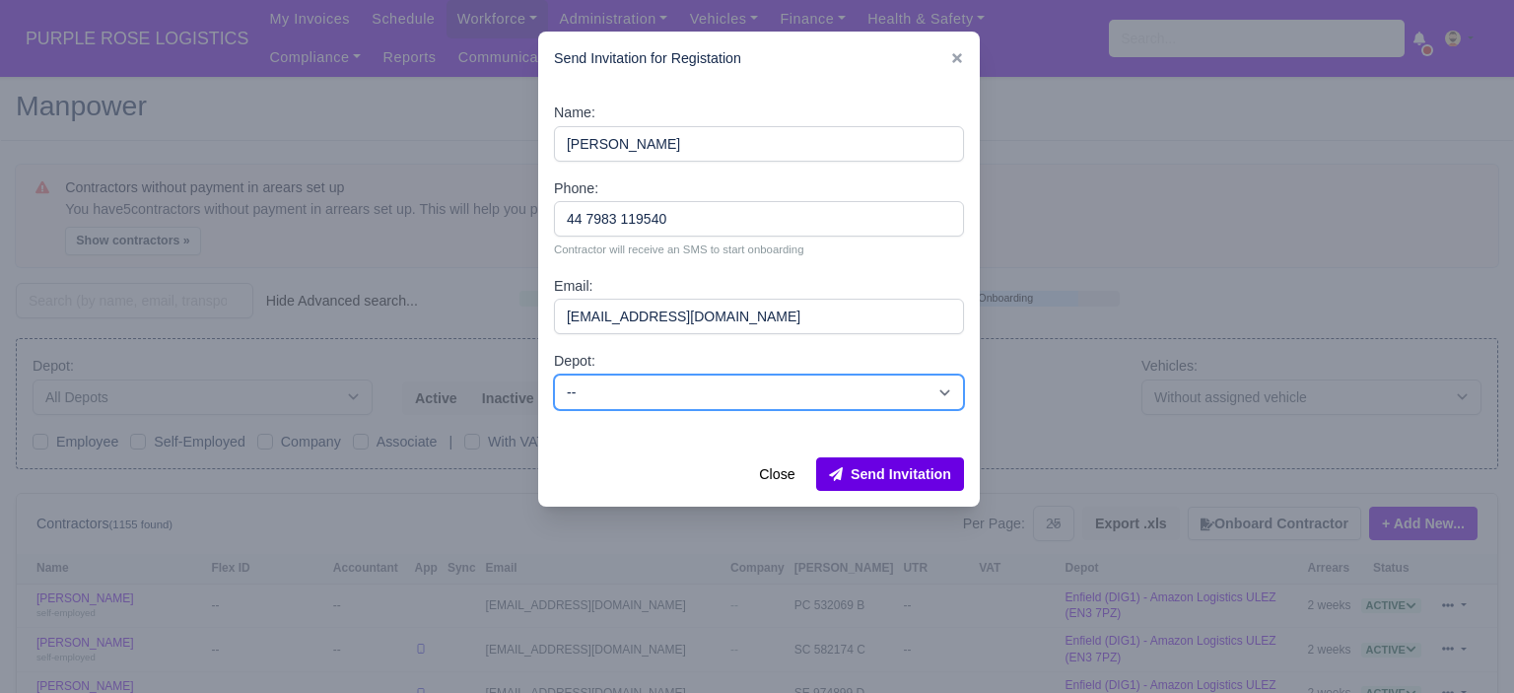
click at [728, 391] on select "-- Enfield (DIG1) - Amazon Logistics ULEZ (EN3 7PZ) Harlow (DHW1) - Amazon Logi…" at bounding box center [759, 392] width 410 height 35
select select "1"
click at [554, 375] on select "-- Enfield (DIG1) - Amazon Logistics ULEZ (EN3 7PZ) Harlow (DHW1) - Amazon Logi…" at bounding box center [759, 392] width 410 height 35
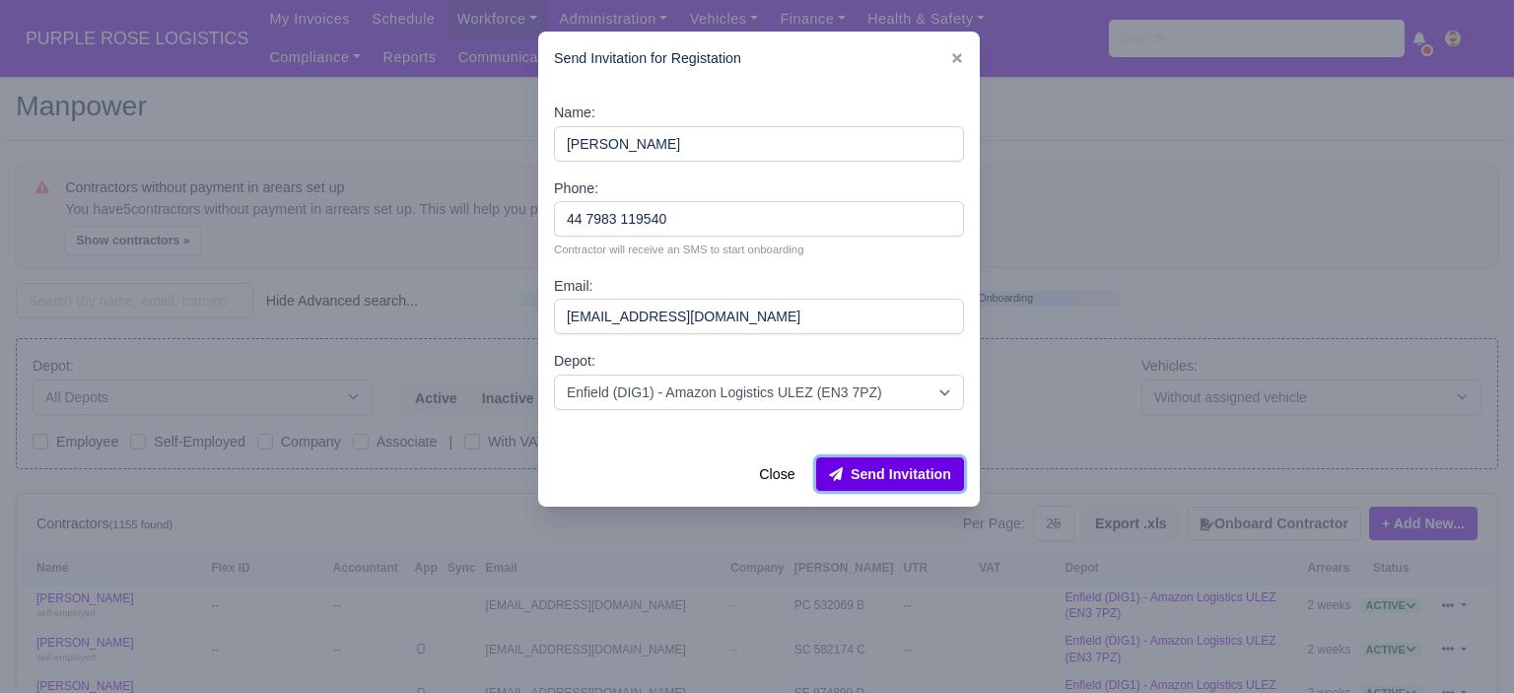
click at [919, 484] on button "Send Invitation" at bounding box center [890, 474] width 148 height 34
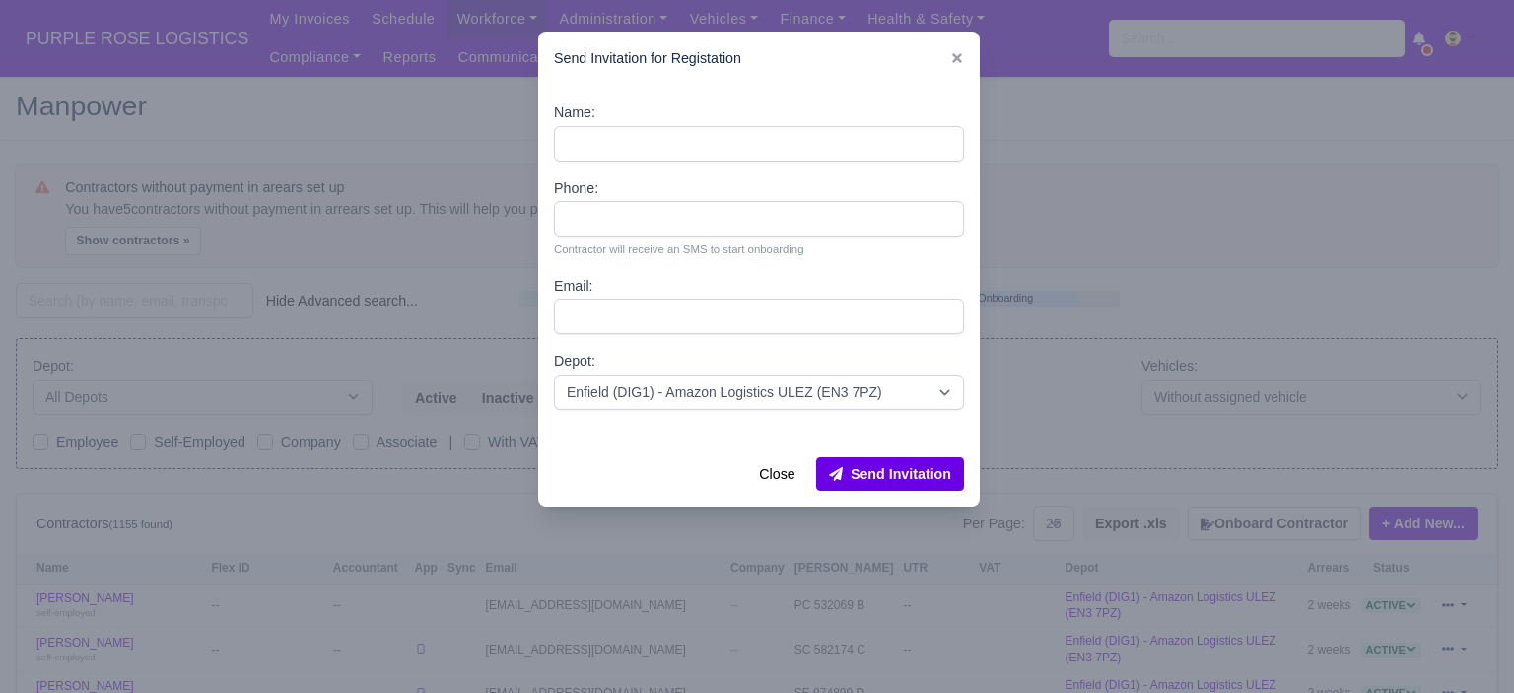
drag, startPoint x: 957, startPoint y: 59, endPoint x: 1097, endPoint y: 49, distance: 140.4
click at [957, 58] on icon at bounding box center [957, 58] width 10 height 10
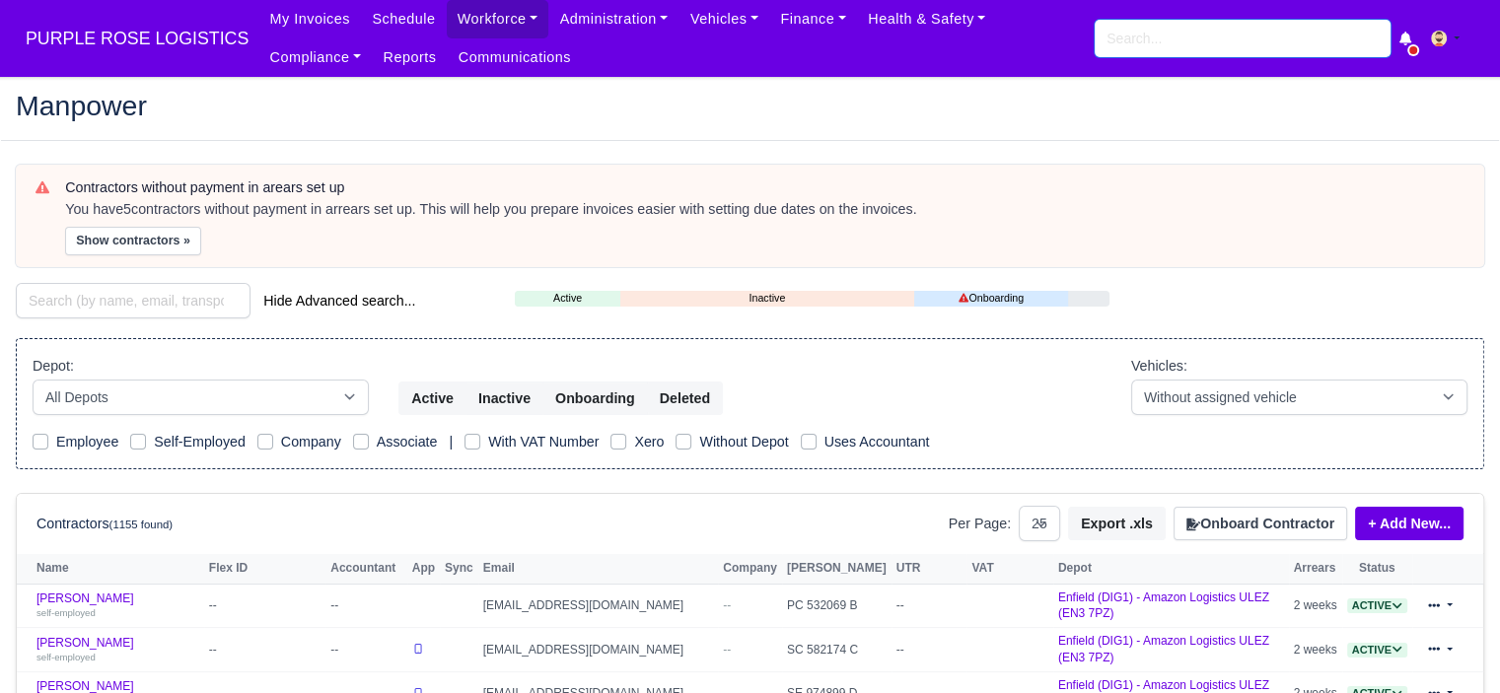
click at [1135, 45] on input "search" at bounding box center [1242, 38] width 296 height 37
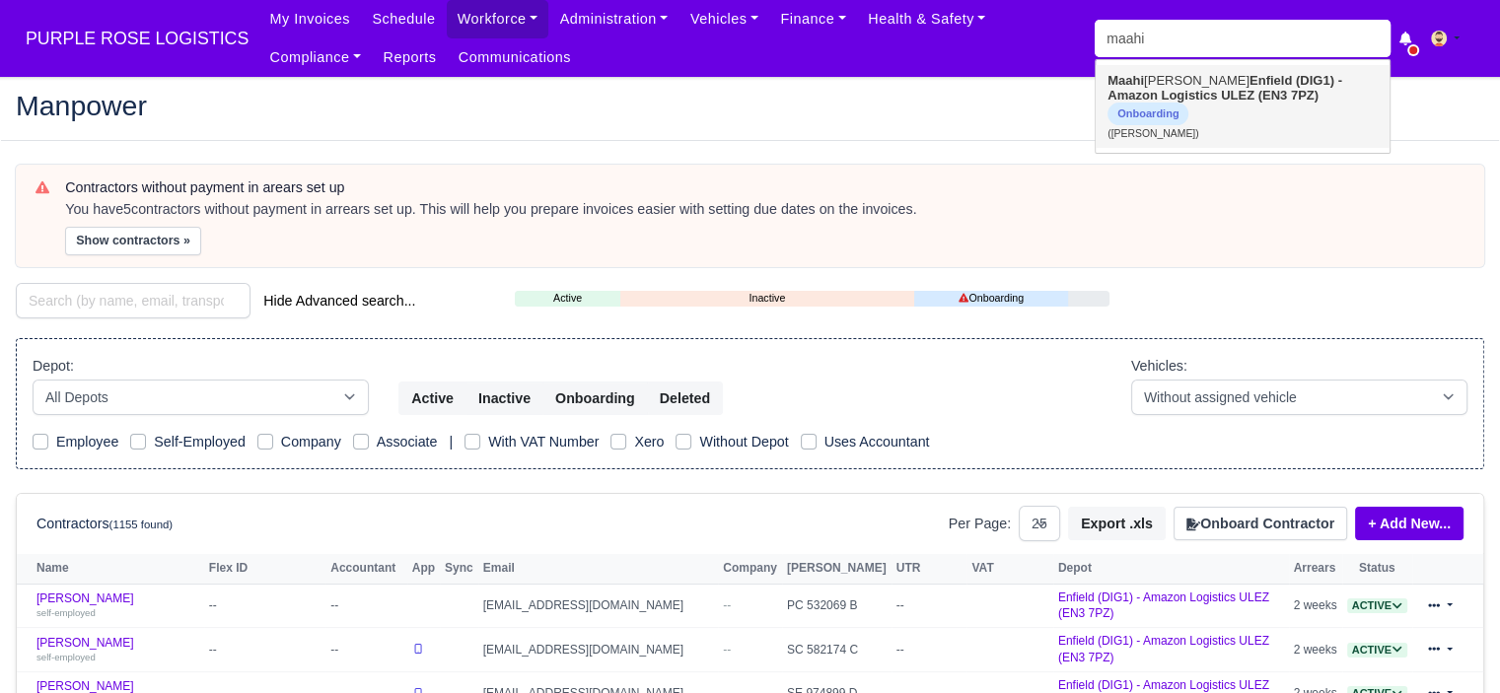
click at [1220, 103] on strong "Enfield (DIG1) - Amazon Logistics ULEZ (EN3 7PZ)" at bounding box center [1224, 88] width 235 height 30
type input "[PERSON_NAME]"
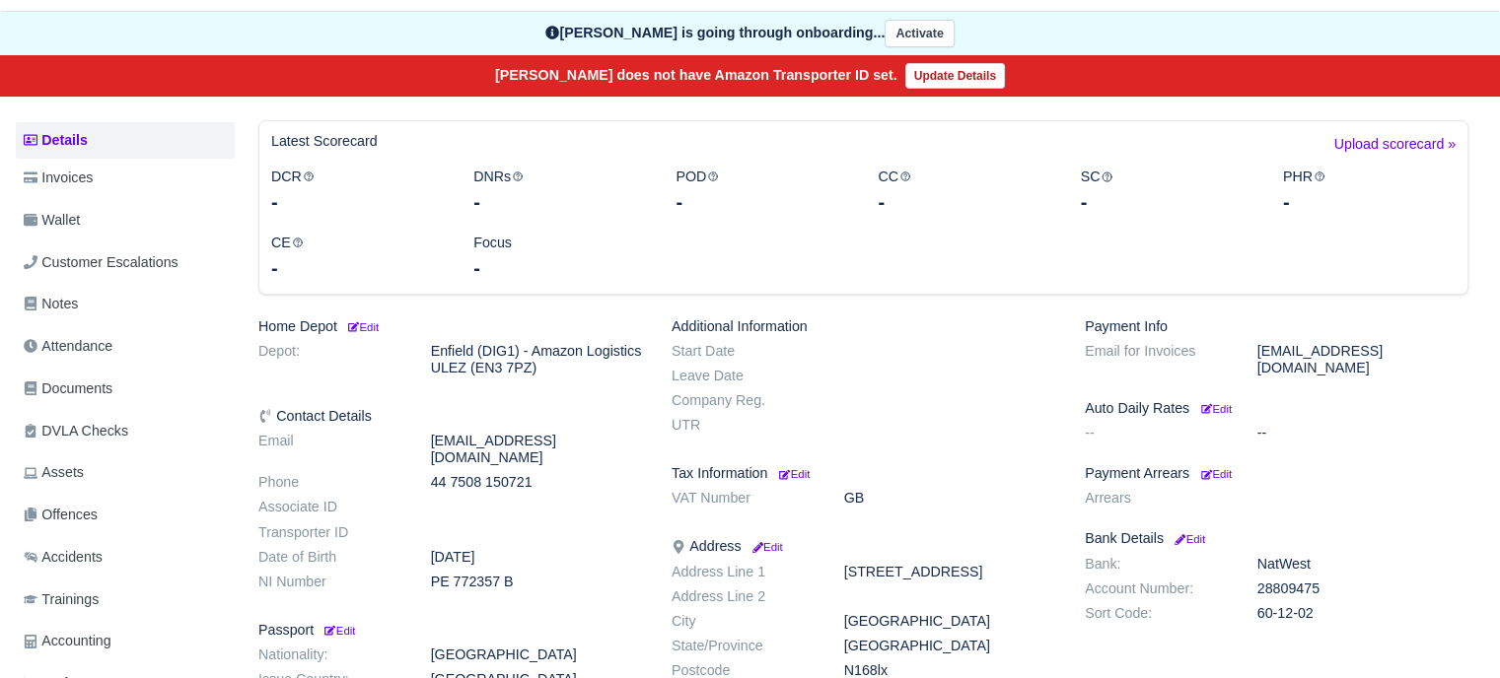
scroll to position [197, 0]
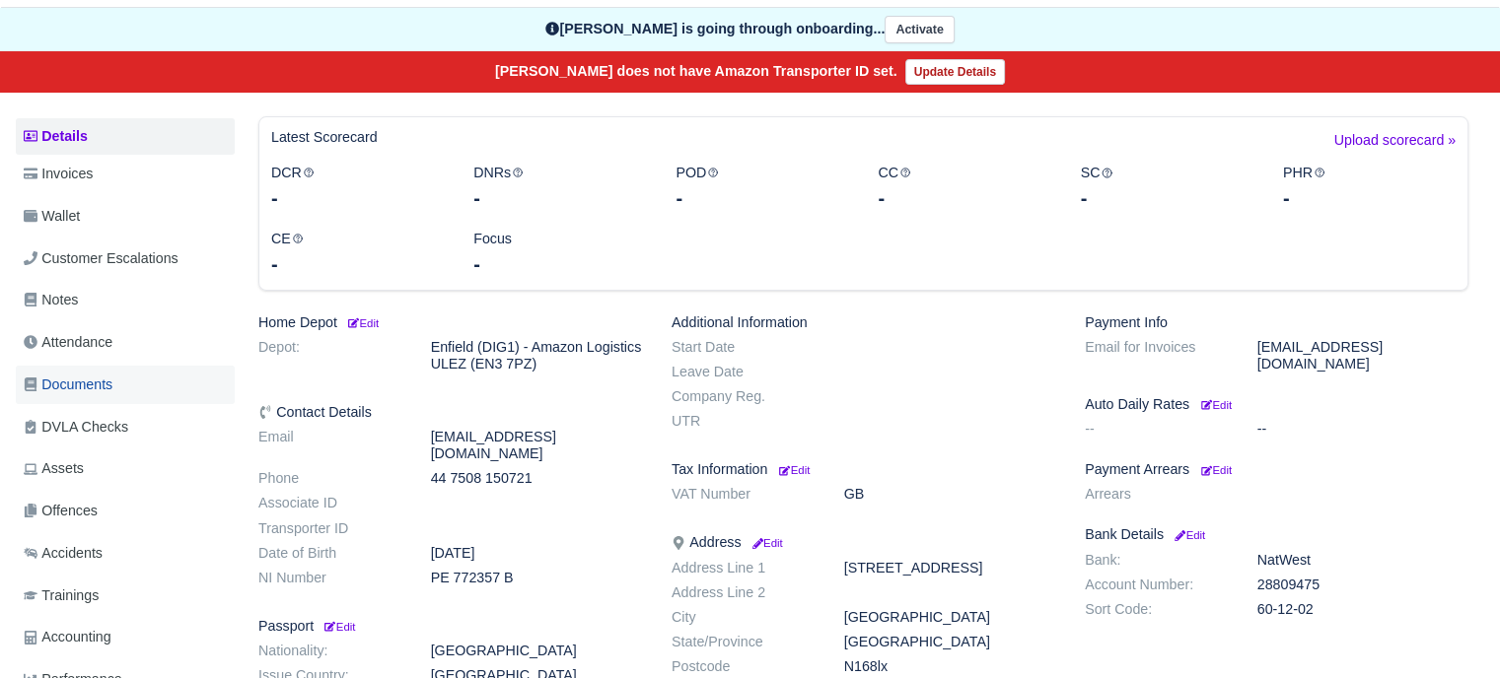
click at [93, 386] on span "Documents" at bounding box center [68, 385] width 89 height 23
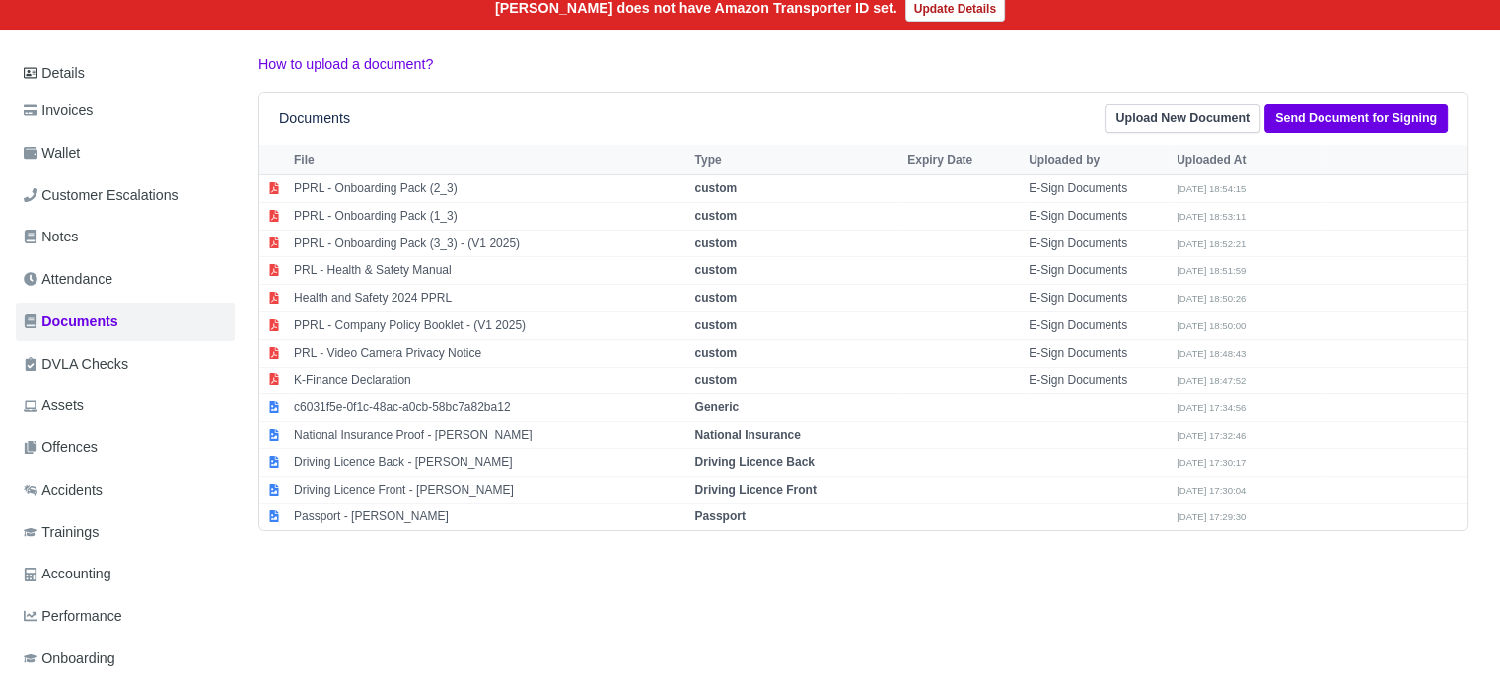
scroll to position [296, 0]
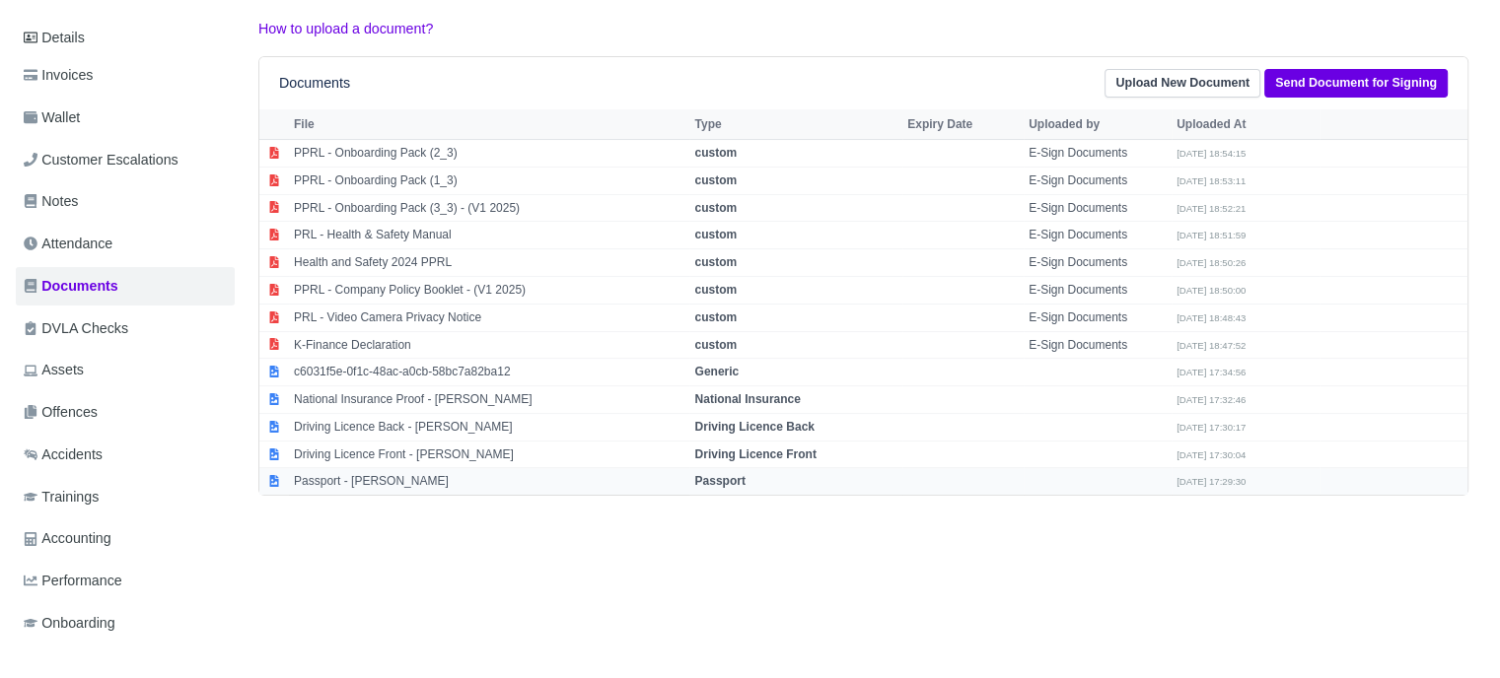
click at [741, 487] on td "Passport" at bounding box center [795, 481] width 213 height 27
select select "passport"
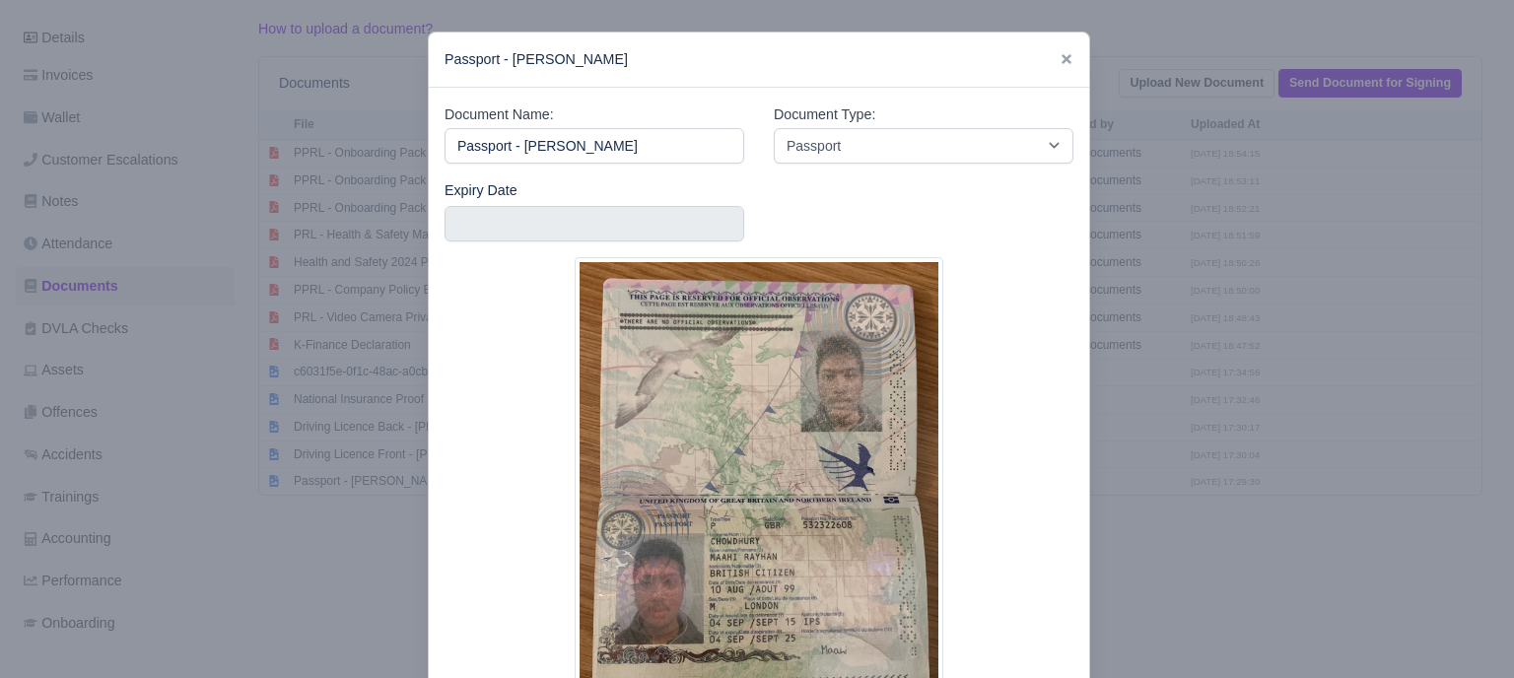
click at [1299, 468] on div at bounding box center [757, 339] width 1514 height 678
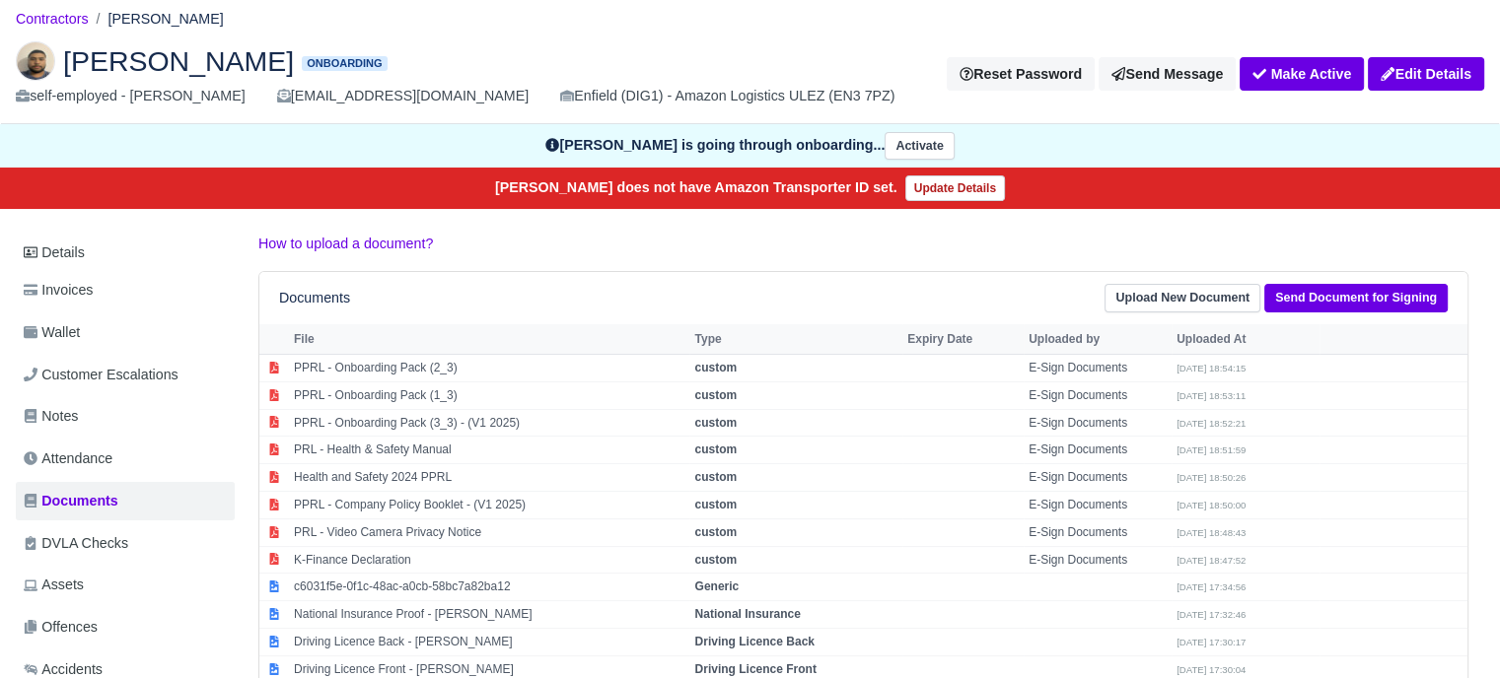
scroll to position [0, 0]
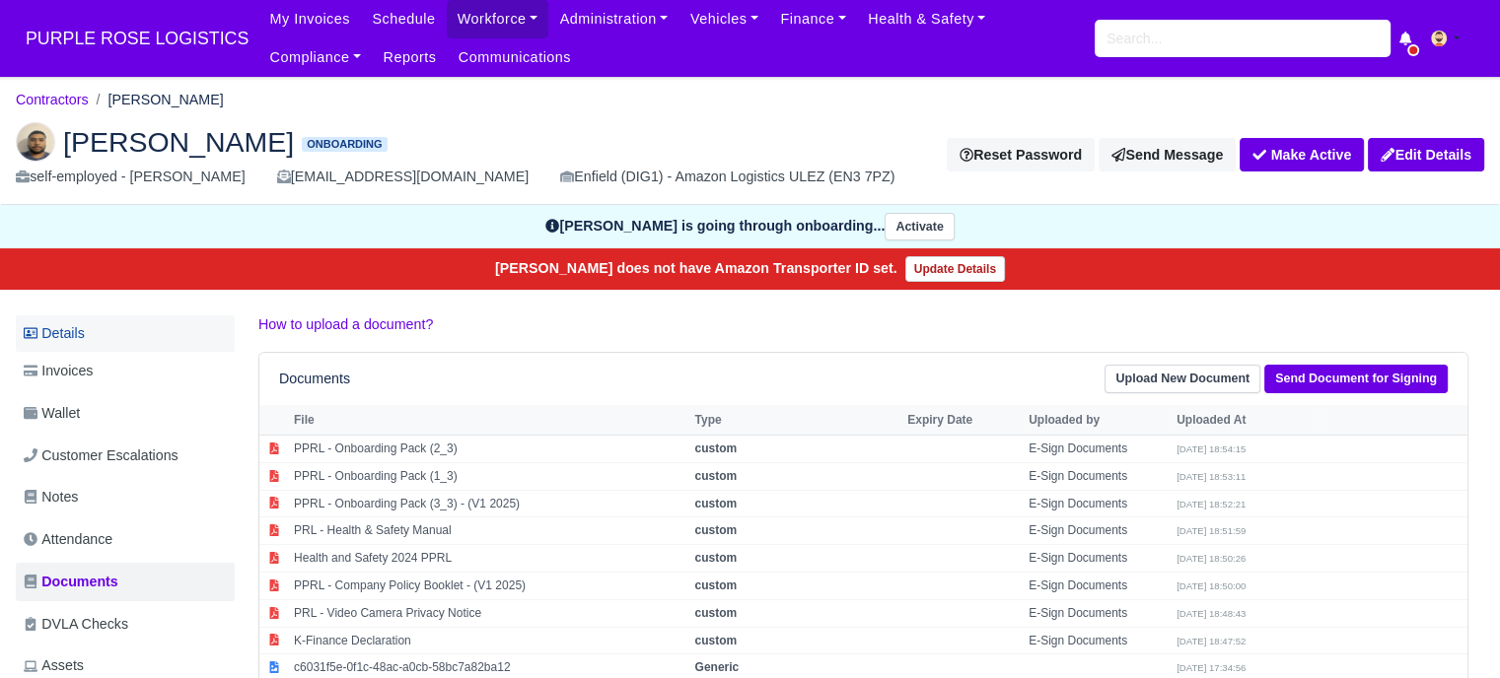
click at [79, 338] on link "Details" at bounding box center [125, 334] width 219 height 36
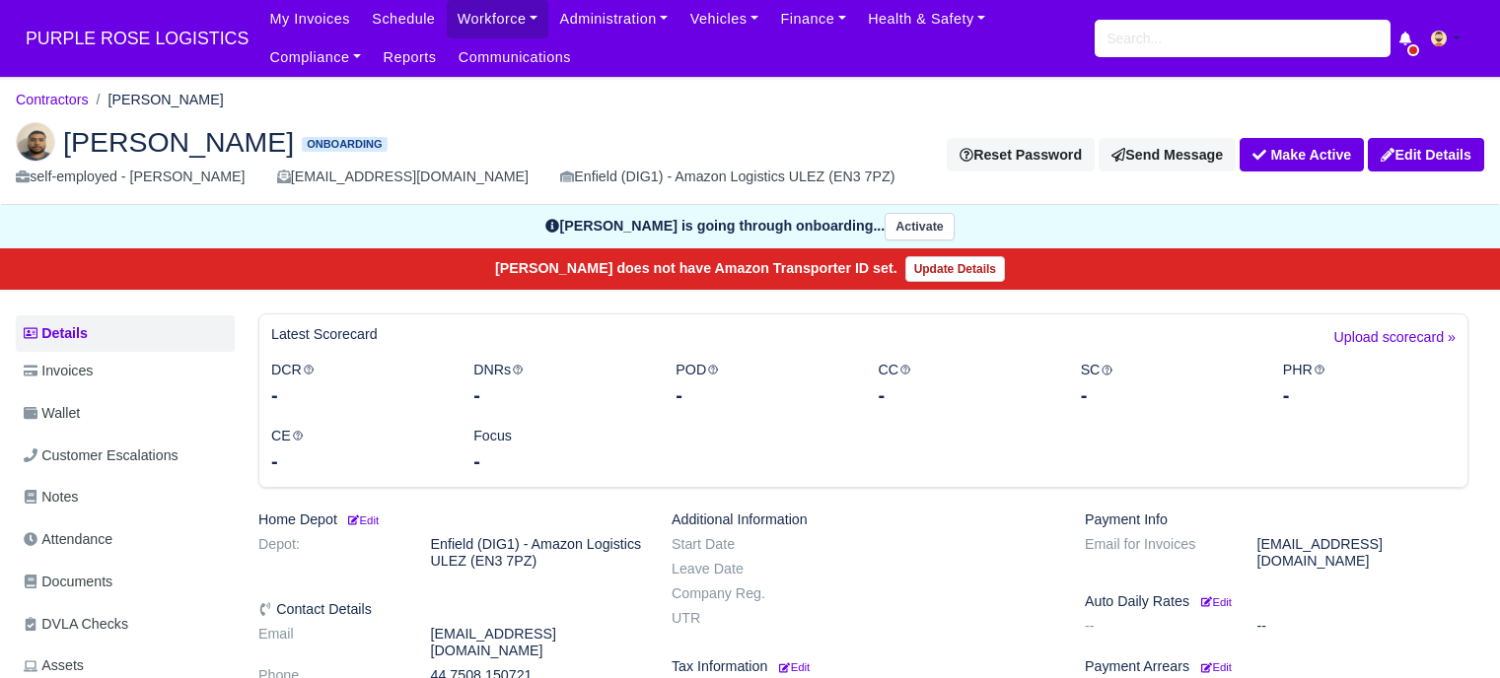
scroll to position [99, 0]
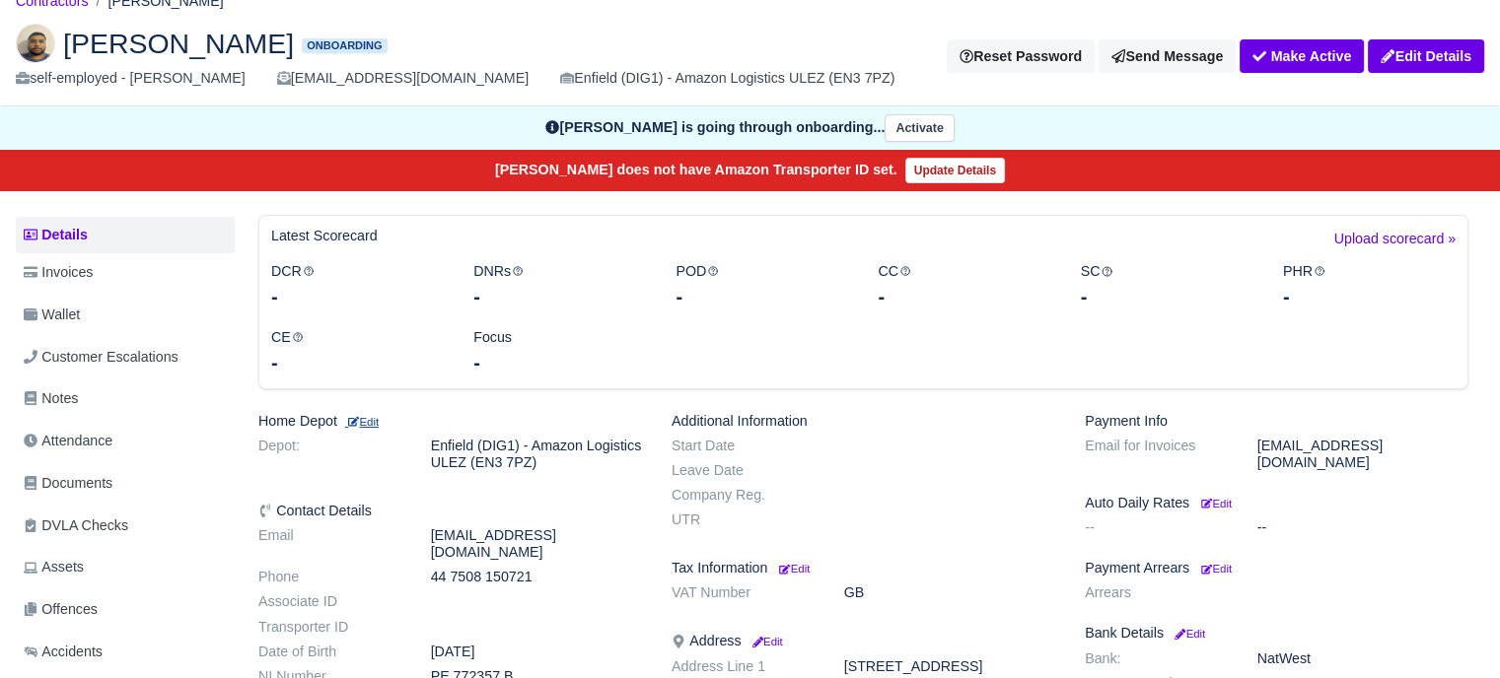
click at [372, 422] on small "Edit" at bounding box center [362, 422] width 34 height 12
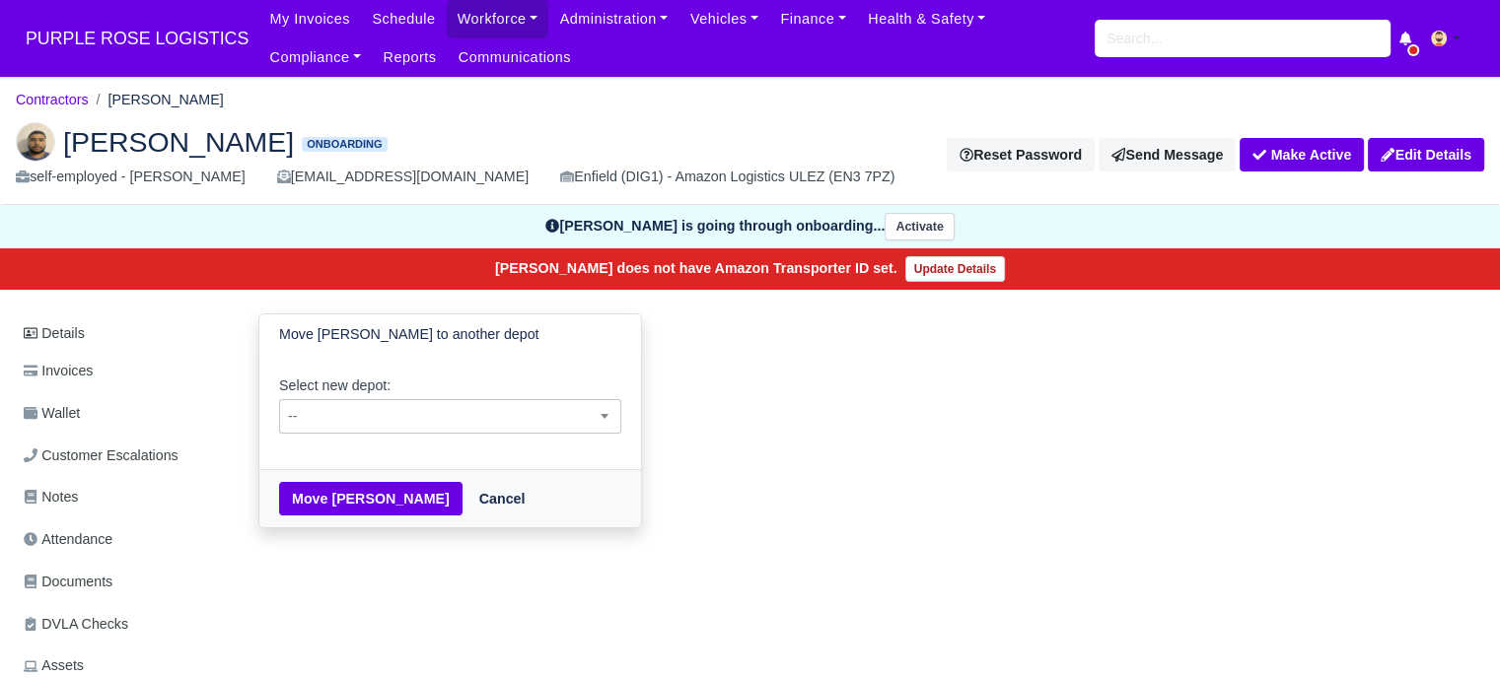
click at [451, 418] on span "--" at bounding box center [450, 416] width 340 height 25
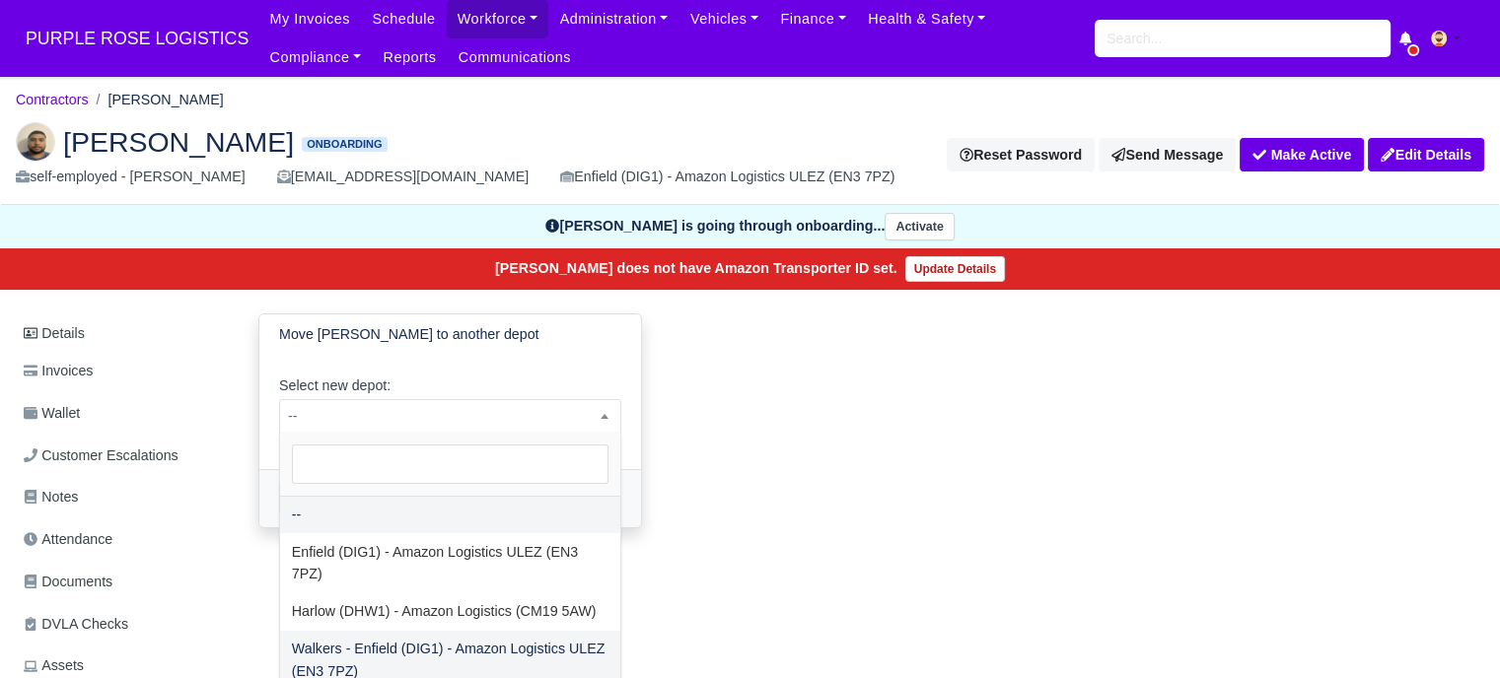
select select "5"
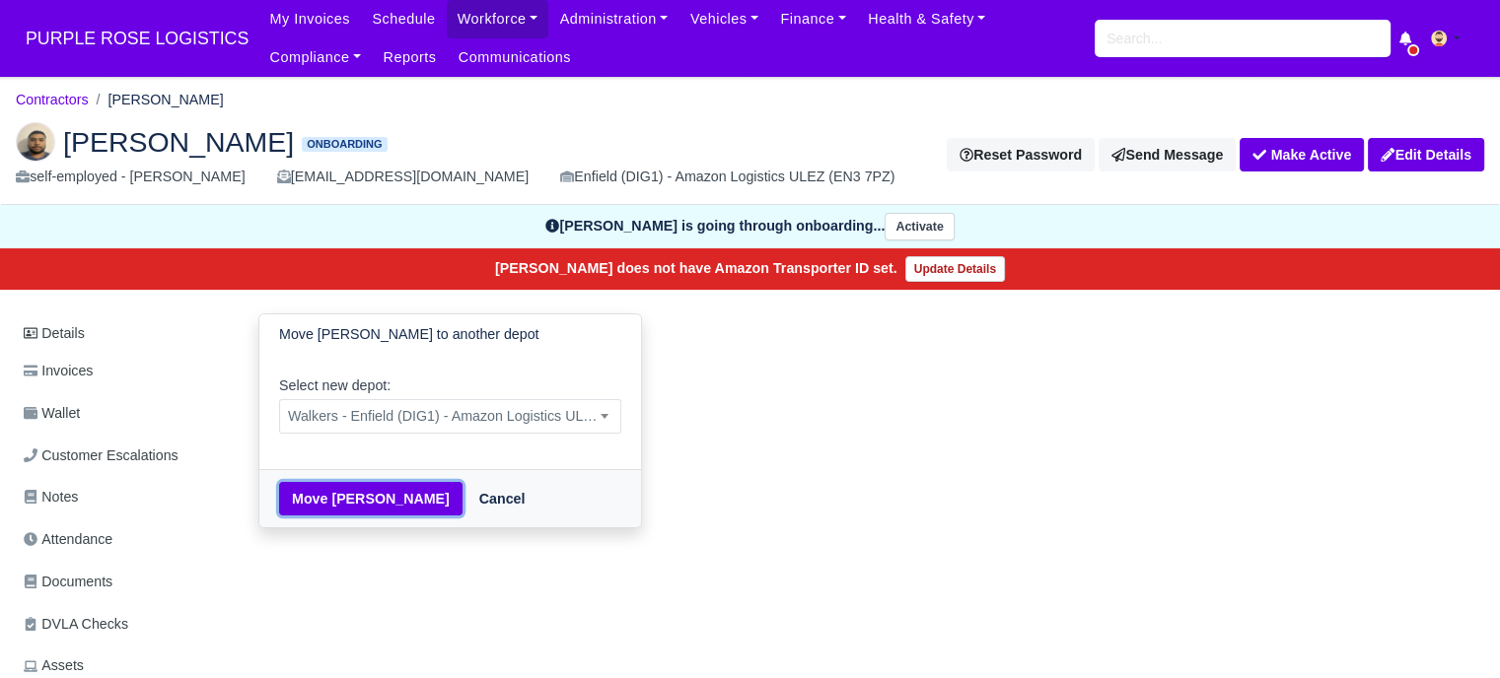
click at [355, 496] on button "Move Maahi Chowdhury" at bounding box center [370, 499] width 183 height 34
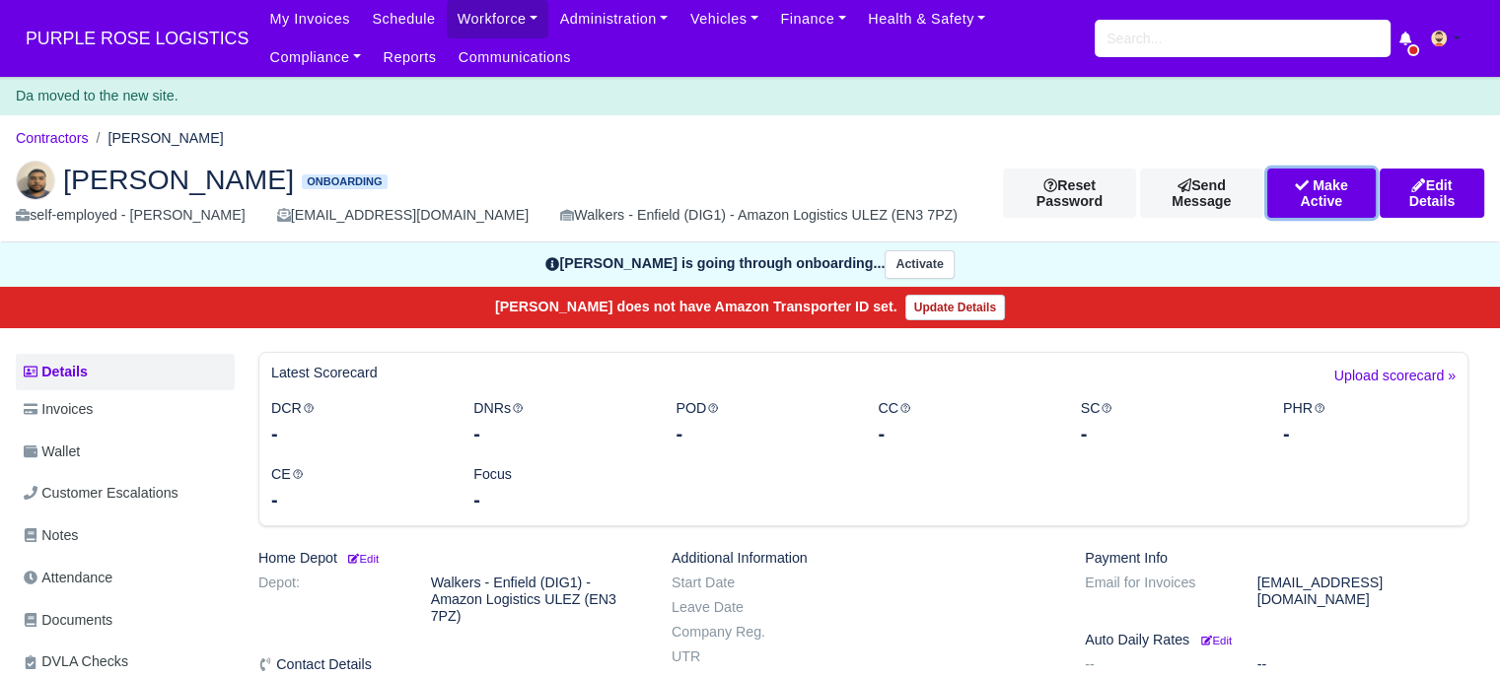
click at [1349, 204] on button "Make Active" at bounding box center [1321, 193] width 108 height 49
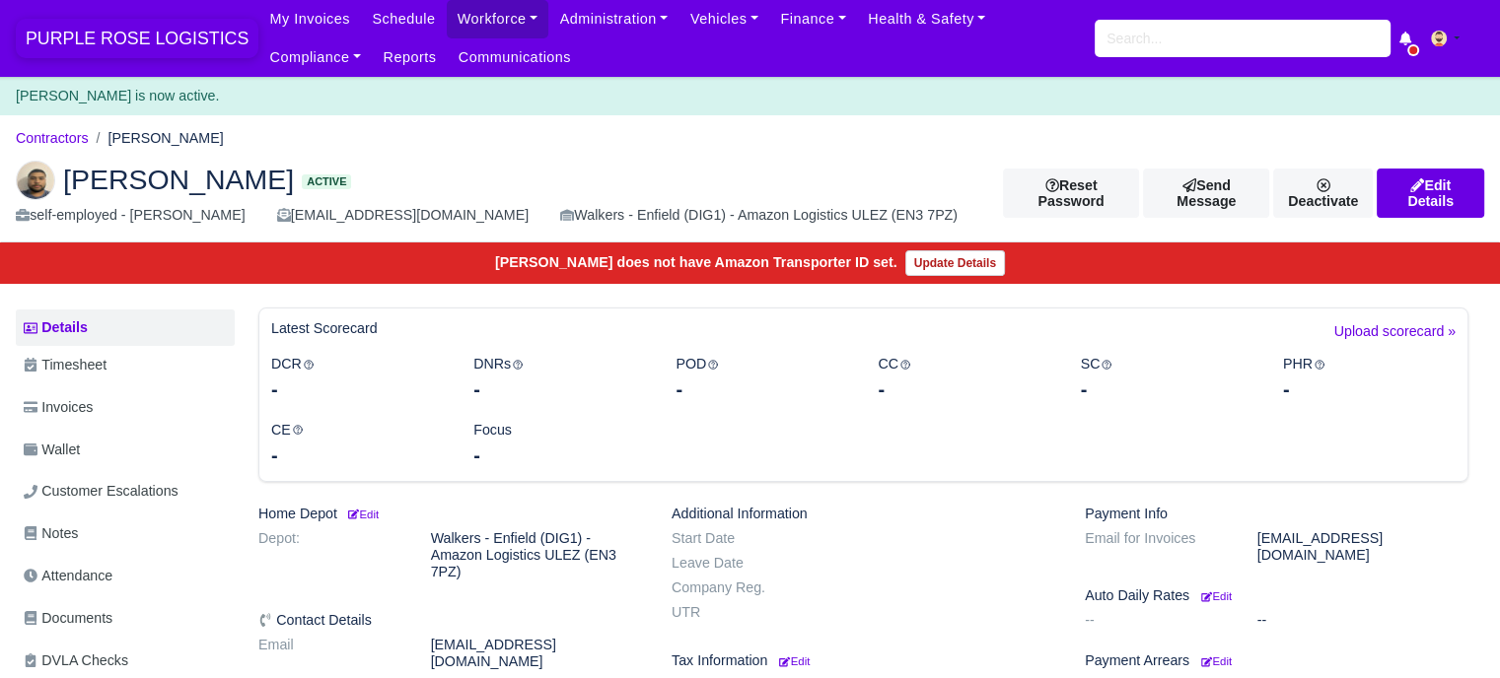
click at [134, 38] on span "PURPLE ROSE LOGISTICS" at bounding box center [137, 38] width 243 height 39
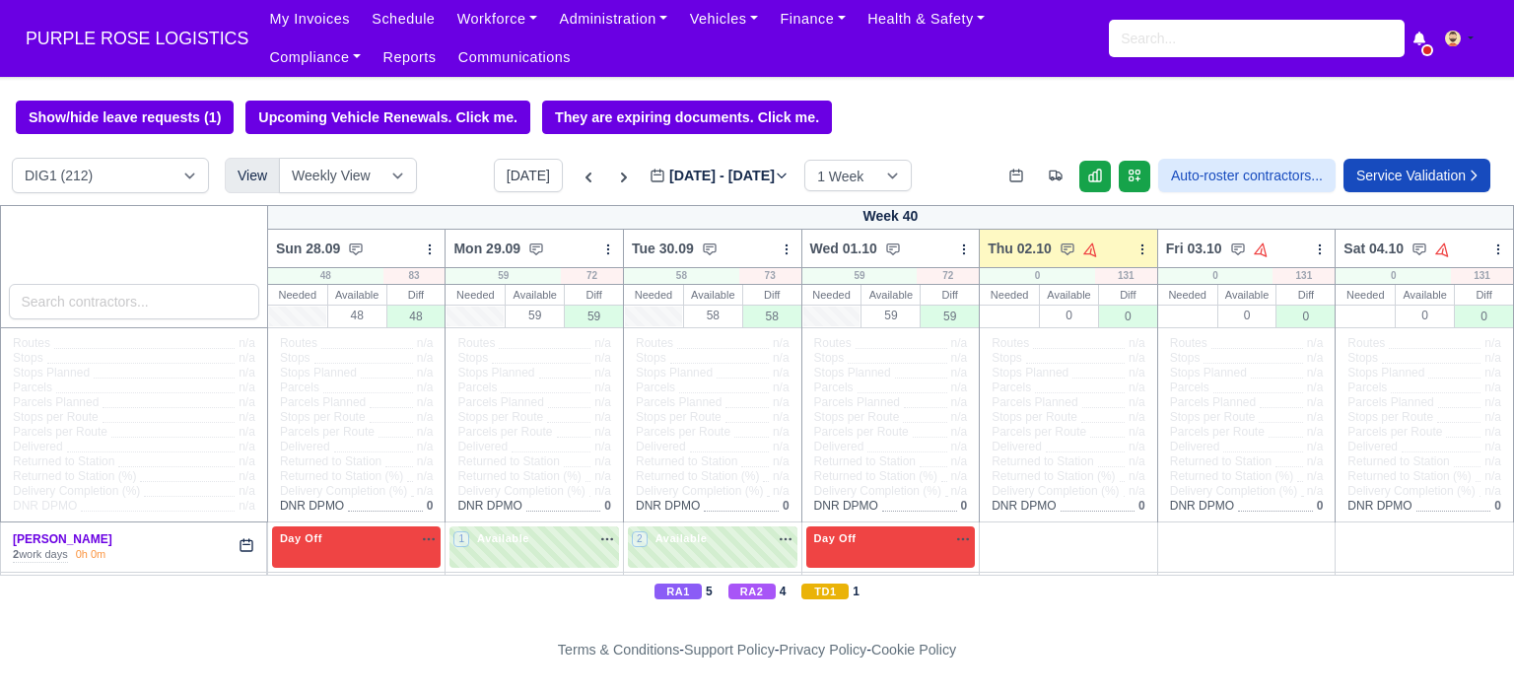
select select "5"
click at [12, 160] on select "DIG1 (212) DAK1 (1) GIMD (72)" at bounding box center [110, 175] width 197 height 35
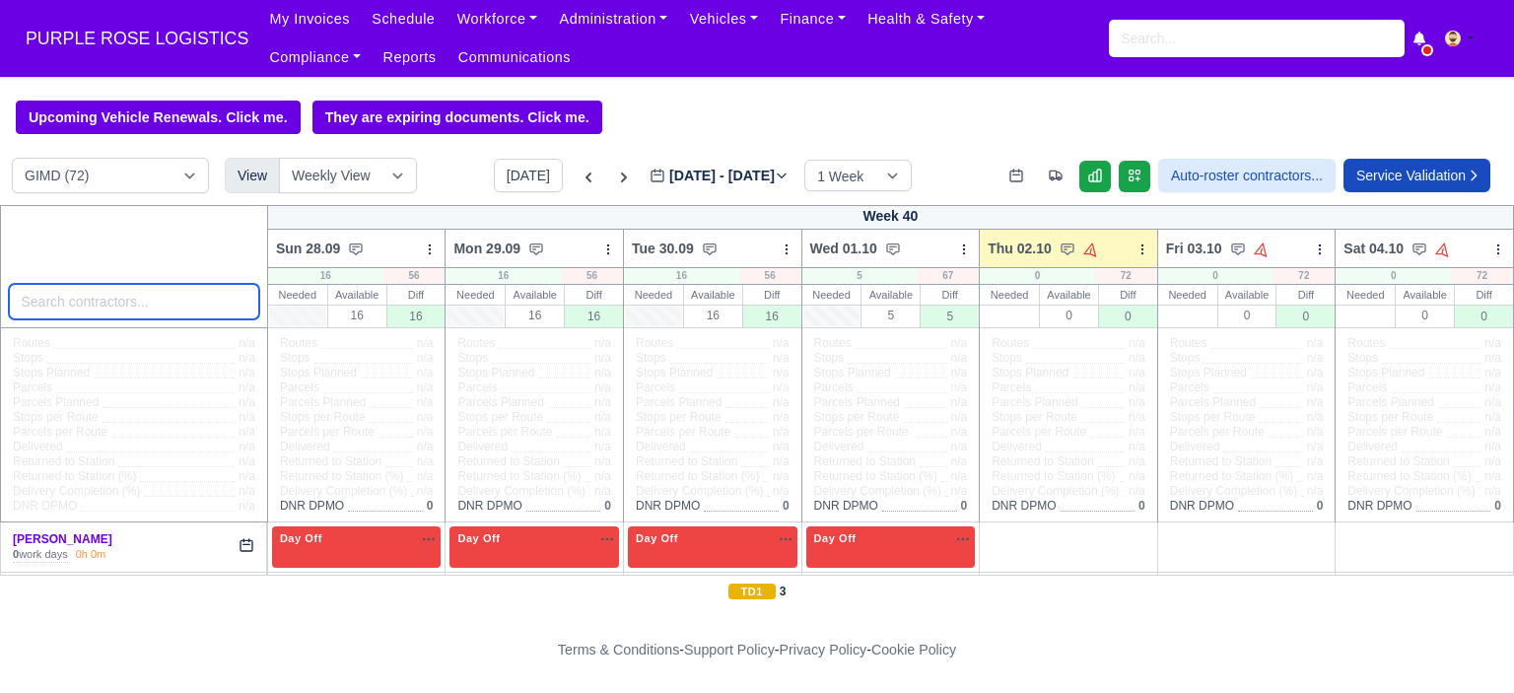
click at [146, 304] on input "search" at bounding box center [134, 301] width 250 height 35
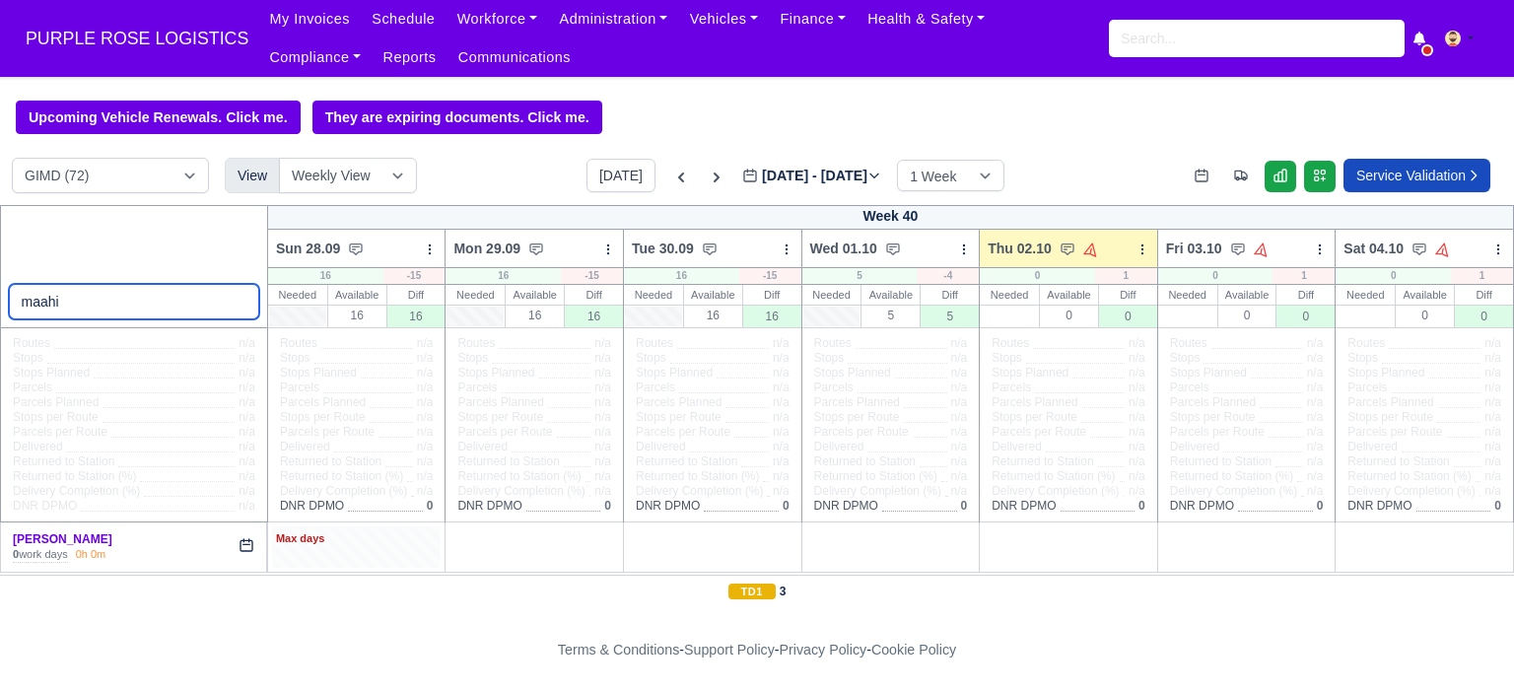
type input "maahi"
click at [333, 559] on div "Max days" at bounding box center [357, 547] width 170 height 40
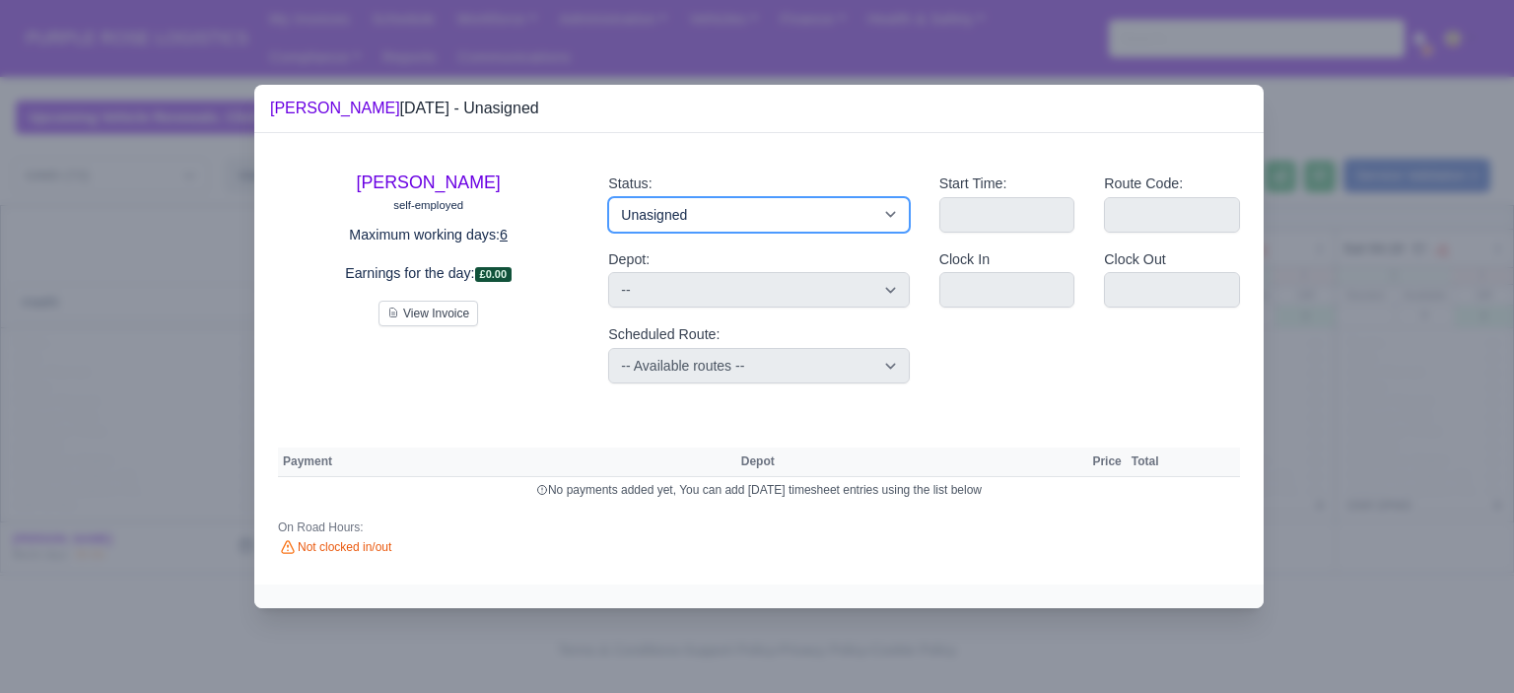
click at [785, 215] on select "Available Day Off Stand By Holiday Other Depot In Office OSM Ridealong Nursery …" at bounding box center [758, 214] width 301 height 35
drag, startPoint x: 785, startPoint y: 214, endPoint x: 671, endPoint y: 259, distance: 122.1
click at [671, 259] on div "Depot: -- Enfield (DIG1) - Amazon Logistics ULEZ (EN3 7PZ) Harlow (DHW1) - Amaz…" at bounding box center [758, 278] width 301 height 60
click at [702, 216] on select "Available Day Off Stand By Holiday Other Depot In Office OSM Ridealong Nursery …" at bounding box center [758, 214] width 301 height 35
select select "Day Off"
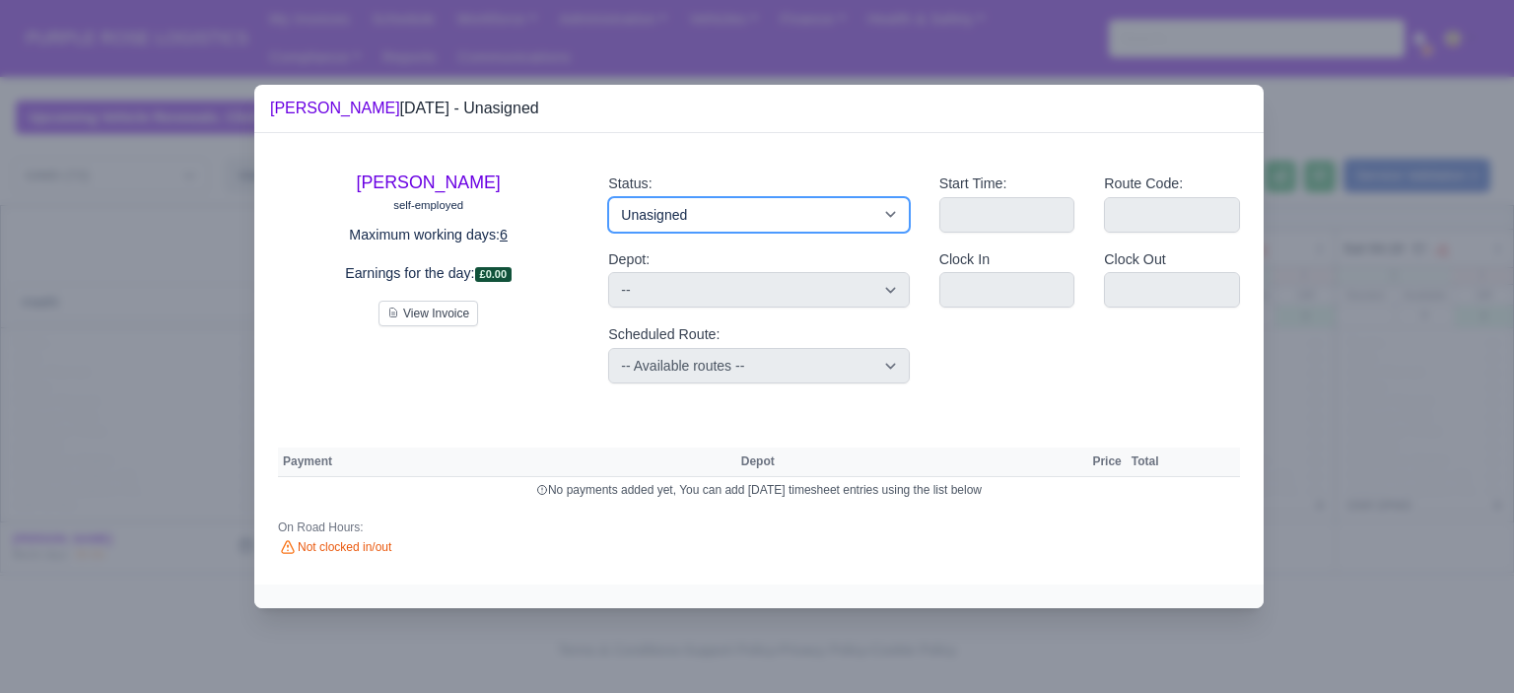
click at [608, 197] on select "Available Day Off Stand By Holiday Other Depot In Office OSM Ridealong Nursery …" at bounding box center [758, 214] width 301 height 35
select select
select select "na"
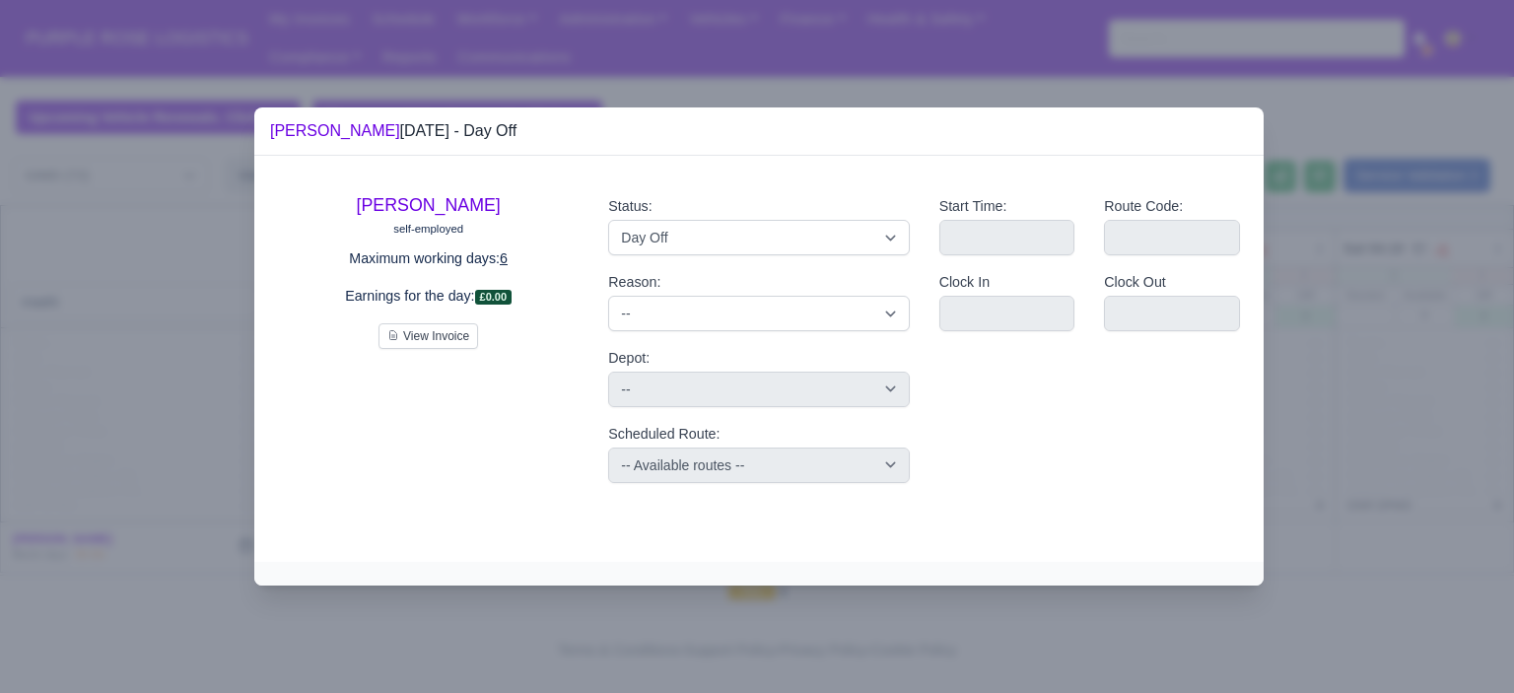
click at [1346, 376] on div at bounding box center [757, 346] width 1514 height 693
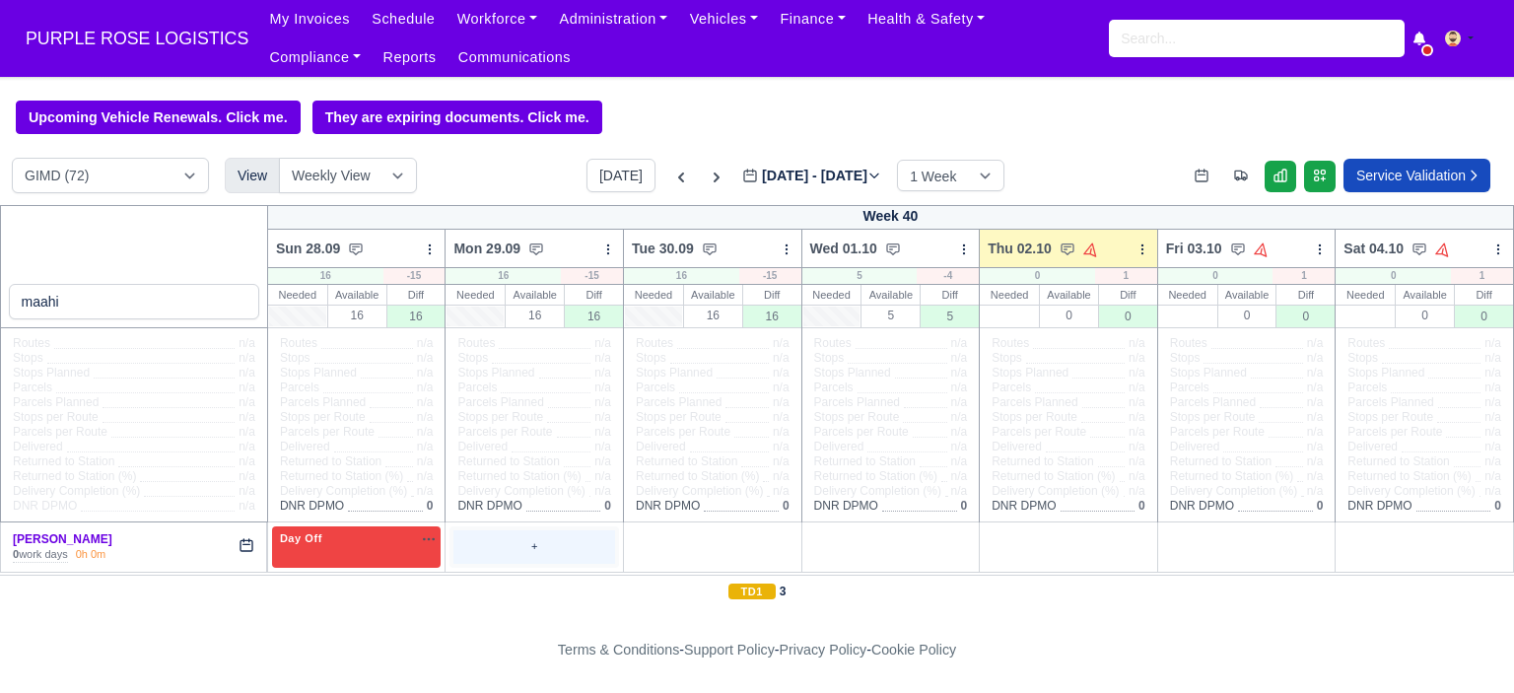
click at [572, 539] on div "+" at bounding box center [535, 546] width 162 height 33
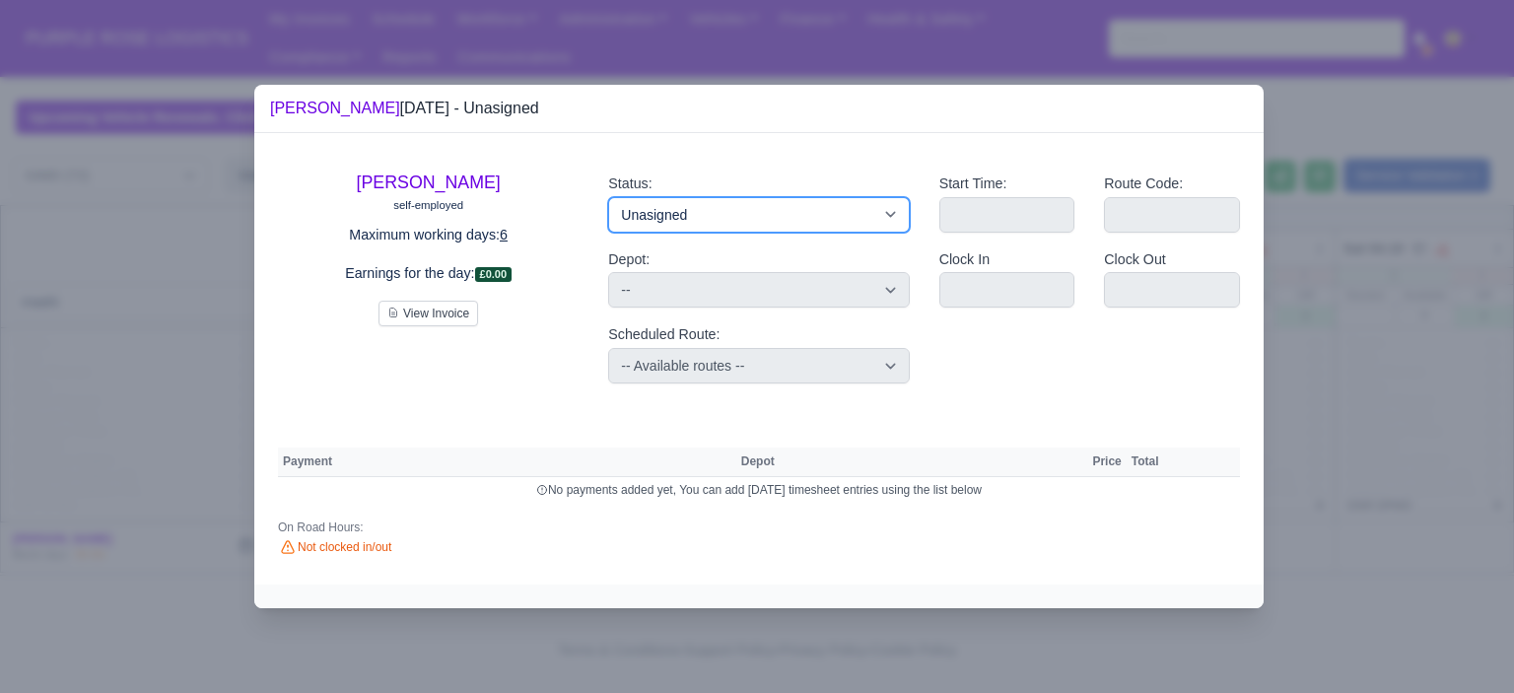
click at [704, 220] on select "Available Day Off Stand By Holiday Other Depot In Office OSM Ridealong Nursery …" at bounding box center [758, 214] width 301 height 35
select select "Day Off"
click at [608, 197] on select "Available Day Off Stand By Holiday Other Depot In Office OSM Ridealong Nursery …" at bounding box center [758, 214] width 301 height 35
select select
select select "na"
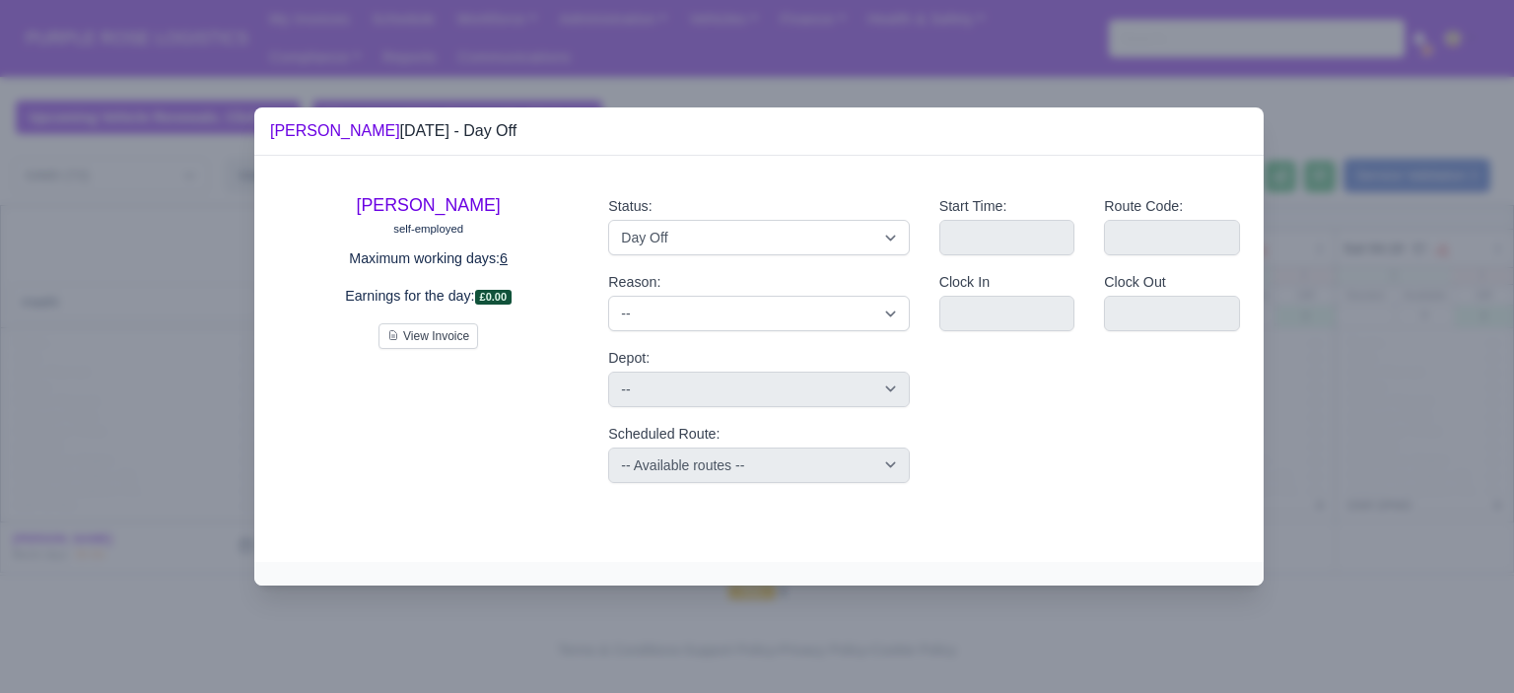
drag, startPoint x: 1409, startPoint y: 348, endPoint x: 1330, endPoint y: 389, distance: 89.1
click at [1407, 350] on div at bounding box center [757, 346] width 1514 height 693
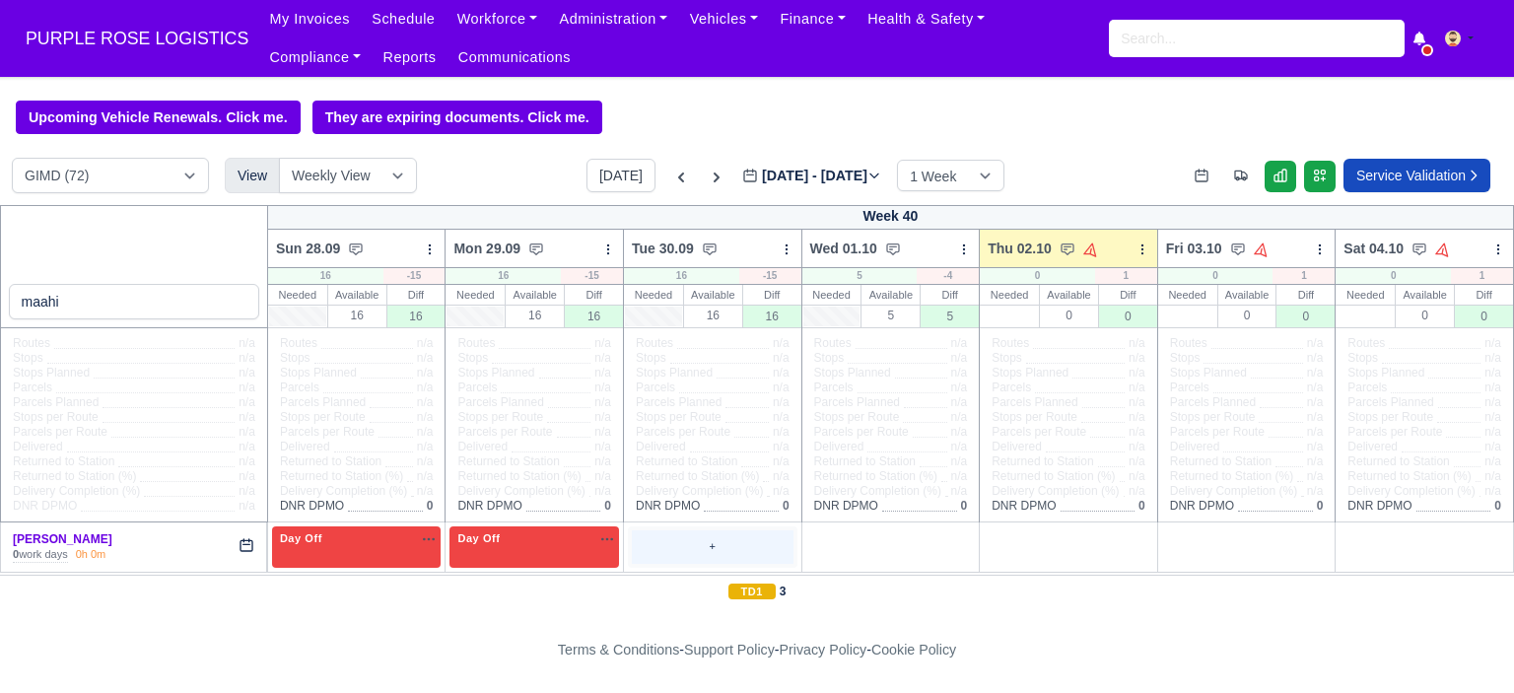
click at [726, 536] on div "+" at bounding box center [713, 546] width 162 height 33
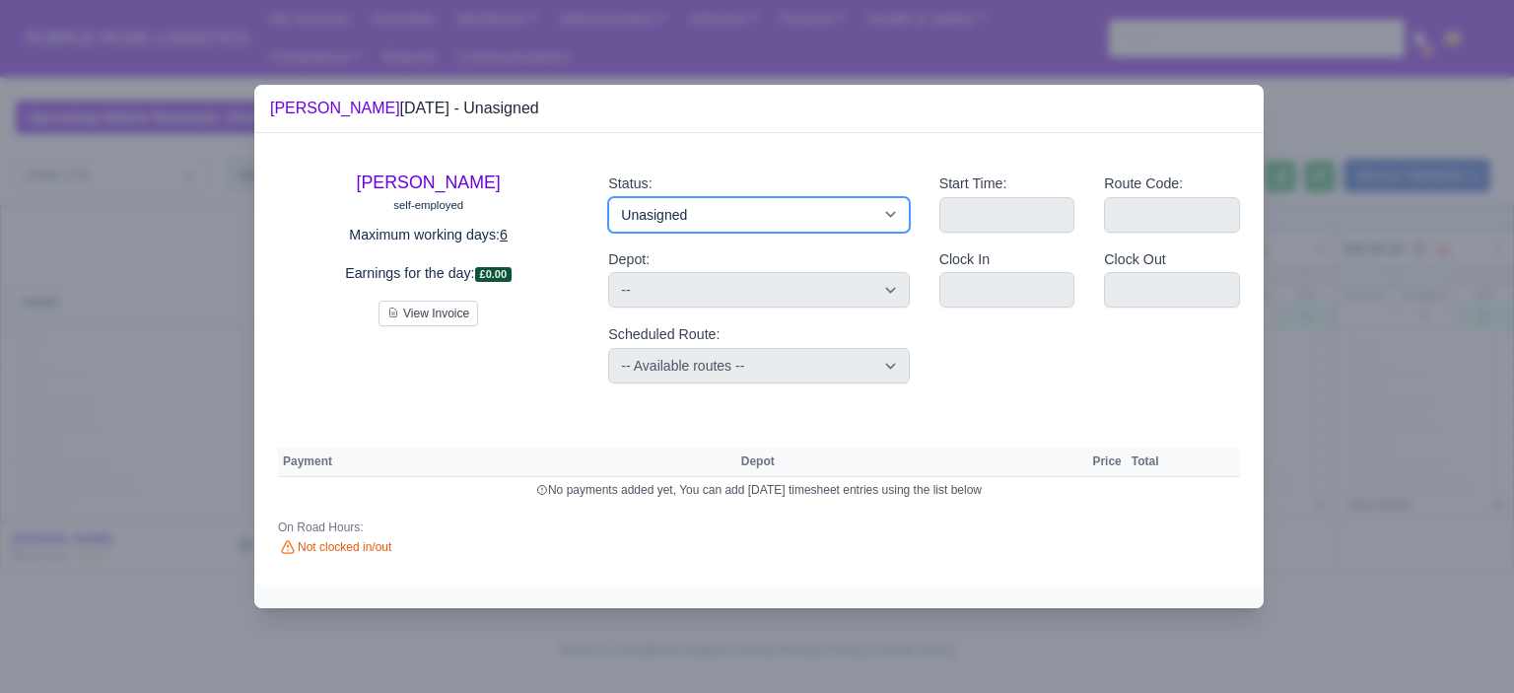
drag, startPoint x: 773, startPoint y: 200, endPoint x: 772, endPoint y: 216, distance: 15.8
click at [773, 200] on select "Available Day Off Stand By Holiday Other Depot In Office OSM Ridealong Nursery …" at bounding box center [758, 214] width 301 height 35
select select "Day Off"
click at [608, 197] on select "Available Day Off Stand By Holiday Other Depot In Office OSM Ridealong Nursery …" at bounding box center [758, 214] width 301 height 35
select select
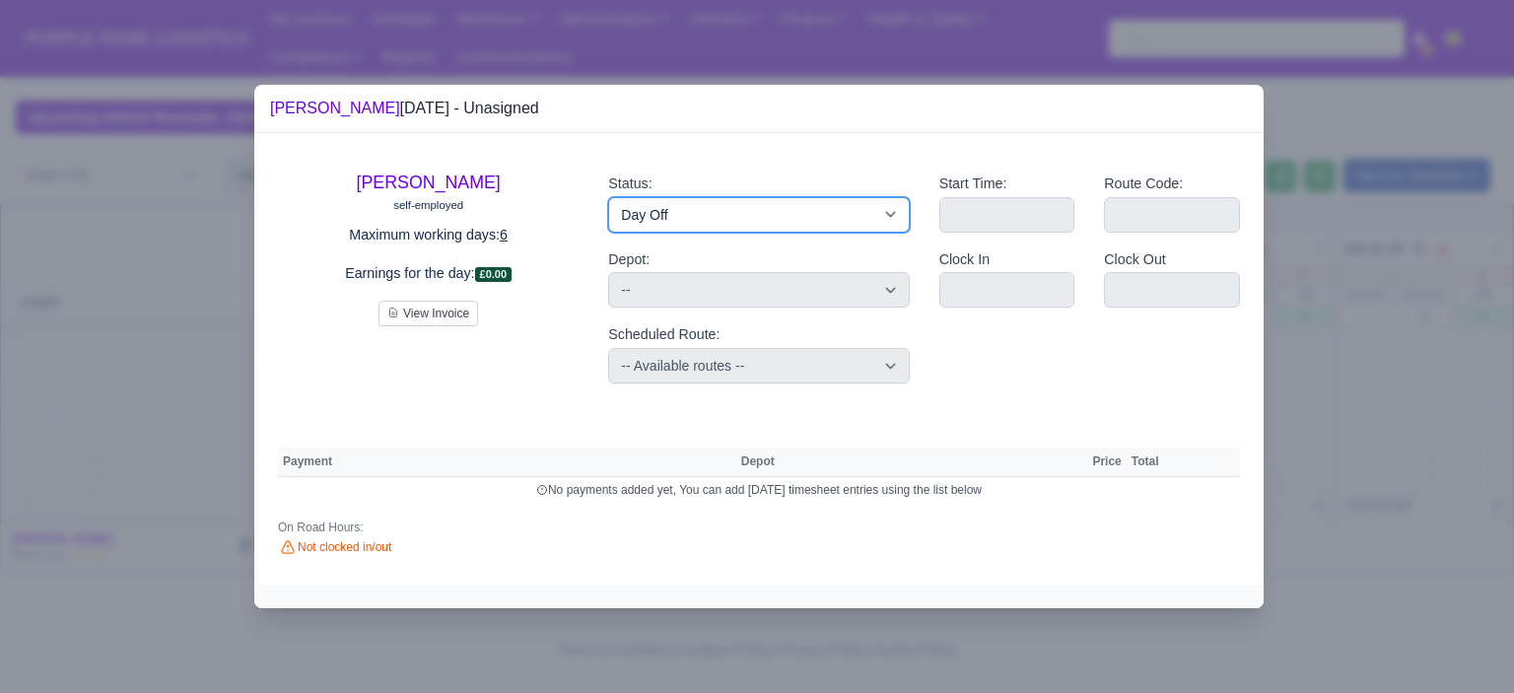
select select "na"
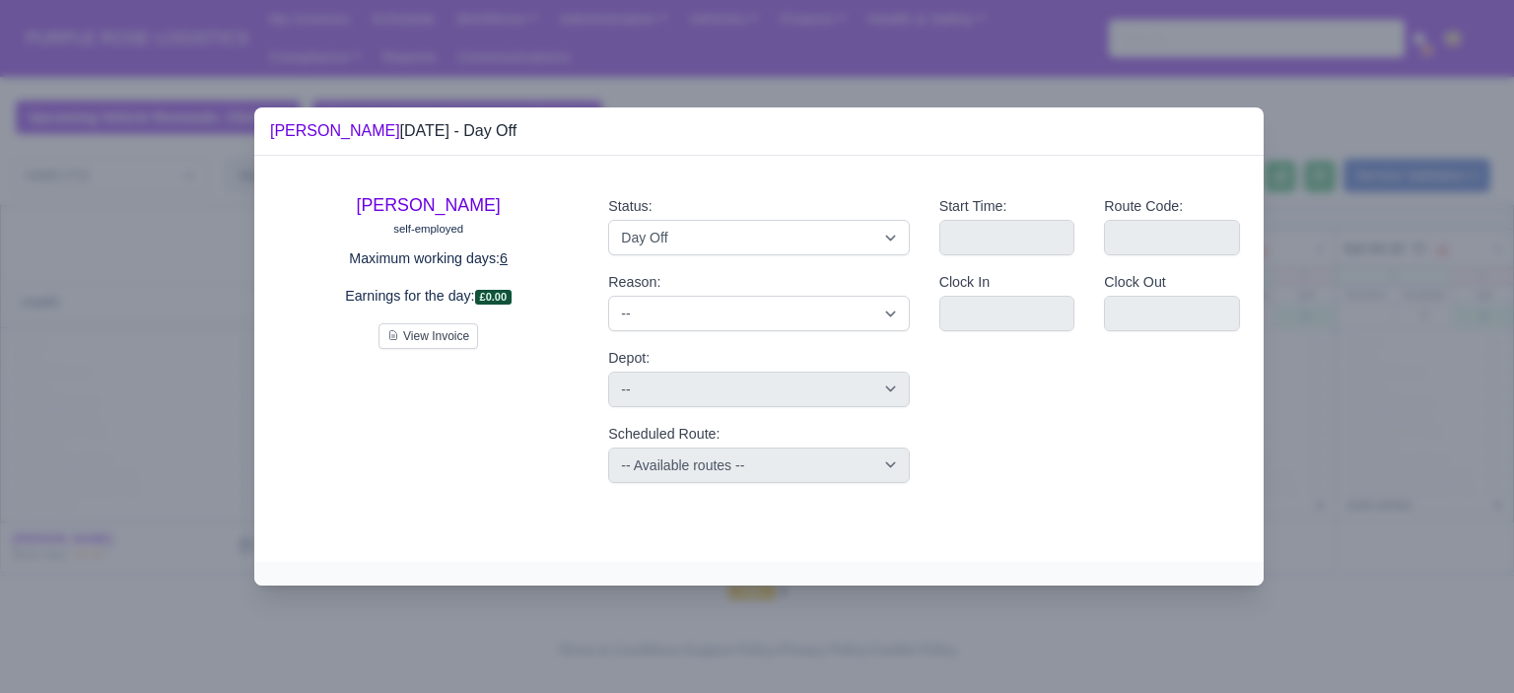
click at [1349, 299] on div at bounding box center [757, 346] width 1514 height 693
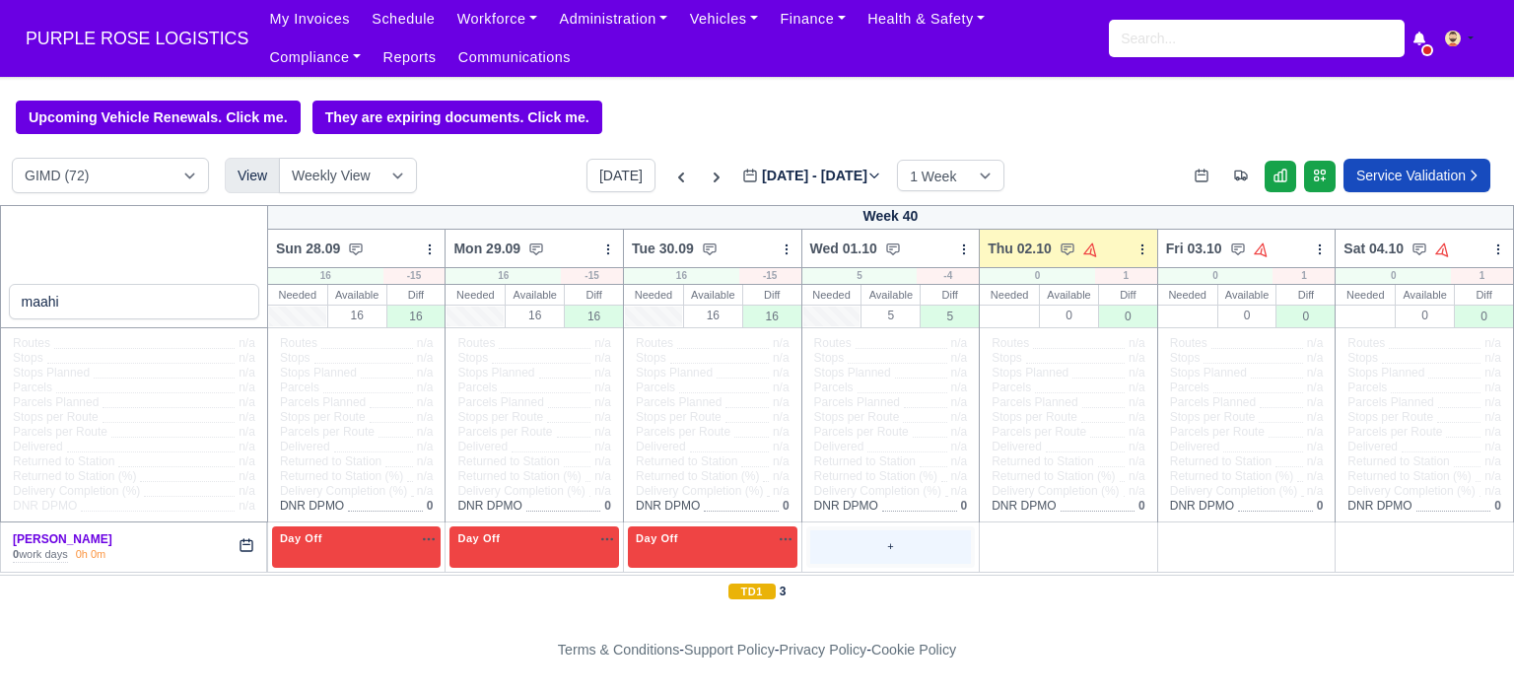
click at [889, 545] on div "+" at bounding box center [891, 546] width 162 height 33
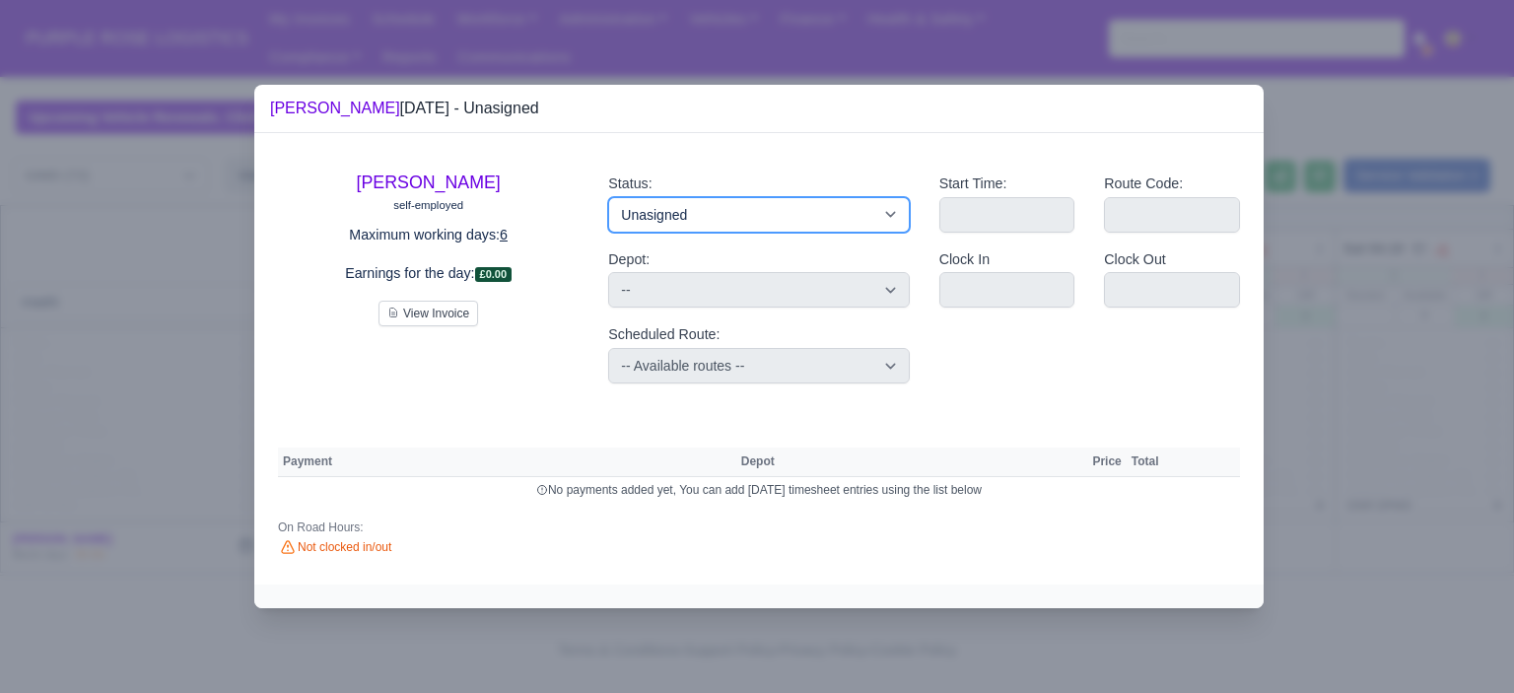
click at [850, 216] on select "Available Day Off Stand By Holiday Other Depot In Office OSM Ridealong Nursery …" at bounding box center [758, 214] width 301 height 35
select select "Training"
click at [608, 197] on select "Available Day Off Stand By Holiday Other Depot In Office OSM Ridealong Nursery …" at bounding box center [758, 214] width 301 height 35
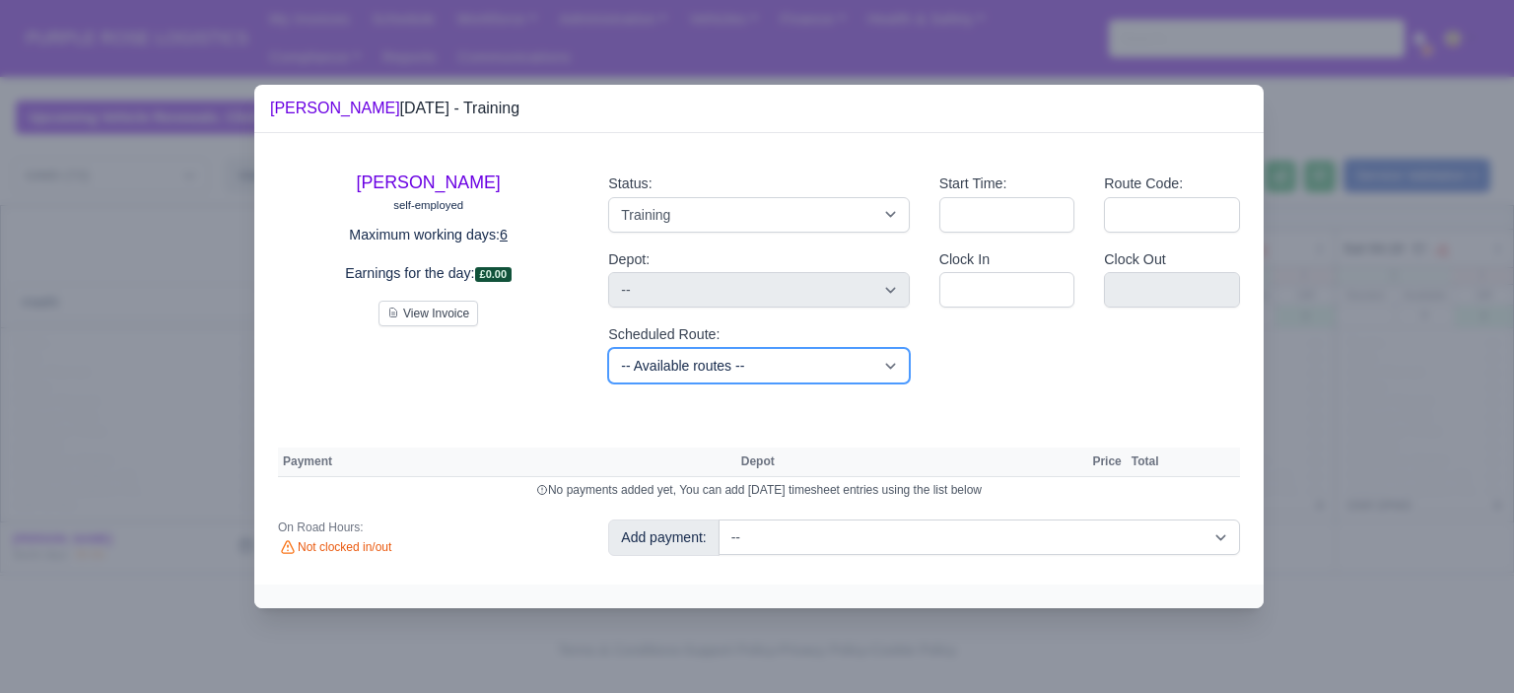
click at [831, 365] on select "-- Available routes -- Standard Parcel - Block of 6 Hours - (SD6) AmFlex RTS Ve…" at bounding box center [758, 365] width 301 height 35
select select "6"
click at [608, 348] on select "-- Available routes -- Standard Parcel - Block of 6 Hours - (SD6) AmFlex RTS Ve…" at bounding box center [758, 365] width 301 height 35
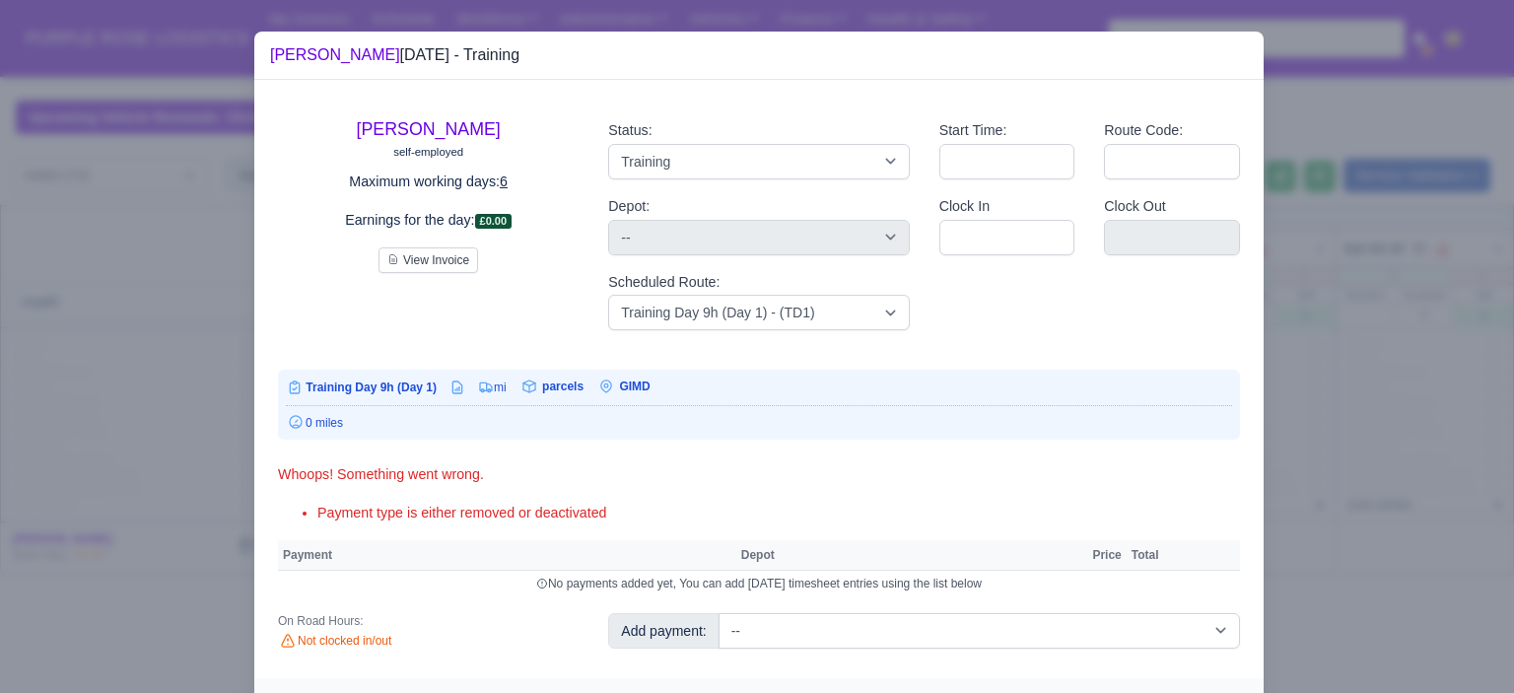
click at [954, 615] on div "Maahi Chowdhury self-employed Maximum working days: 6 Earnings for the day: £0.…" at bounding box center [759, 379] width 1010 height 598
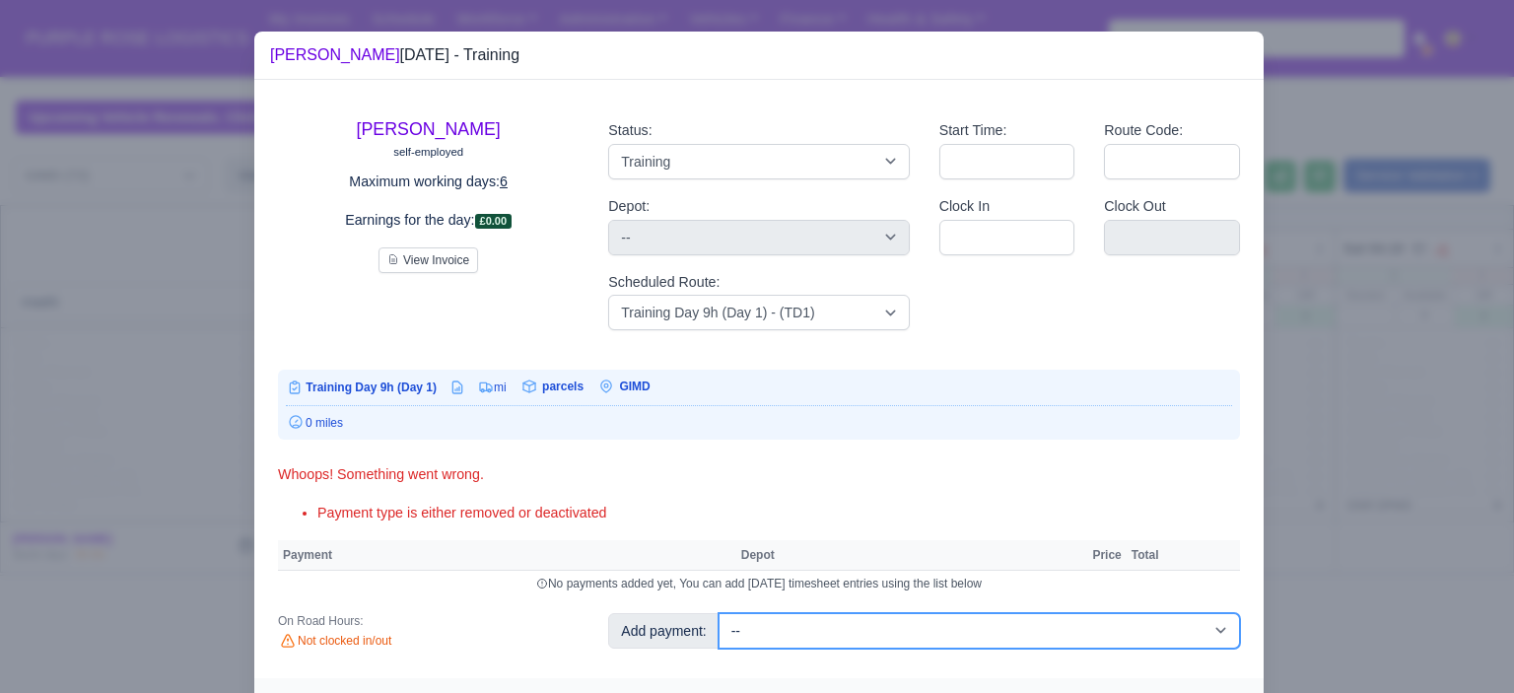
drag, startPoint x: 955, startPoint y: 629, endPoint x: 952, endPoint y: 614, distance: 15.1
click at [955, 629] on select "-- Additional Hour Support (£14.50) Additional Hour Support (Walkers) (£13.50) …" at bounding box center [980, 630] width 522 height 35
select select "104"
click at [719, 613] on select "-- Additional Hour Support (£14.50) Additional Hour Support (Walkers) (£13.50) …" at bounding box center [980, 630] width 522 height 35
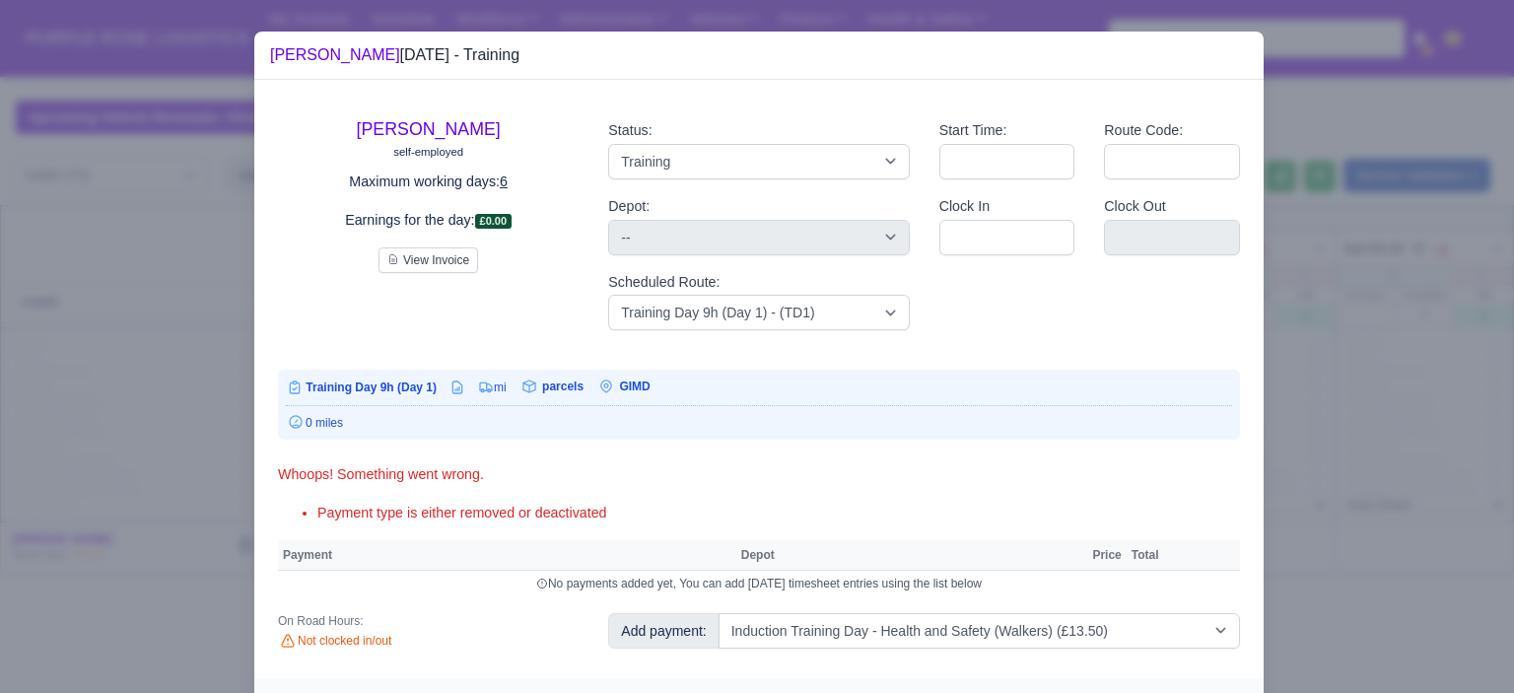
select select "5"
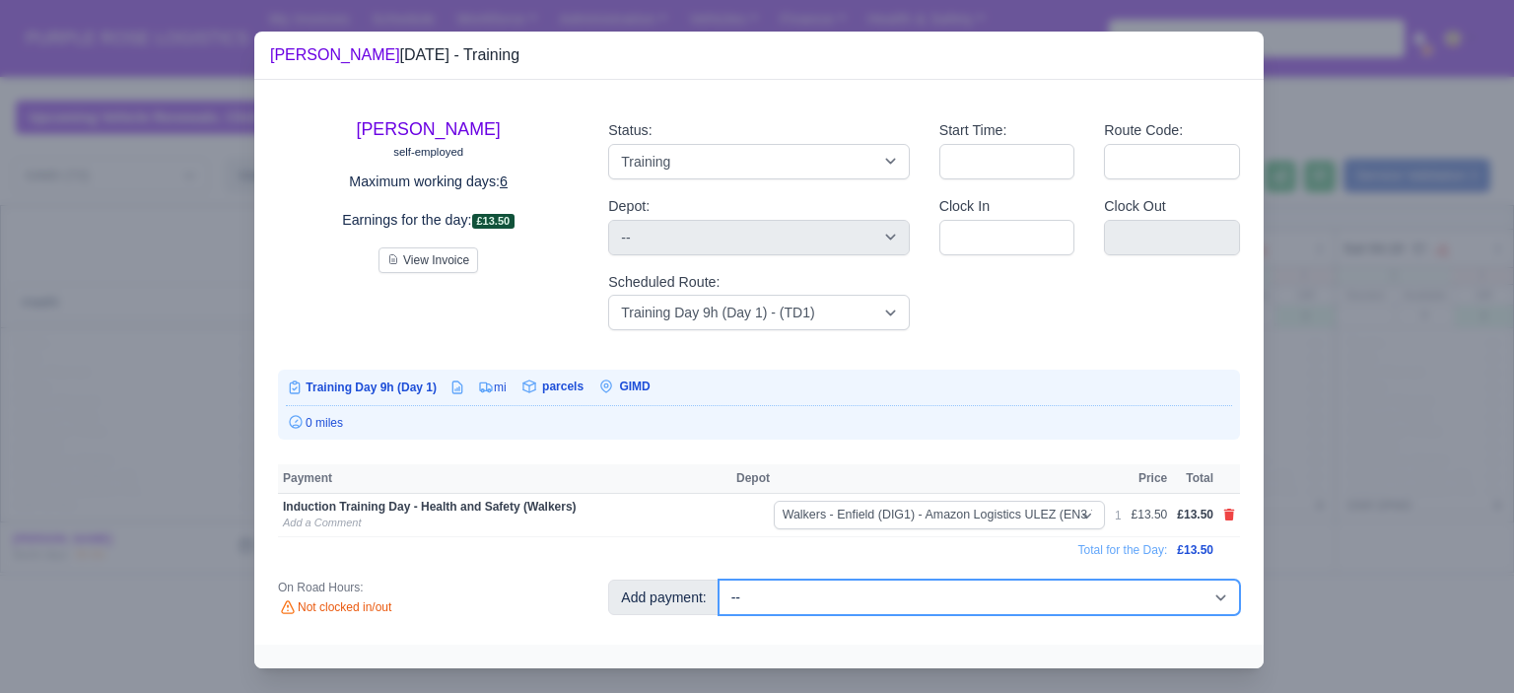
click at [986, 609] on select "-- Additional Hour Support (£14.50) Additional Hour Support (Walkers) (£13.50) …" at bounding box center [980, 597] width 522 height 35
select select "85"
click at [719, 580] on select "-- Additional Hour Support (£14.50) Additional Hour Support (Walkers) (£13.50) …" at bounding box center [980, 597] width 522 height 35
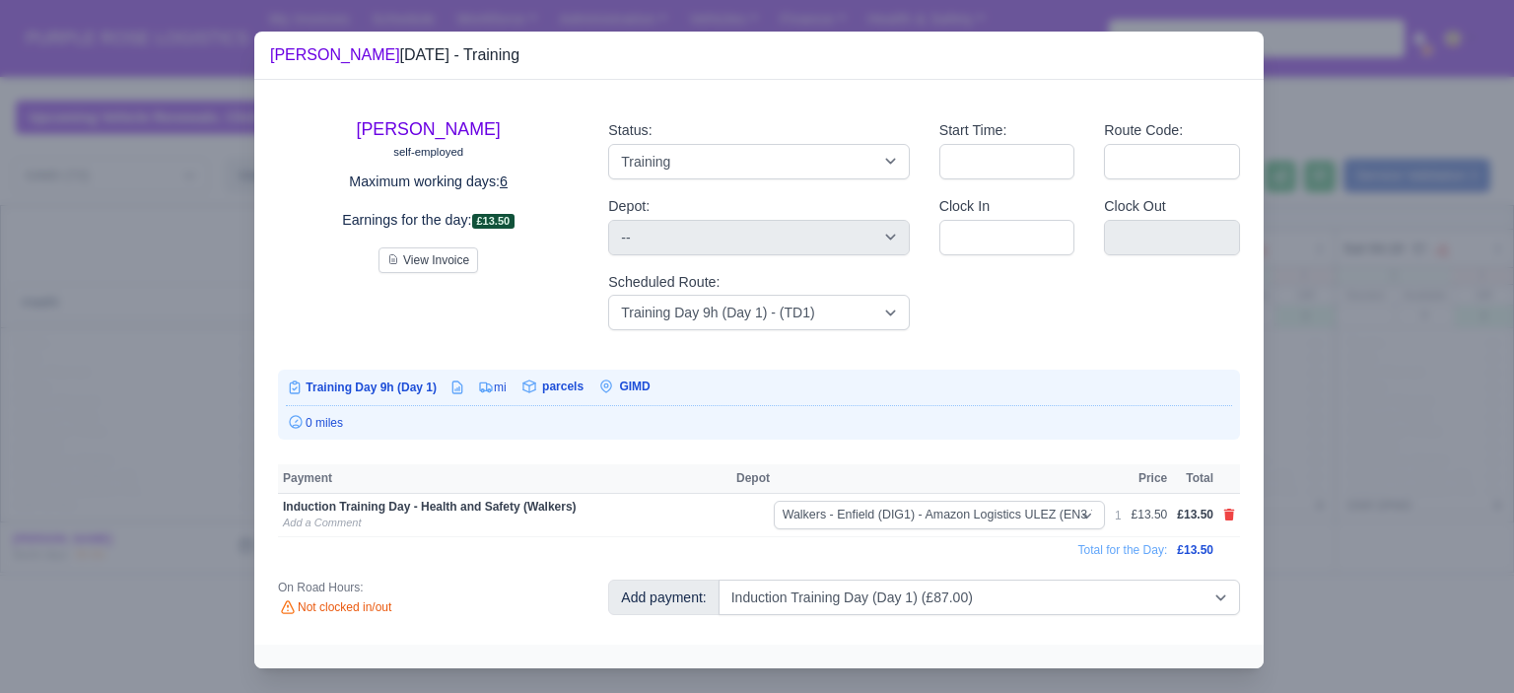
select select "5"
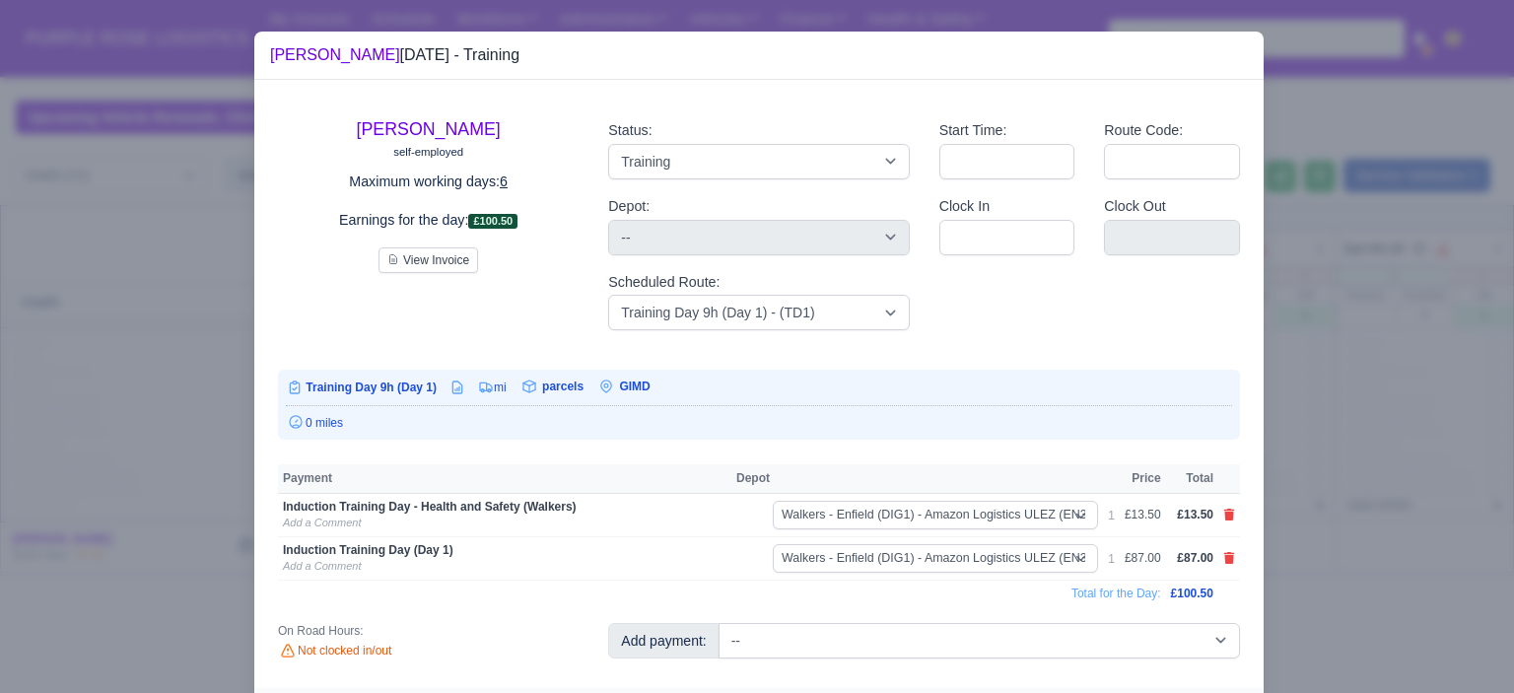
click at [1353, 471] on div at bounding box center [757, 346] width 1514 height 693
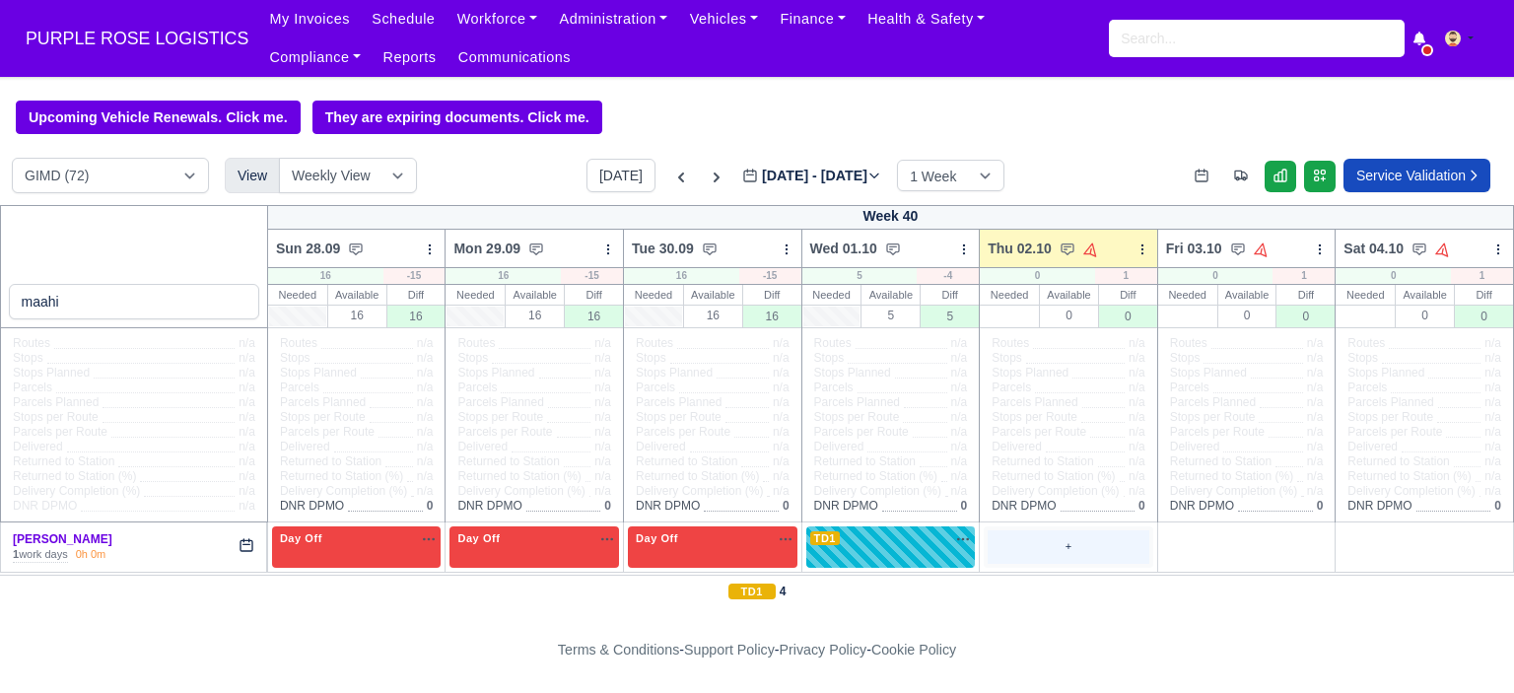
click at [1023, 555] on div "+" at bounding box center [1069, 546] width 162 height 33
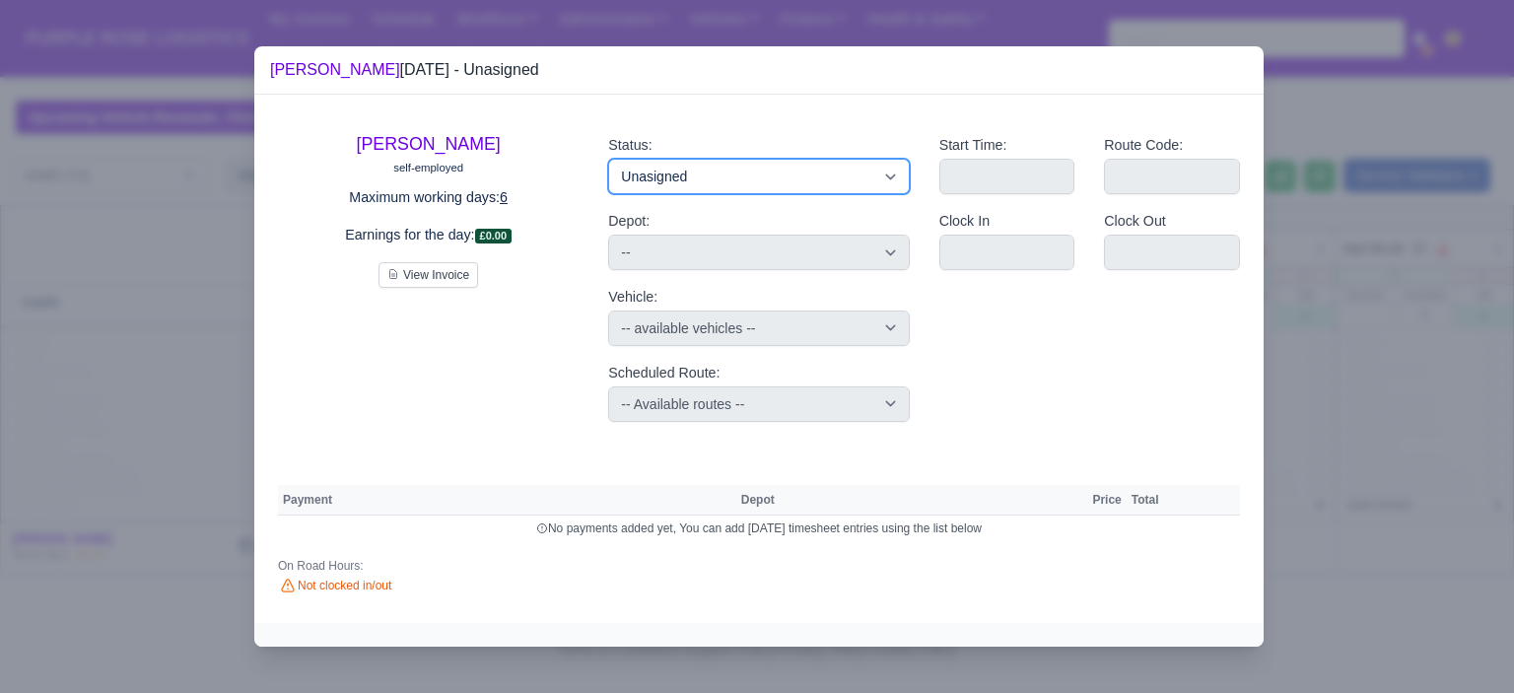
click at [832, 183] on select "Available Day Off Stand By Holiday Other Depot In Office OSM Ridealong Nursery …" at bounding box center [758, 176] width 301 height 35
select select "Day Off"
click at [608, 159] on select "Available Day Off Stand By Holiday Other Depot In Office OSM Ridealong Nursery …" at bounding box center [758, 176] width 301 height 35
select select "na"
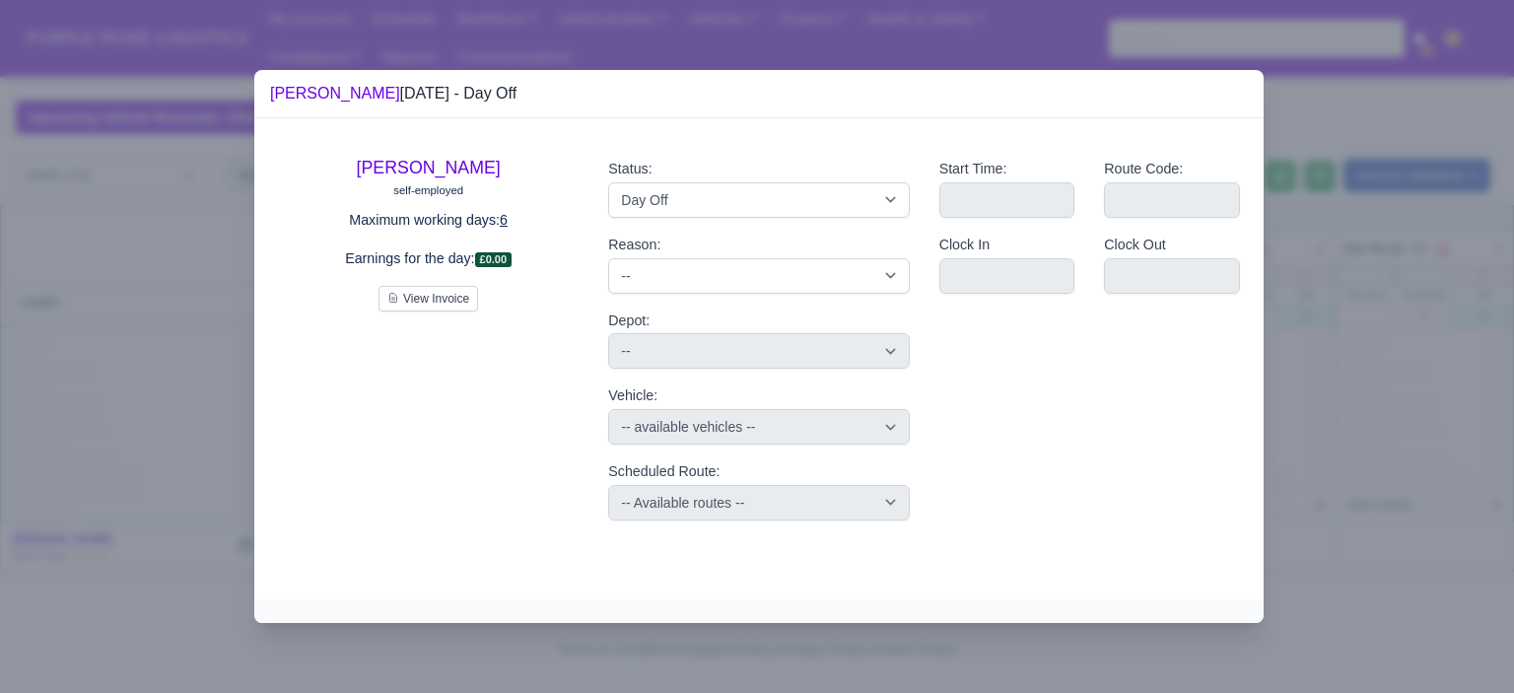
click at [1340, 283] on div at bounding box center [757, 346] width 1514 height 693
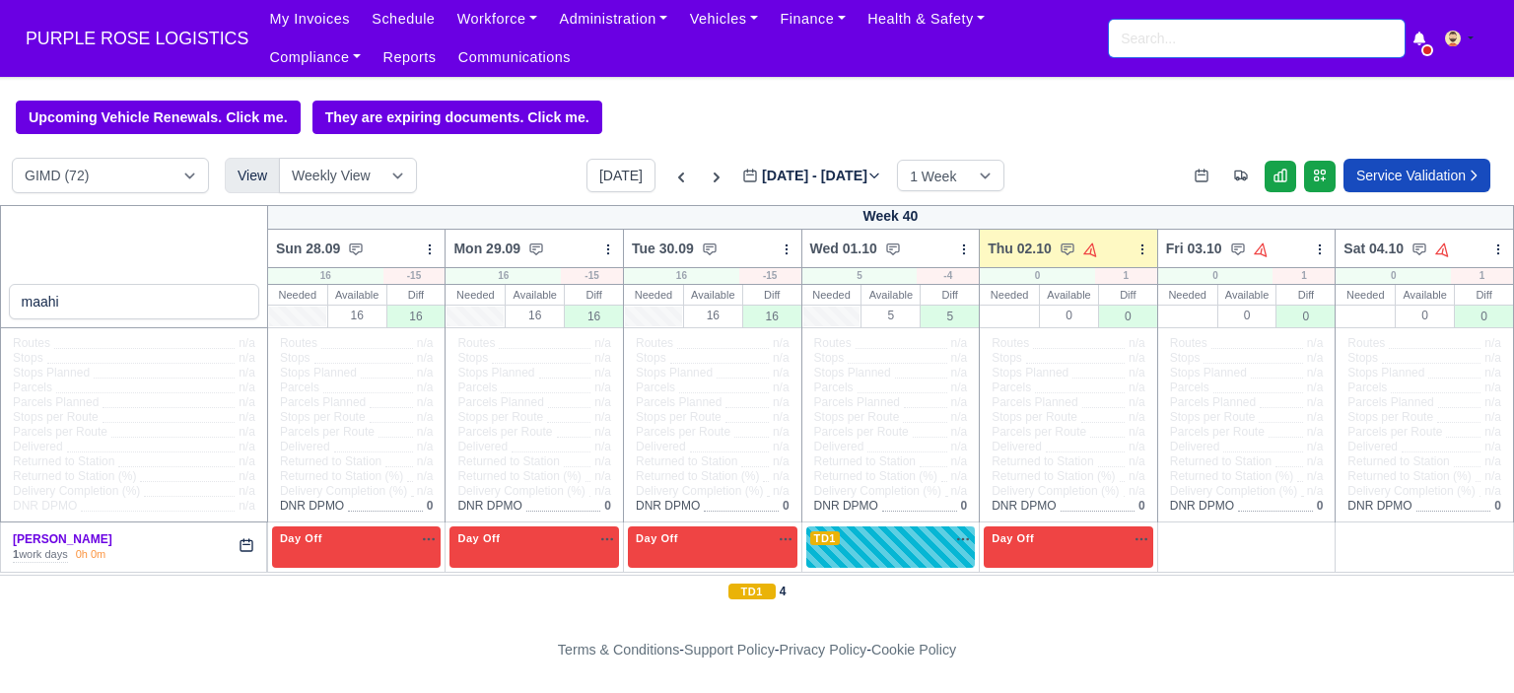
click at [1156, 39] on input "search" at bounding box center [1257, 38] width 296 height 37
type input "keelan"
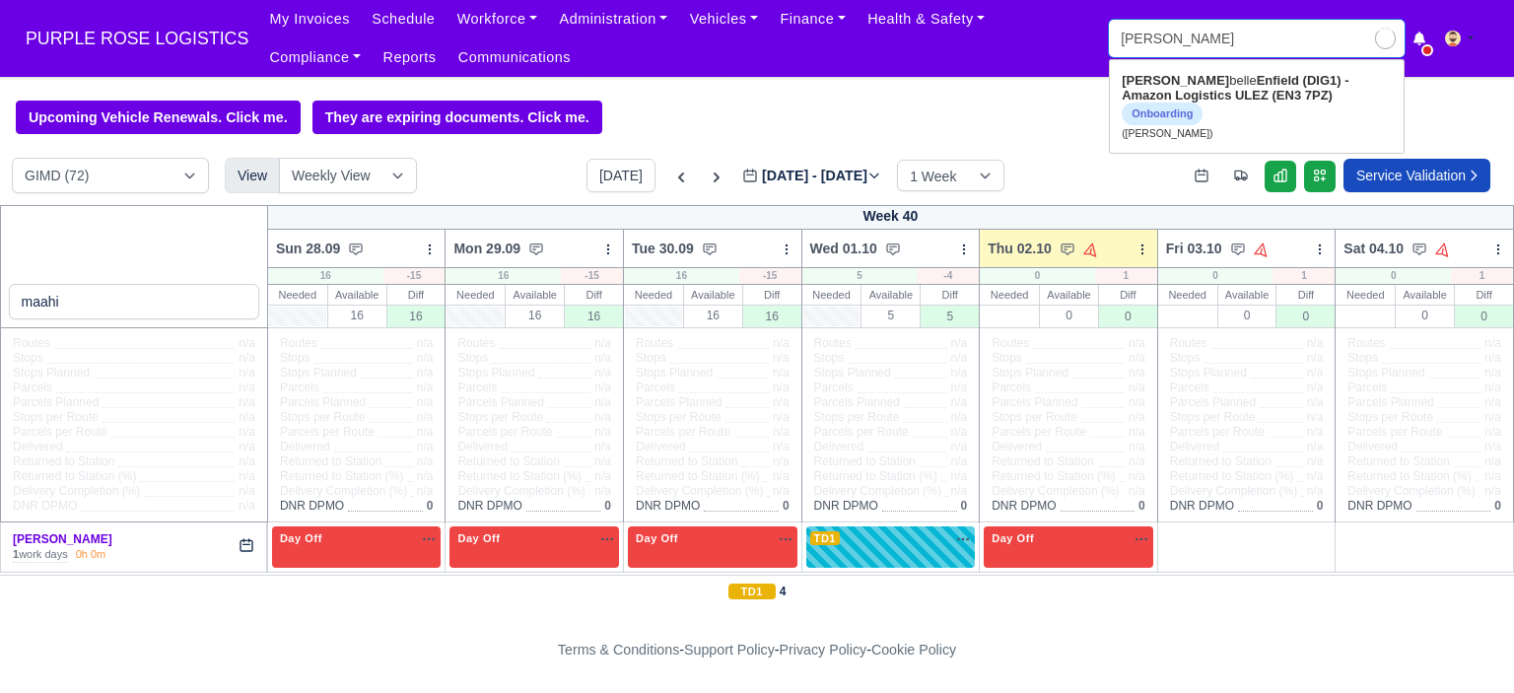
type input "keelan belle"
click at [1198, 88] on link "Keelan belle Enfield (DIG1) - Amazon Logistics ULEZ (EN3 7PZ) Onboarding (Keela…" at bounding box center [1257, 106] width 294 height 83
type input "Keelan belle"
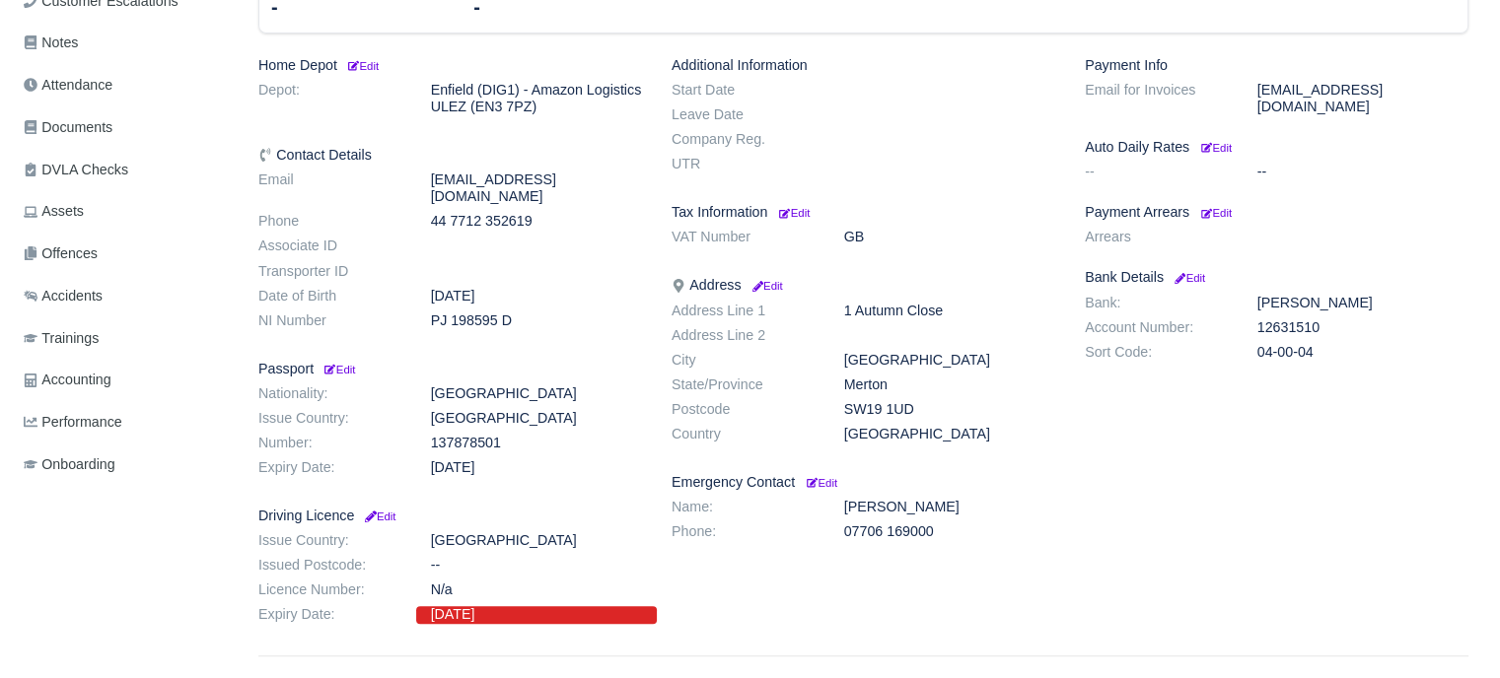
scroll to position [454, 0]
click at [97, 119] on span "Documents" at bounding box center [68, 128] width 89 height 23
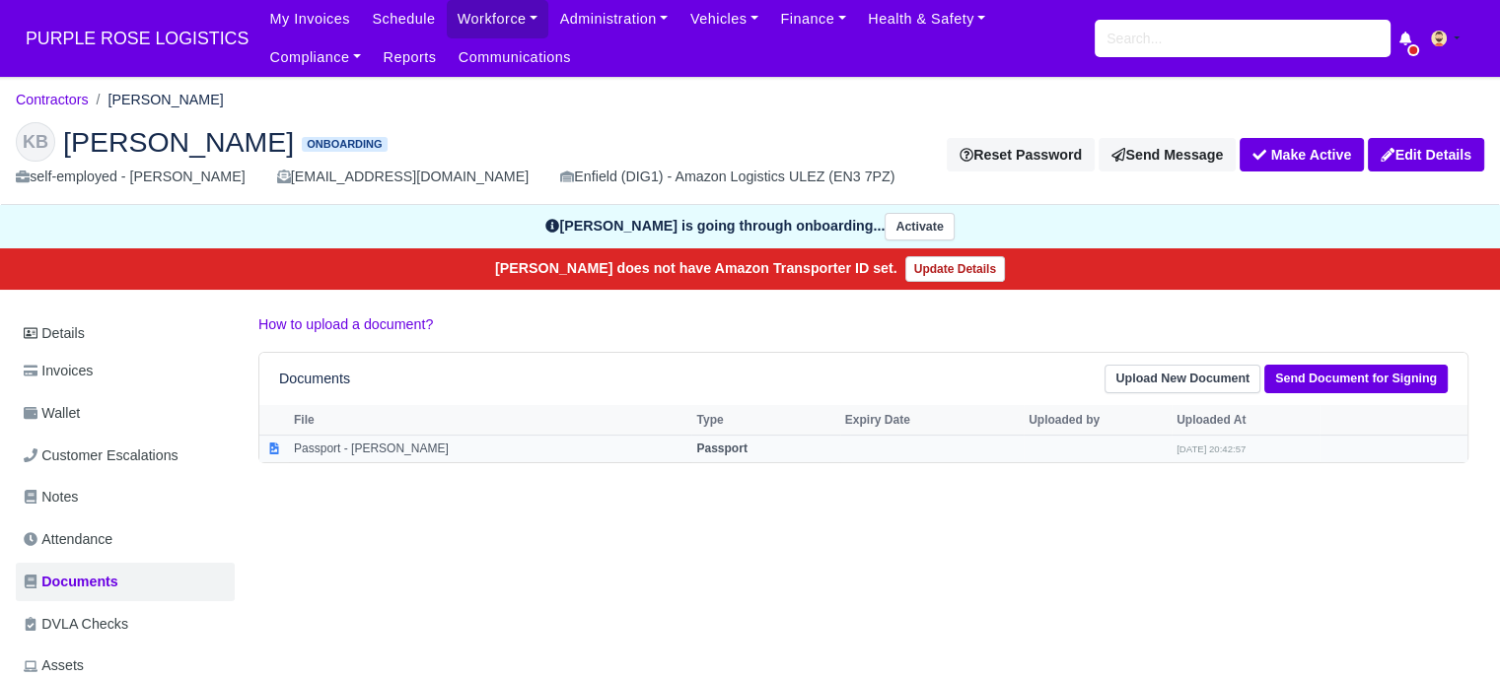
click at [696, 446] on strong "Passport" at bounding box center [721, 449] width 50 height 14
select select "passport"
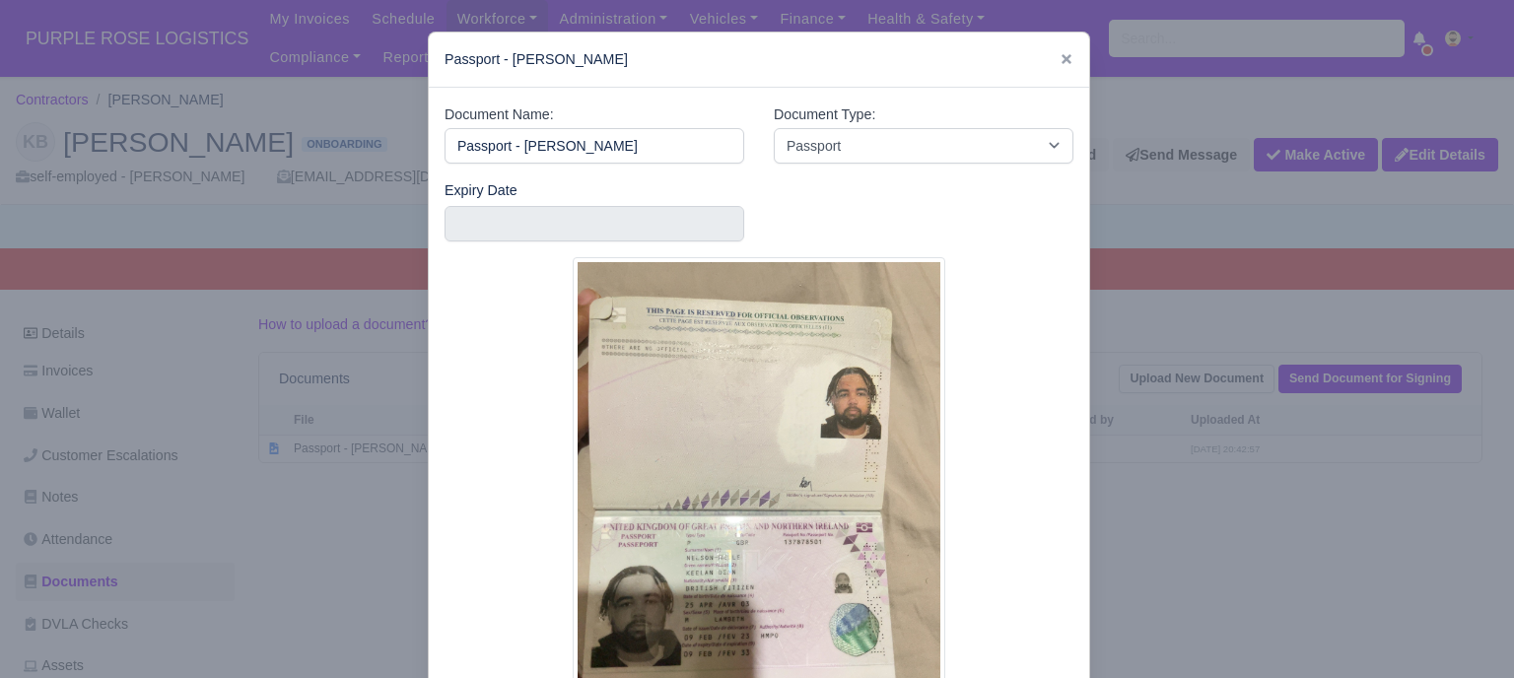
click at [1190, 464] on div at bounding box center [757, 339] width 1514 height 678
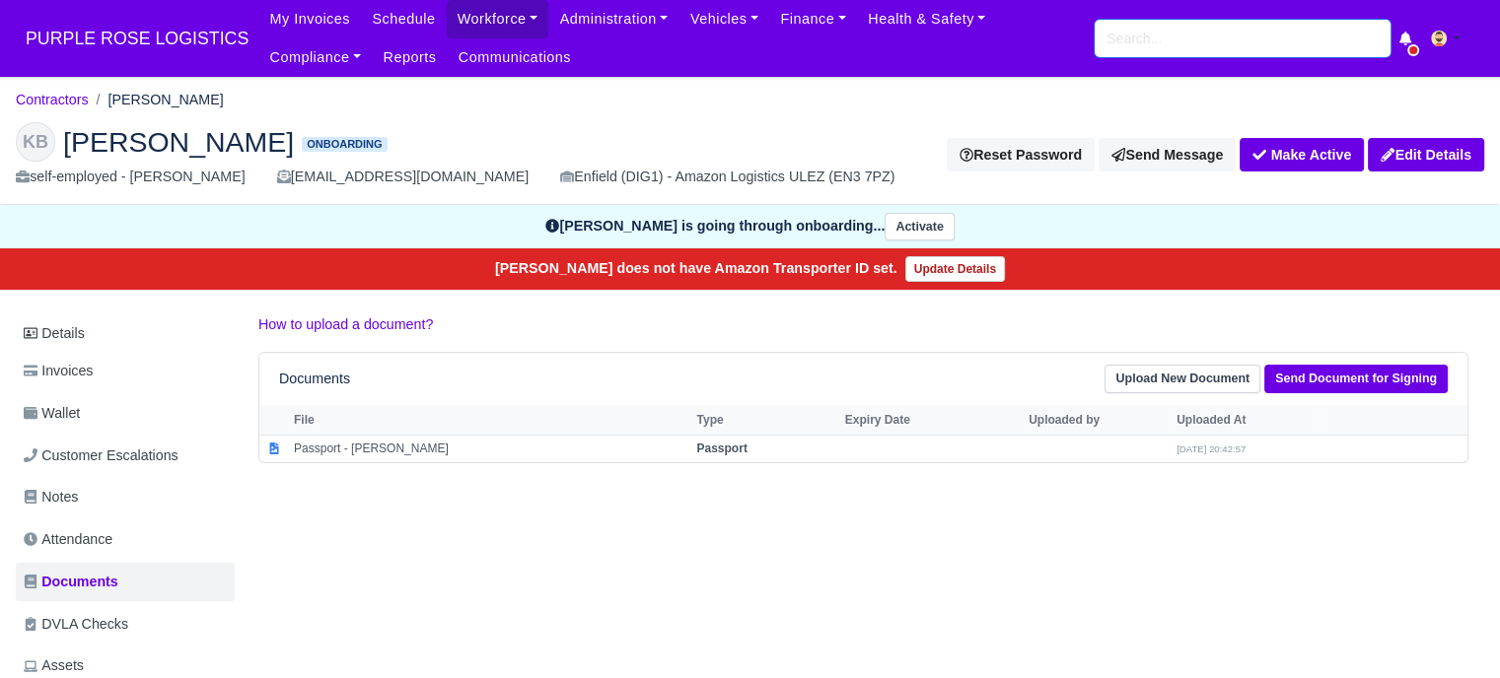
click at [1177, 48] on input "search" at bounding box center [1242, 38] width 296 height 37
type input "shekh"
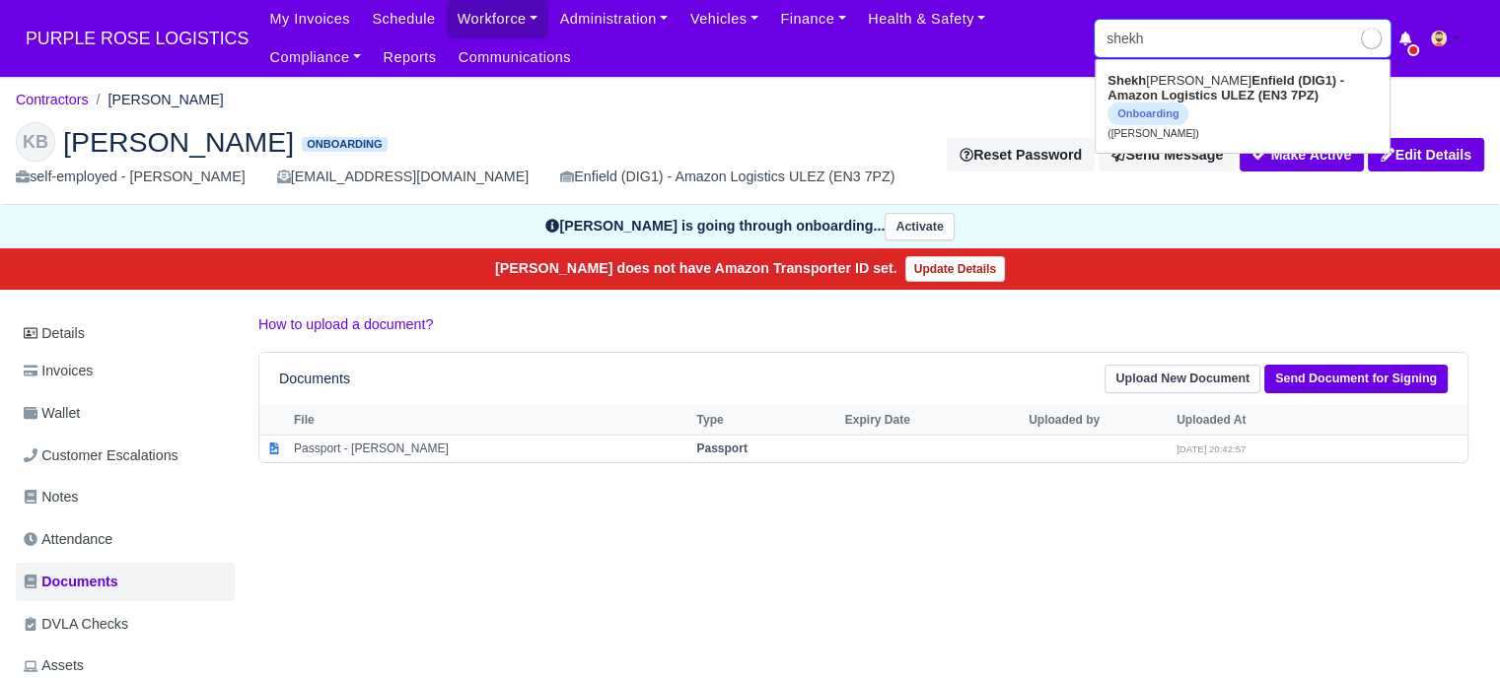
type input "[PERSON_NAME]"
type input "shekh="
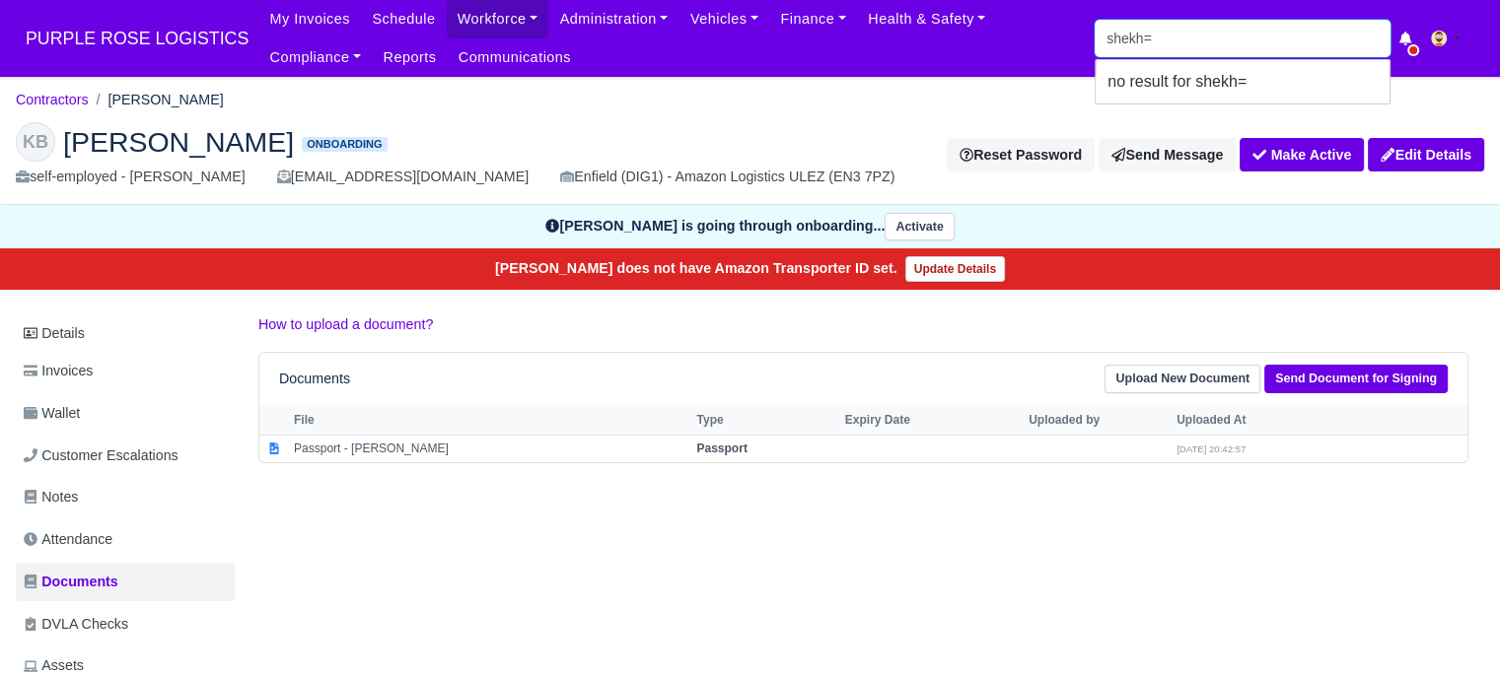
type input "shekh"
type input "shekh Rashid"
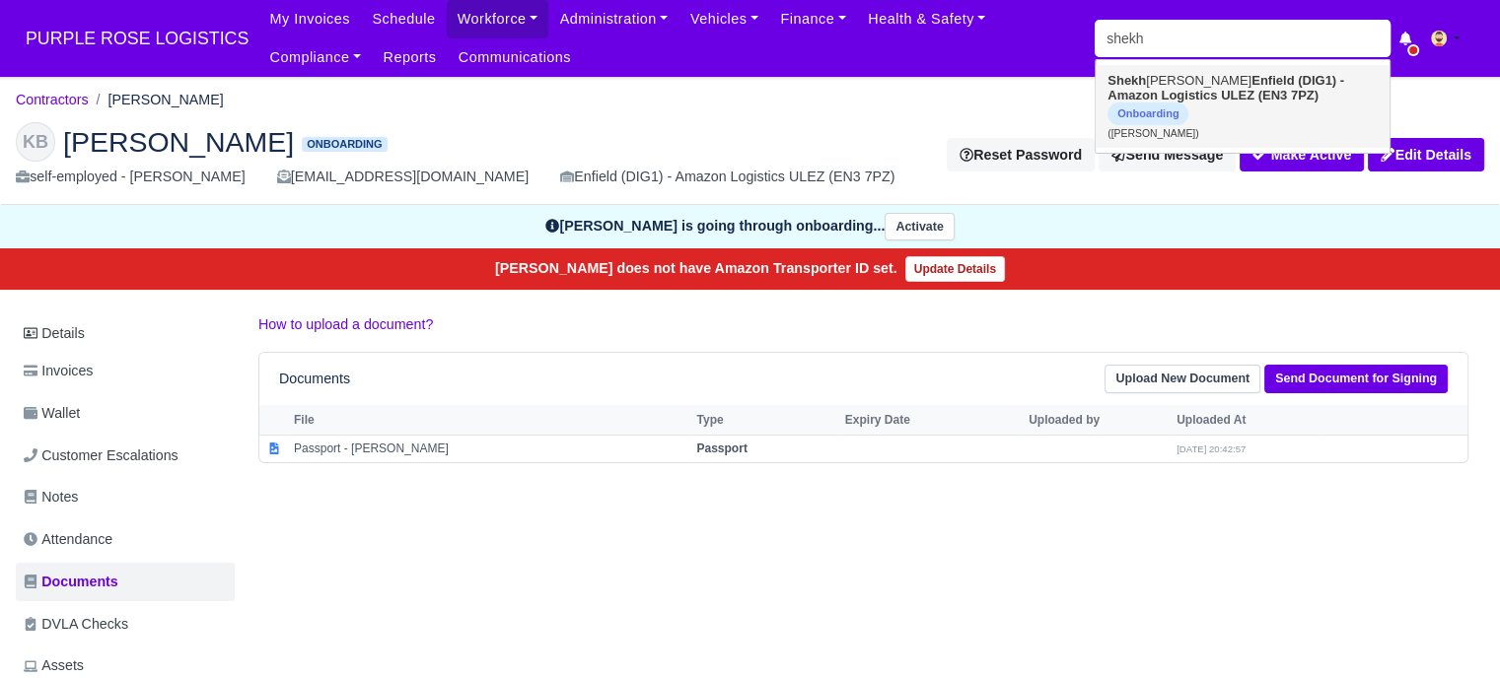
click at [1164, 90] on strong "Enfield (DIG1) - Amazon Logistics ULEZ (EN3 7PZ)" at bounding box center [1225, 88] width 237 height 30
type input "[PERSON_NAME]"
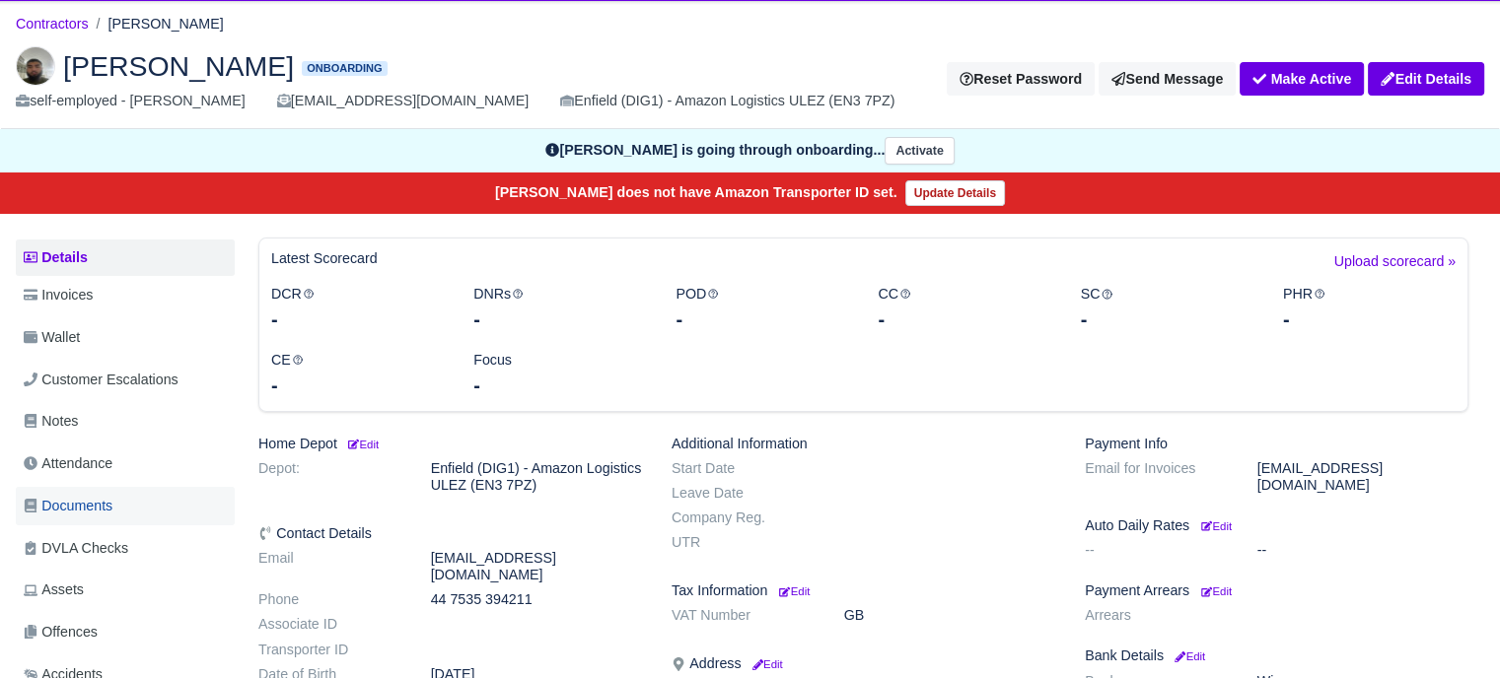
scroll to position [197, 0]
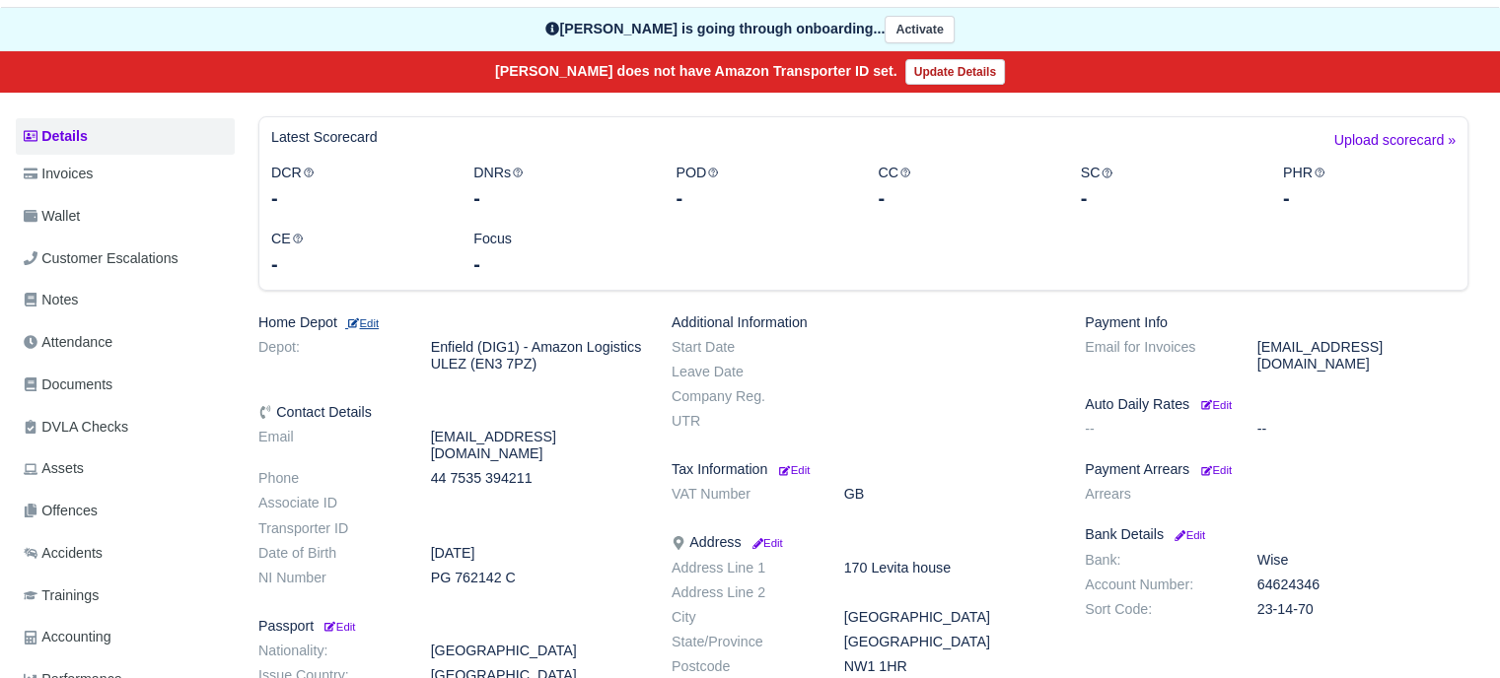
click at [371, 318] on small "Edit" at bounding box center [362, 323] width 34 height 12
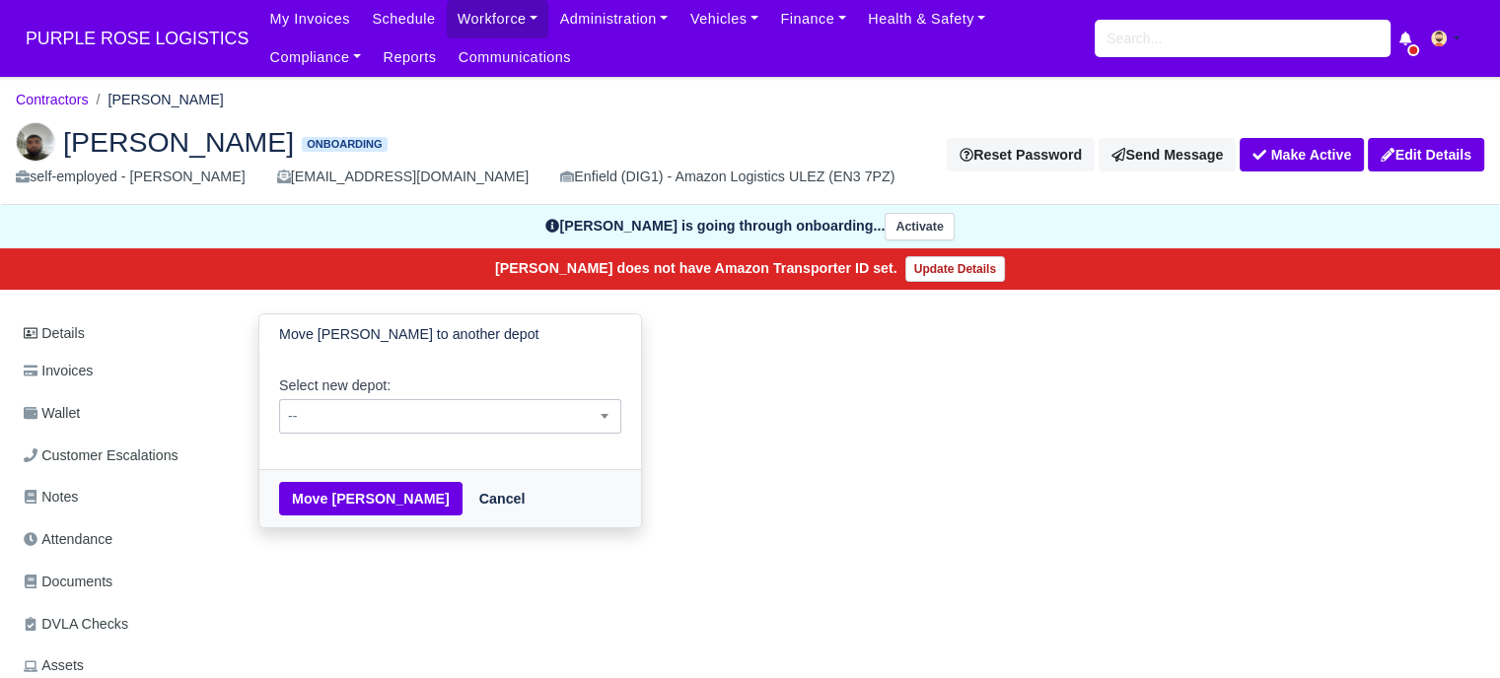
click at [448, 413] on span "--" at bounding box center [450, 416] width 340 height 25
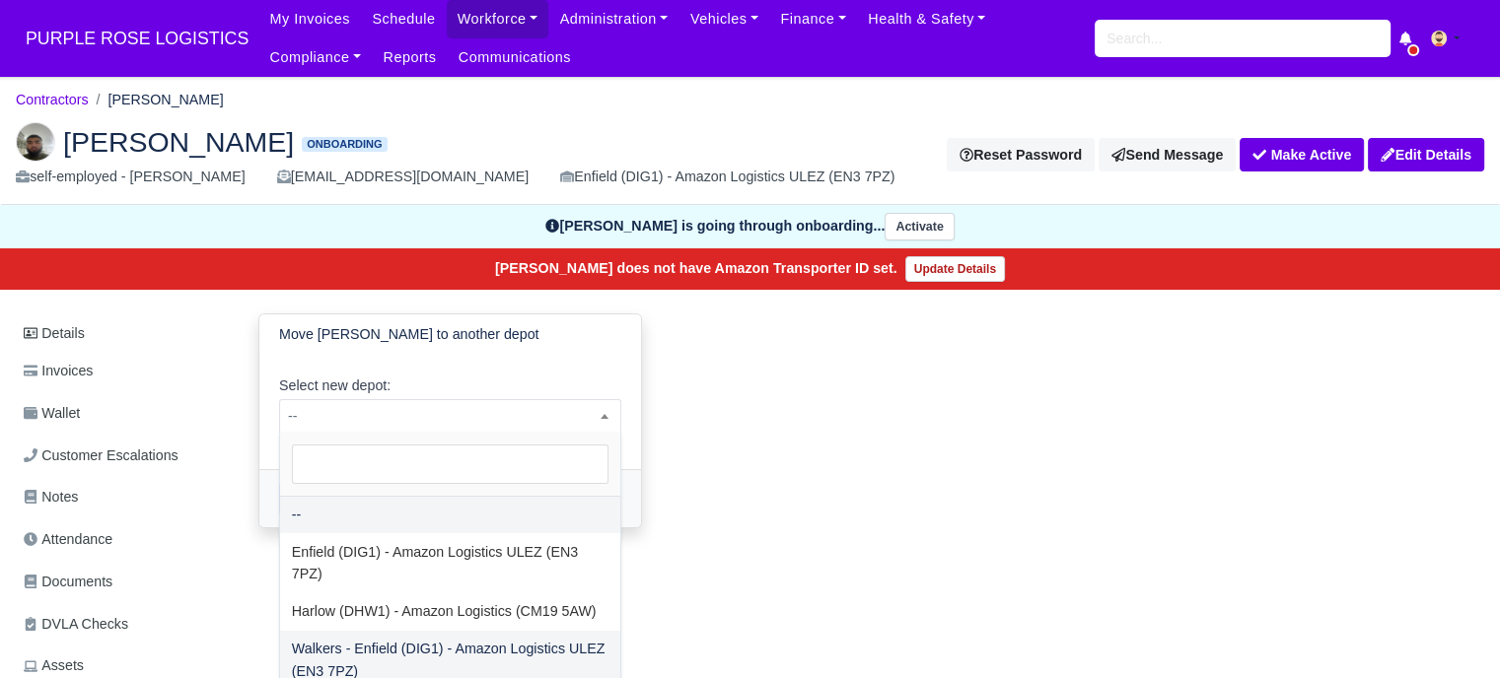
select select "5"
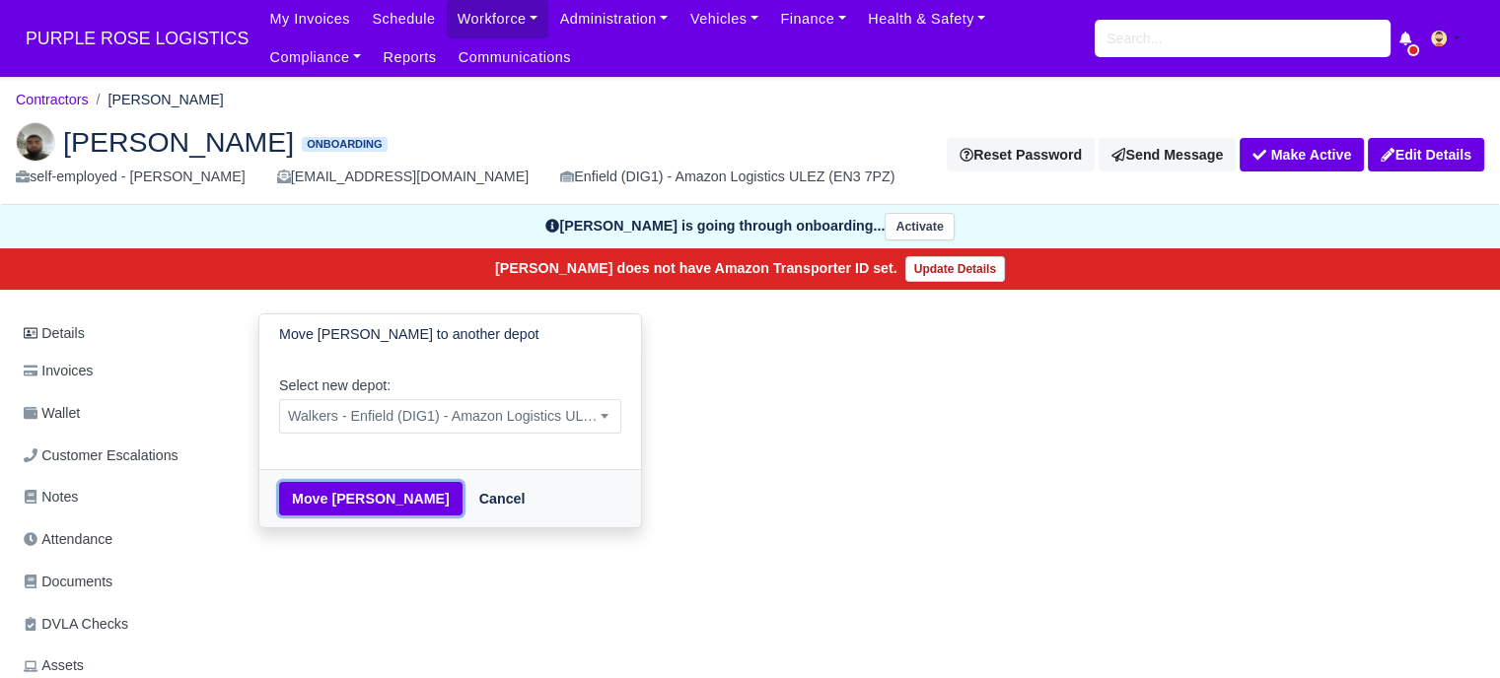
click at [381, 495] on button "Move Shekh Rashid" at bounding box center [370, 499] width 183 height 34
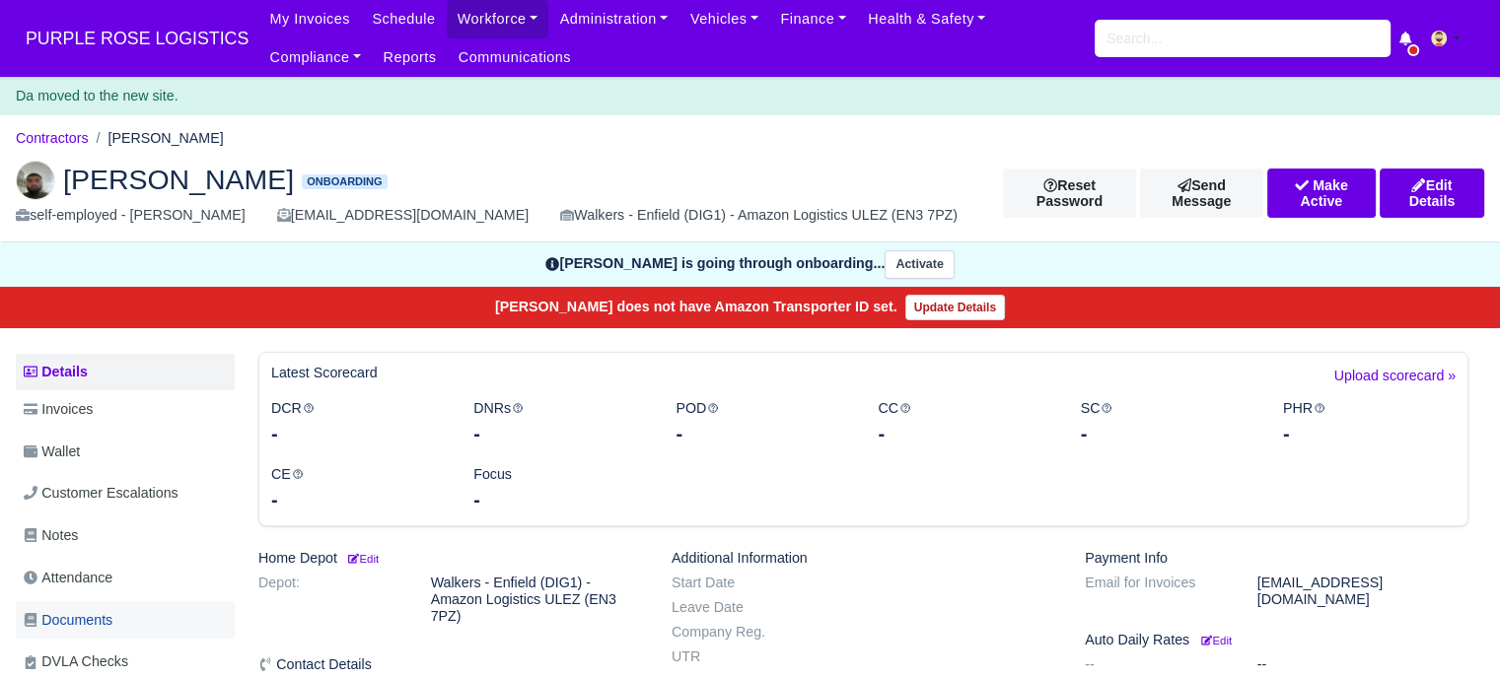
click at [99, 618] on span "Documents" at bounding box center [68, 620] width 89 height 23
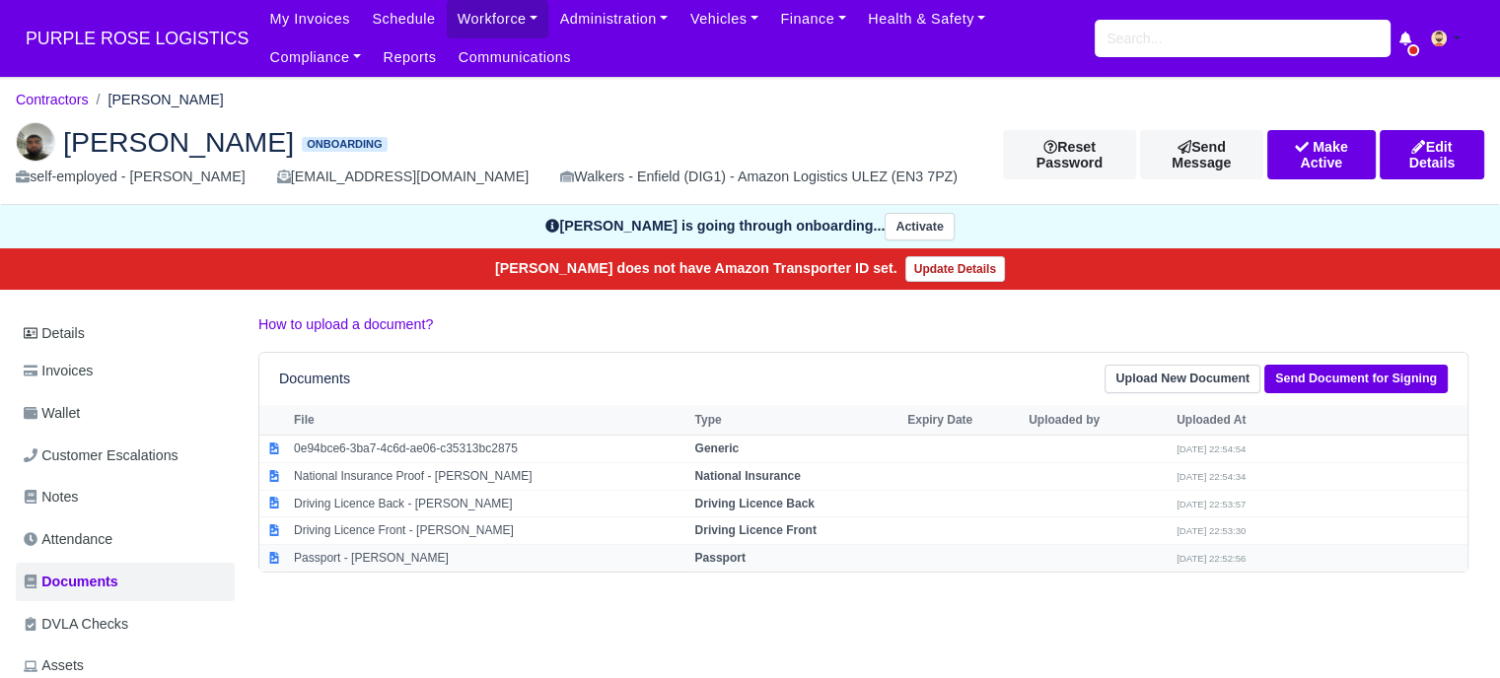
click at [718, 551] on strong "Passport" at bounding box center [719, 558] width 50 height 14
select select "passport"
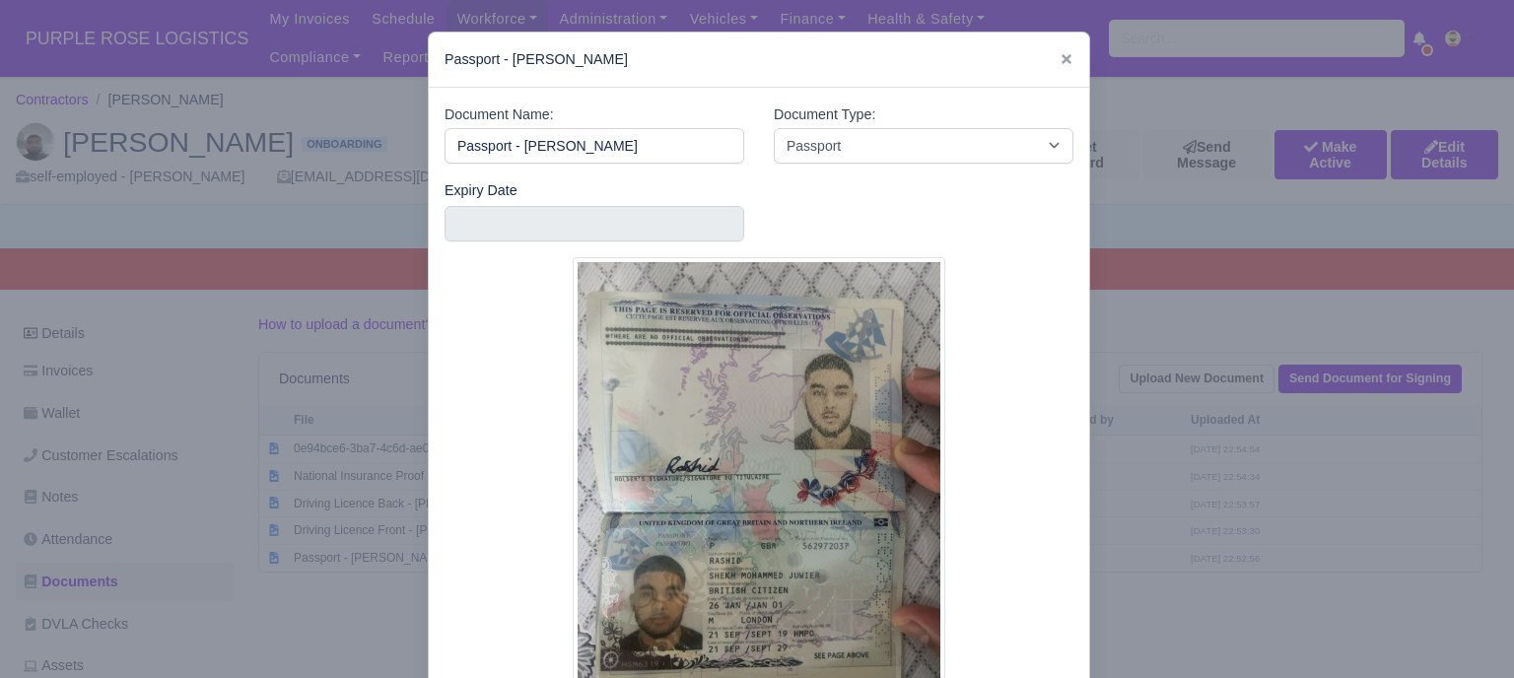
click at [1136, 451] on div at bounding box center [757, 339] width 1514 height 678
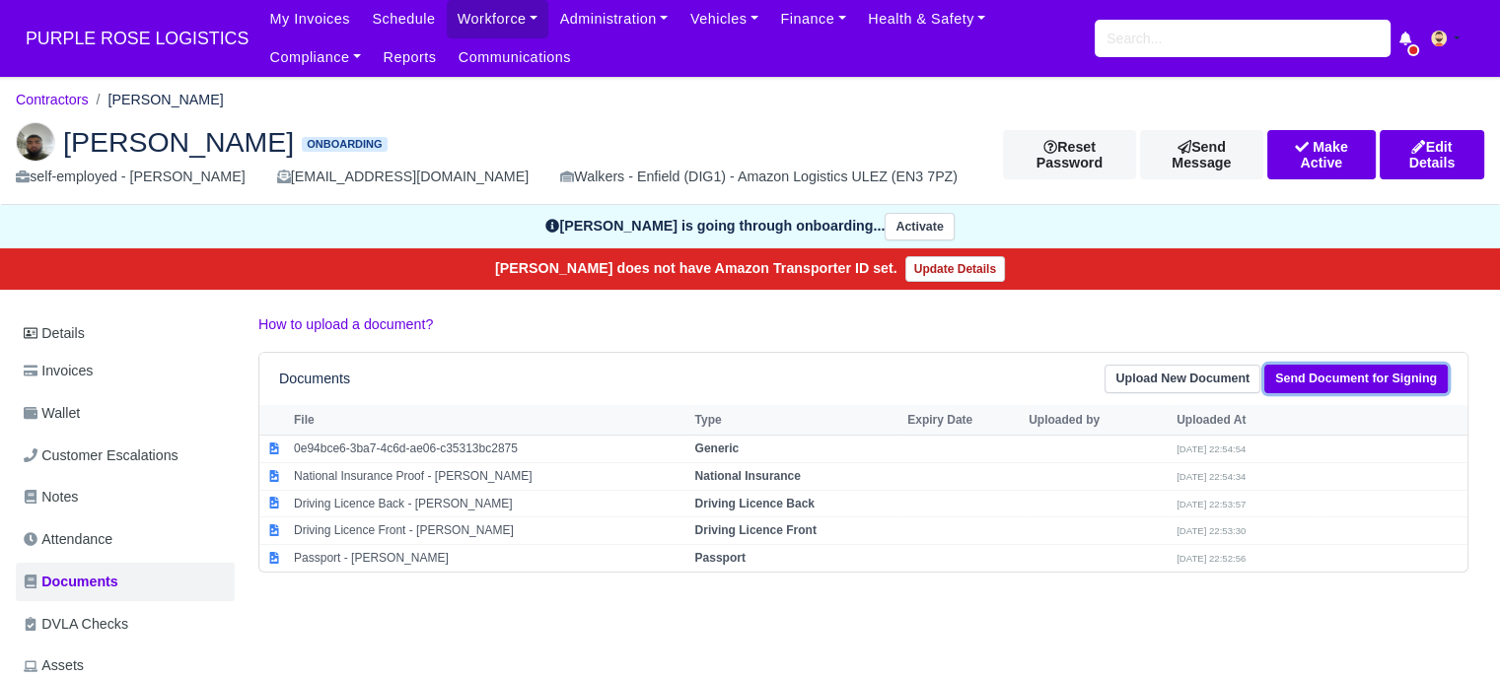
click at [1283, 379] on link "Send Document for Signing" at bounding box center [1355, 379] width 183 height 29
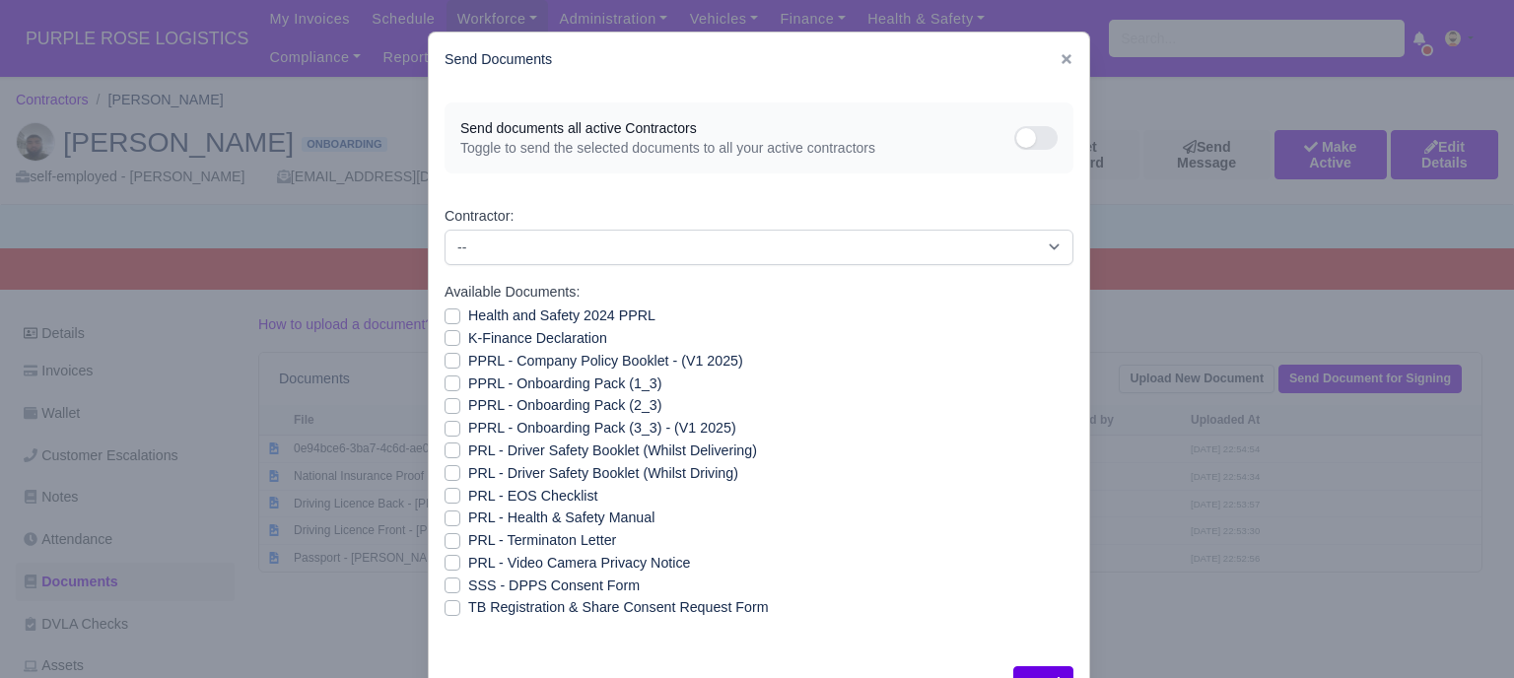
click at [471, 318] on label "Health and Safety 2024 PPRL" at bounding box center [561, 316] width 187 height 23
click at [460, 318] on input "Health and Safety 2024 PPRL" at bounding box center [453, 313] width 16 height 16
checkbox input "true"
drag, startPoint x: 466, startPoint y: 342, endPoint x: 467, endPoint y: 361, distance: 18.8
click at [468, 344] on label "K-Finance Declaration" at bounding box center [537, 338] width 139 height 23
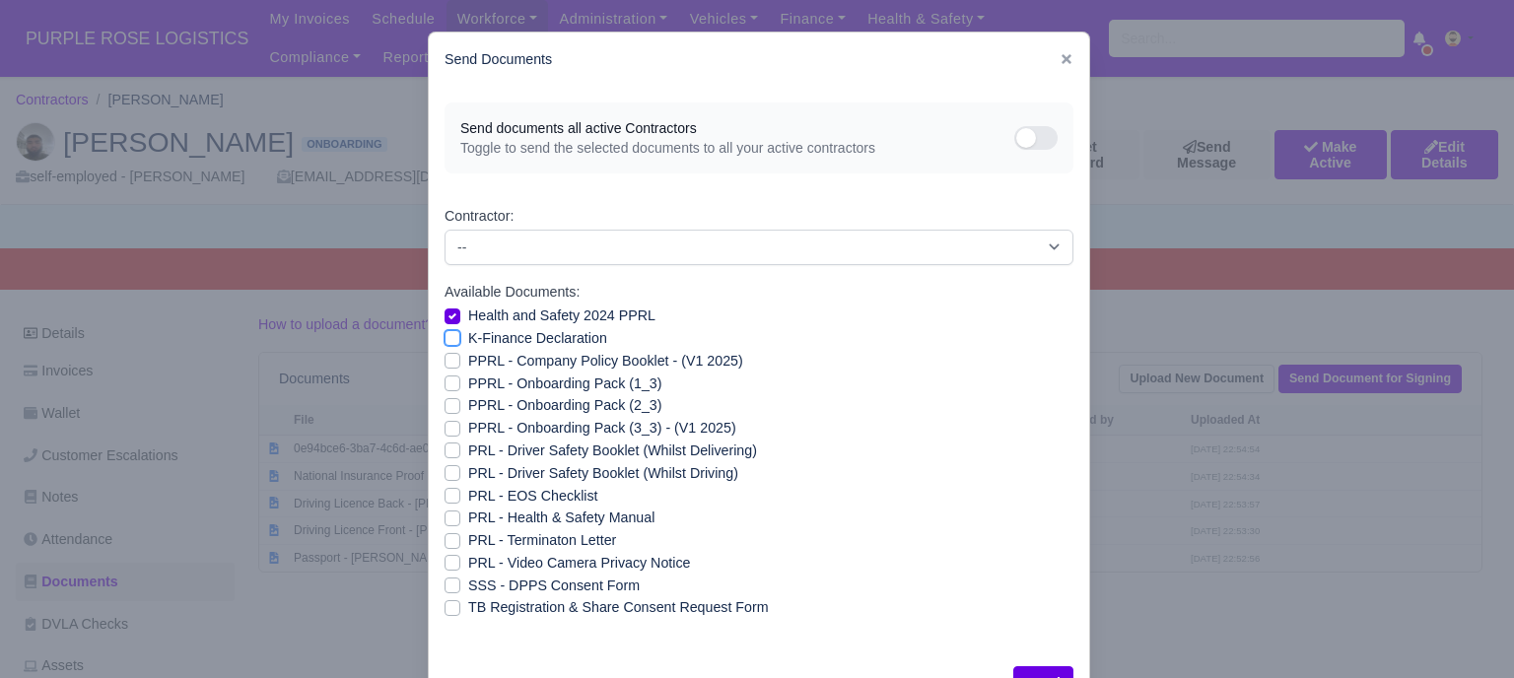
click at [460, 343] on input "K-Finance Declaration" at bounding box center [453, 335] width 16 height 16
checkbox input "true"
click at [468, 362] on label "PPRL - Company Policy Booklet - (V1 2025)" at bounding box center [605, 361] width 275 height 23
click at [460, 362] on input "PPRL - Company Policy Booklet - (V1 2025)" at bounding box center [453, 358] width 16 height 16
checkbox input "true"
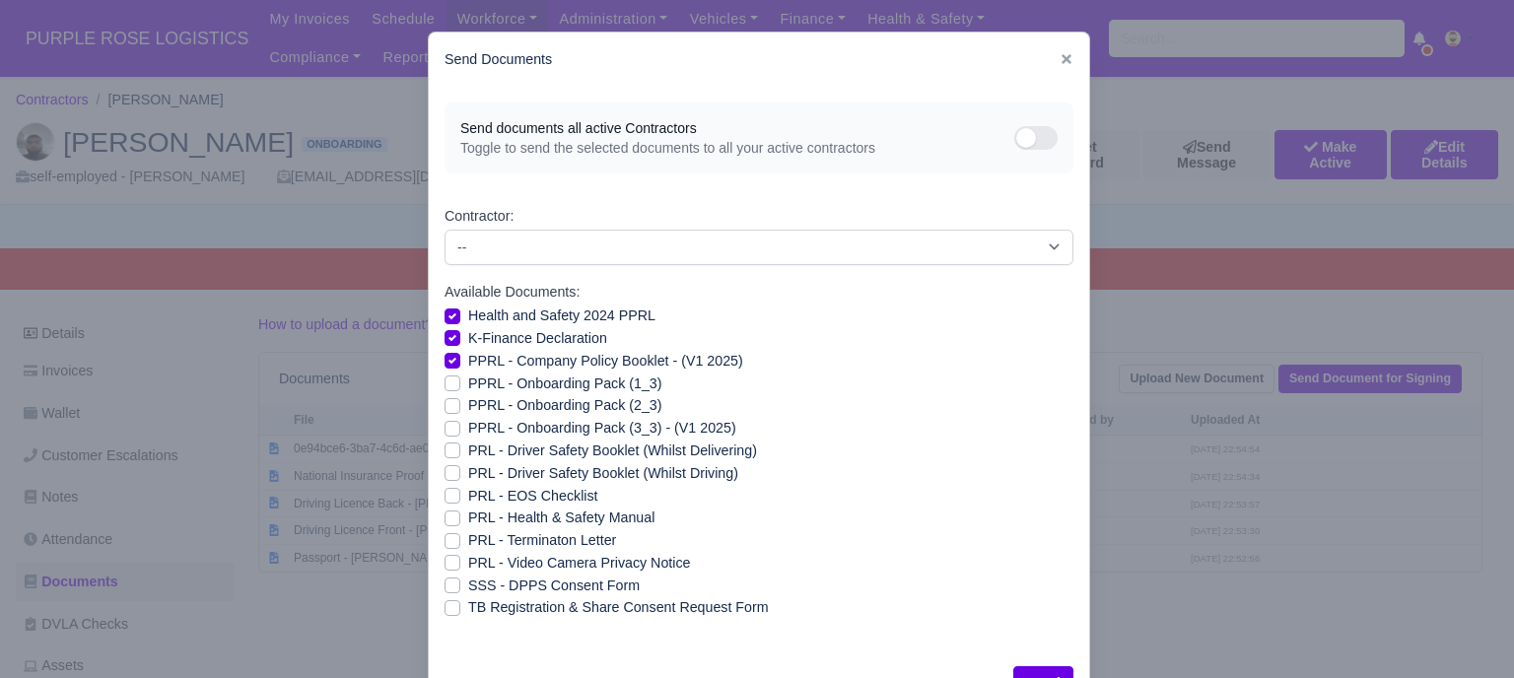
click at [468, 379] on label "PPRL - Onboarding Pack (1_3)" at bounding box center [564, 384] width 193 height 23
click at [460, 379] on input "PPRL - Onboarding Pack (1_3)" at bounding box center [453, 381] width 16 height 16
checkbox input "true"
drag, startPoint x: 462, startPoint y: 393, endPoint x: 461, endPoint y: 405, distance: 11.9
click at [462, 393] on div "Health and Safety 2024 PPRL K-Finance Declaration PPRL - Company Policy Booklet…" at bounding box center [759, 462] width 629 height 315
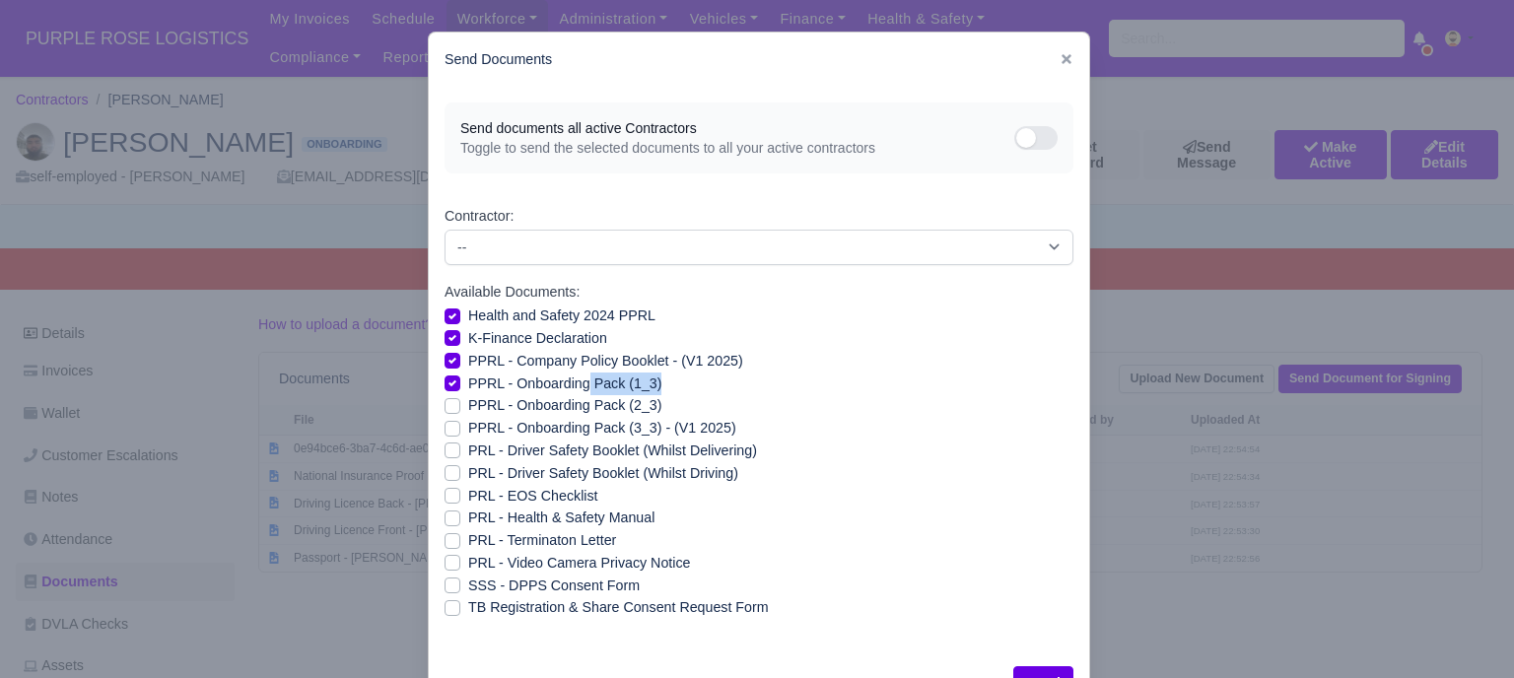
click at [468, 407] on label "PPRL - Onboarding Pack (2_3)" at bounding box center [564, 405] width 193 height 23
click at [460, 407] on input "PPRL - Onboarding Pack (2_3)" at bounding box center [453, 402] width 16 height 16
checkbox input "true"
click at [468, 427] on label "PPRL - Onboarding Pack (3_3) - (V1 2025)" at bounding box center [602, 428] width 268 height 23
click at [447, 427] on input "PPRL - Onboarding Pack (3_3) - (V1 2025)" at bounding box center [453, 425] width 16 height 16
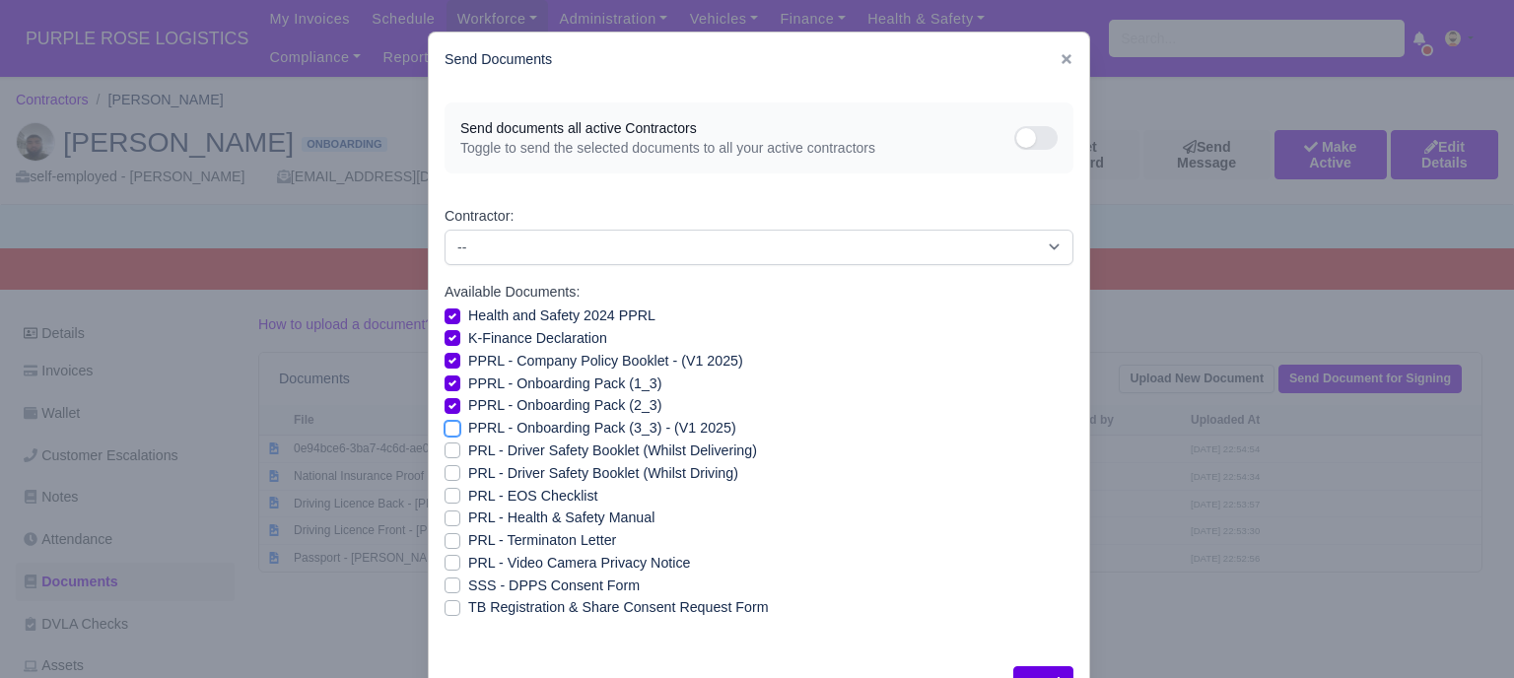
checkbox input "true"
click at [468, 521] on label "PRL - Health & Safety Manual" at bounding box center [561, 518] width 186 height 23
click at [450, 521] on input "PRL - Health & Safety Manual" at bounding box center [453, 515] width 16 height 16
checkbox input "true"
click at [468, 561] on label "PRL - Video Camera Privacy Notice" at bounding box center [579, 563] width 222 height 23
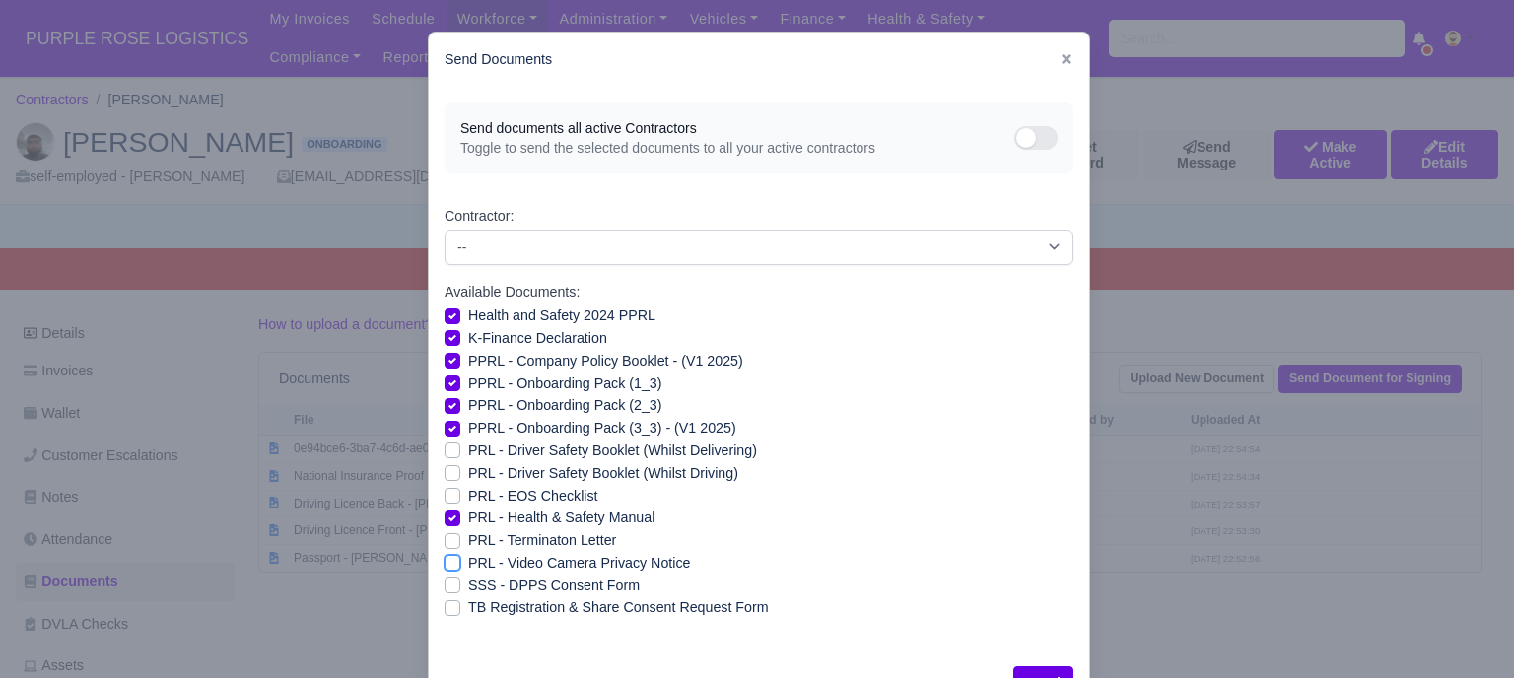
click at [445, 561] on input "PRL - Video Camera Privacy Notice" at bounding box center [453, 560] width 16 height 16
checkbox input "true"
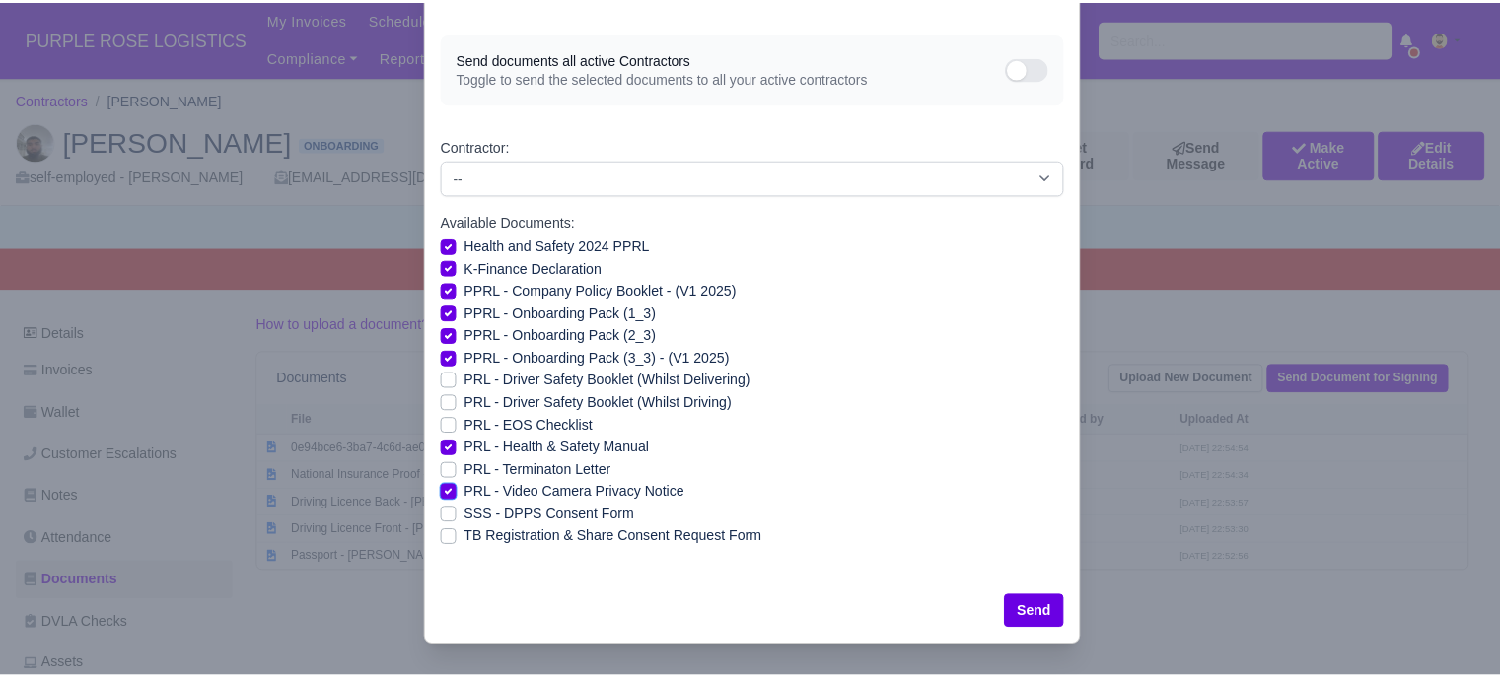
scroll to position [71, 0]
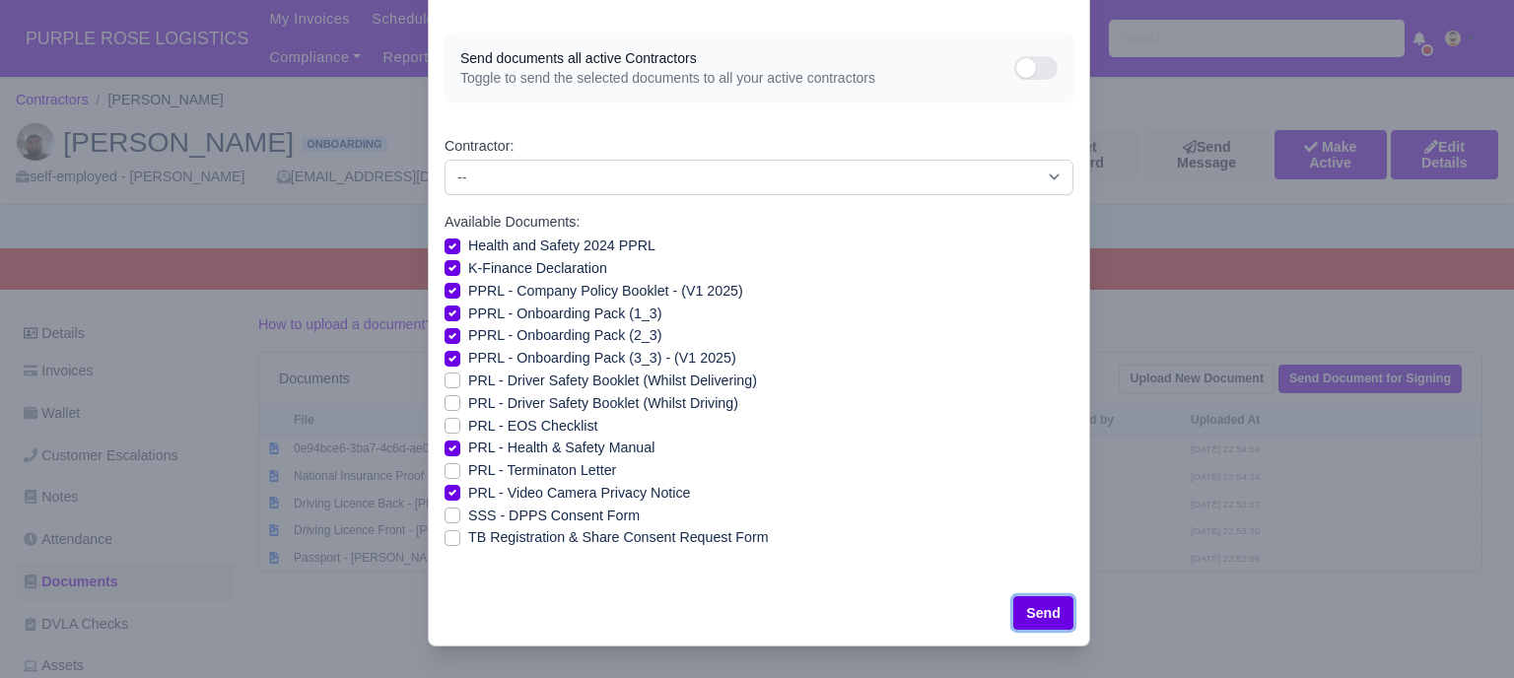
click at [1047, 620] on button "Send" at bounding box center [1044, 614] width 60 height 34
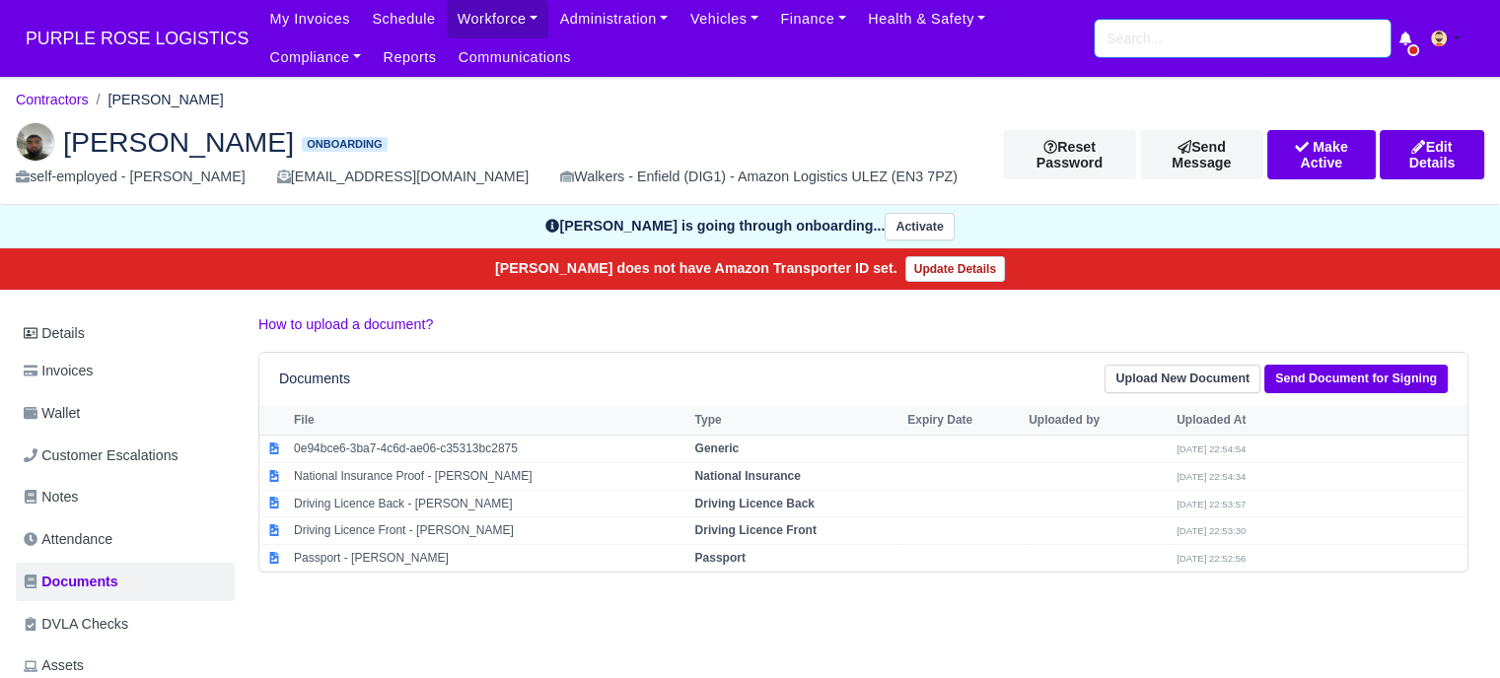
click at [1234, 41] on input "search" at bounding box center [1242, 38] width 296 height 37
type input "oliver"
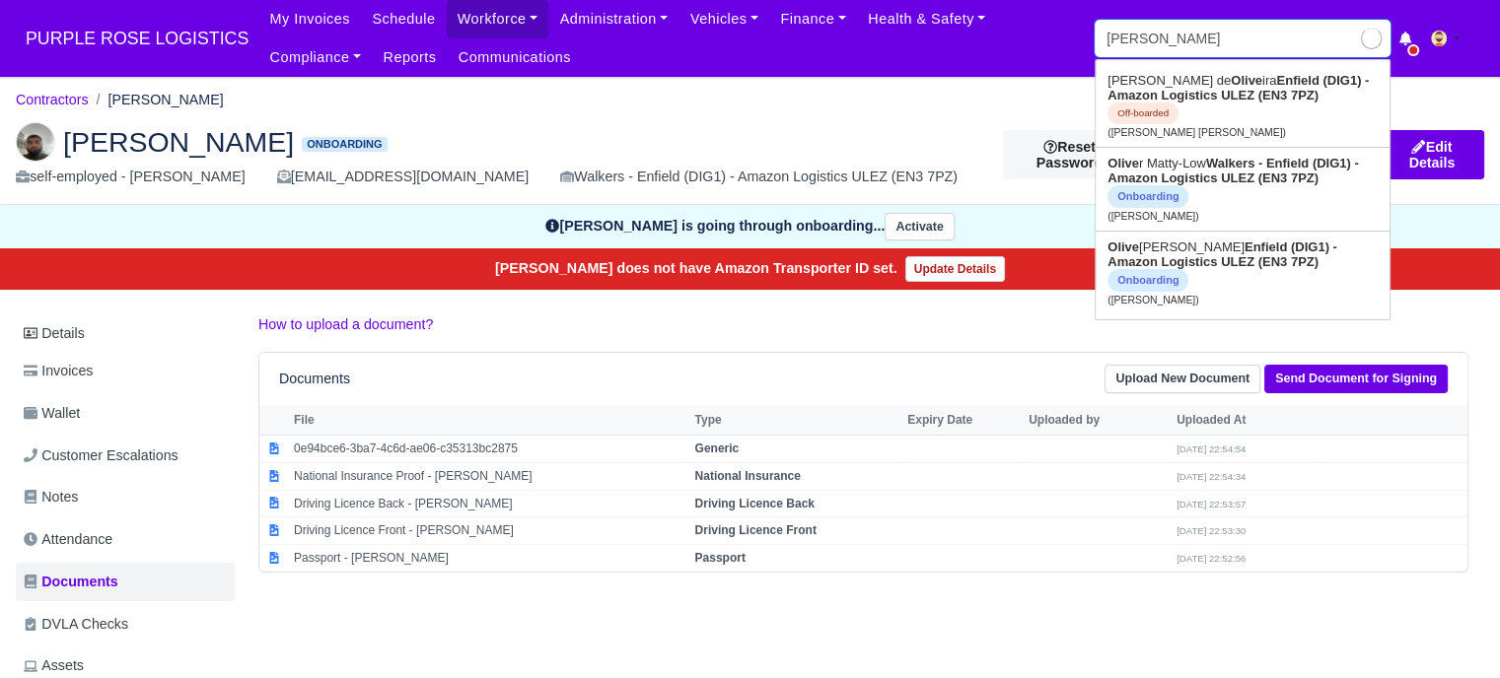
type input "oliver Matty-Low"
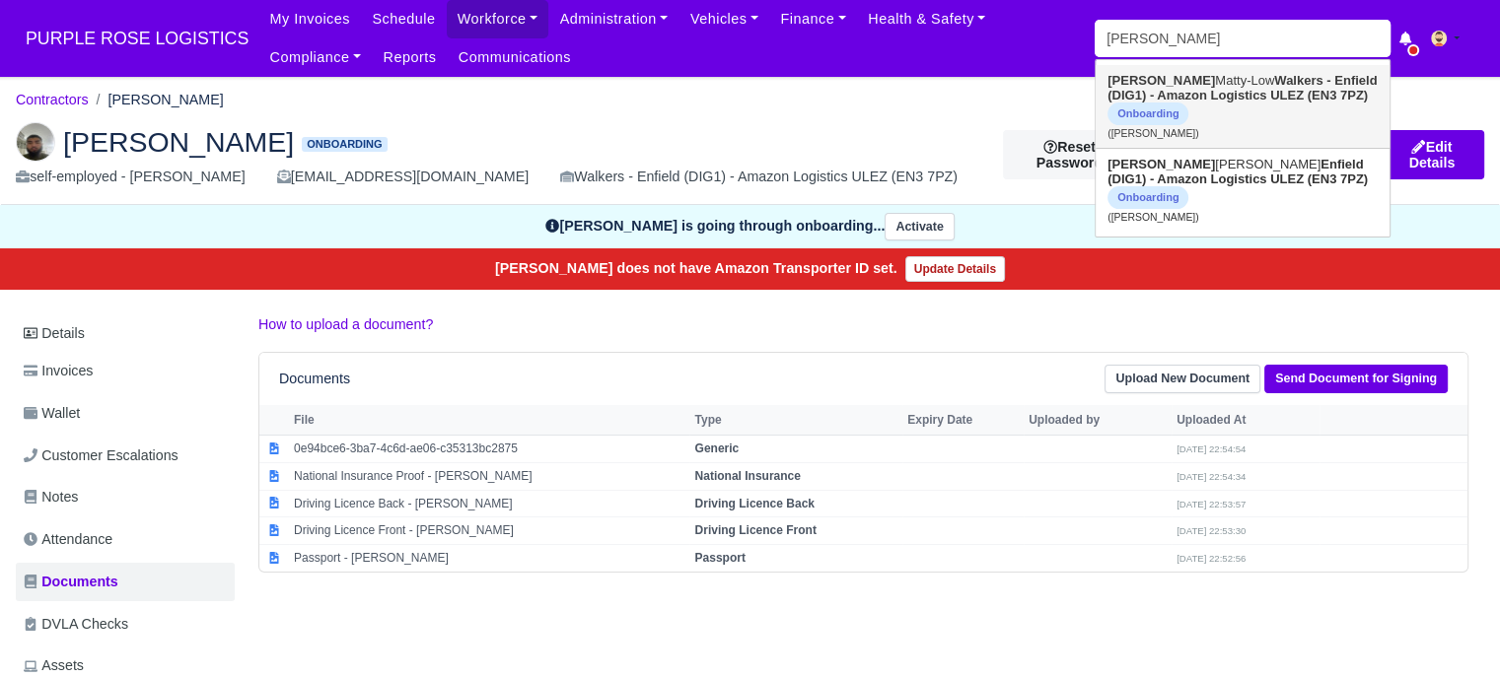
click at [1247, 98] on strong "Walkers - Enfield (DIG1) - Amazon Logistics ULEZ (EN3 7PZ)" at bounding box center [1241, 88] width 269 height 30
type input "[PERSON_NAME]-Low"
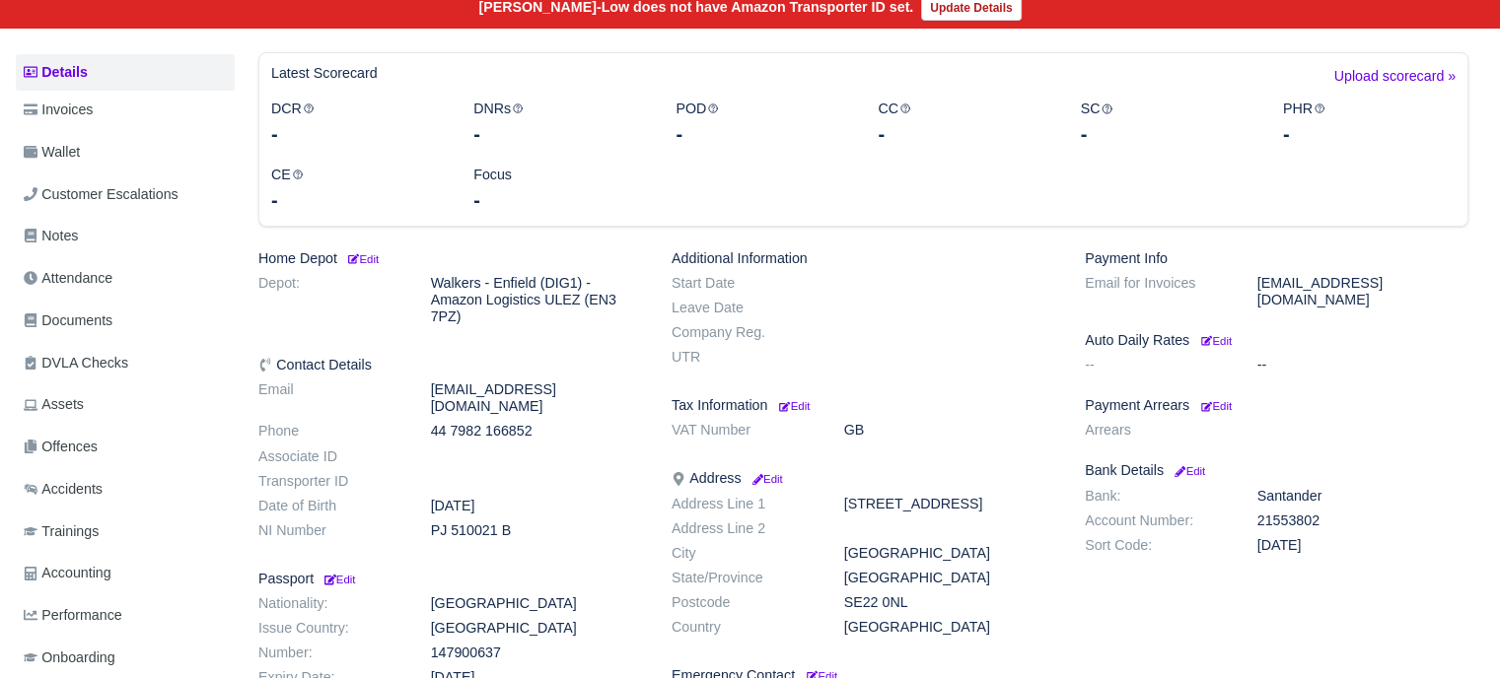
scroll to position [296, 0]
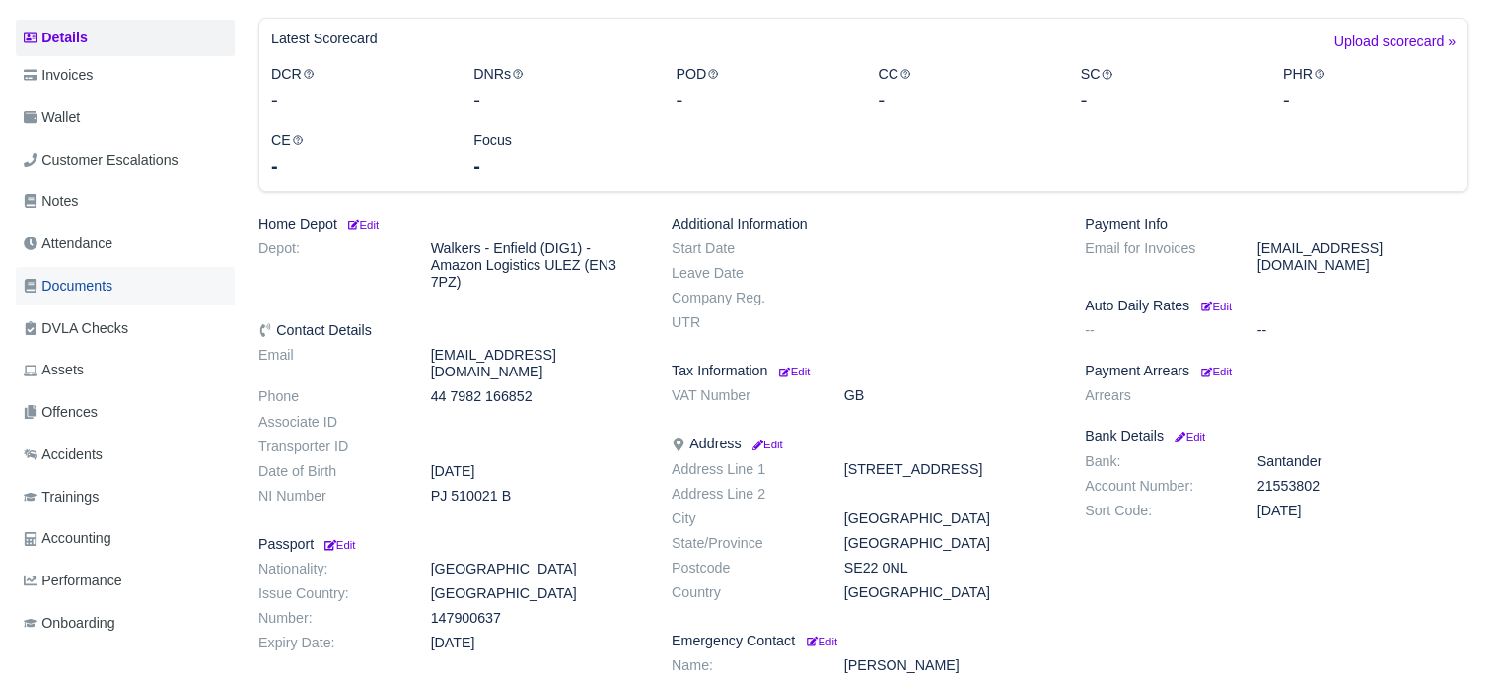
click at [123, 280] on link "Documents" at bounding box center [125, 286] width 219 height 38
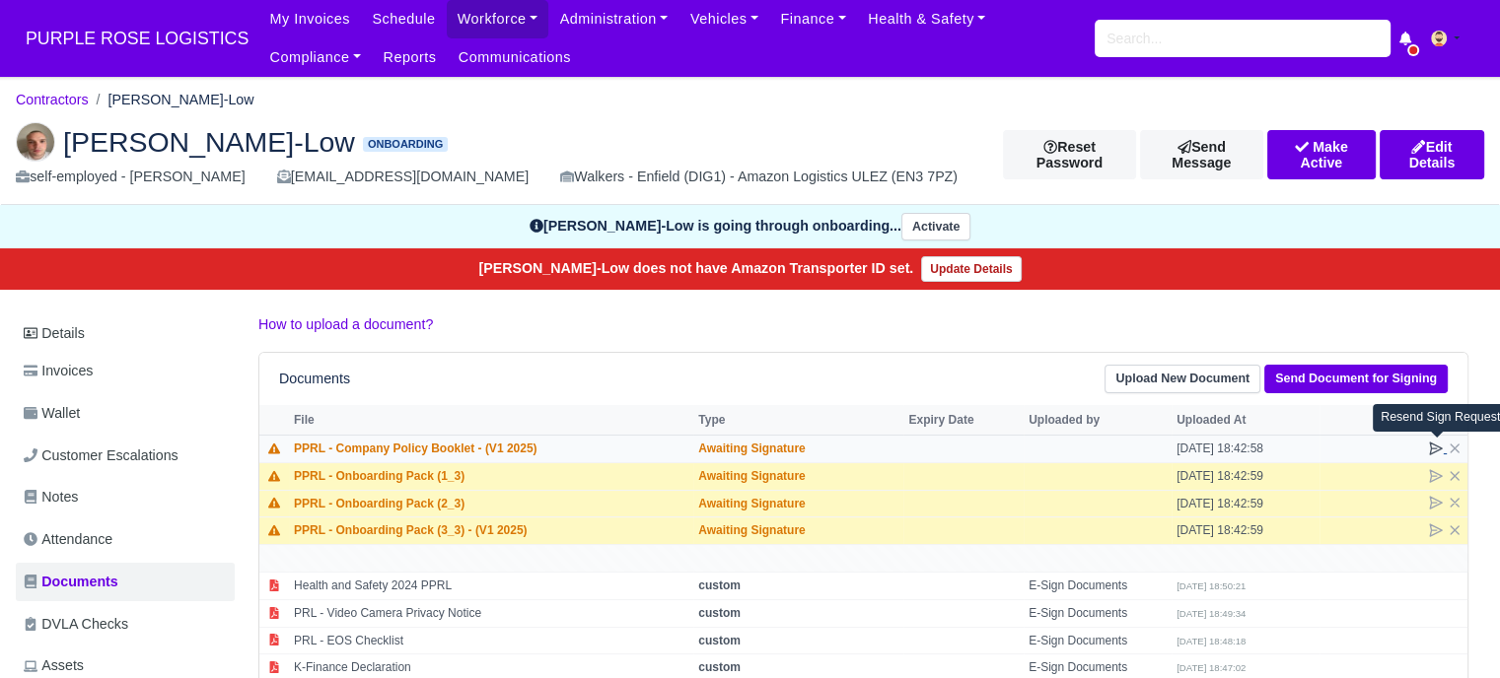
click at [1436, 446] on icon at bounding box center [1436, 449] width 16 height 16
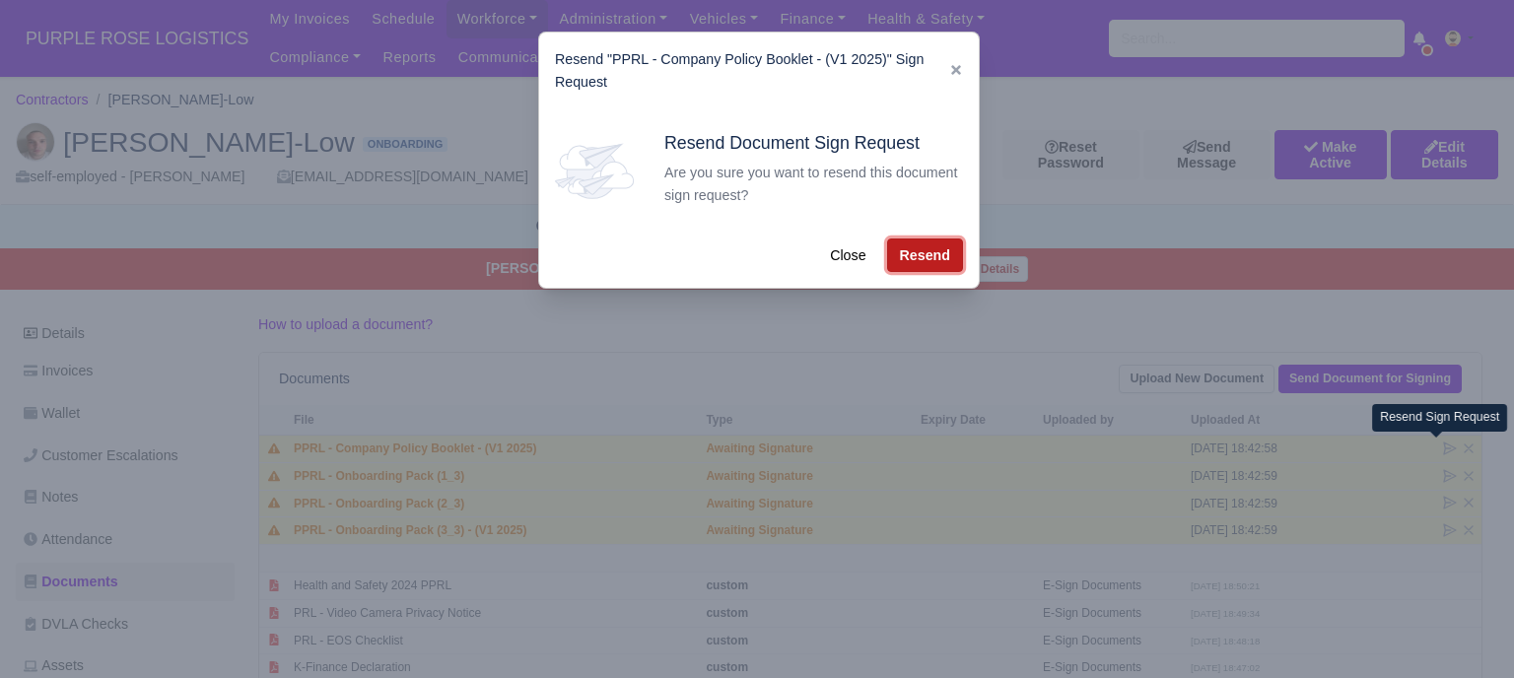
click at [947, 263] on button "Resend" at bounding box center [925, 256] width 76 height 34
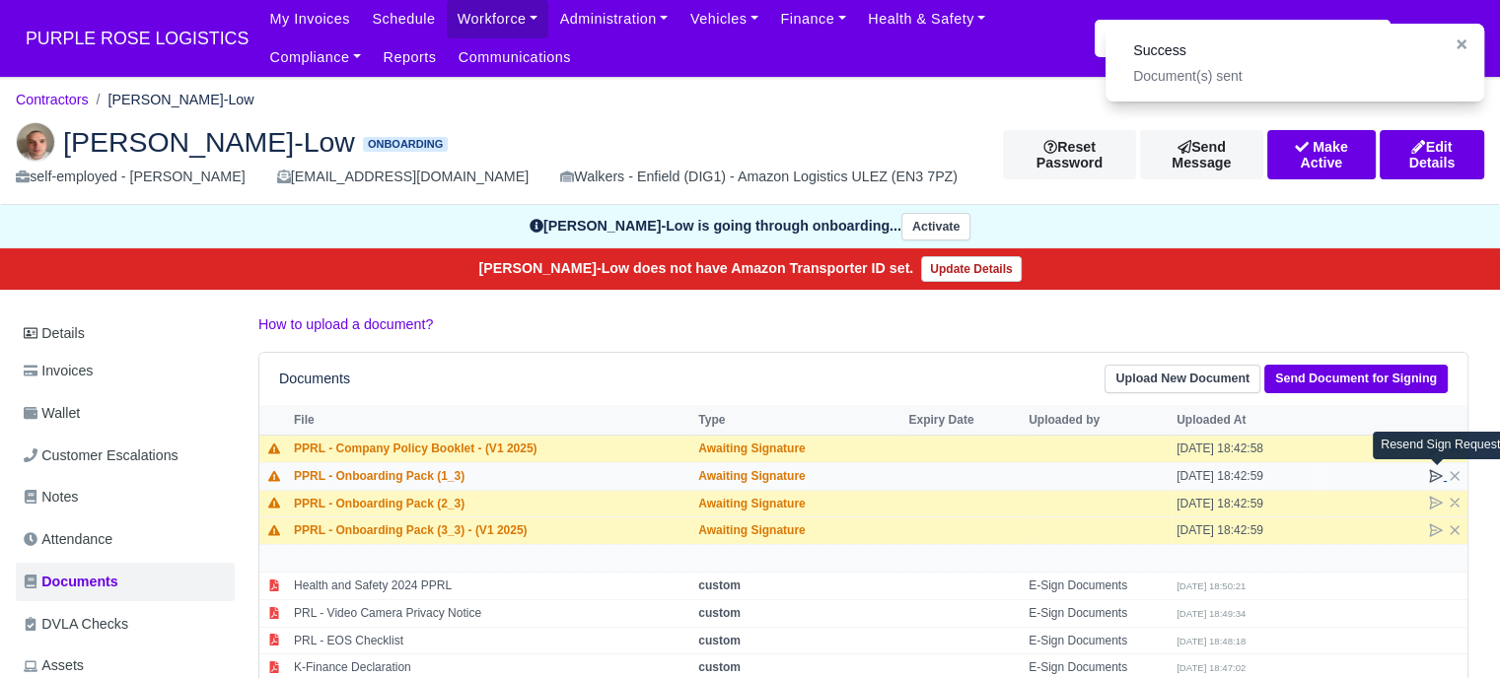
click at [1432, 471] on icon at bounding box center [1436, 476] width 16 height 16
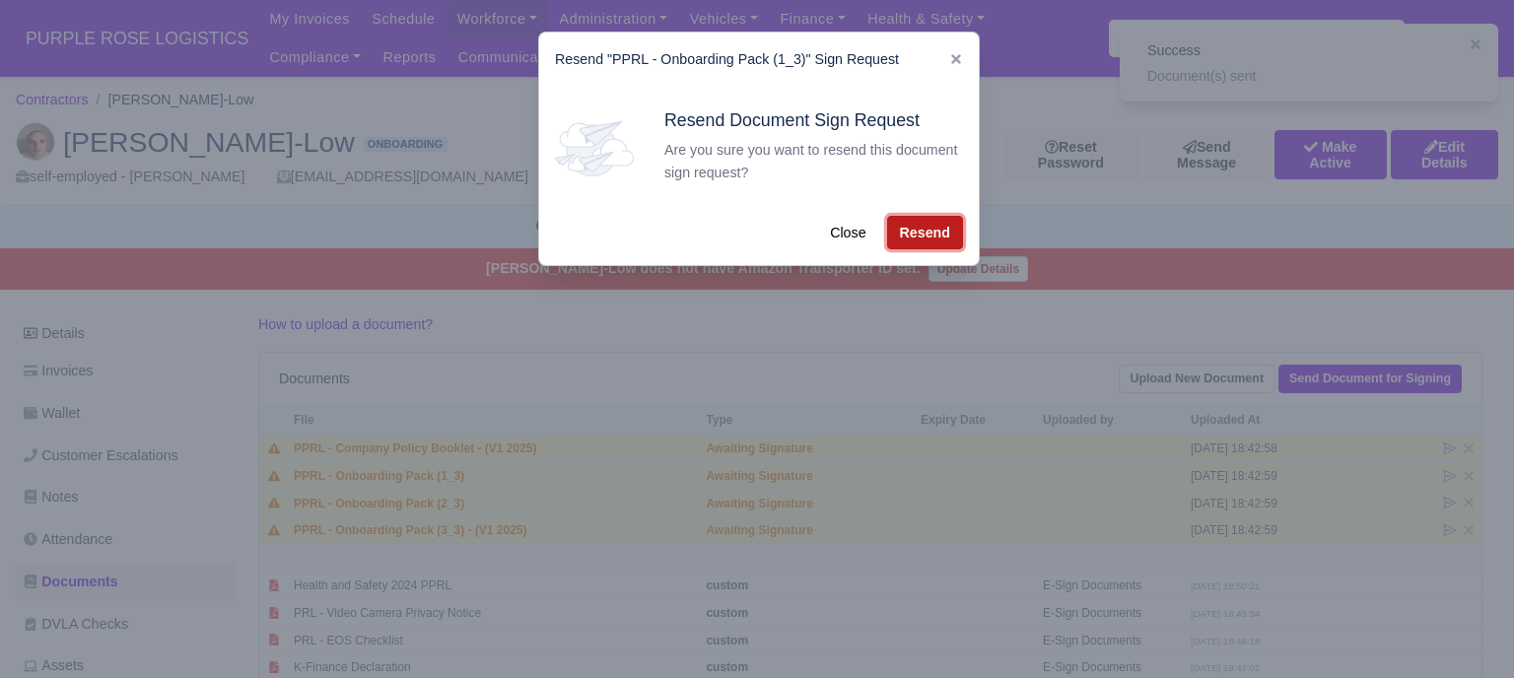
click at [898, 230] on button "Resend" at bounding box center [925, 233] width 76 height 34
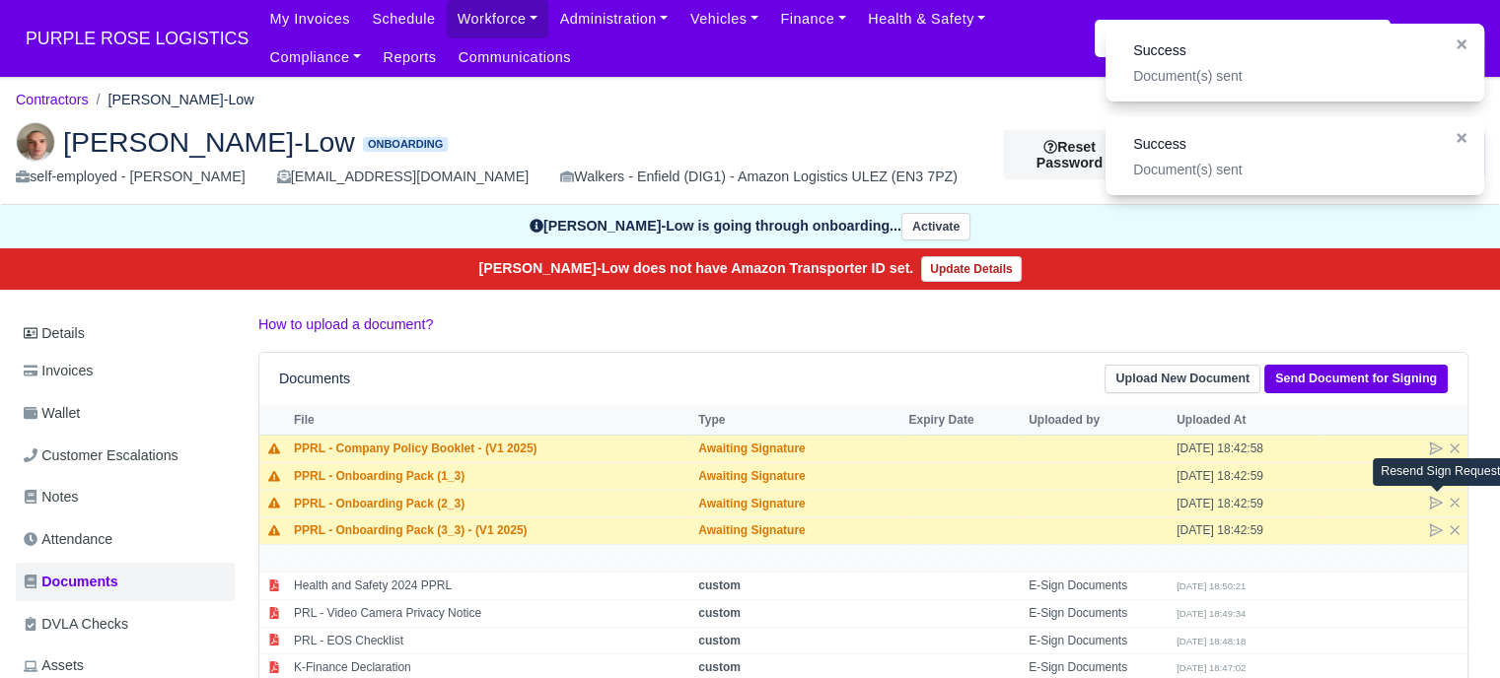
drag, startPoint x: 1433, startPoint y: 498, endPoint x: 1424, endPoint y: 488, distance: 13.3
click at [1434, 498] on icon at bounding box center [1436, 503] width 16 height 16
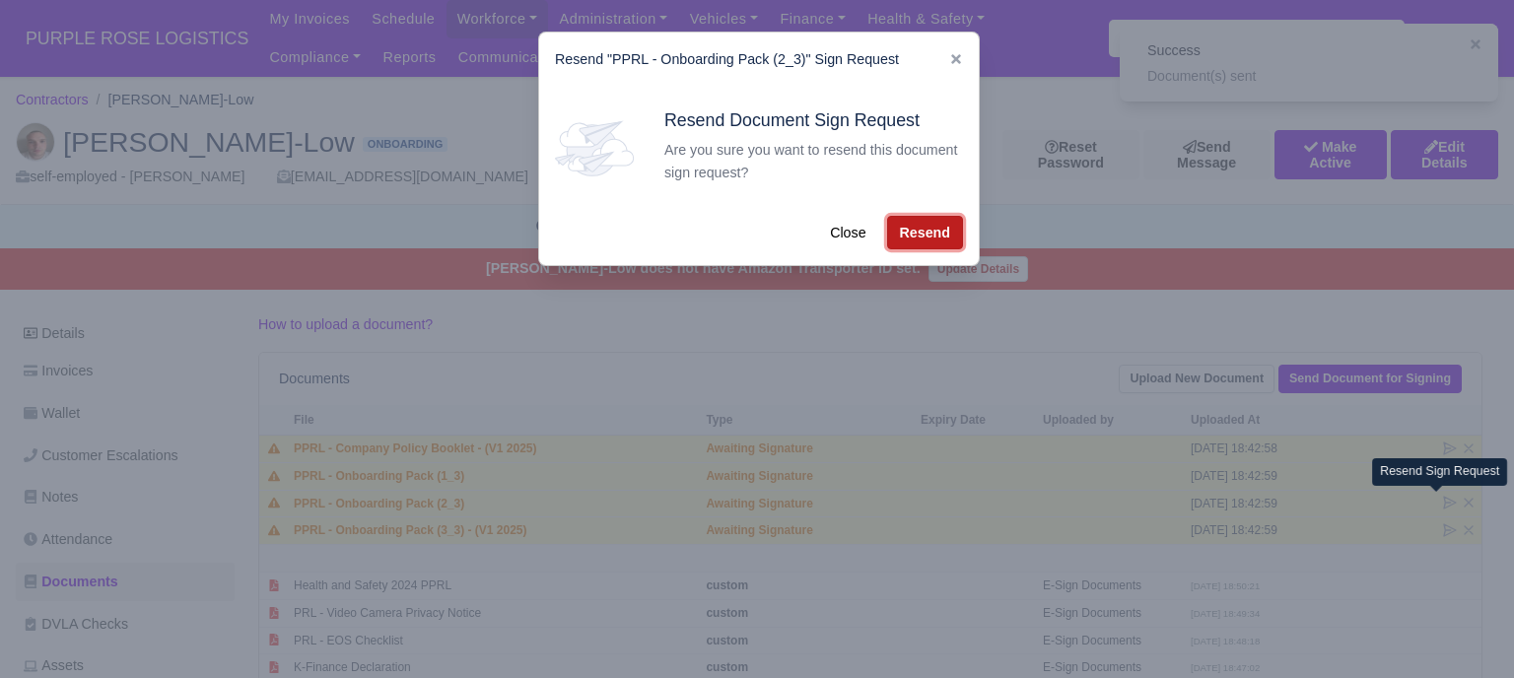
drag, startPoint x: 937, startPoint y: 238, endPoint x: 947, endPoint y: 244, distance: 11.5
click at [937, 237] on button "Resend" at bounding box center [925, 233] width 76 height 34
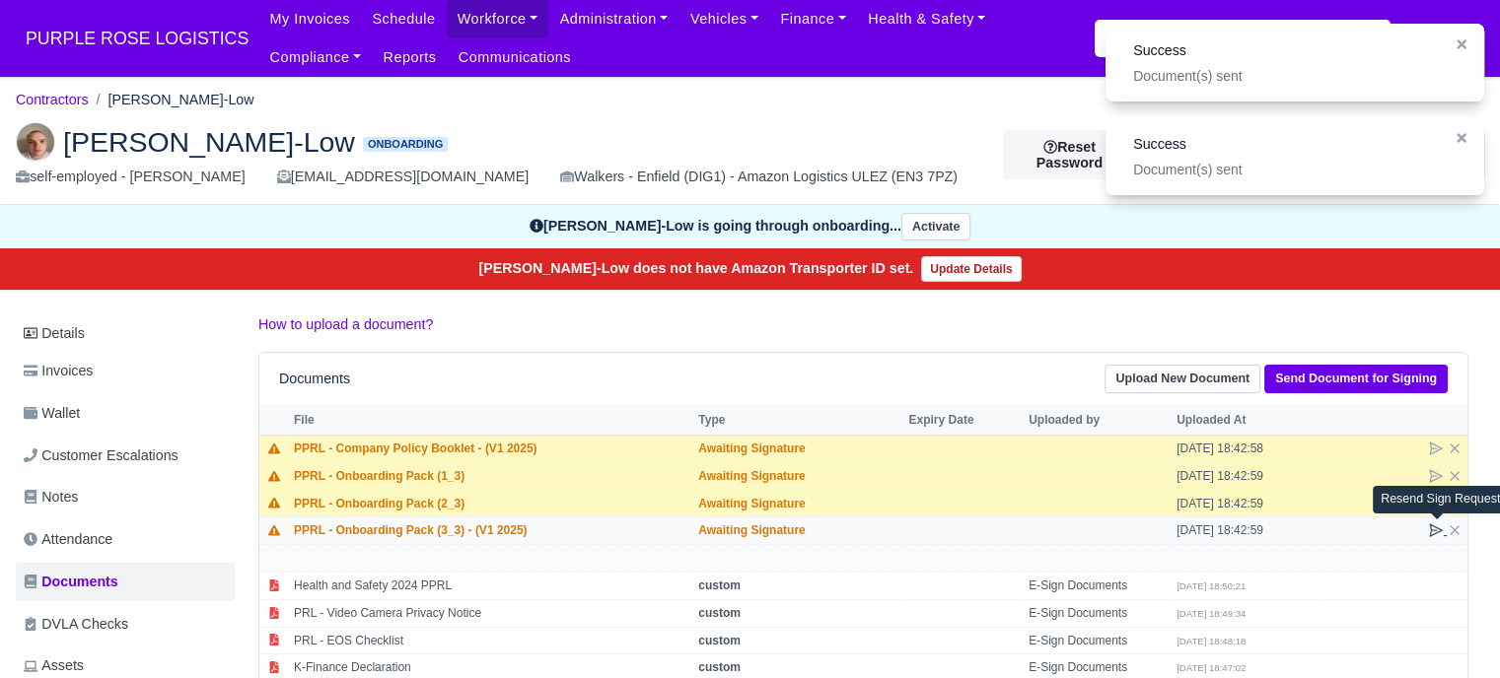
click at [1436, 528] on icon at bounding box center [1436, 531] width 12 height 12
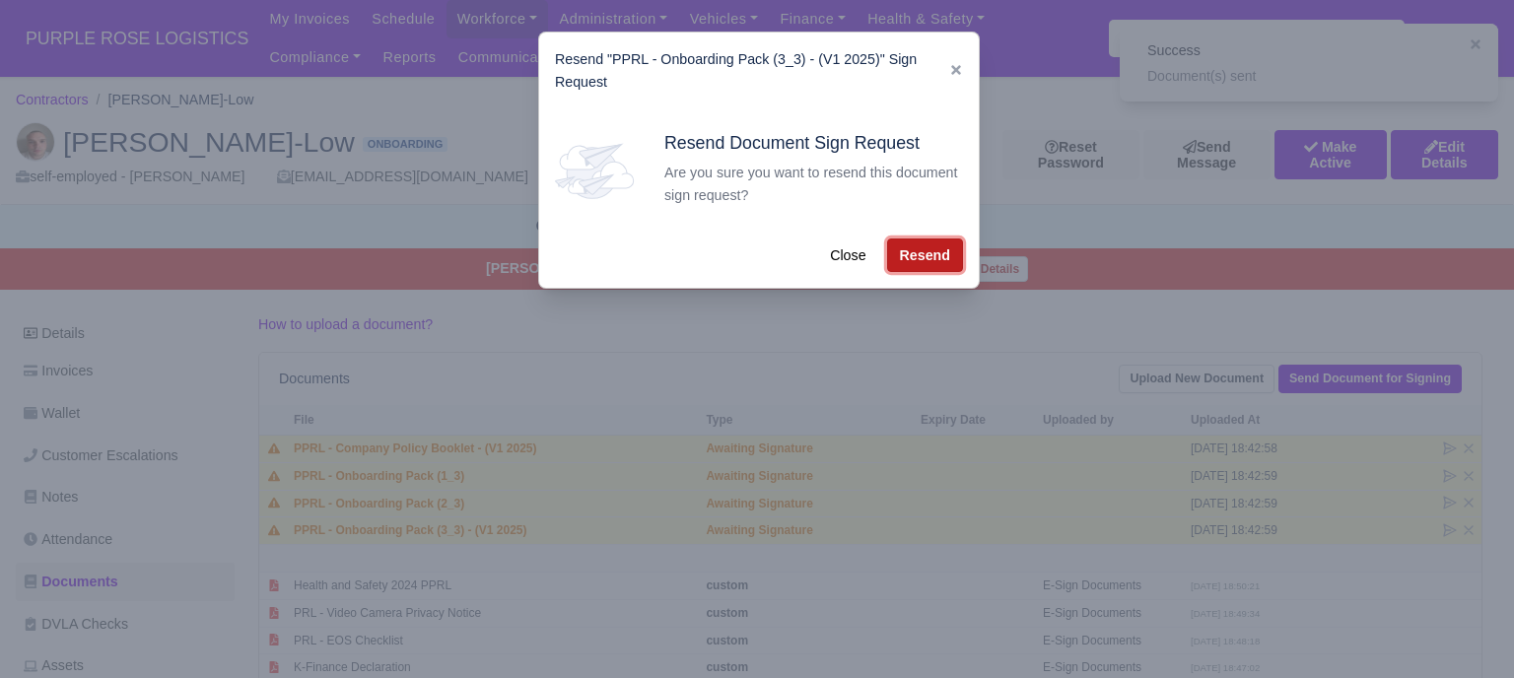
click at [931, 259] on button "Resend" at bounding box center [925, 256] width 76 height 34
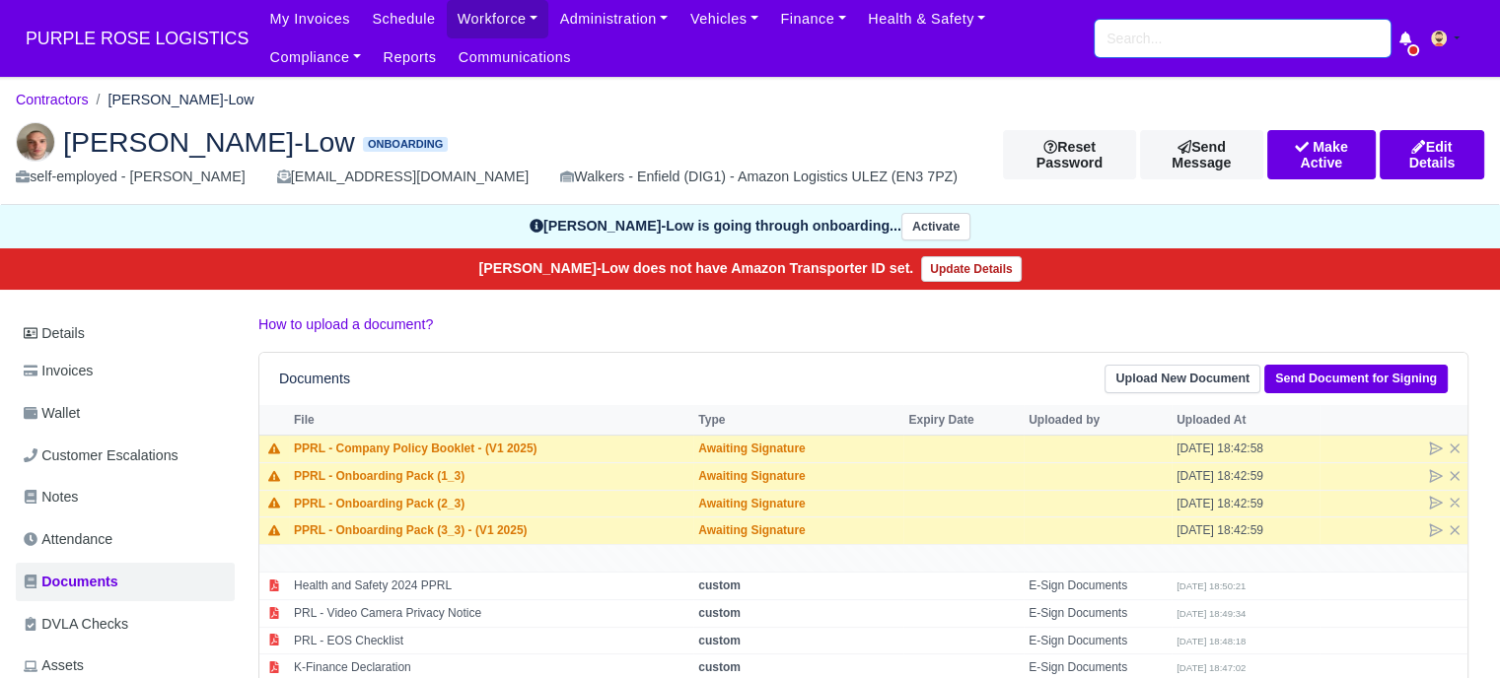
click at [1168, 54] on input "search" at bounding box center [1242, 38] width 296 height 37
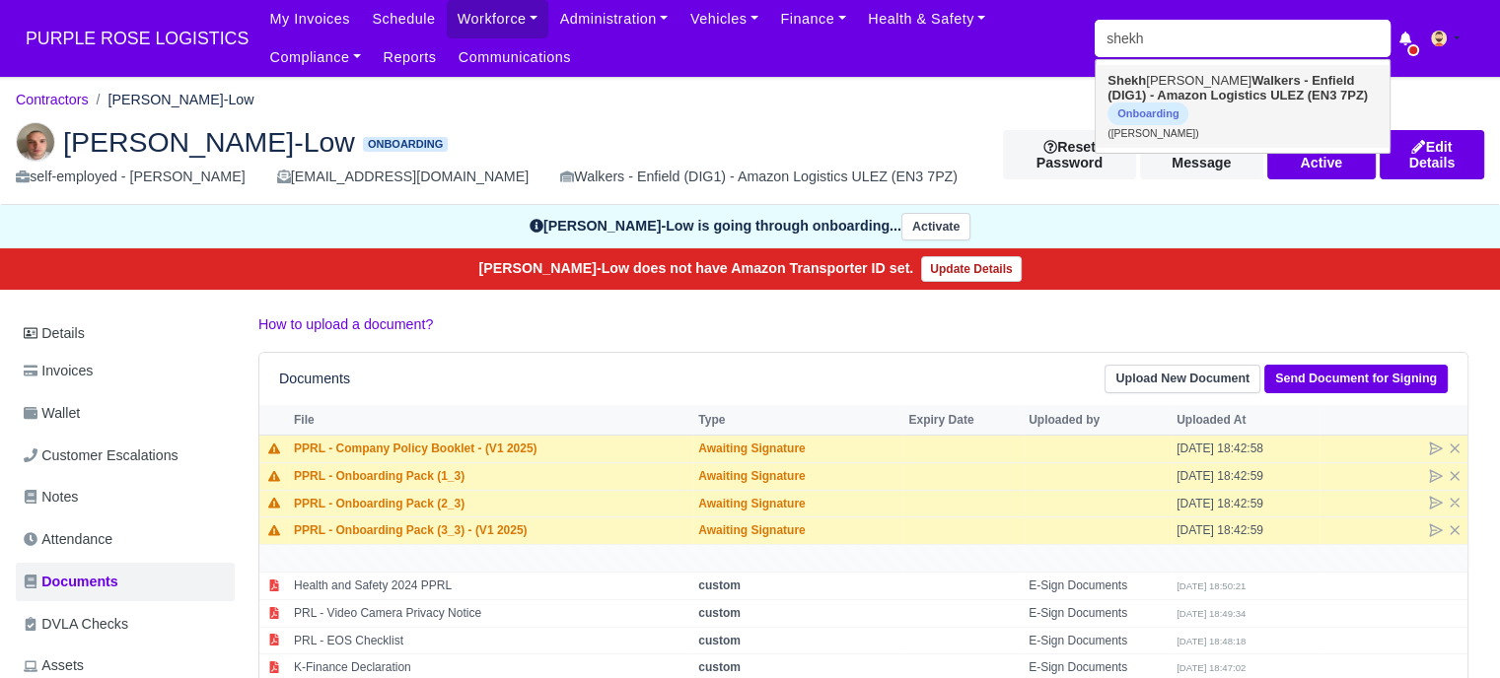
drag, startPoint x: 1180, startPoint y: 84, endPoint x: 1173, endPoint y: 92, distance: 10.5
click at [1181, 84] on link "Shekh Rashid Walkers - Enfield (DIG1) - Amazon Logistics ULEZ (EN3 7PZ) Onboard…" at bounding box center [1242, 106] width 294 height 83
type input "[PERSON_NAME]"
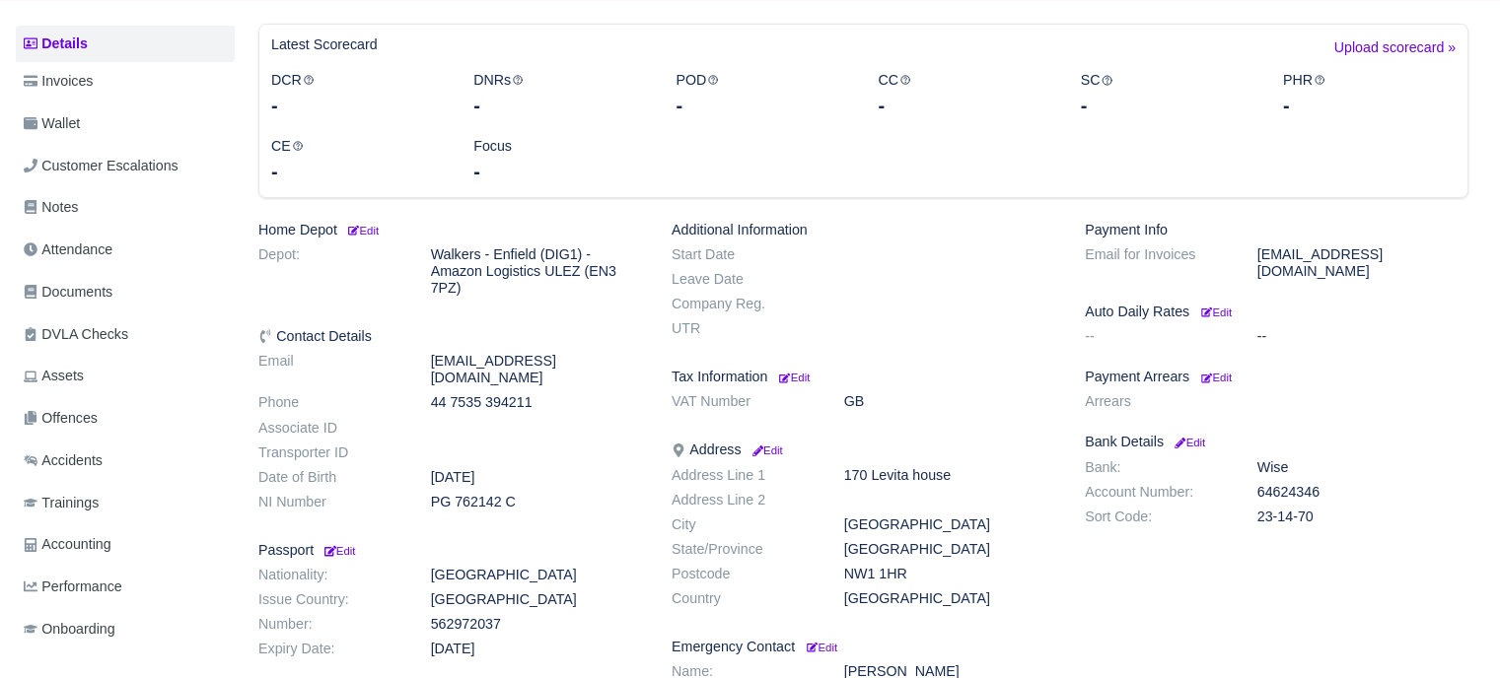
scroll to position [296, 0]
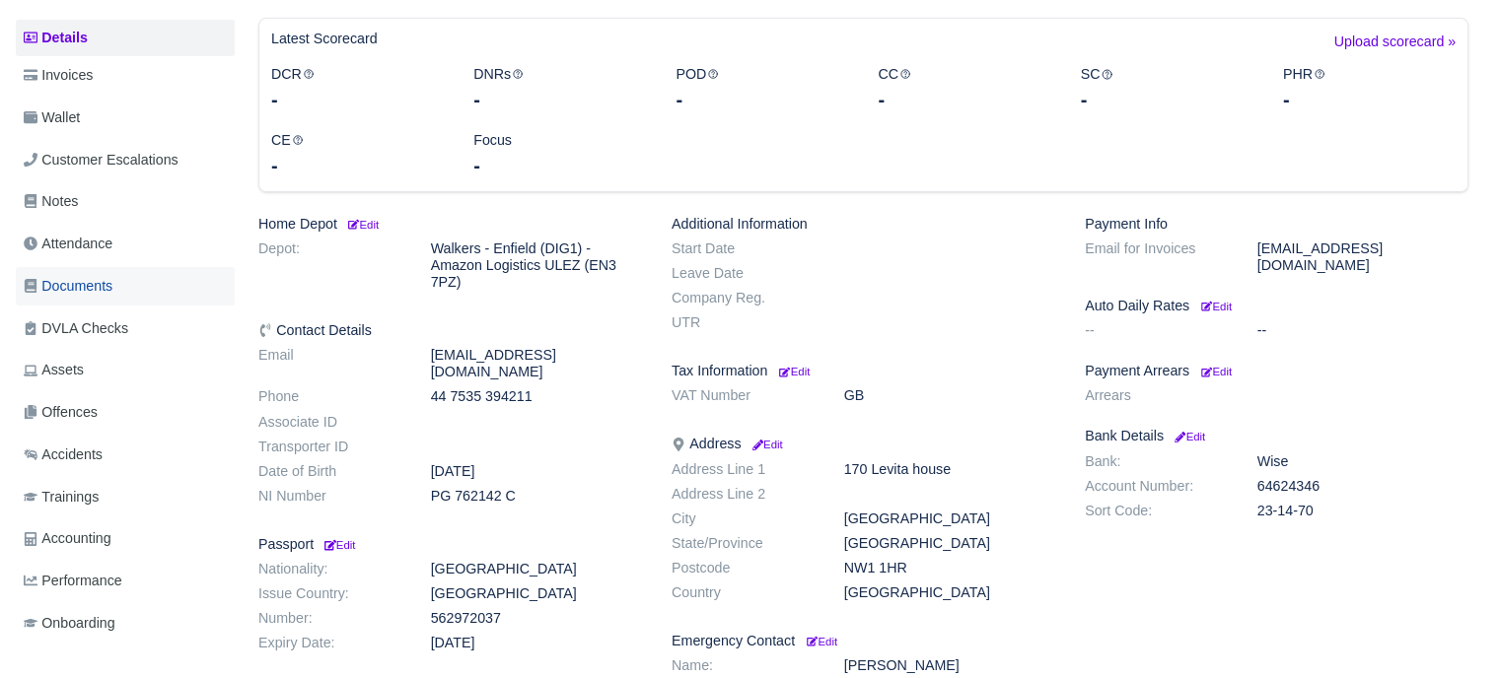
click at [91, 287] on span "Documents" at bounding box center [68, 286] width 89 height 23
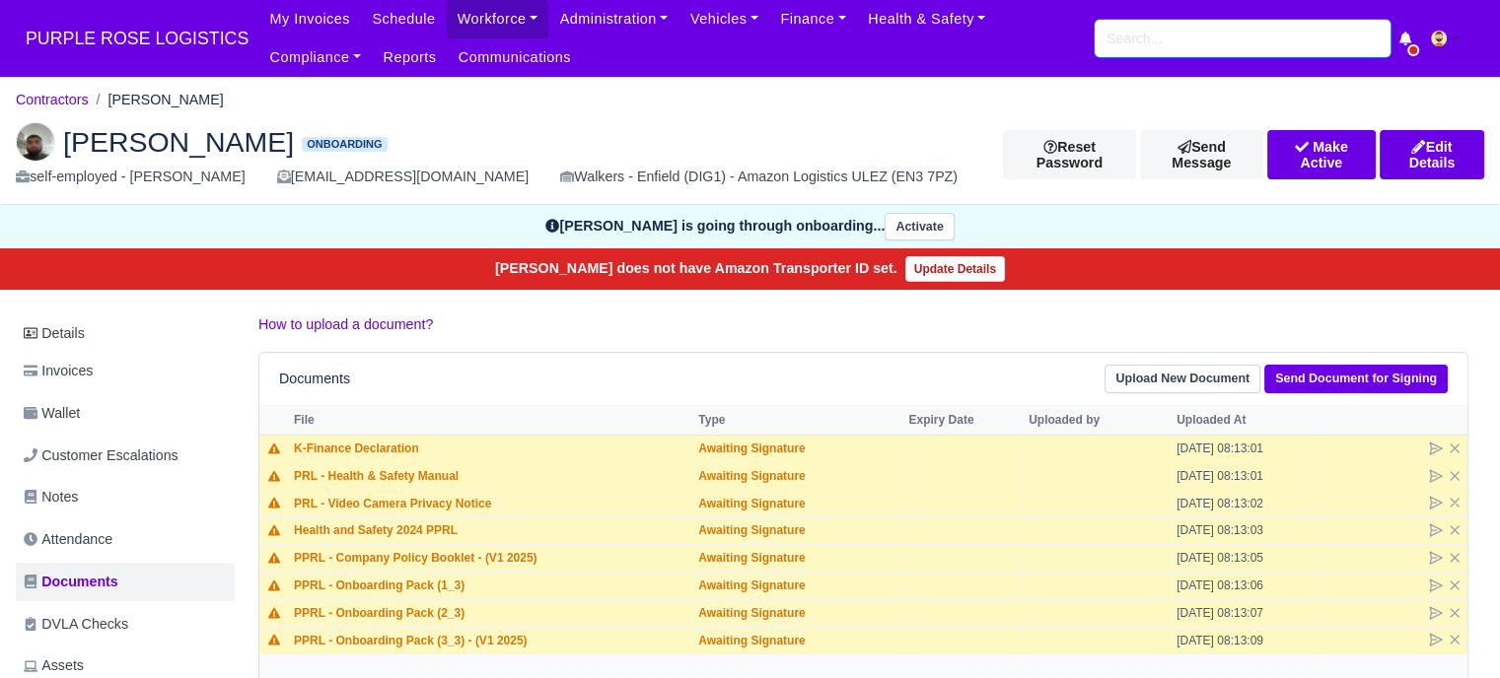
click at [1131, 42] on input "search" at bounding box center [1242, 38] width 296 height 37
type input "p"
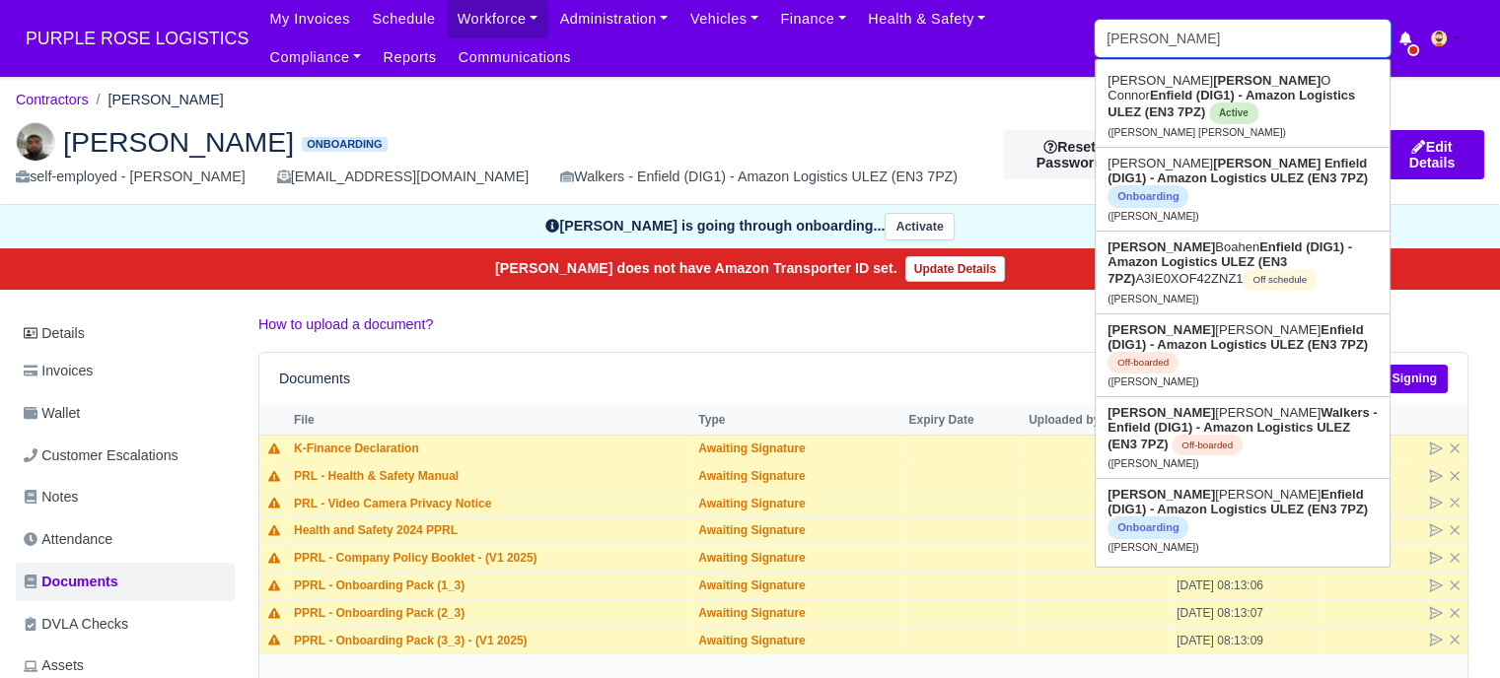
type input "michael"
type input "michael Boahen"
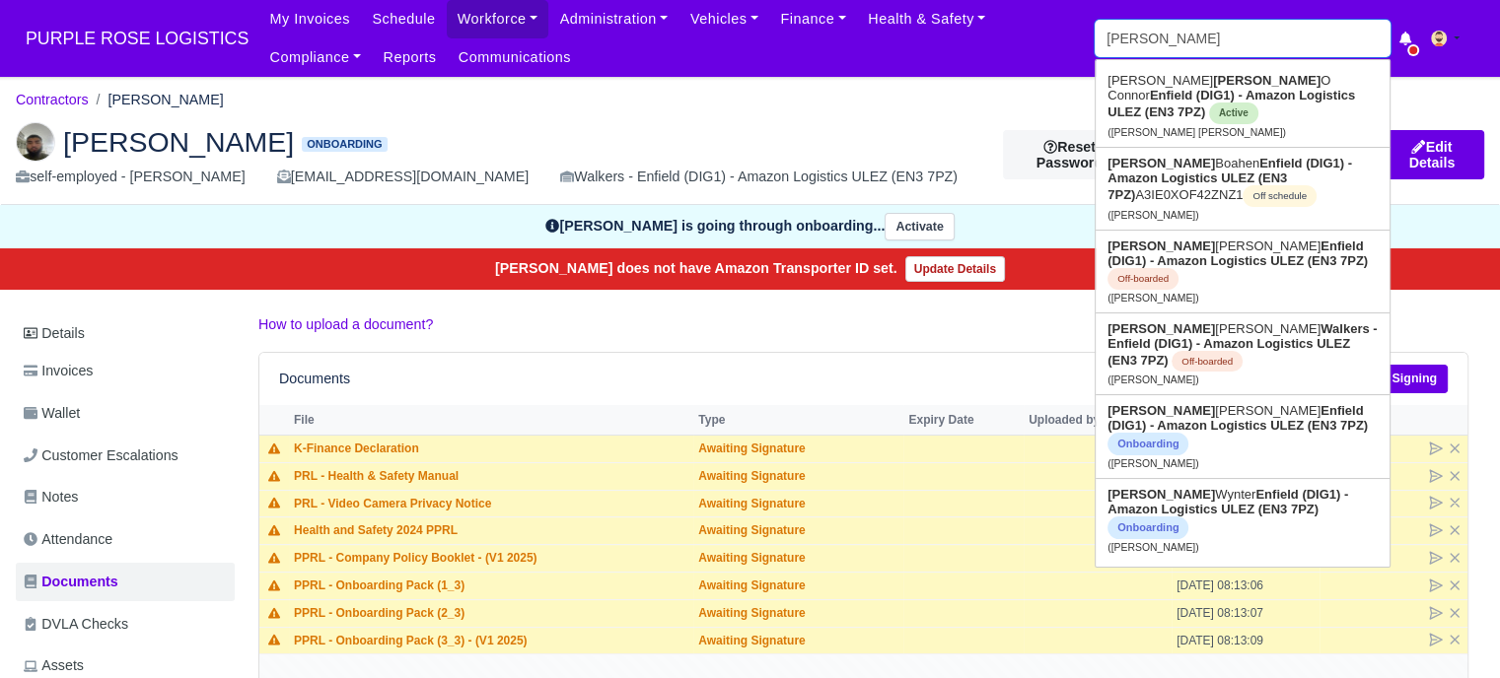
type input "michael s"
type input "michael singh"
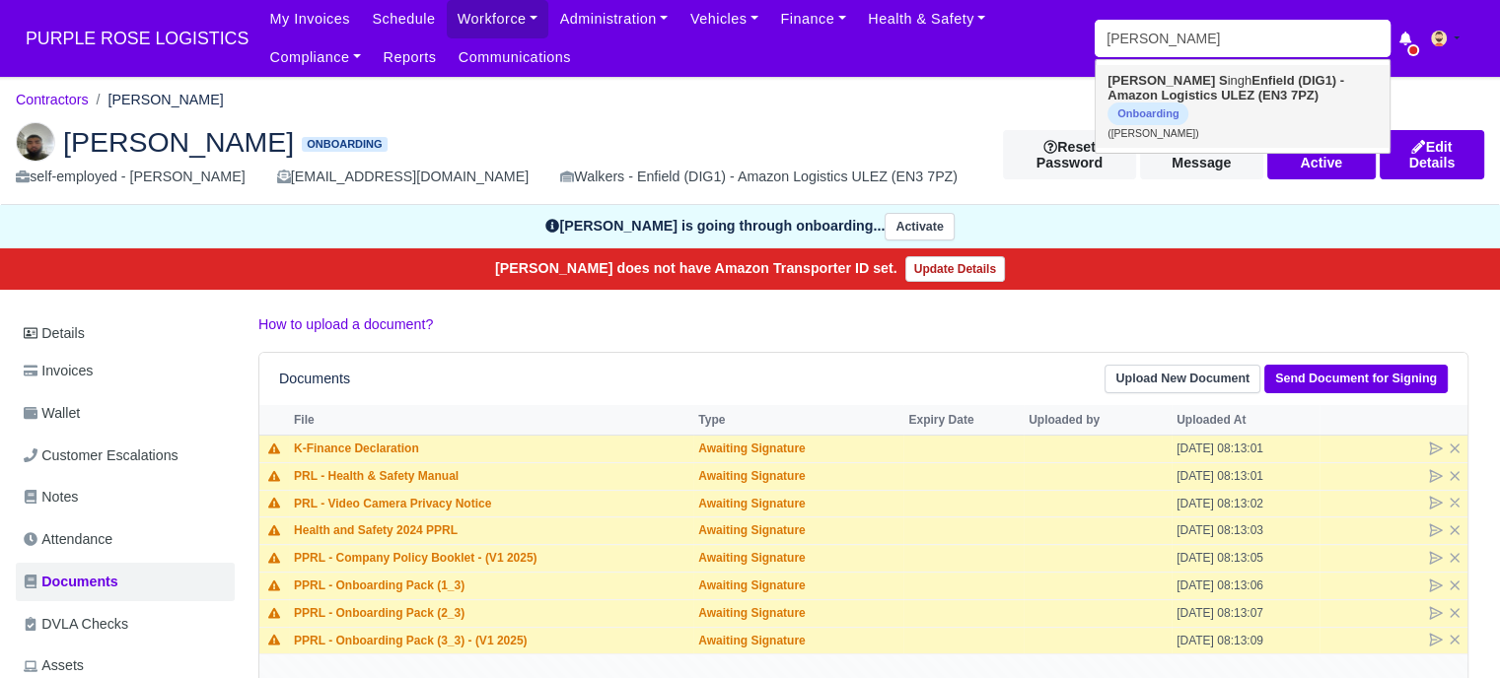
click at [1187, 106] on link "Michael S ingh Enfield (DIG1) - Amazon Logistics ULEZ (EN3 7PZ) Onboarding (Mic…" at bounding box center [1242, 106] width 294 height 83
type input "[PERSON_NAME]"
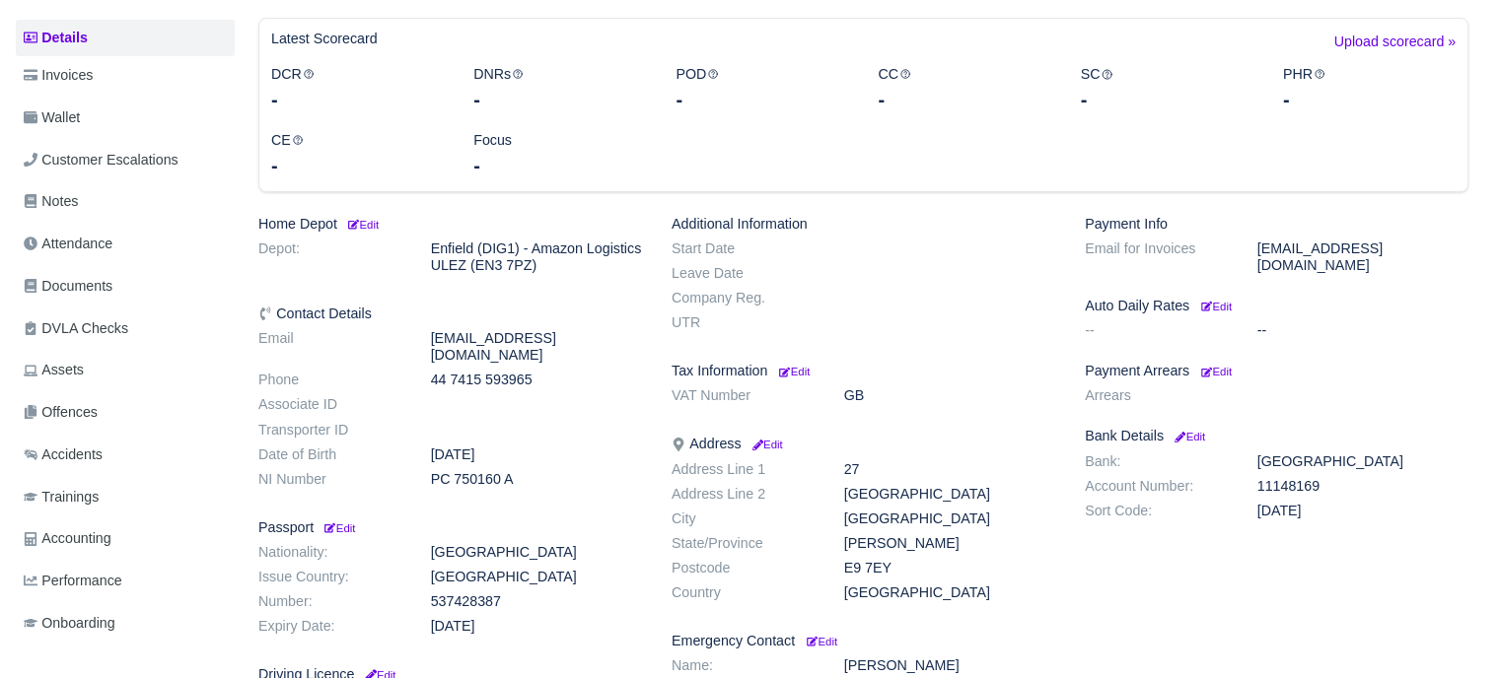
scroll to position [394, 0]
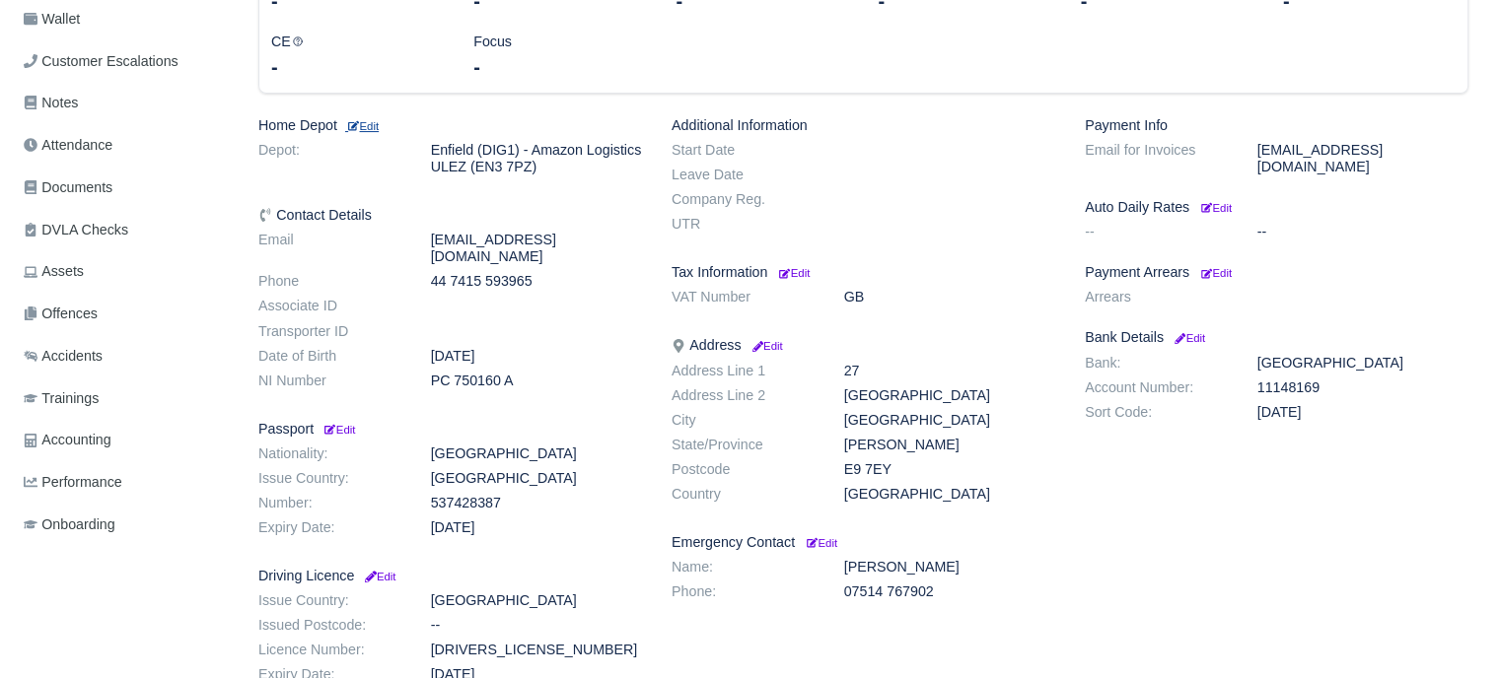
click at [367, 121] on small "Edit" at bounding box center [362, 126] width 34 height 12
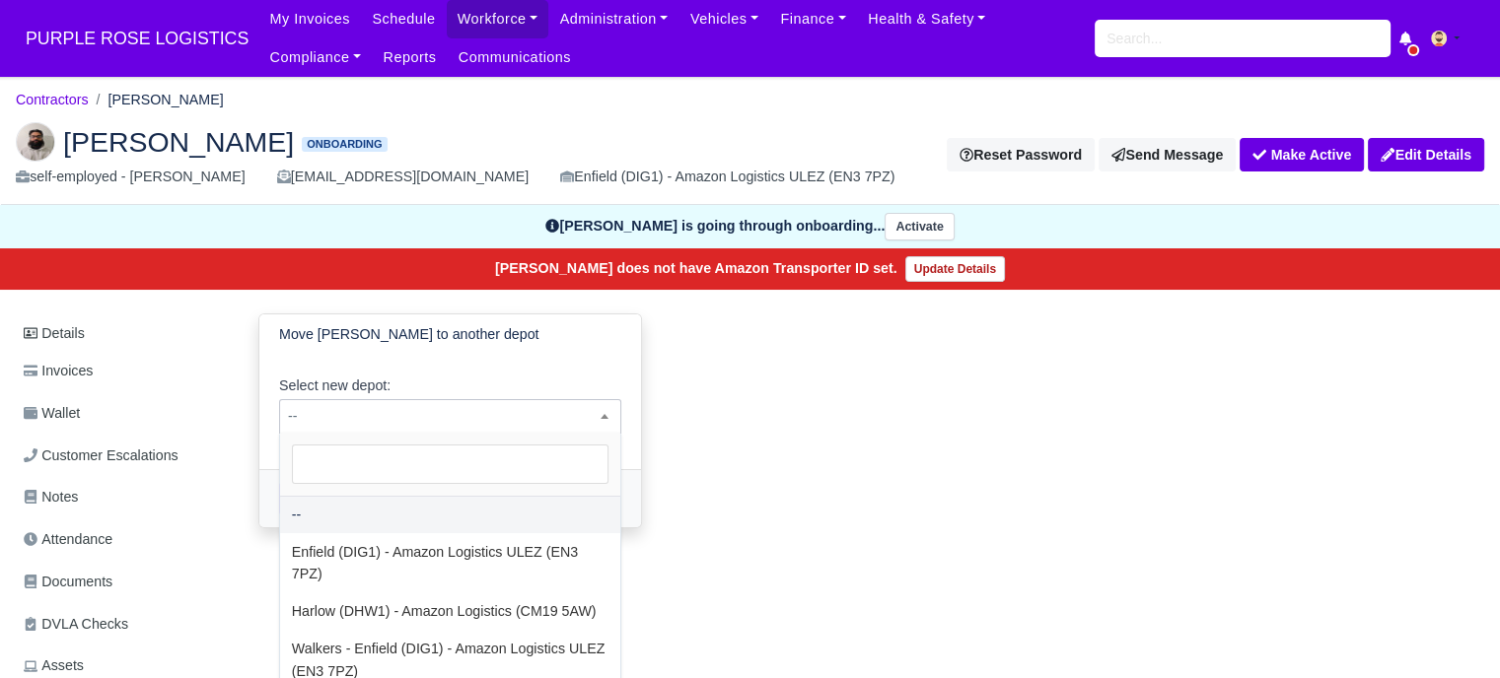
click at [413, 414] on span "--" at bounding box center [450, 416] width 340 height 25
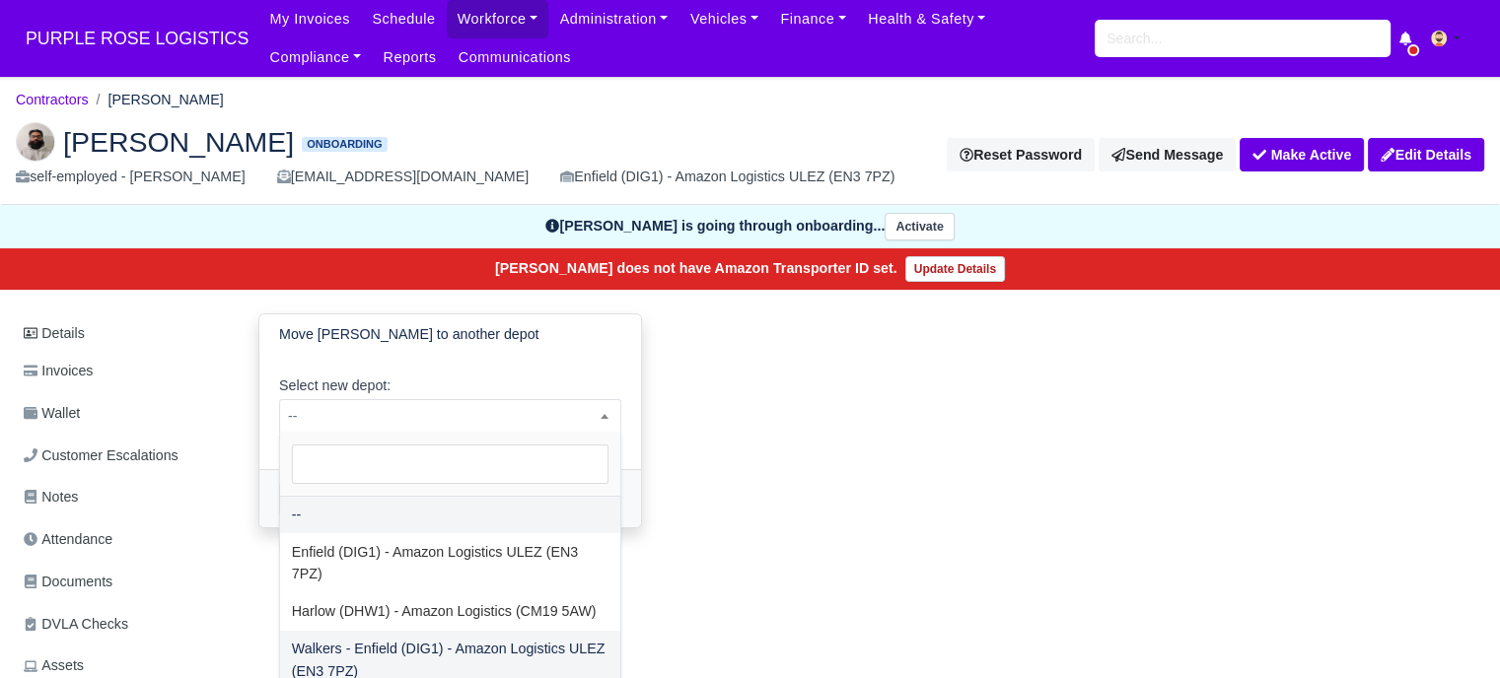
select select "5"
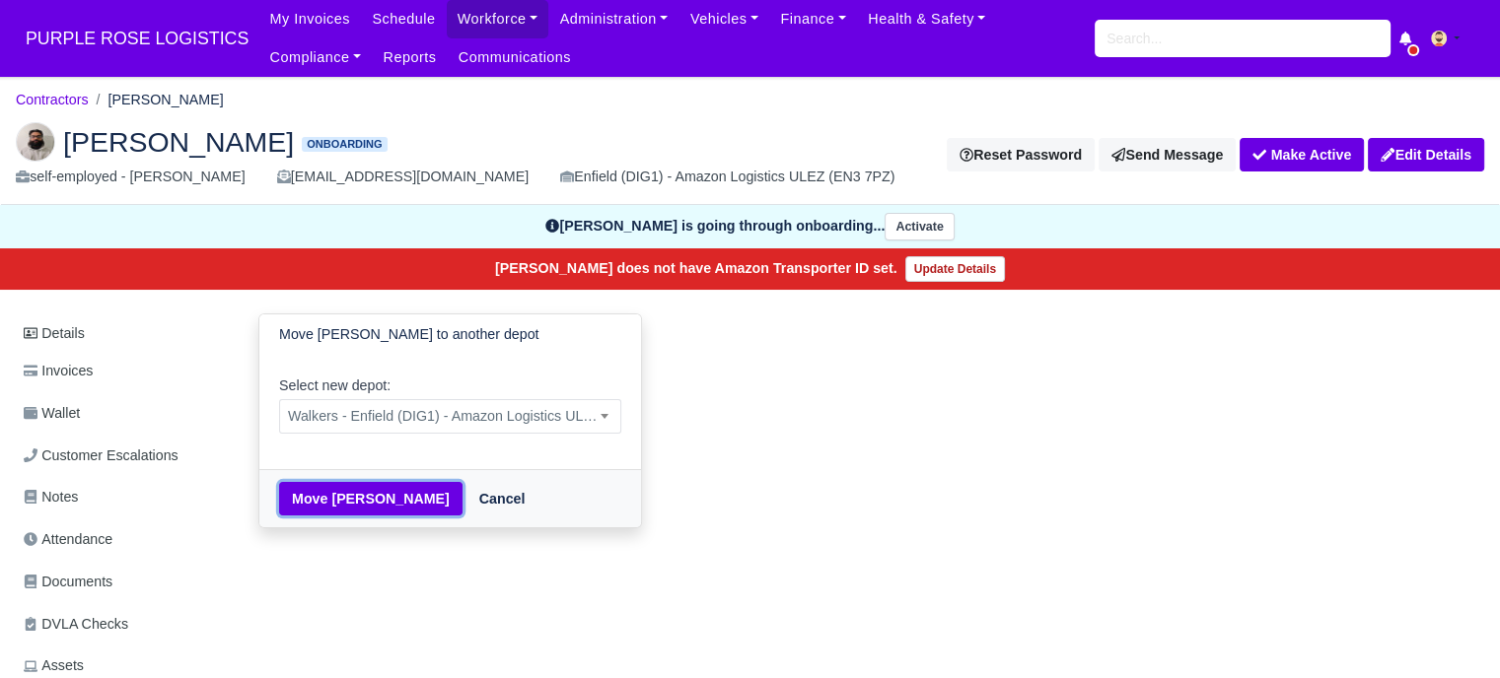
click at [359, 499] on button "Move [PERSON_NAME]" at bounding box center [370, 499] width 183 height 34
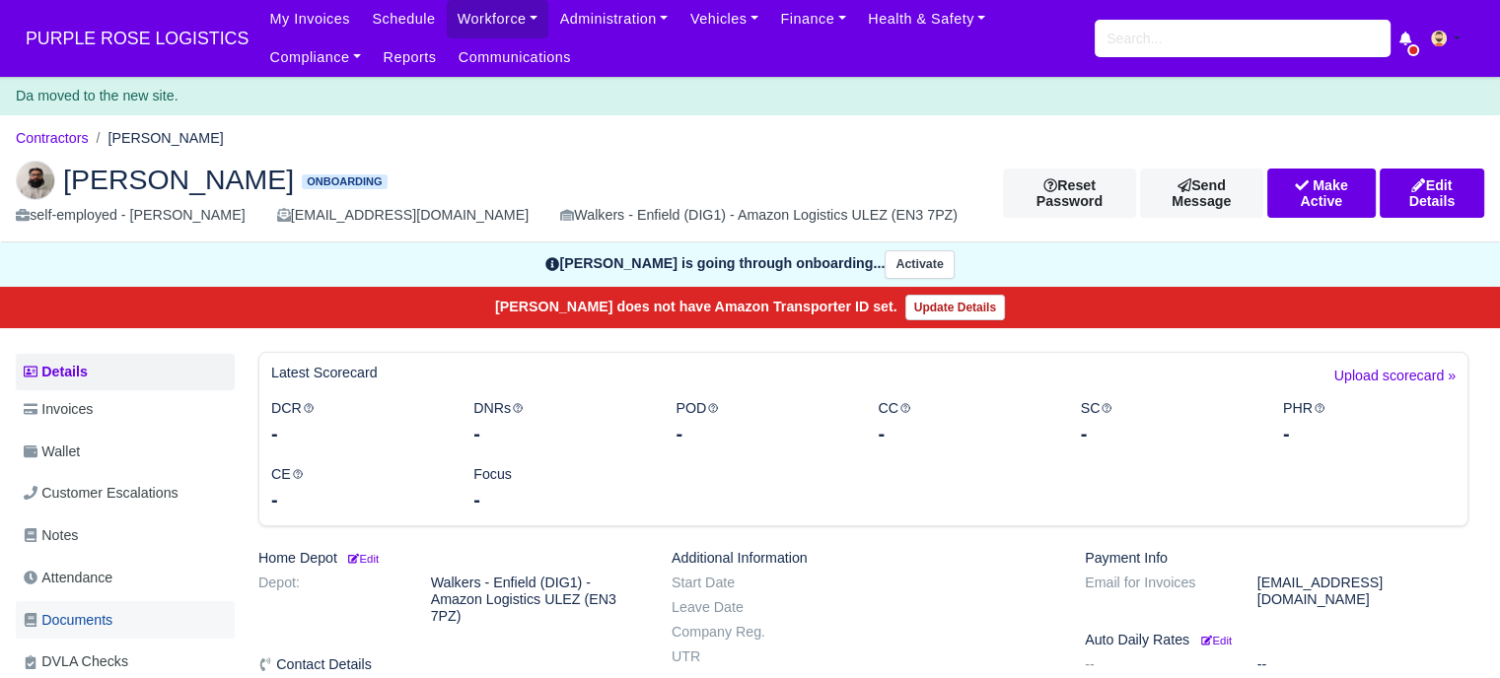
click at [82, 618] on span "Documents" at bounding box center [68, 620] width 89 height 23
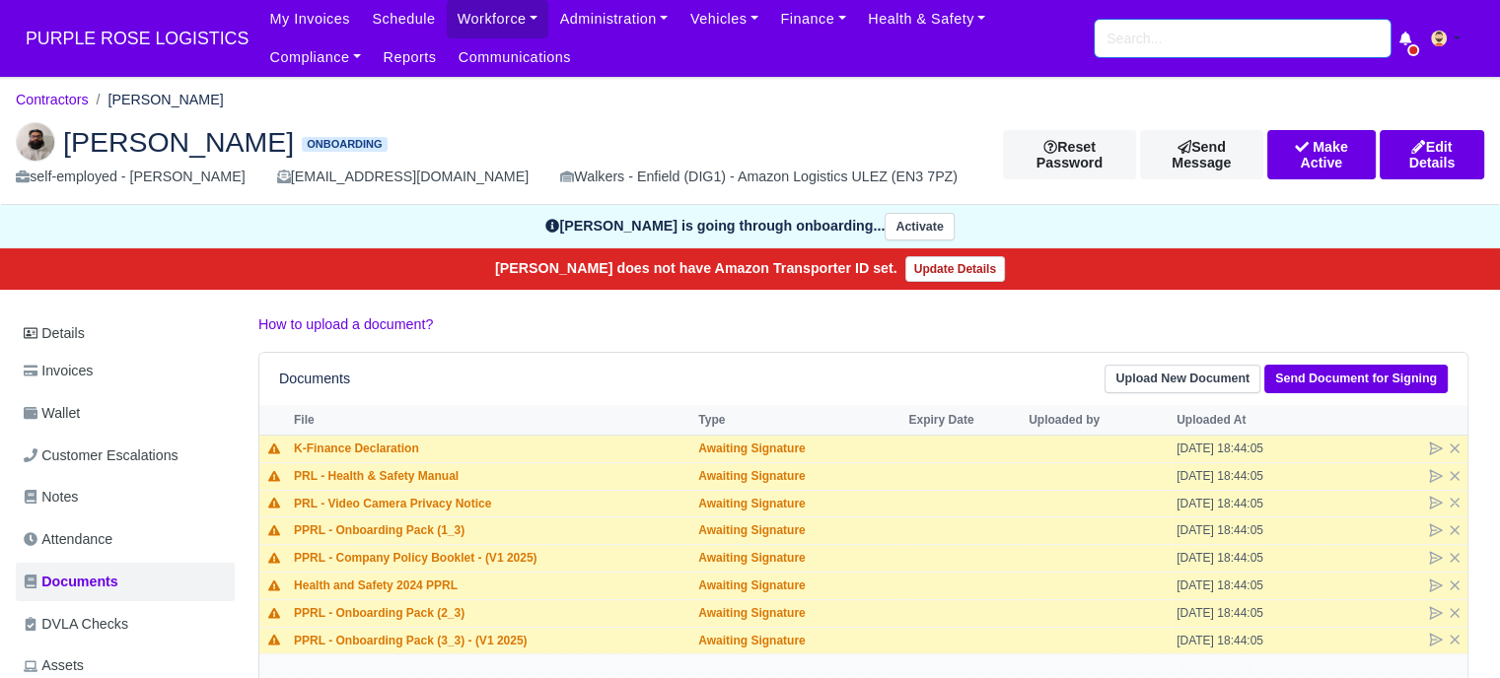
click at [1256, 45] on input "search" at bounding box center [1242, 38] width 296 height 37
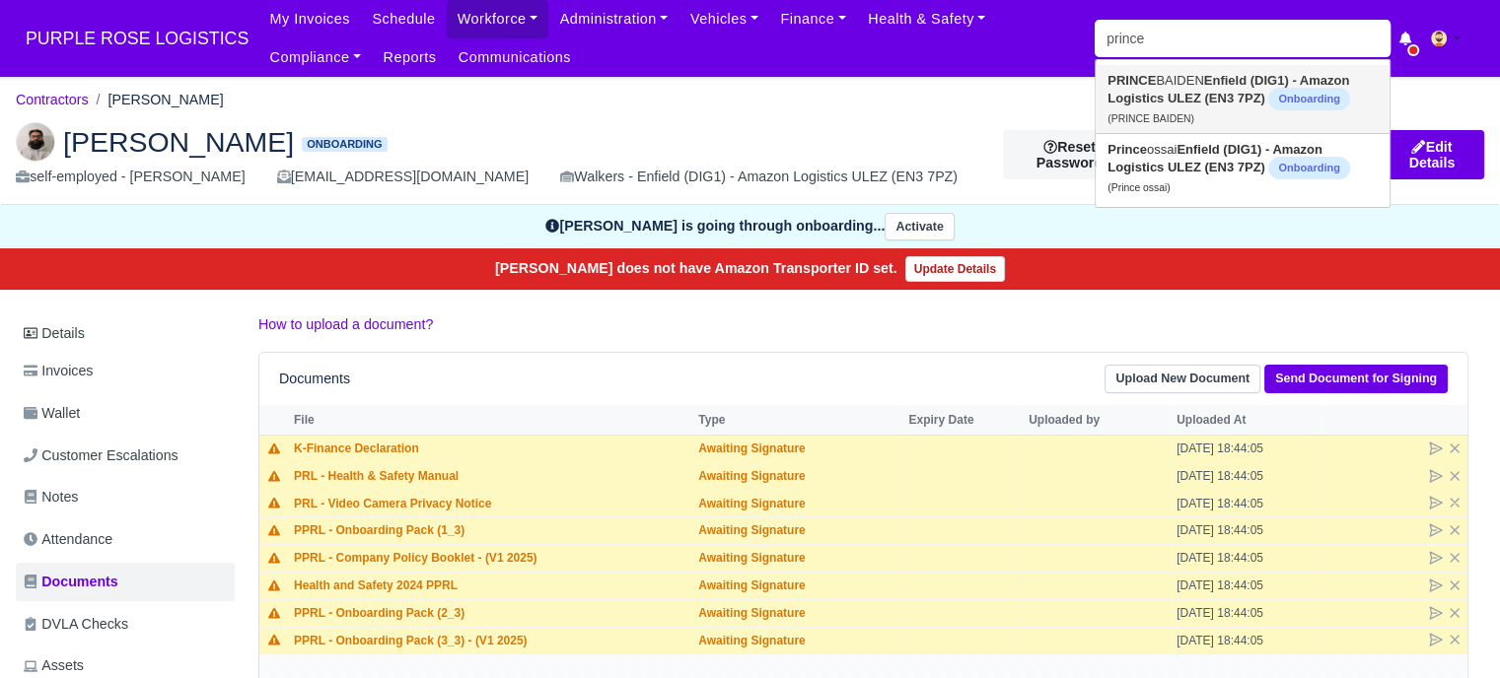
click at [1227, 102] on strong "Enfield (DIG1) - Amazon Logistics ULEZ (EN3 7PZ)" at bounding box center [1228, 89] width 242 height 33
type input "PRINCE BAIDEN"
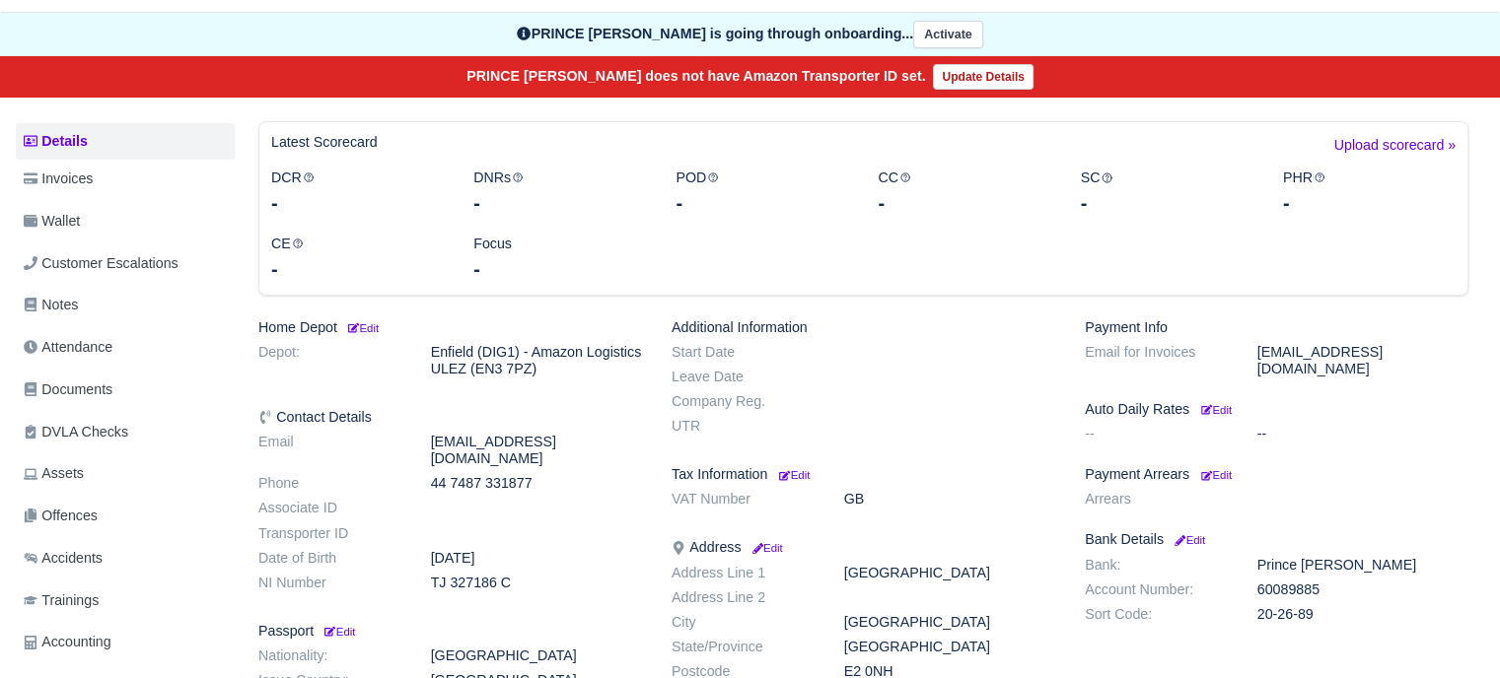
scroll to position [197, 0]
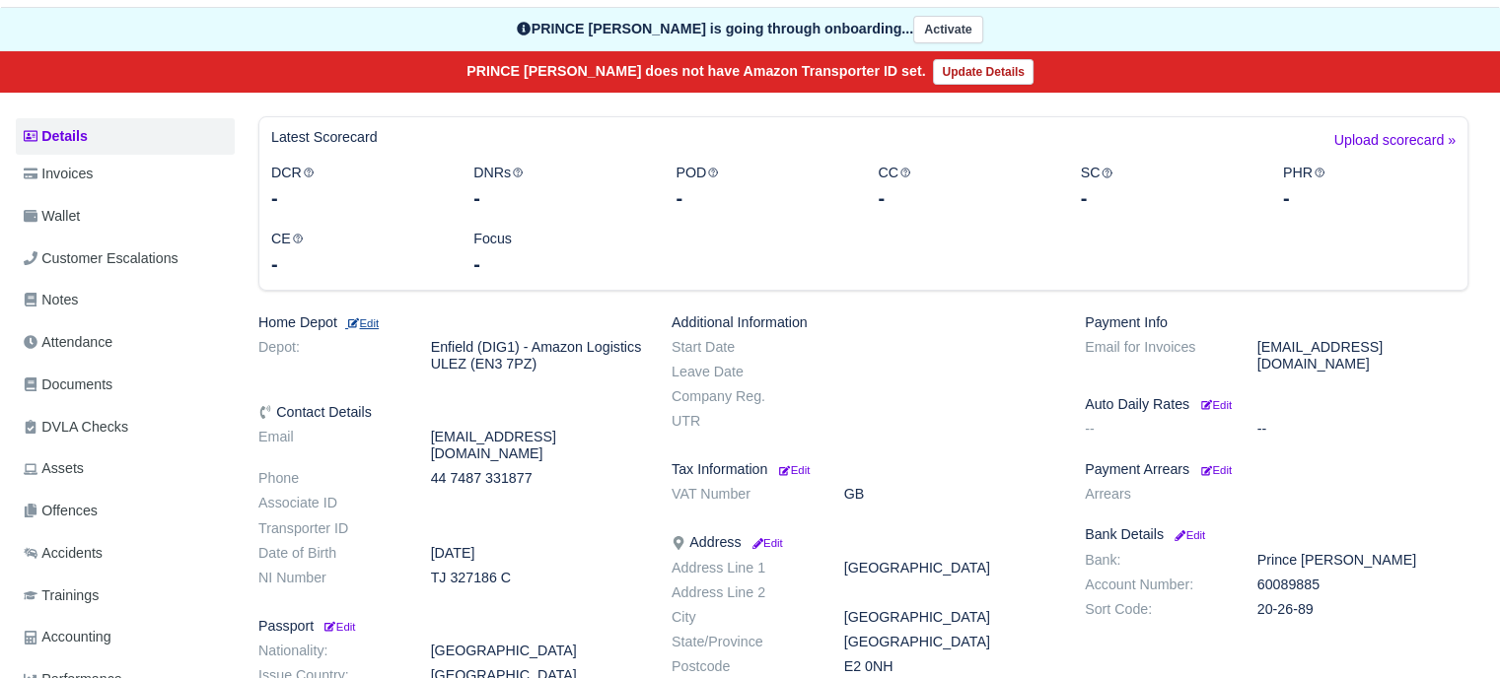
click at [363, 323] on small "Edit" at bounding box center [362, 323] width 34 height 12
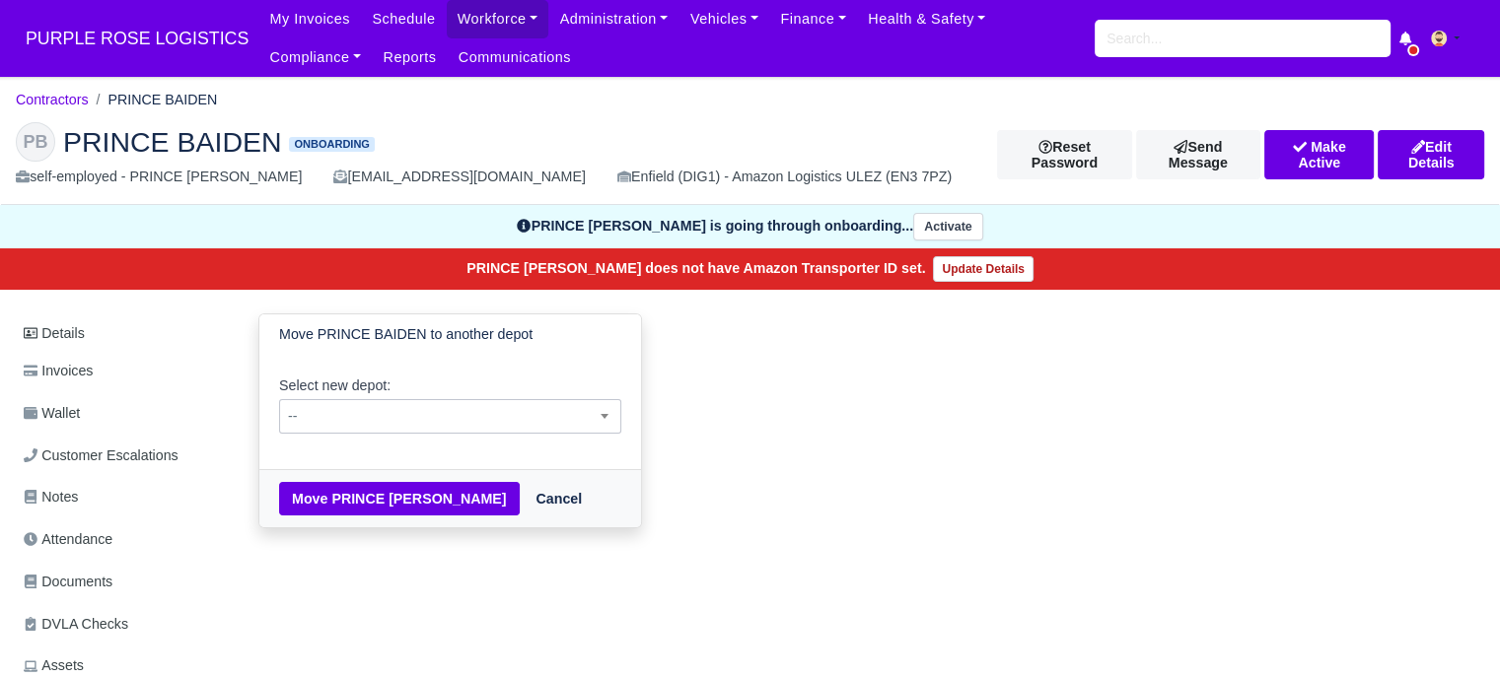
click at [379, 411] on span "--" at bounding box center [450, 416] width 340 height 25
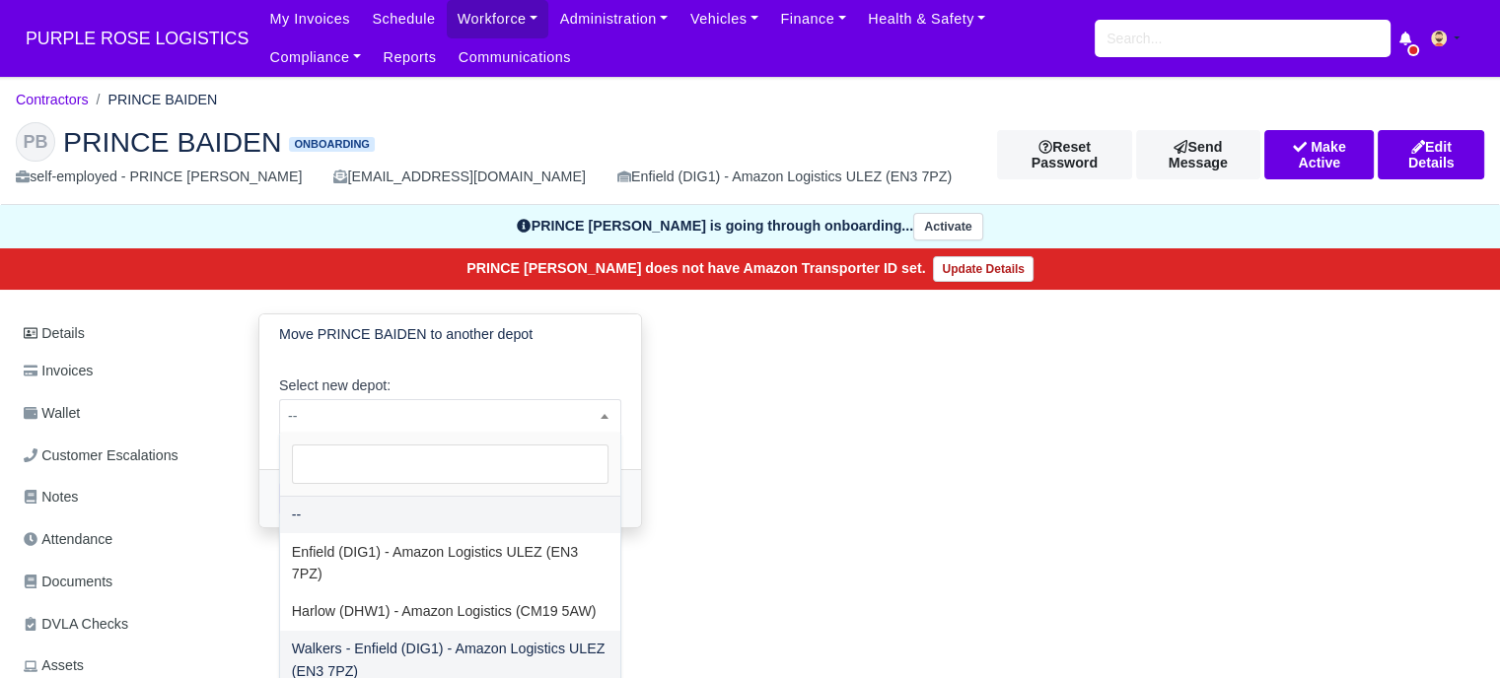
select select "5"
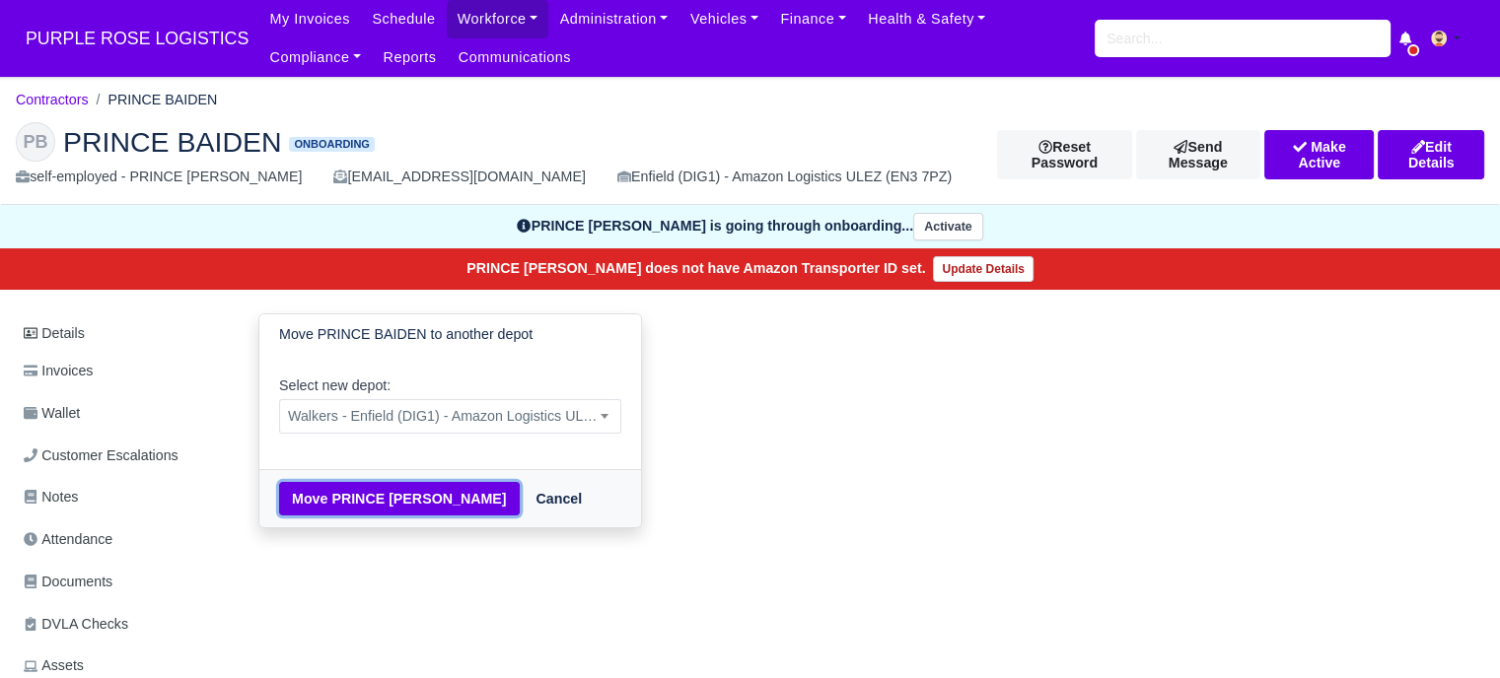
click at [387, 491] on button "Move PRINCE BAIDEN" at bounding box center [399, 499] width 241 height 34
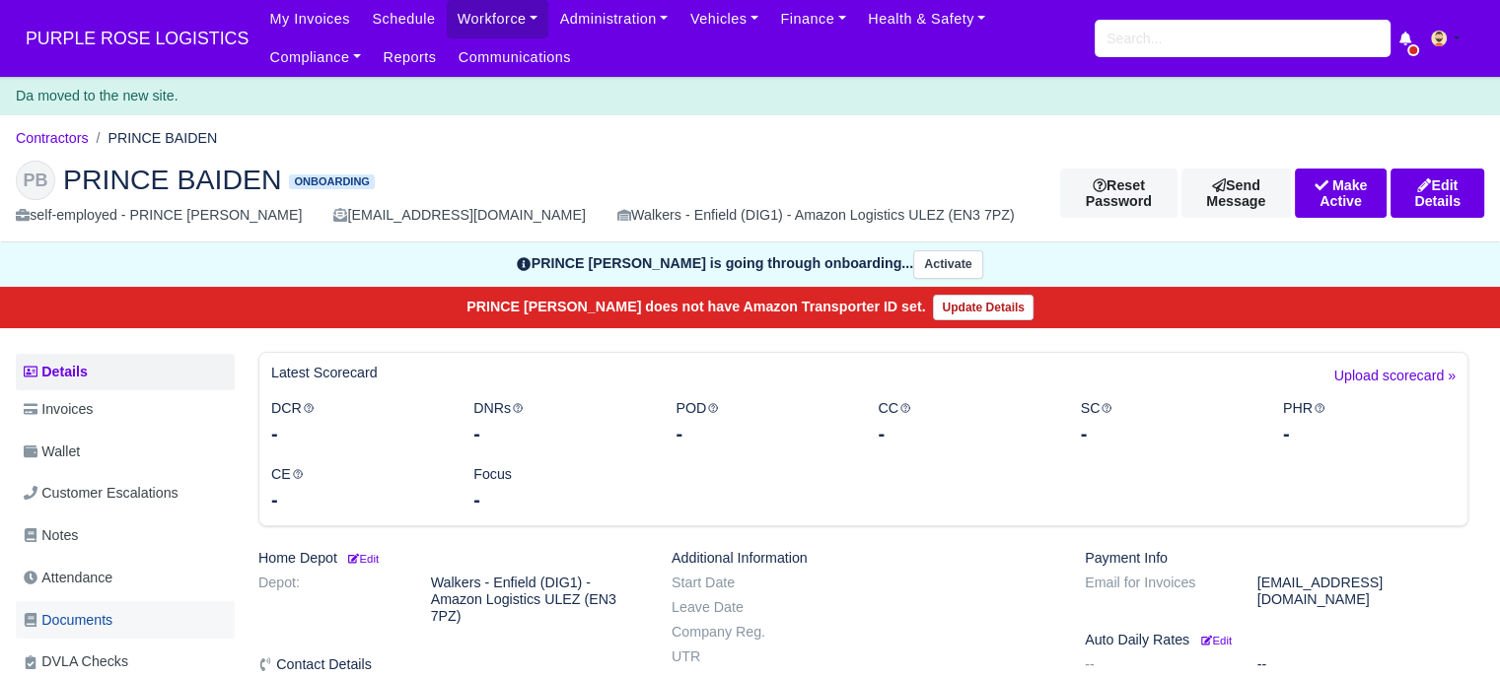
click at [108, 626] on span "Documents" at bounding box center [68, 620] width 89 height 23
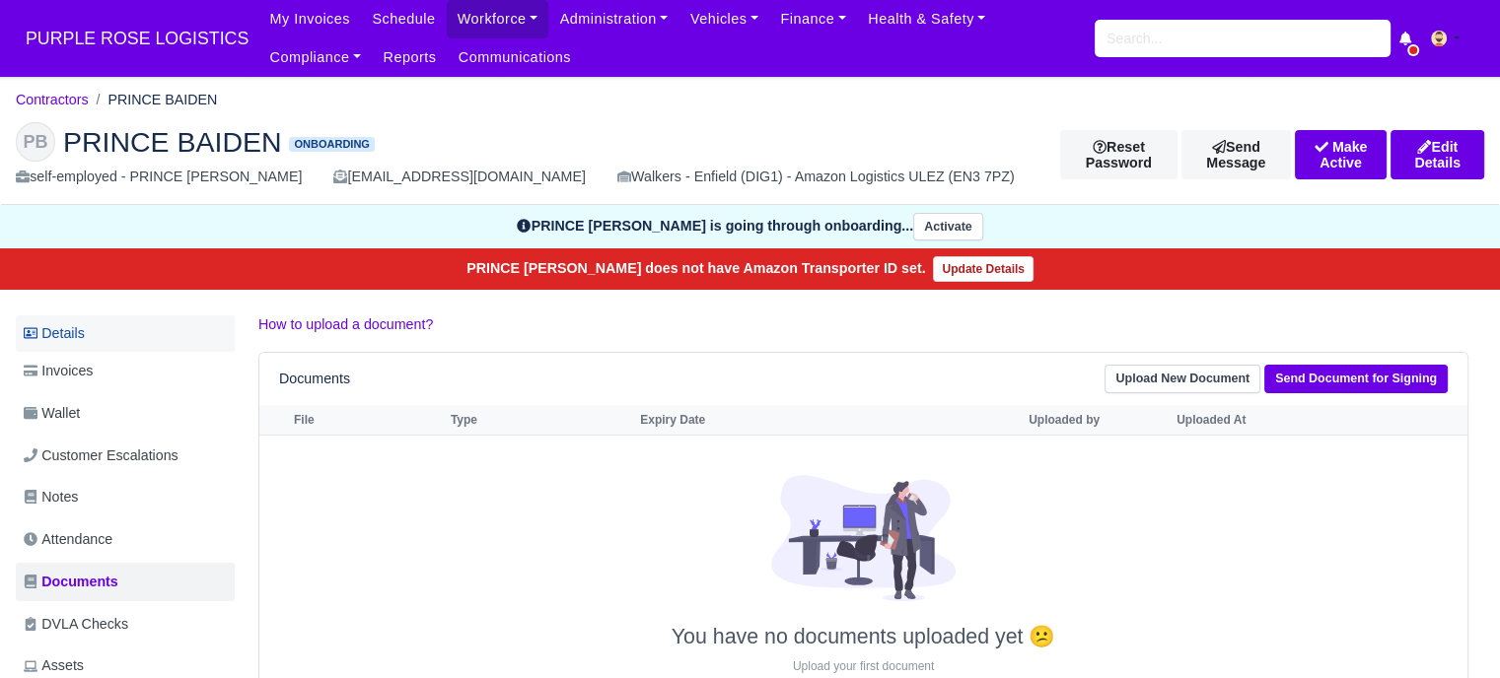
click at [101, 332] on link "Details" at bounding box center [125, 334] width 219 height 36
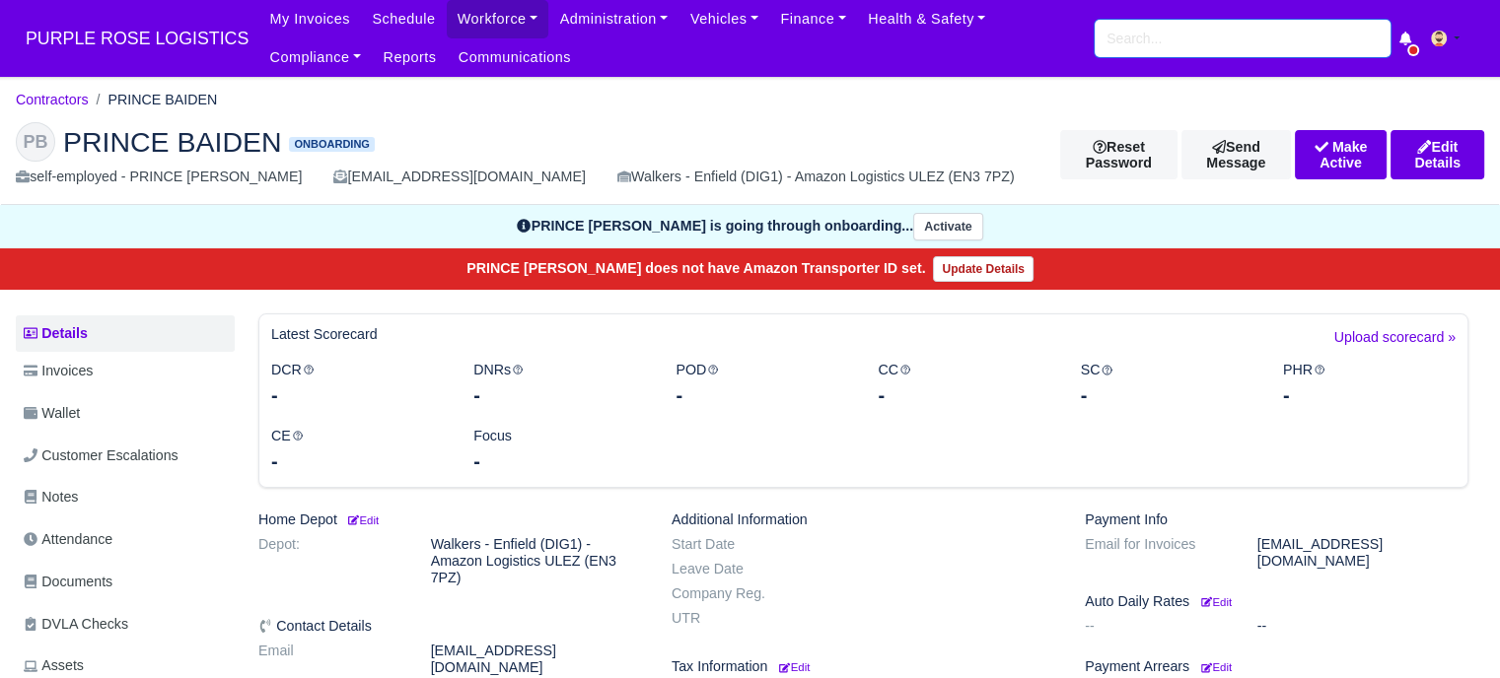
click at [1146, 43] on input "search" at bounding box center [1242, 38] width 296 height 37
type input "rahman"
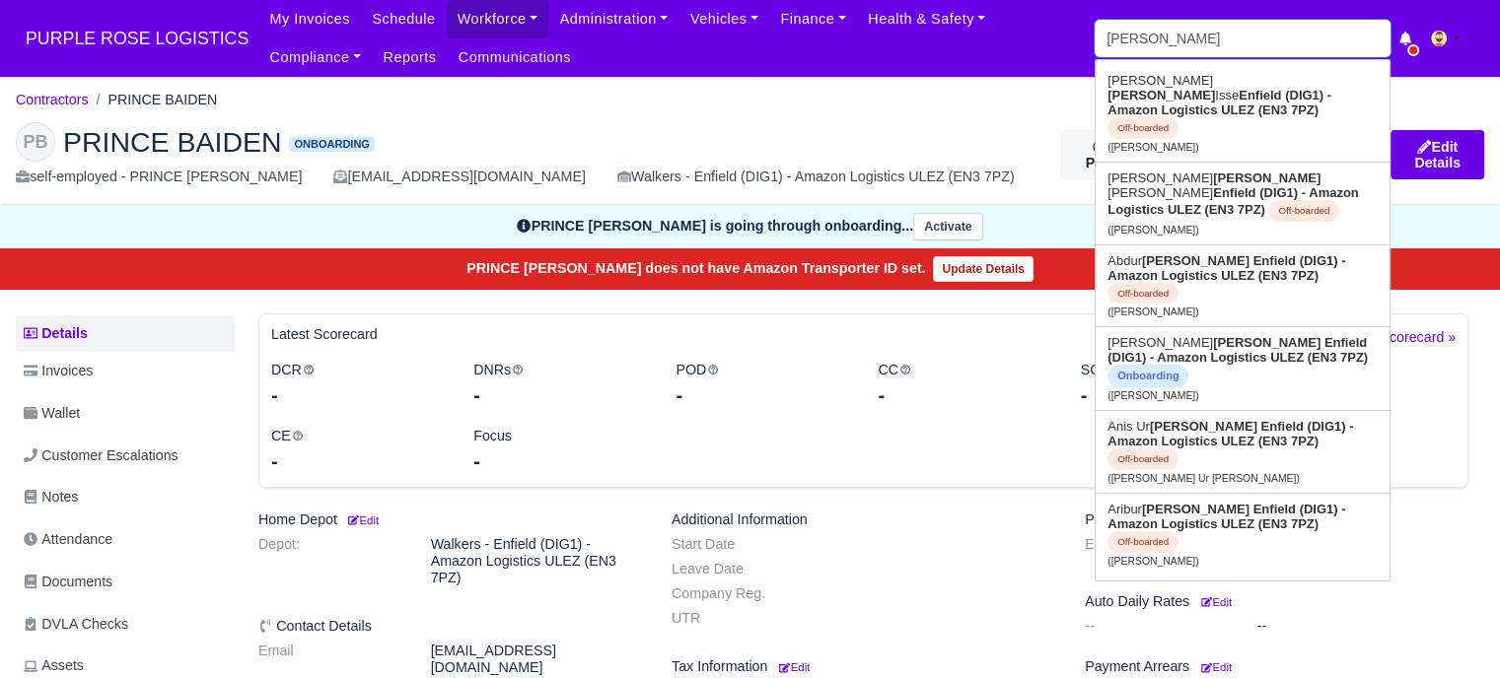
drag, startPoint x: 1166, startPoint y: 35, endPoint x: 1107, endPoint y: 52, distance: 61.8
click at [1107, 52] on input "rahman" at bounding box center [1242, 38] width 296 height 37
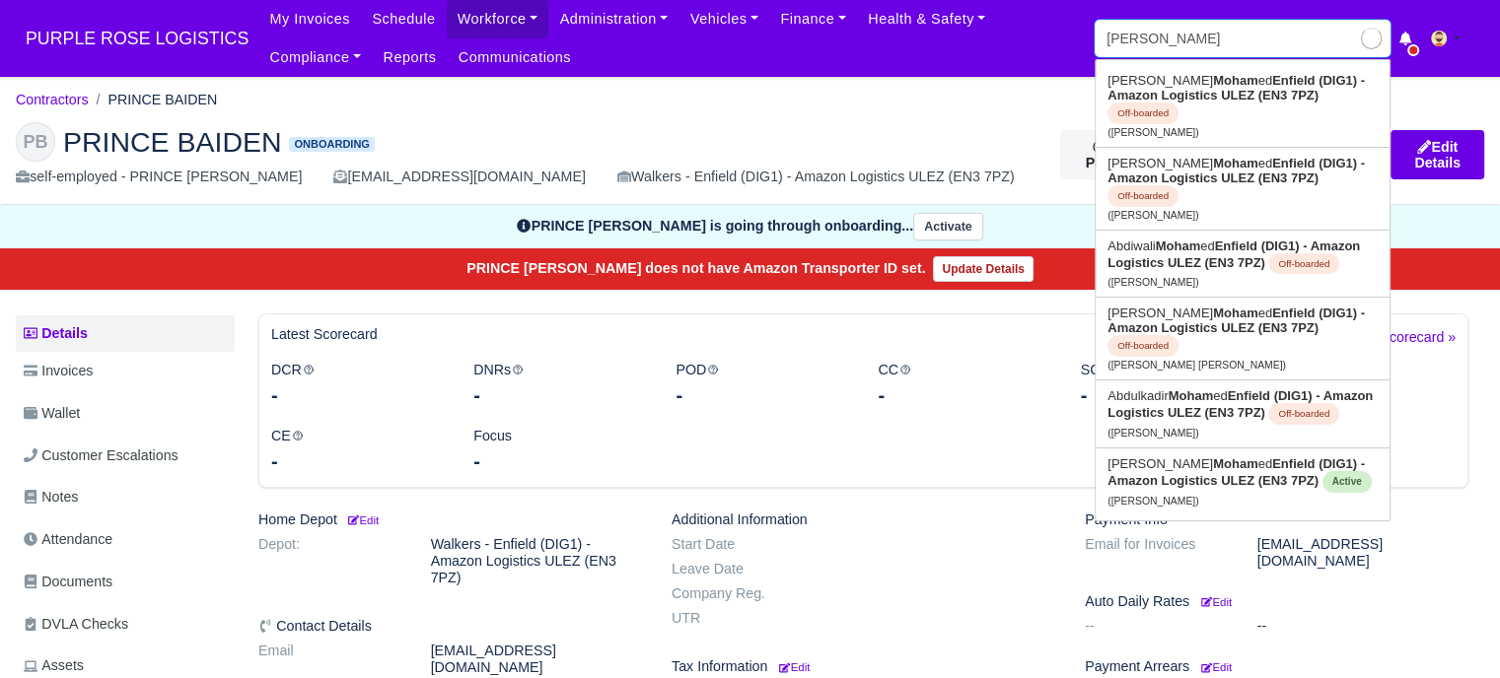
type input "mohammed"
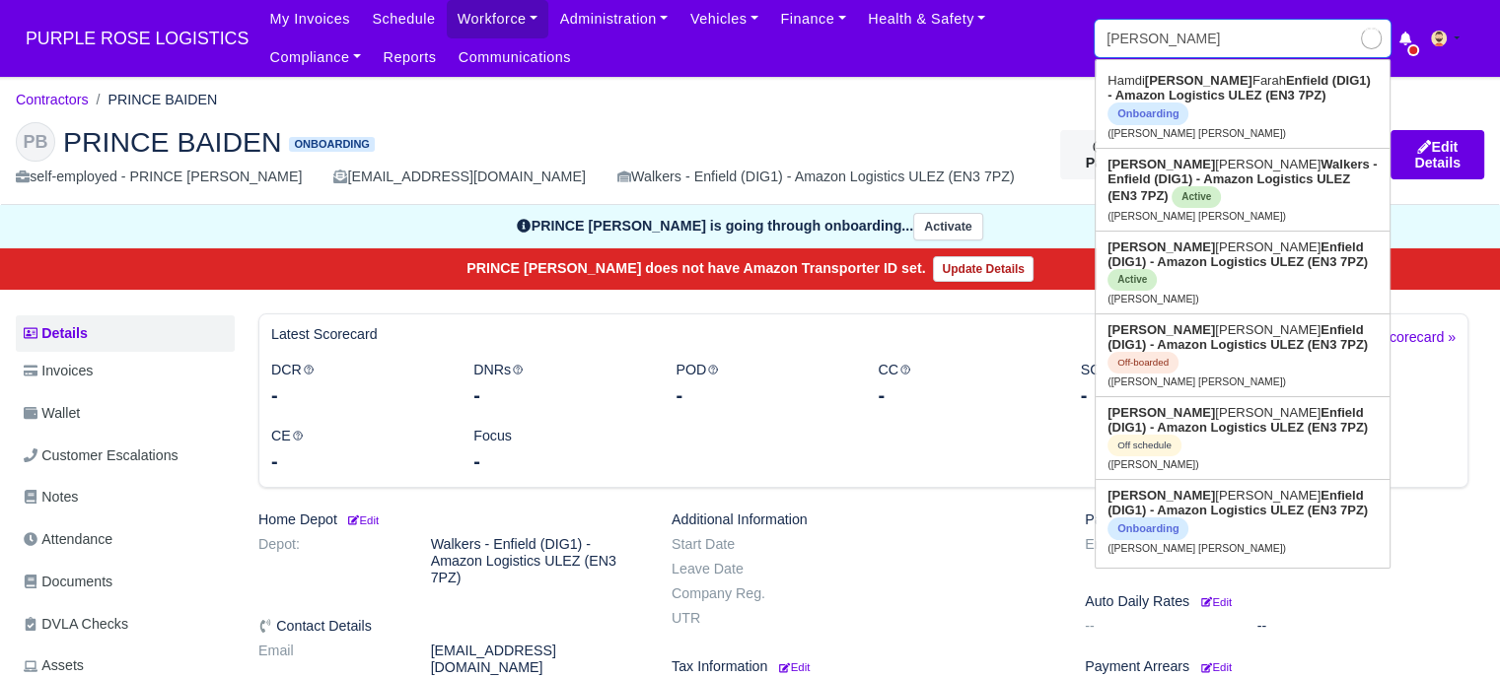
type input "mohammed Aaqil Chowdhury"
type input "mohammed m"
type input "mohammed mu"
type input "mohammed mubinur Rahman"
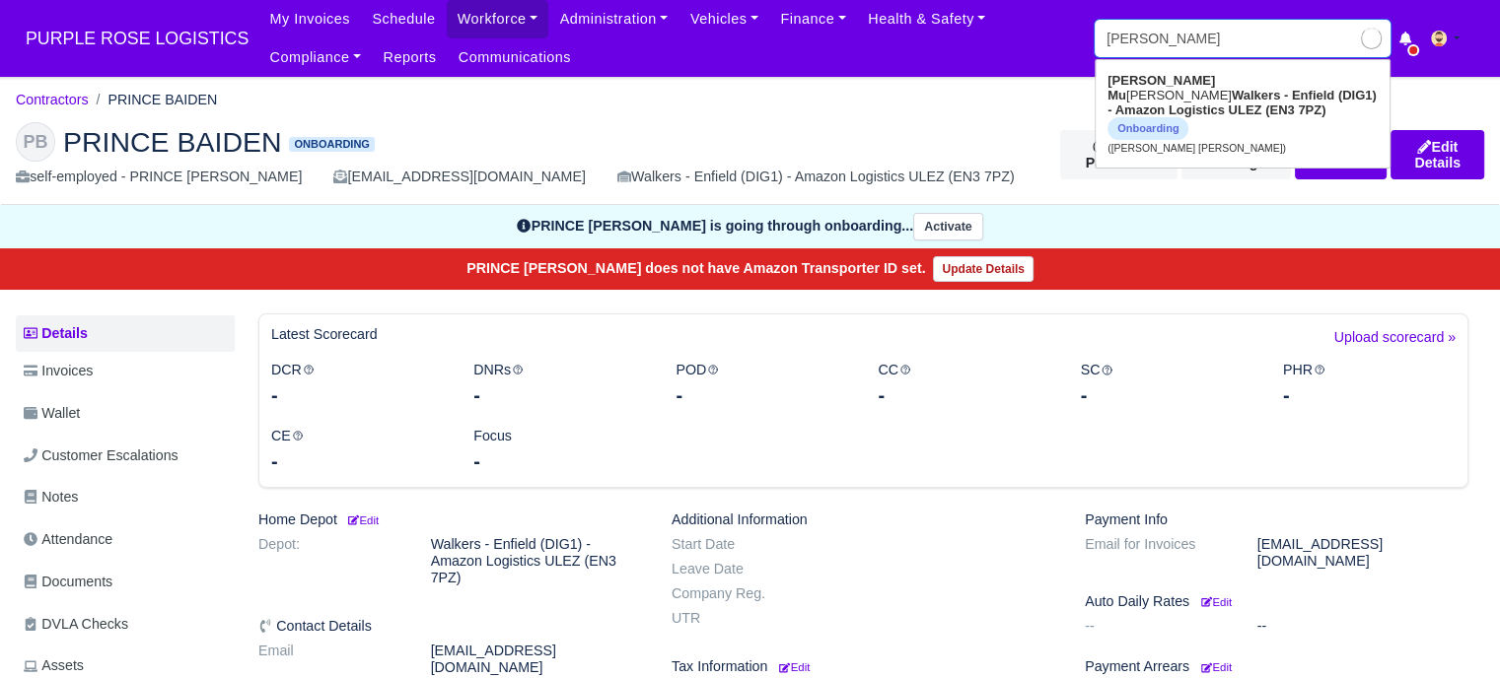
type input "mohammed mubi"
type input "mohammed mubinur Rahman"
type input "mohammed mubin"
type input "mohammed mubinur Rahman"
click at [1188, 117] on span "Onboarding" at bounding box center [1147, 128] width 81 height 23
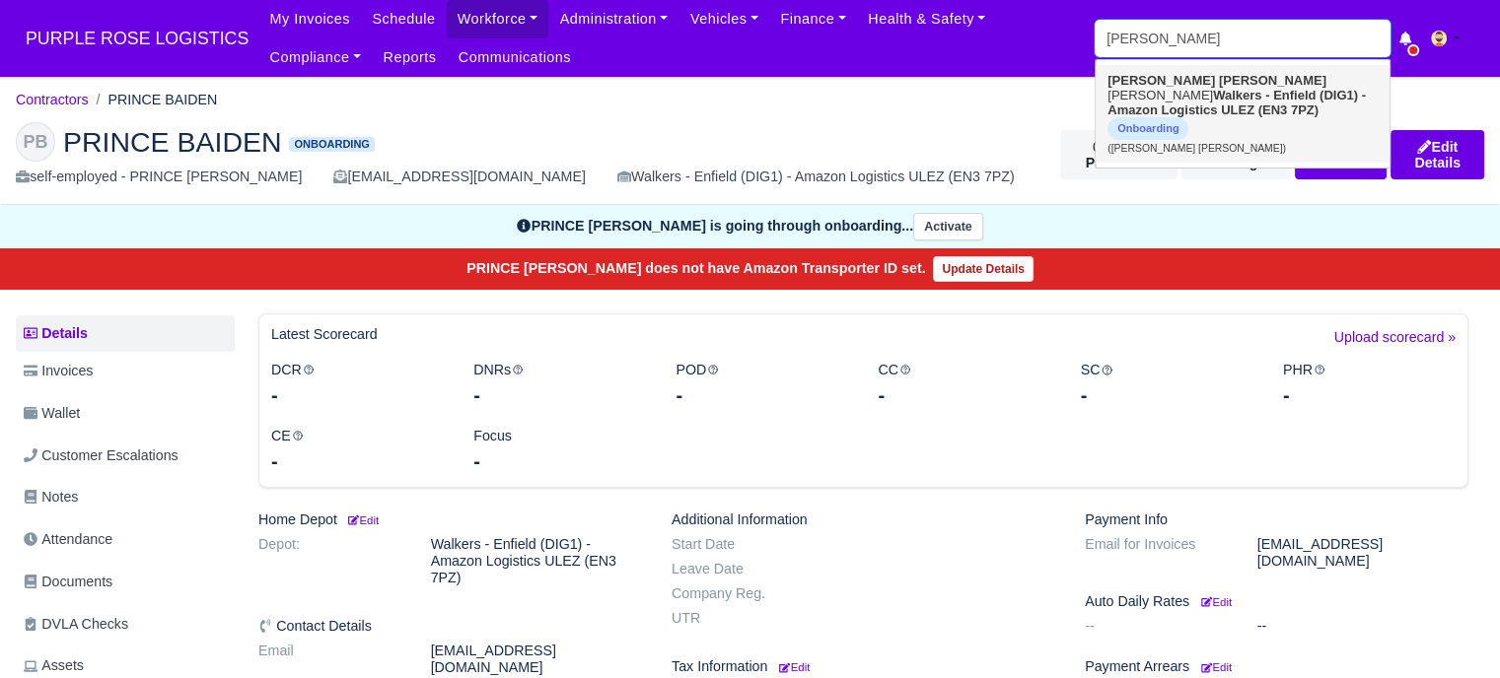
type input "[PERSON_NAME] [PERSON_NAME]"
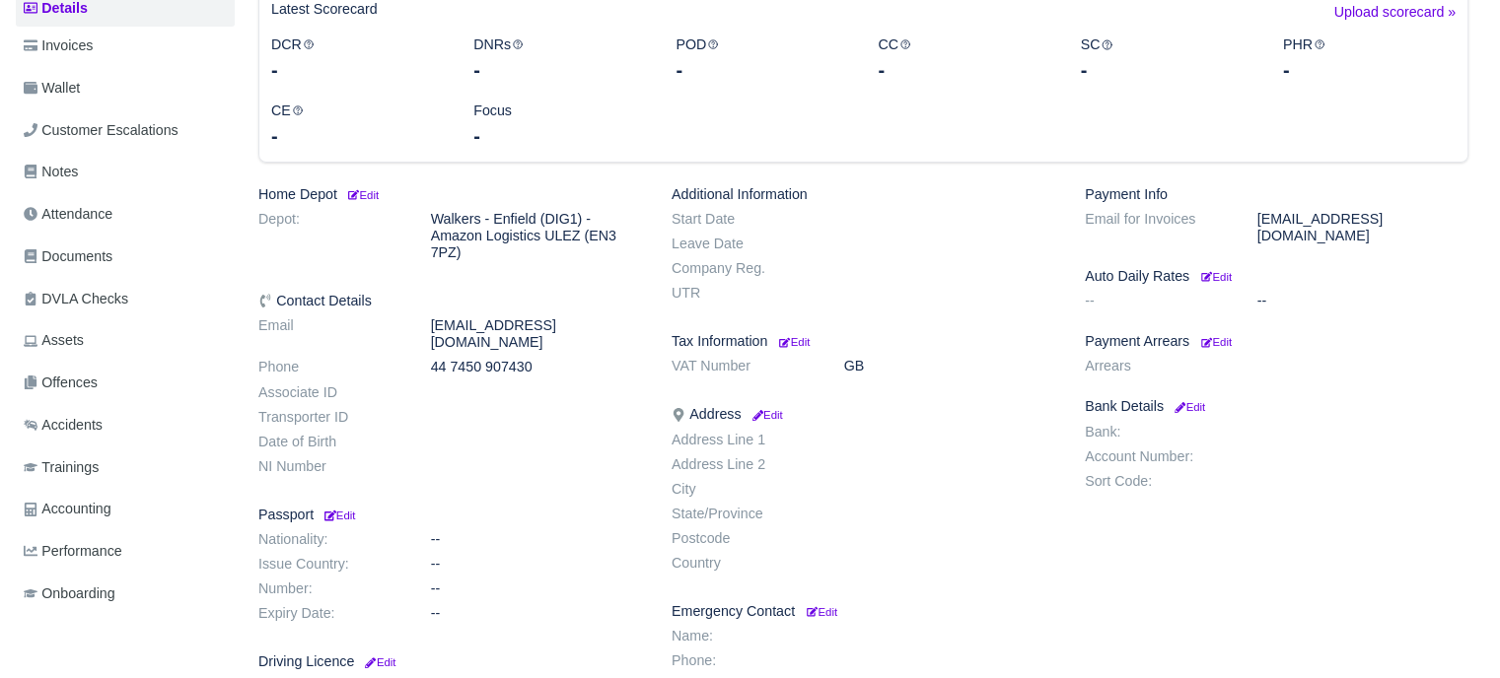
scroll to position [197, 0]
